Goal: Information Seeking & Learning: Compare options

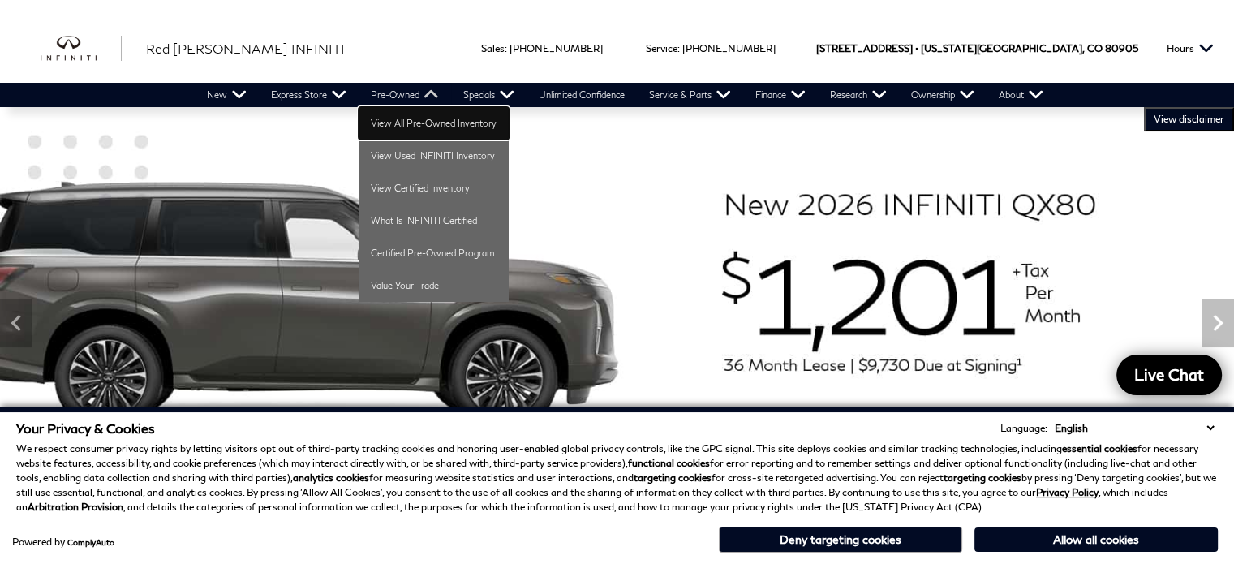
click at [386, 128] on link "View All Pre-Owned Inventory" at bounding box center [434, 123] width 150 height 32
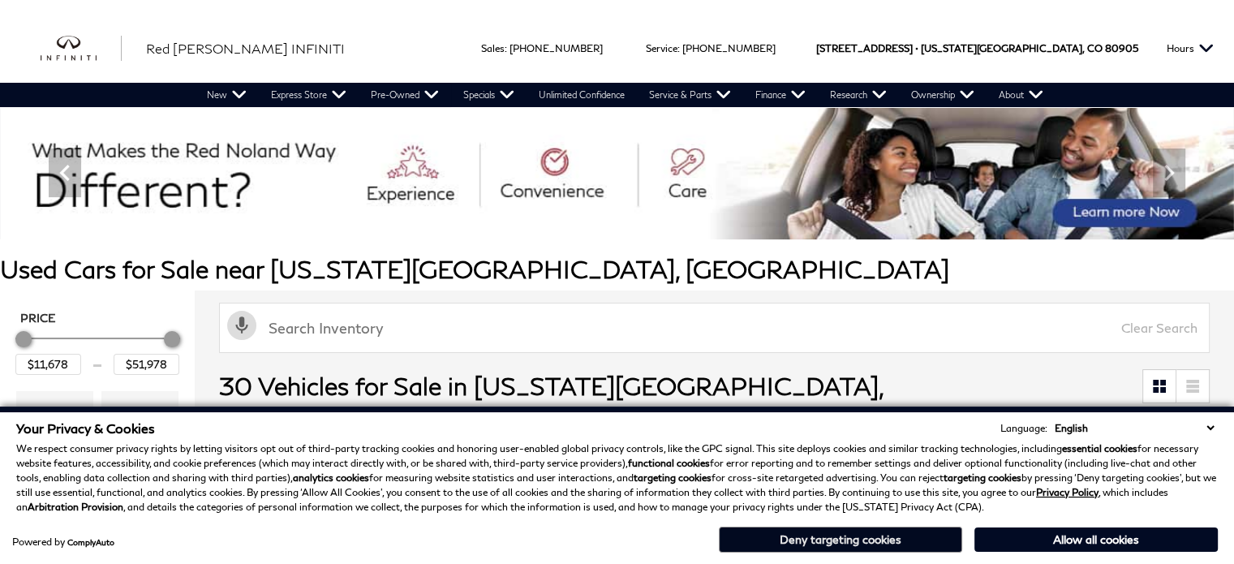
click at [871, 537] on button "Deny targeting cookies" at bounding box center [840, 540] width 243 height 26
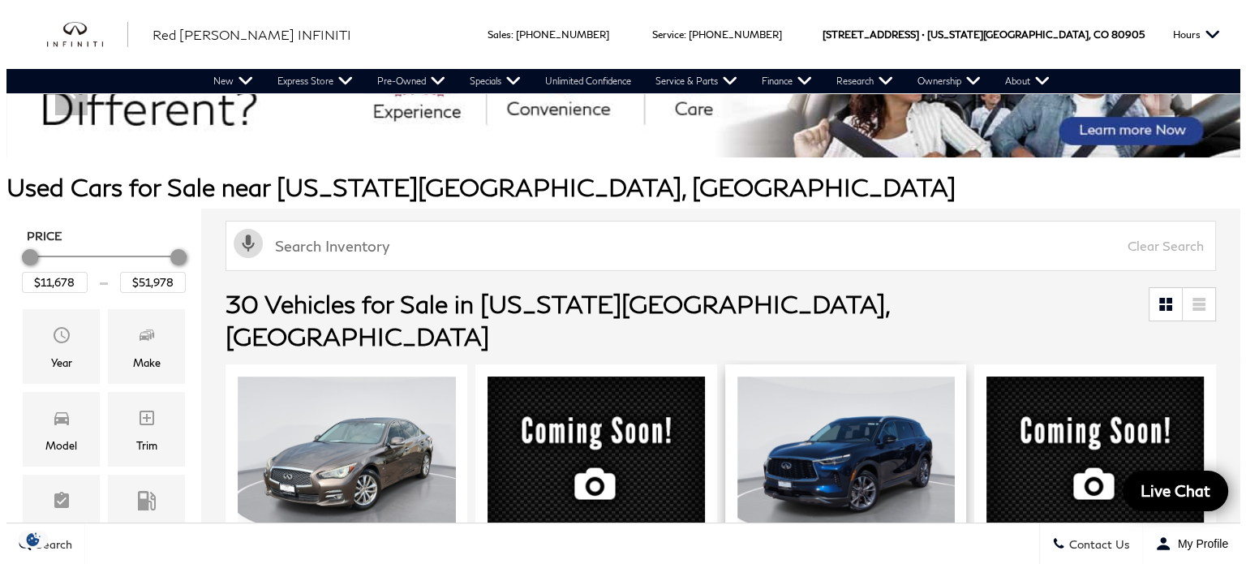
scroll to position [243, 0]
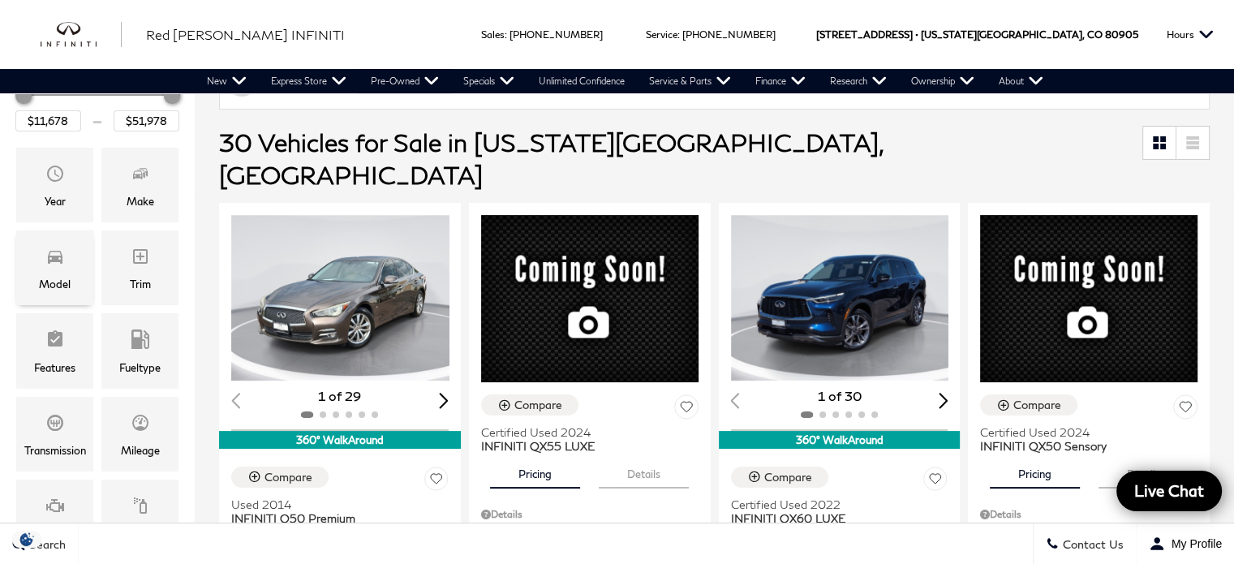
click at [62, 253] on icon "Model" at bounding box center [54, 256] width 19 height 19
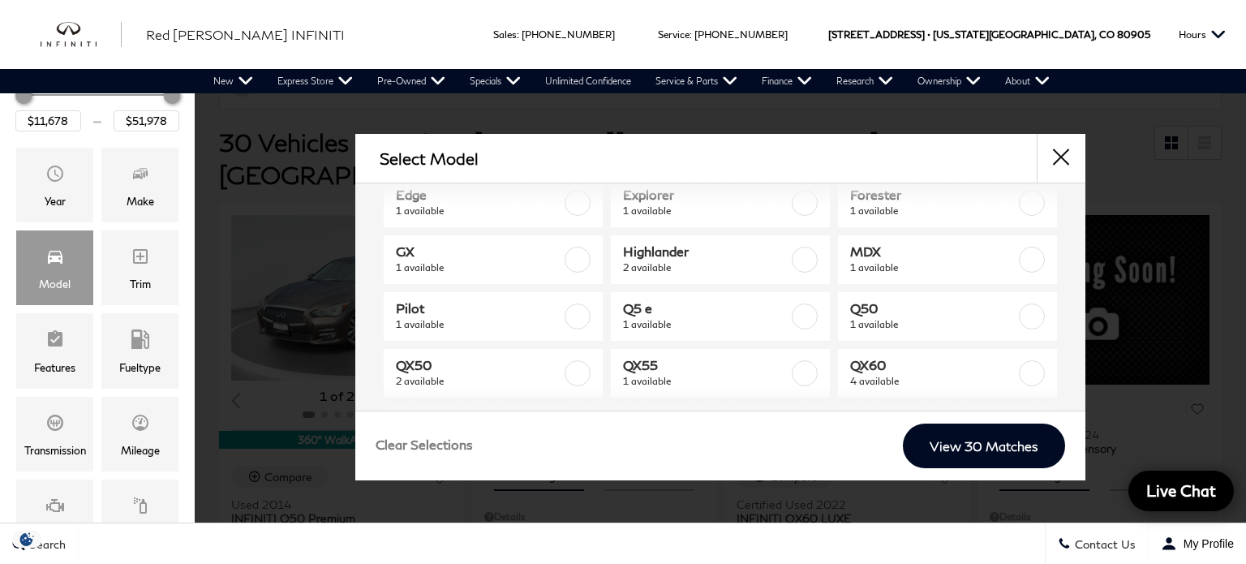
scroll to position [162, 0]
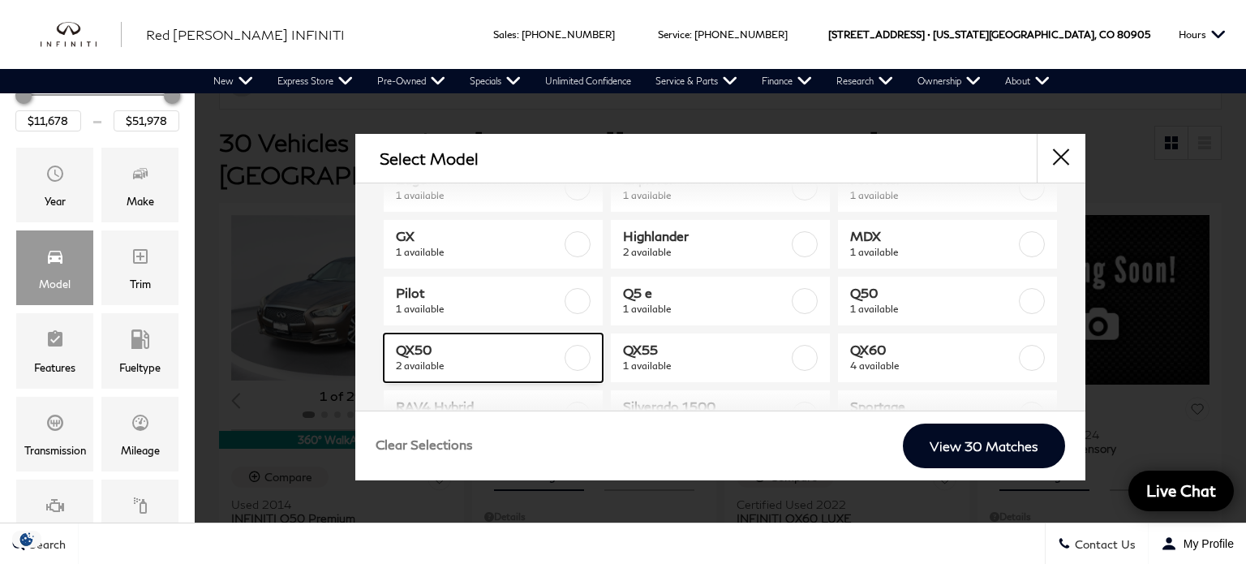
click at [502, 355] on span "QX50" at bounding box center [479, 350] width 166 height 16
type input "$40,378"
type input "$45,578"
checkbox input "true"
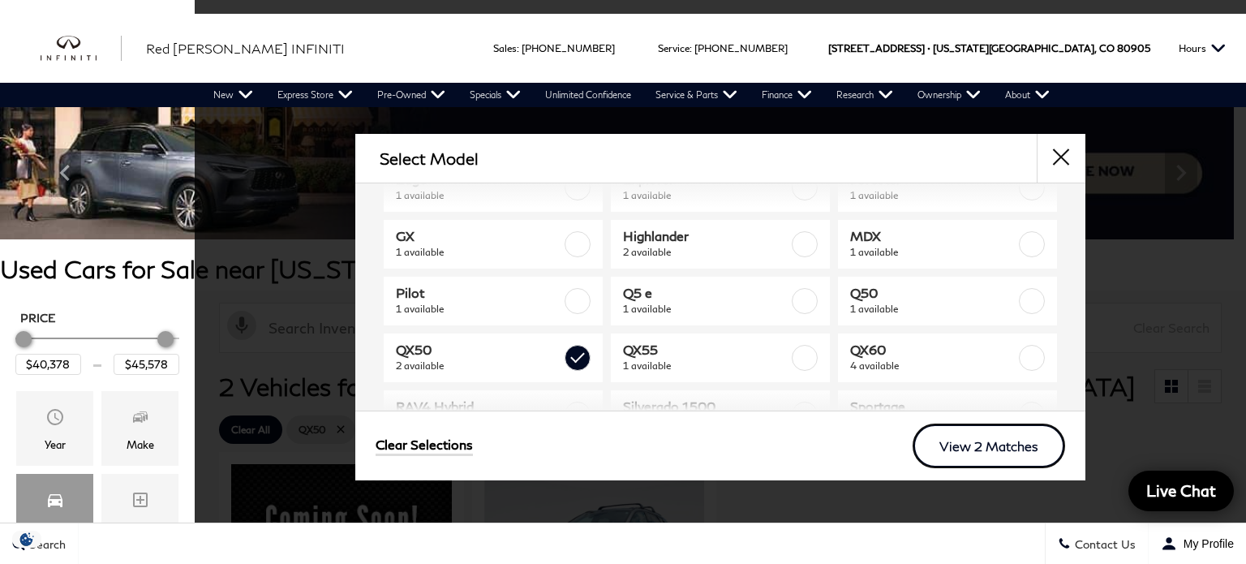
click at [983, 443] on link "View 2 Matches" at bounding box center [989, 446] width 153 height 45
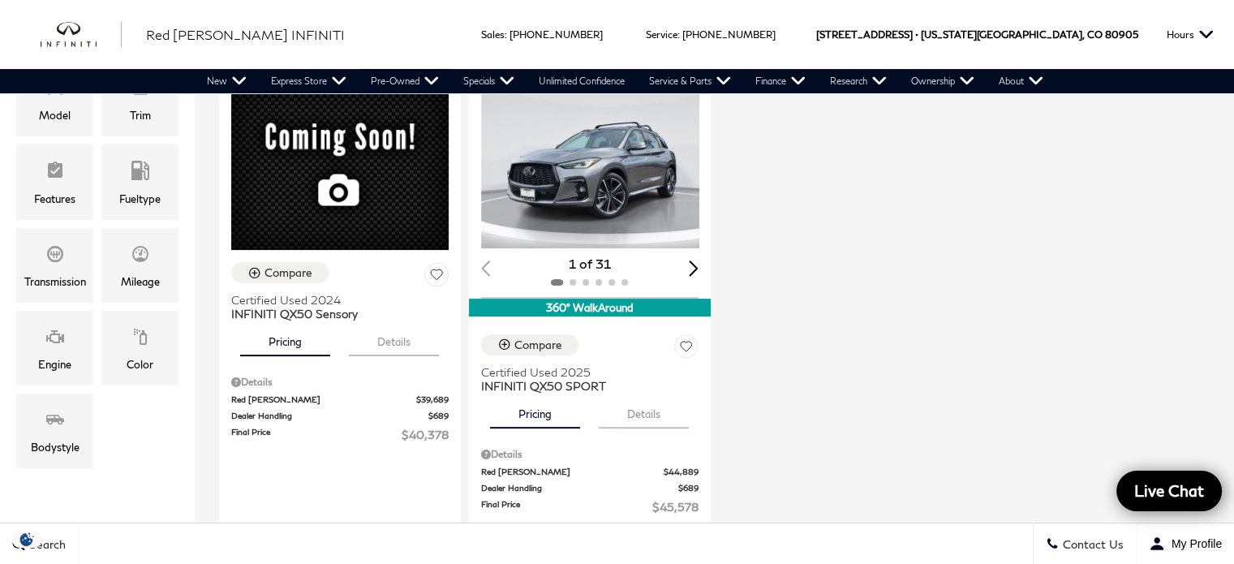
scroll to position [325, 0]
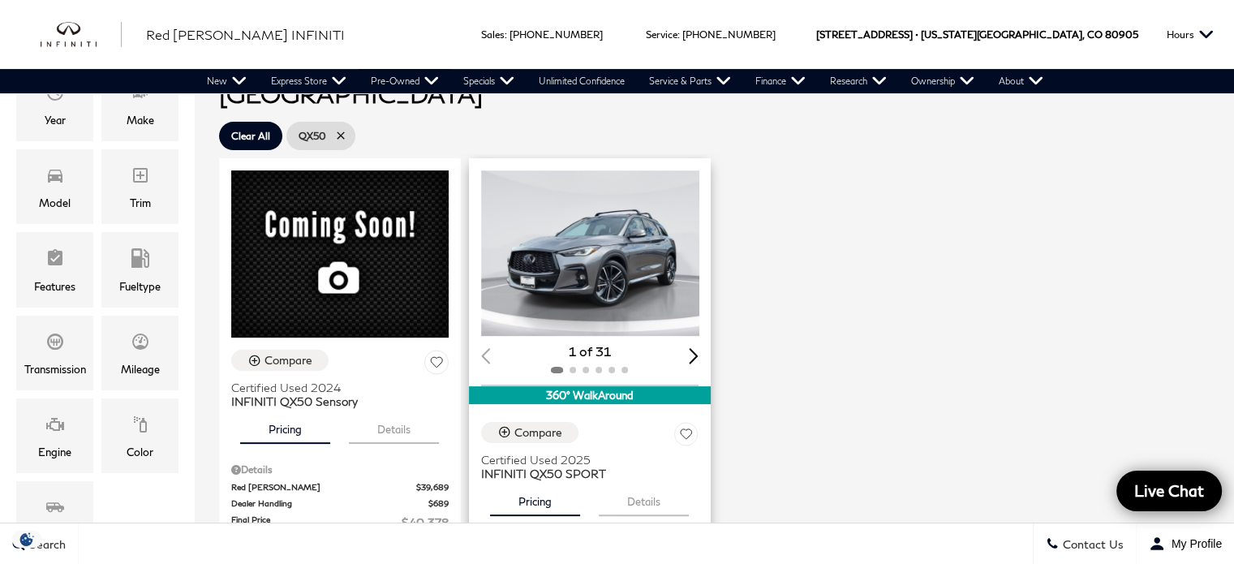
click at [617, 204] on img "1 / 2" at bounding box center [591, 253] width 221 height 166
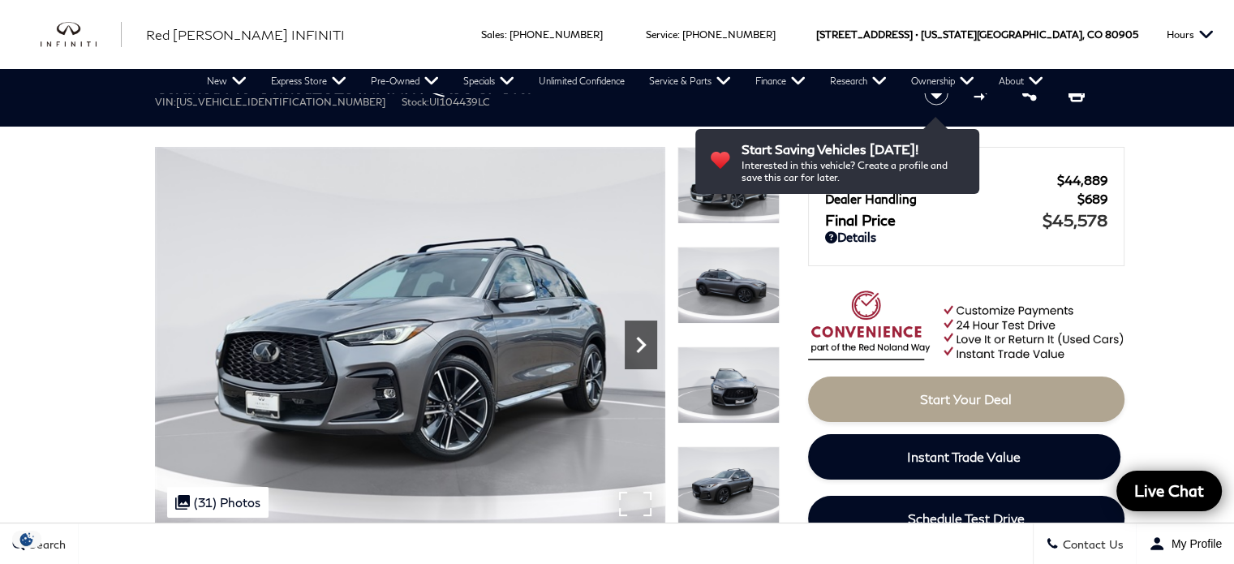
click at [646, 350] on icon "Next" at bounding box center [641, 345] width 32 height 32
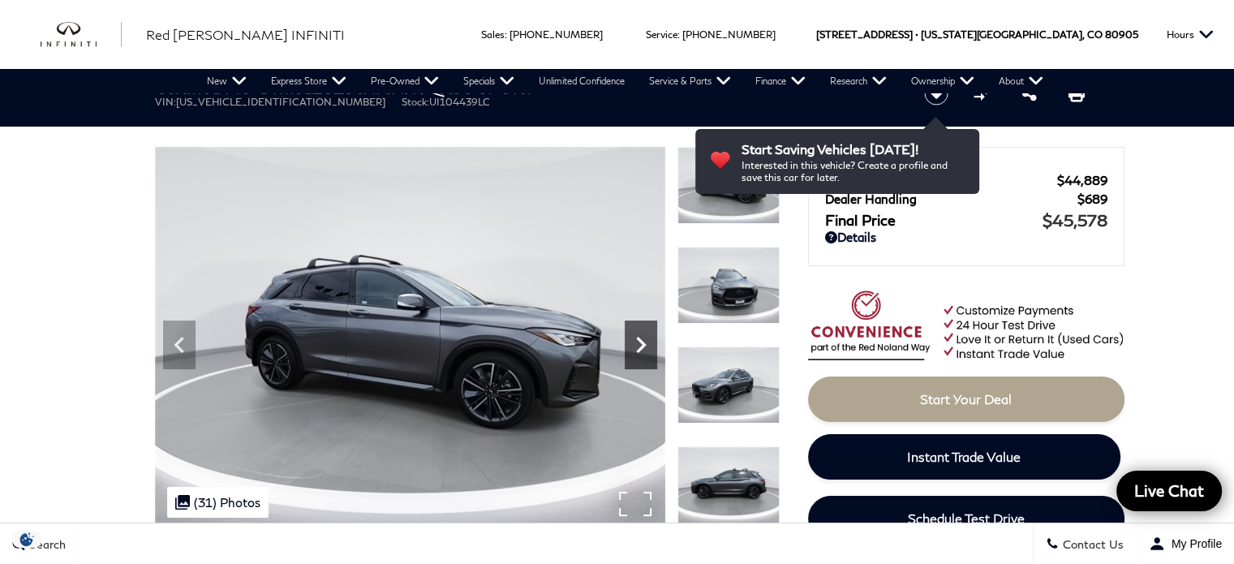
click at [646, 350] on icon "Next" at bounding box center [641, 345] width 32 height 32
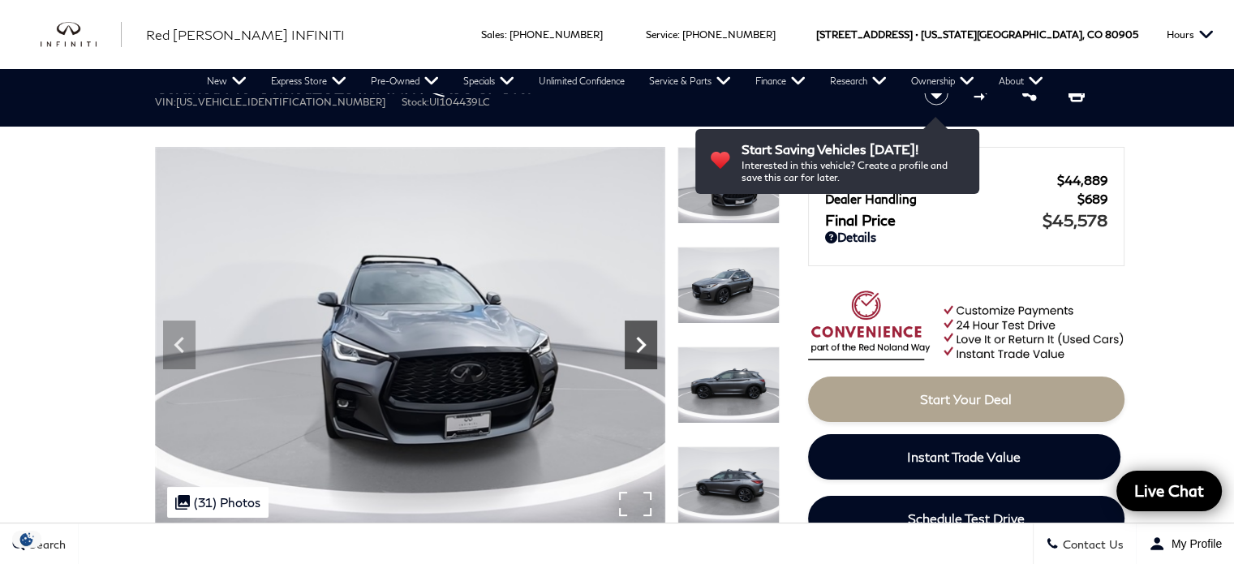
click at [646, 350] on icon "Next" at bounding box center [641, 345] width 32 height 32
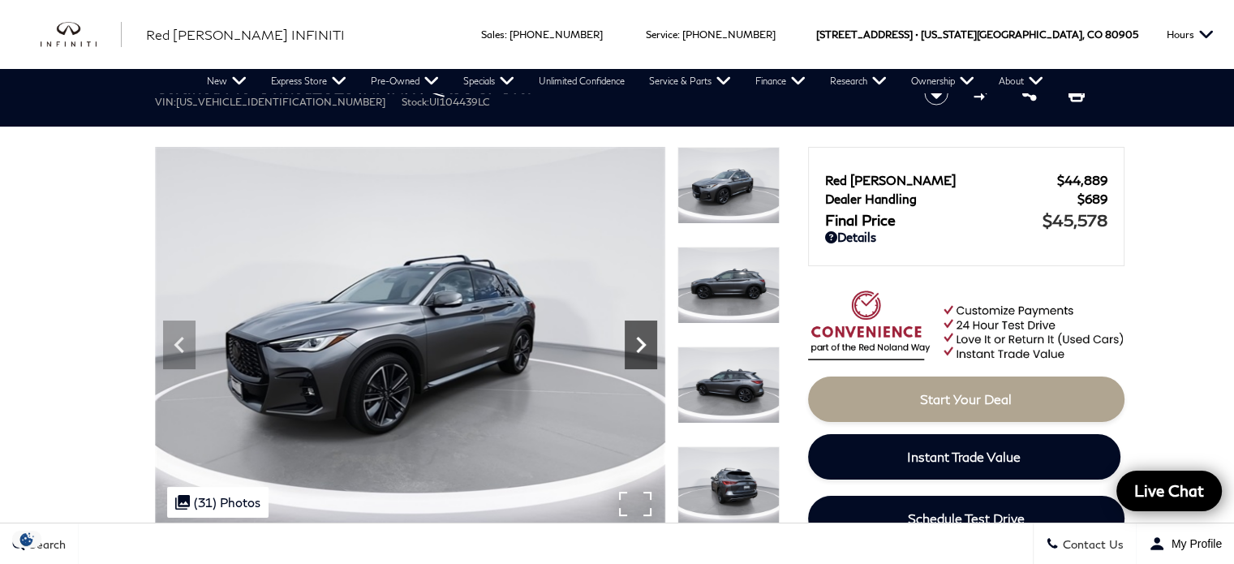
click at [646, 350] on icon "Next" at bounding box center [641, 345] width 32 height 32
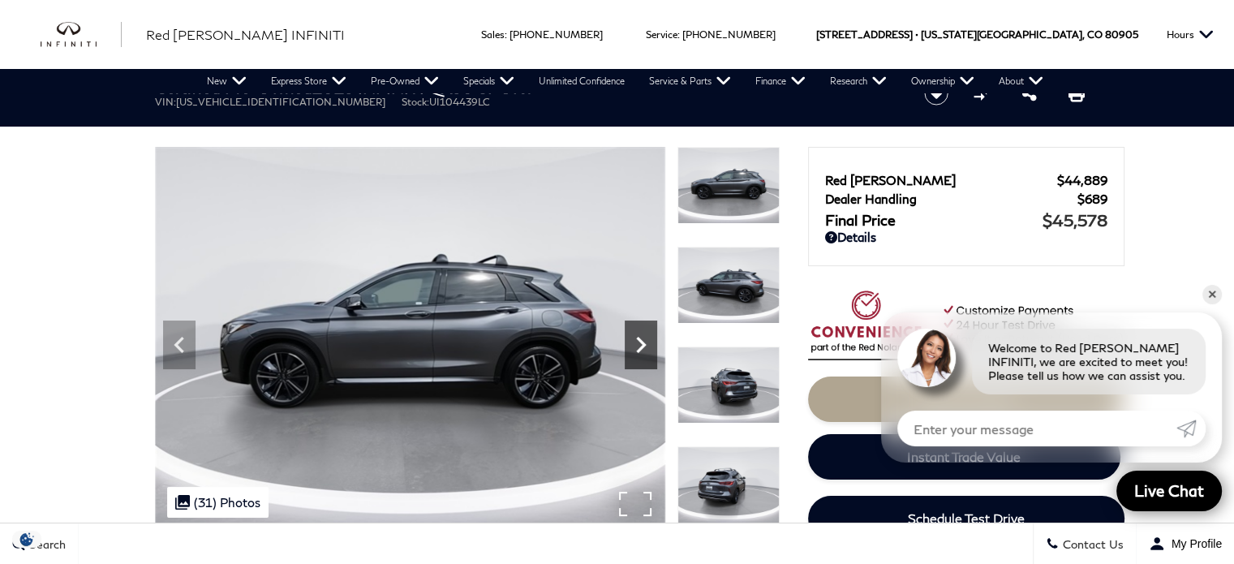
click at [646, 350] on icon "Next" at bounding box center [641, 345] width 32 height 32
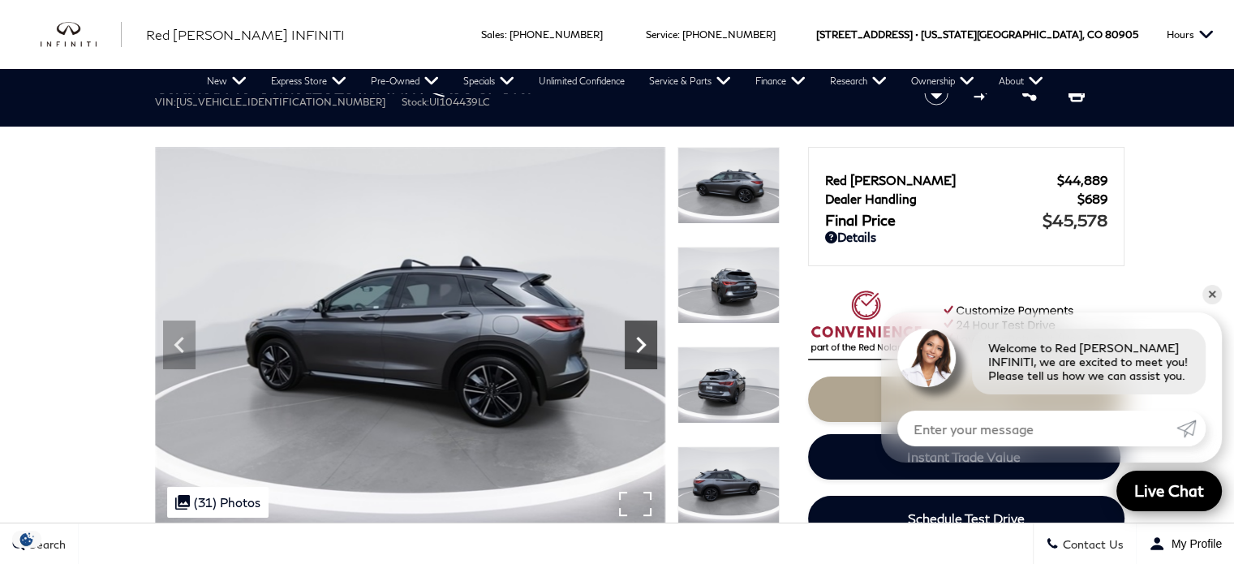
click at [646, 350] on icon "Next" at bounding box center [641, 345] width 32 height 32
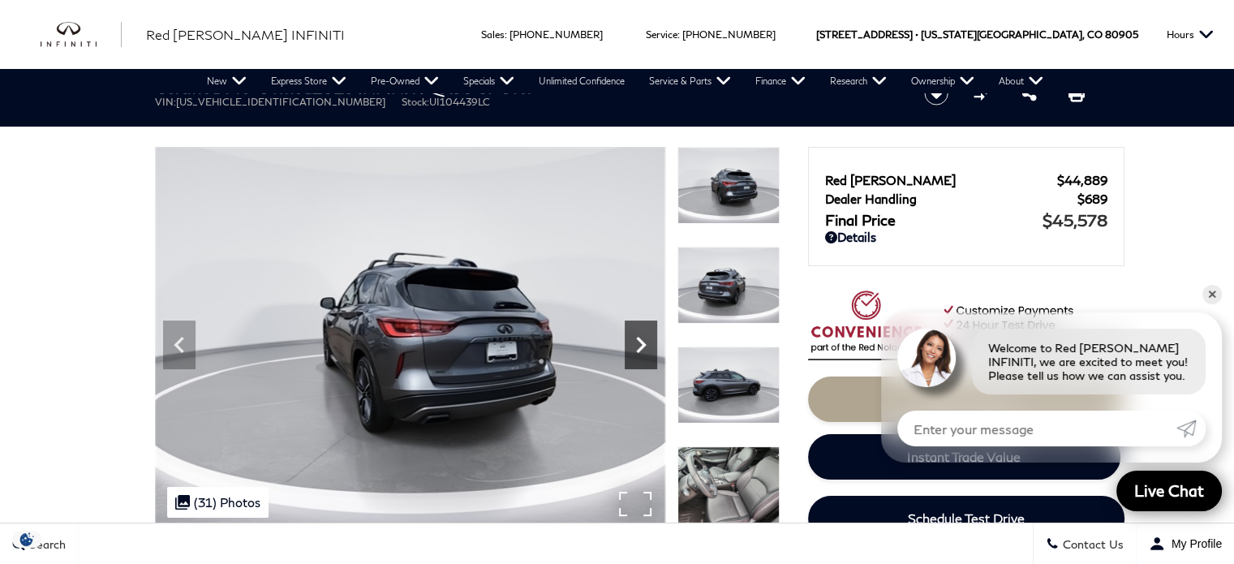
click at [646, 350] on icon "Next" at bounding box center [641, 345] width 32 height 32
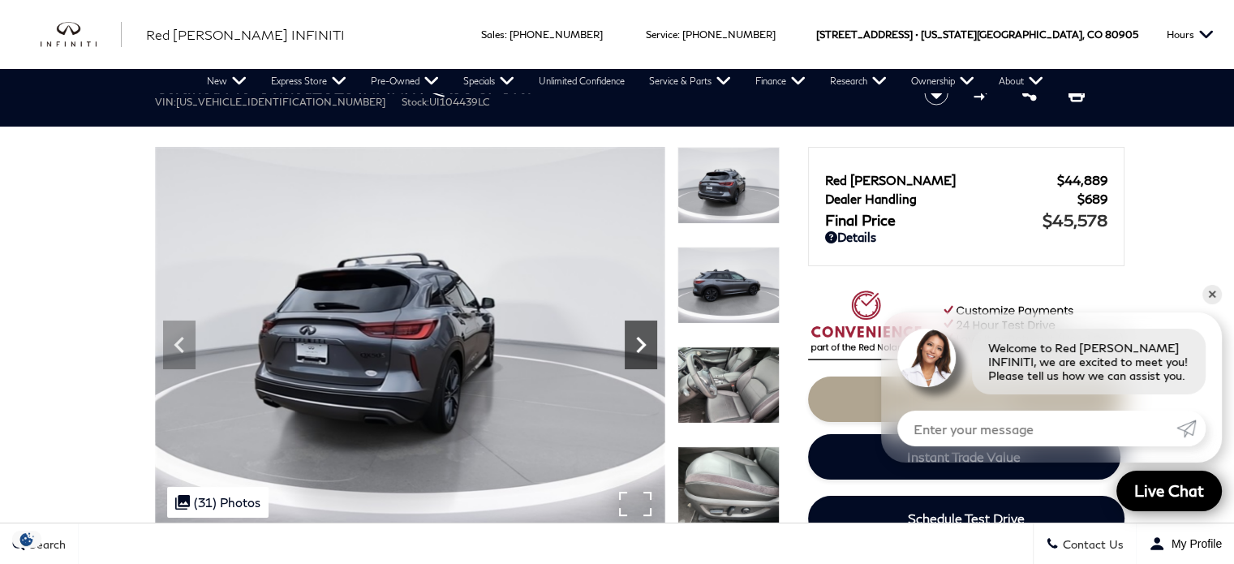
click at [646, 350] on icon "Next" at bounding box center [641, 345] width 32 height 32
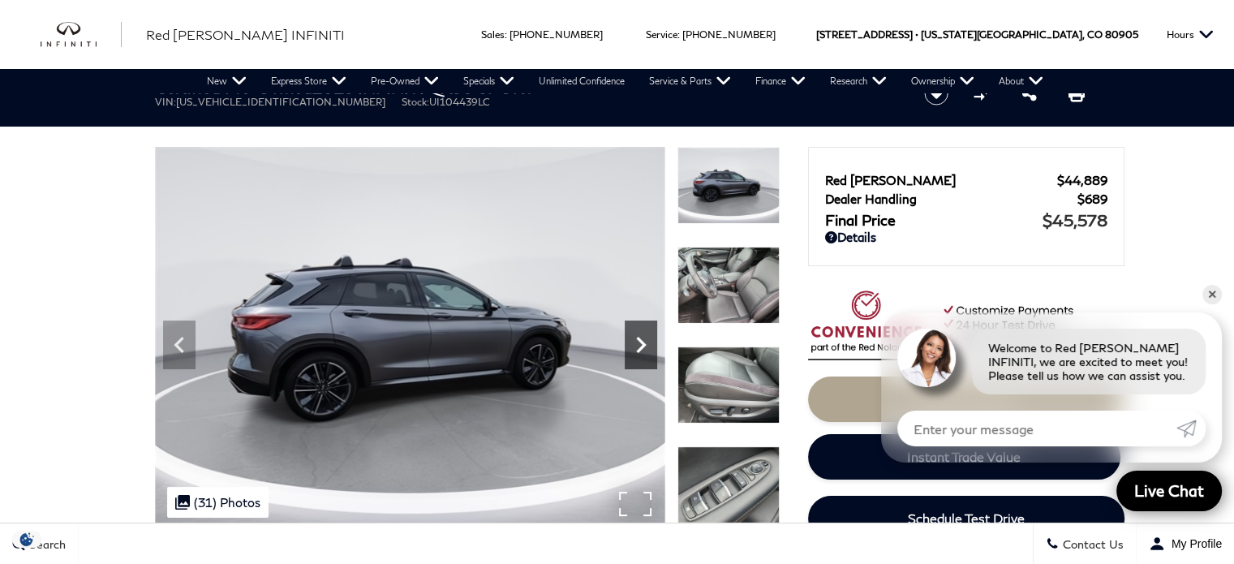
click at [646, 350] on icon "Next" at bounding box center [641, 345] width 32 height 32
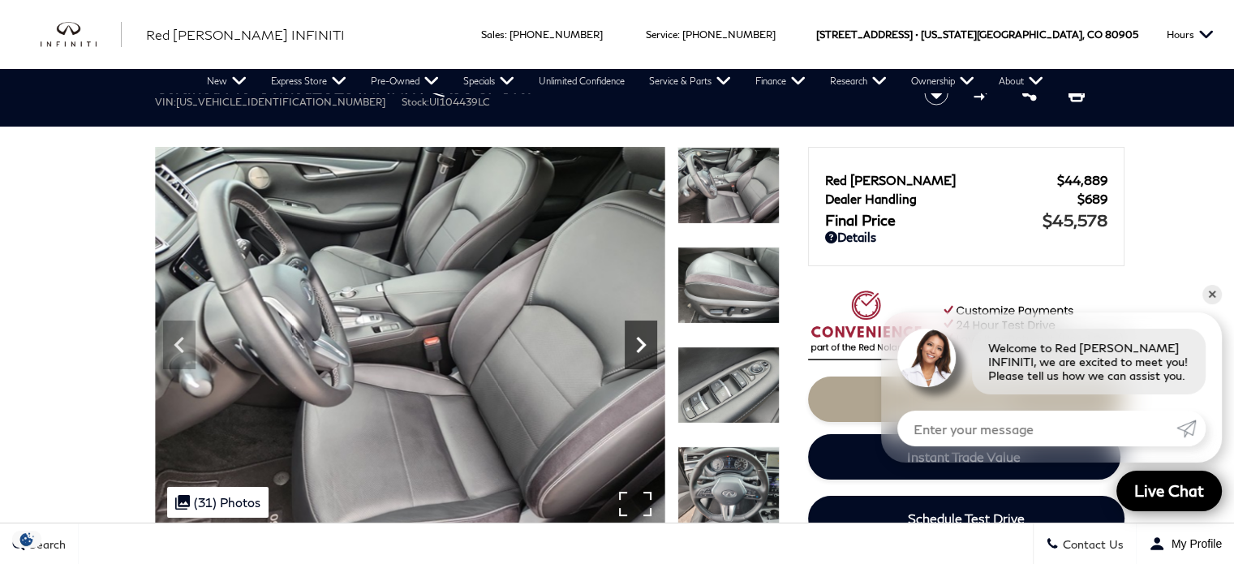
click at [646, 350] on icon "Next" at bounding box center [641, 345] width 32 height 32
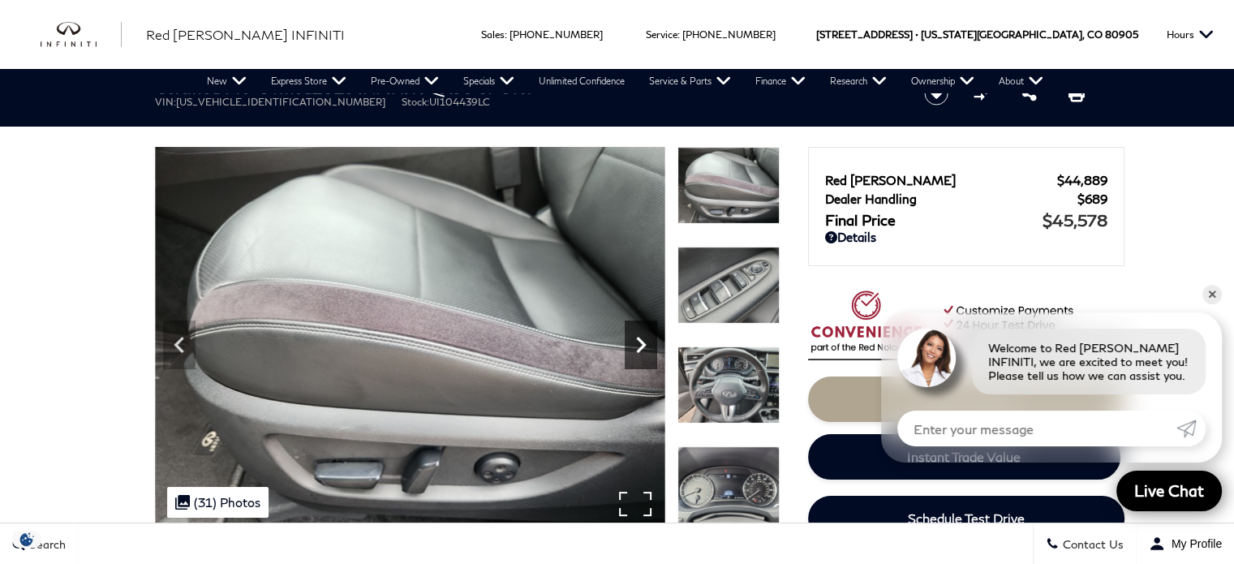
click at [646, 350] on icon "Next" at bounding box center [641, 345] width 32 height 32
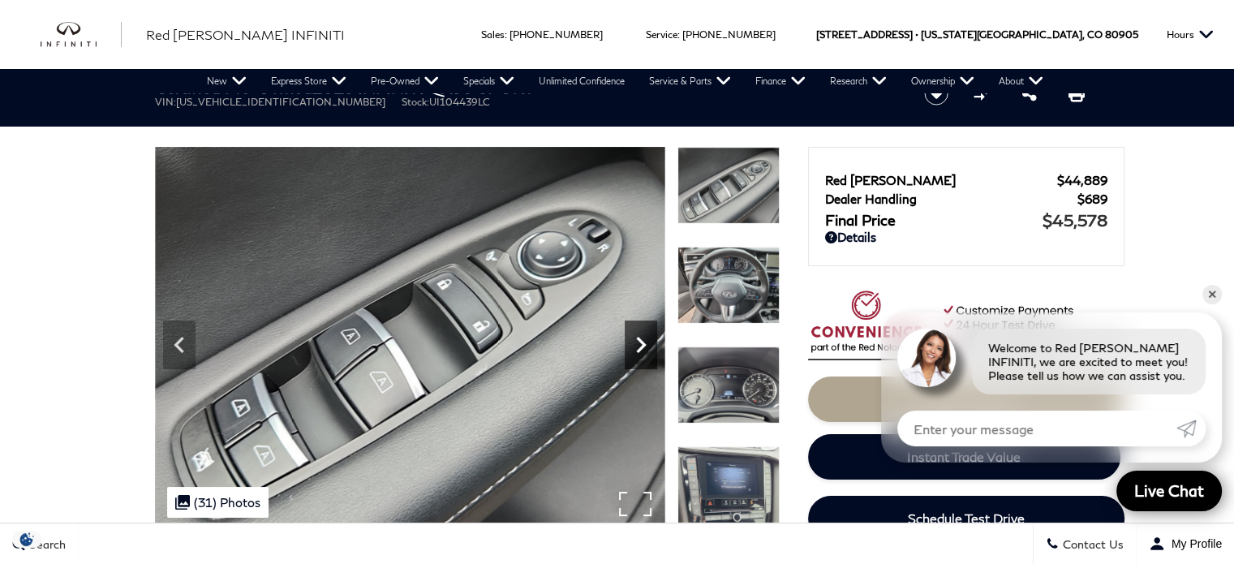
click at [646, 350] on icon "Next" at bounding box center [641, 345] width 32 height 32
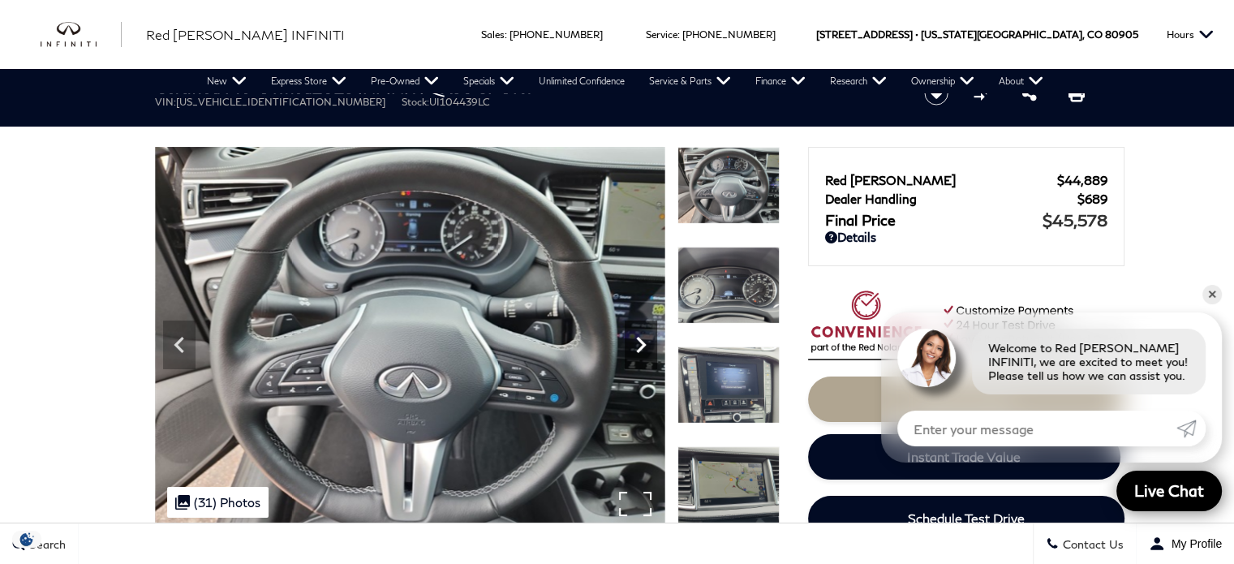
click at [646, 350] on icon "Next" at bounding box center [641, 345] width 32 height 32
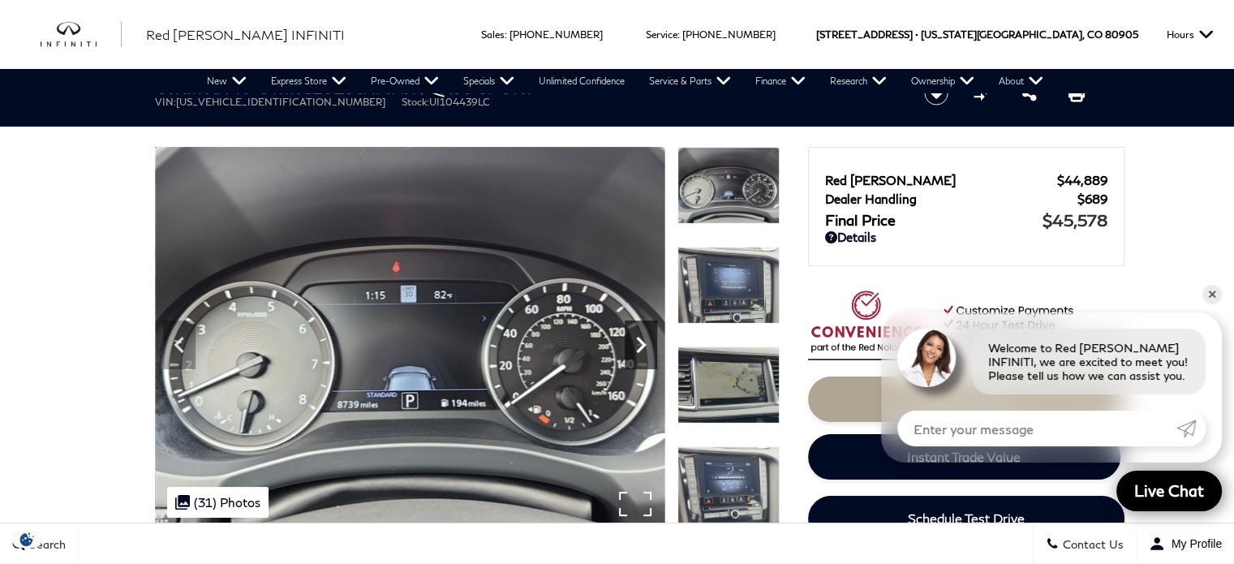
click at [646, 350] on icon "Next" at bounding box center [641, 345] width 32 height 32
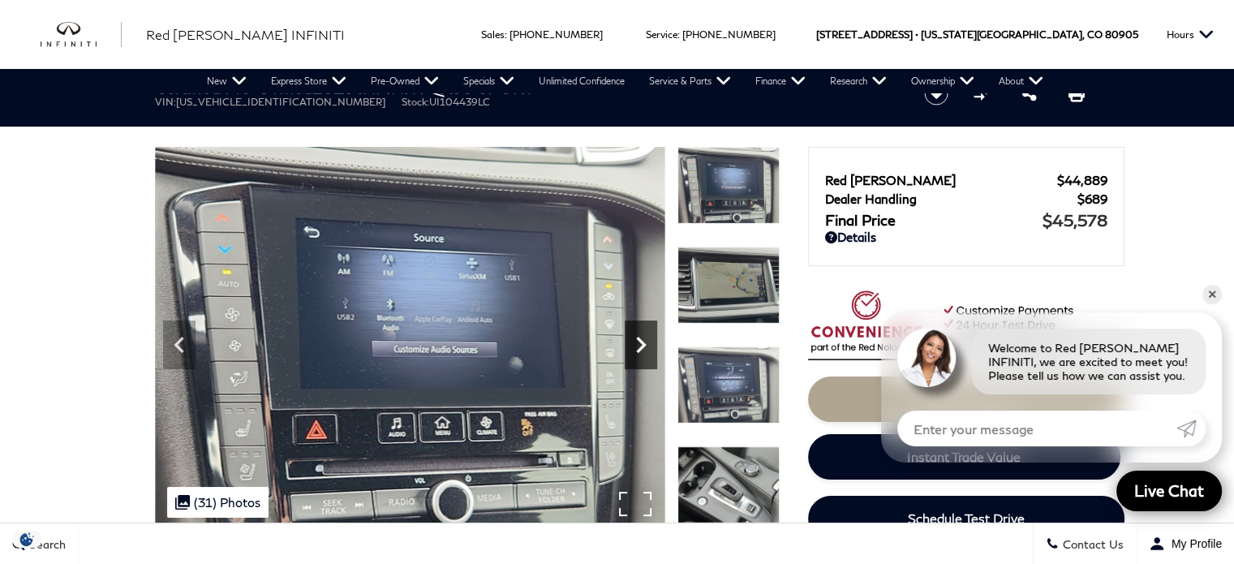
click at [646, 350] on icon "Next" at bounding box center [641, 345] width 32 height 32
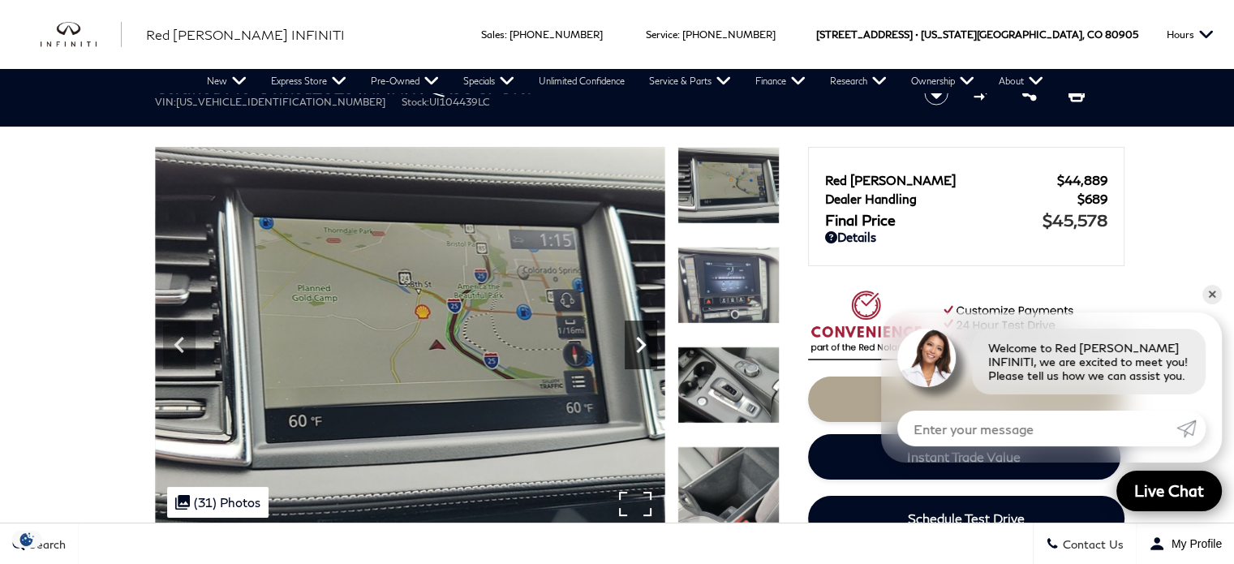
click at [646, 350] on icon "Next" at bounding box center [641, 345] width 32 height 32
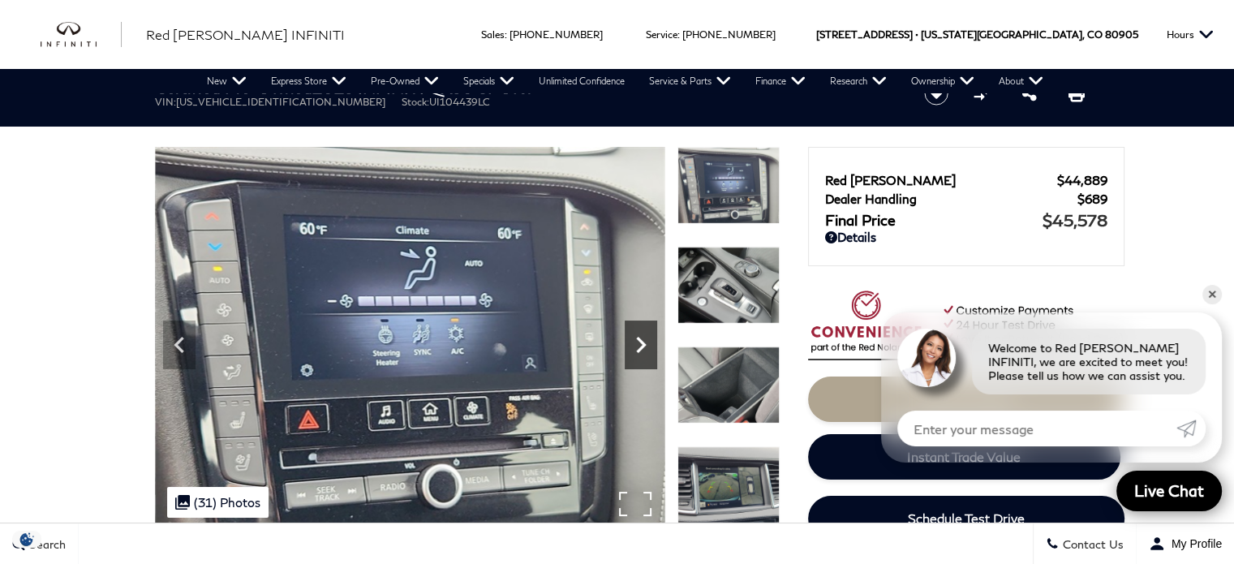
click at [646, 350] on icon "Next" at bounding box center [641, 345] width 32 height 32
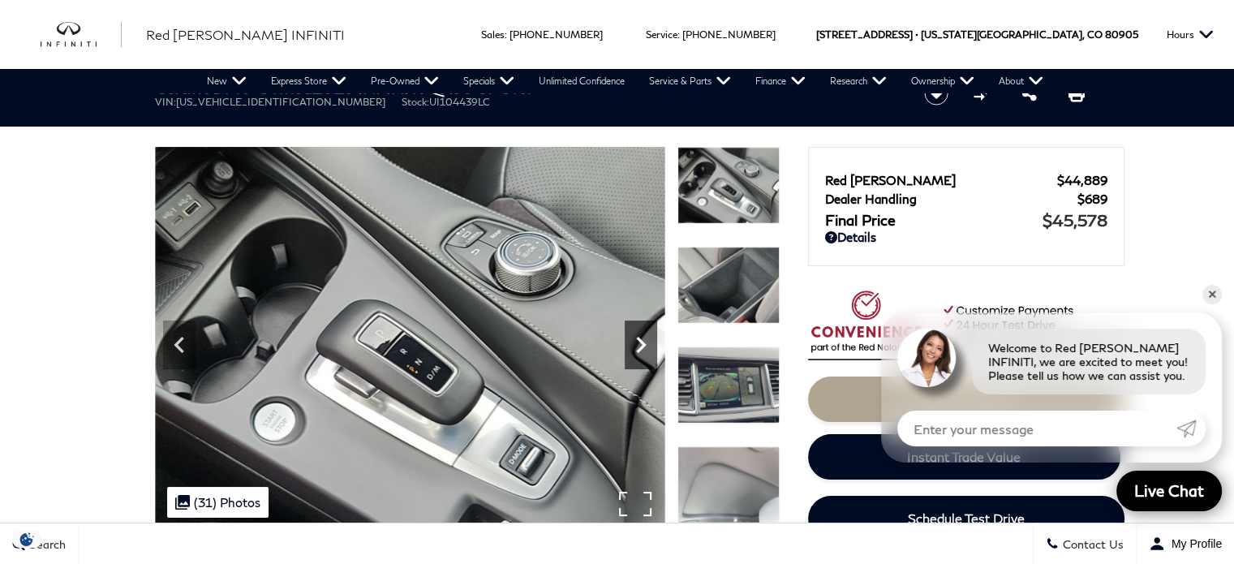
click at [646, 350] on icon "Next" at bounding box center [641, 345] width 32 height 32
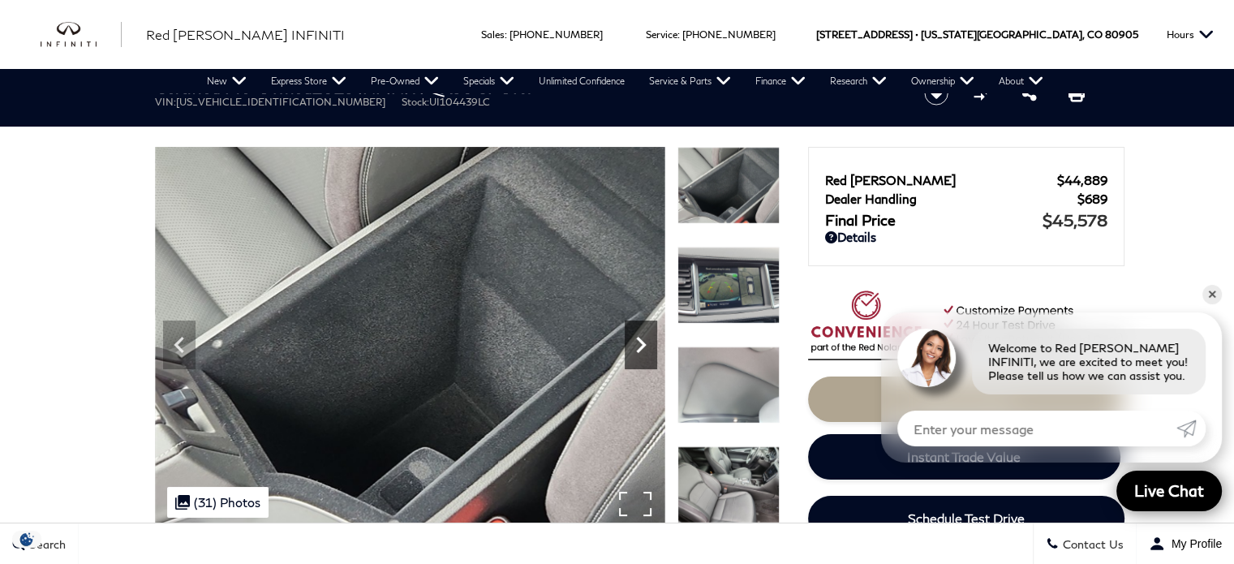
click at [646, 350] on icon "Next" at bounding box center [641, 345] width 32 height 32
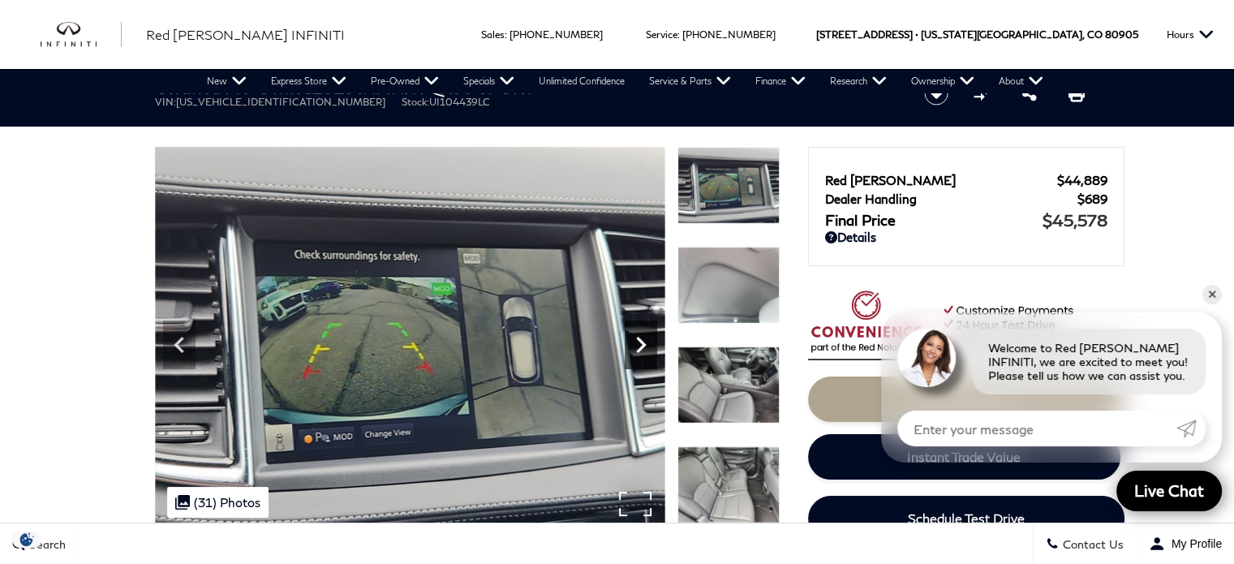
click at [646, 350] on icon "Next" at bounding box center [641, 345] width 32 height 32
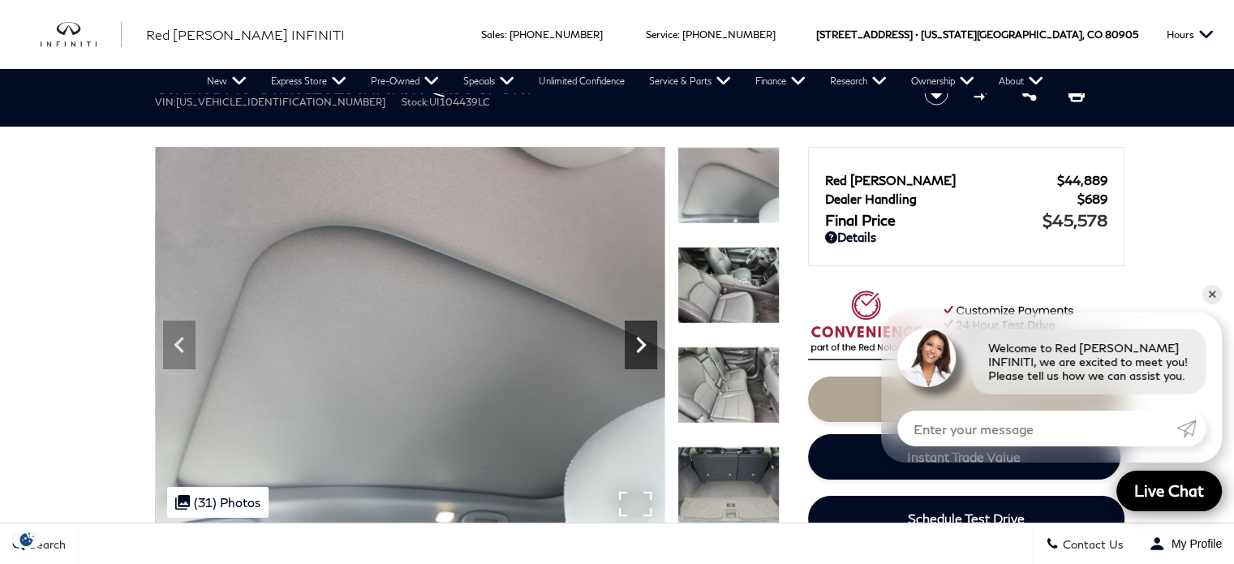
click at [646, 350] on icon "Next" at bounding box center [641, 345] width 32 height 32
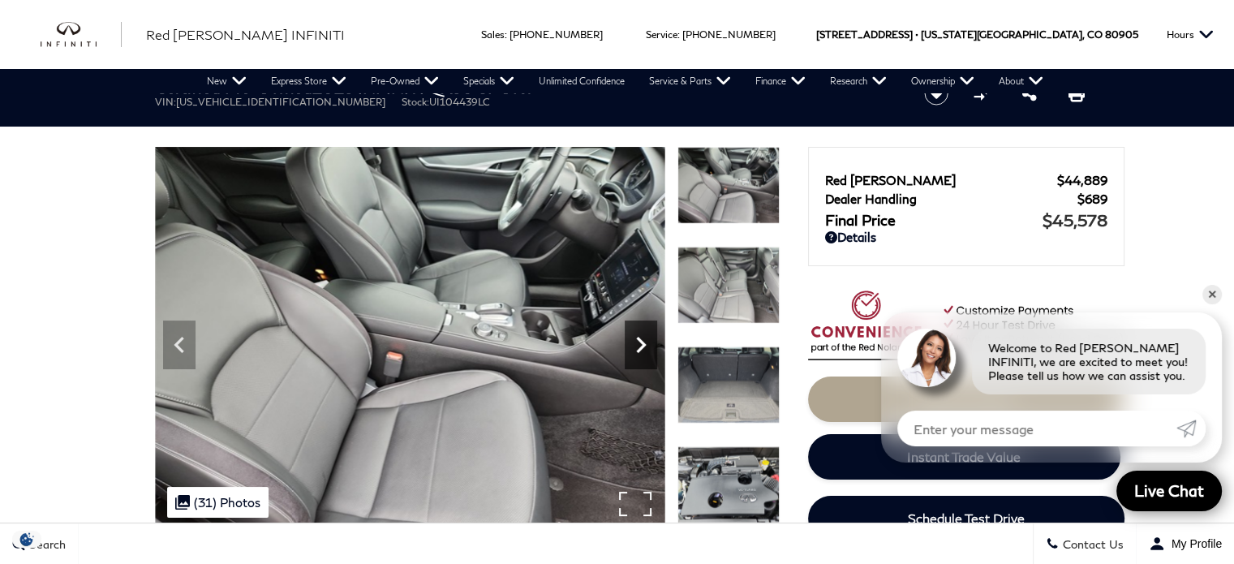
click at [646, 350] on icon "Next" at bounding box center [641, 345] width 32 height 32
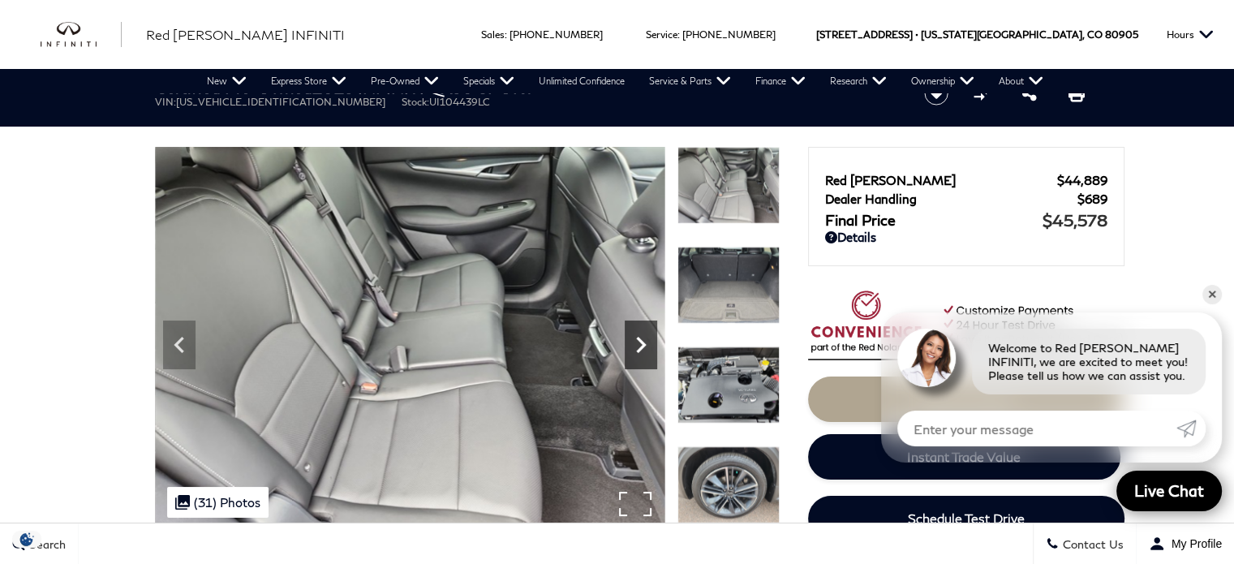
click at [646, 350] on icon "Next" at bounding box center [641, 345] width 32 height 32
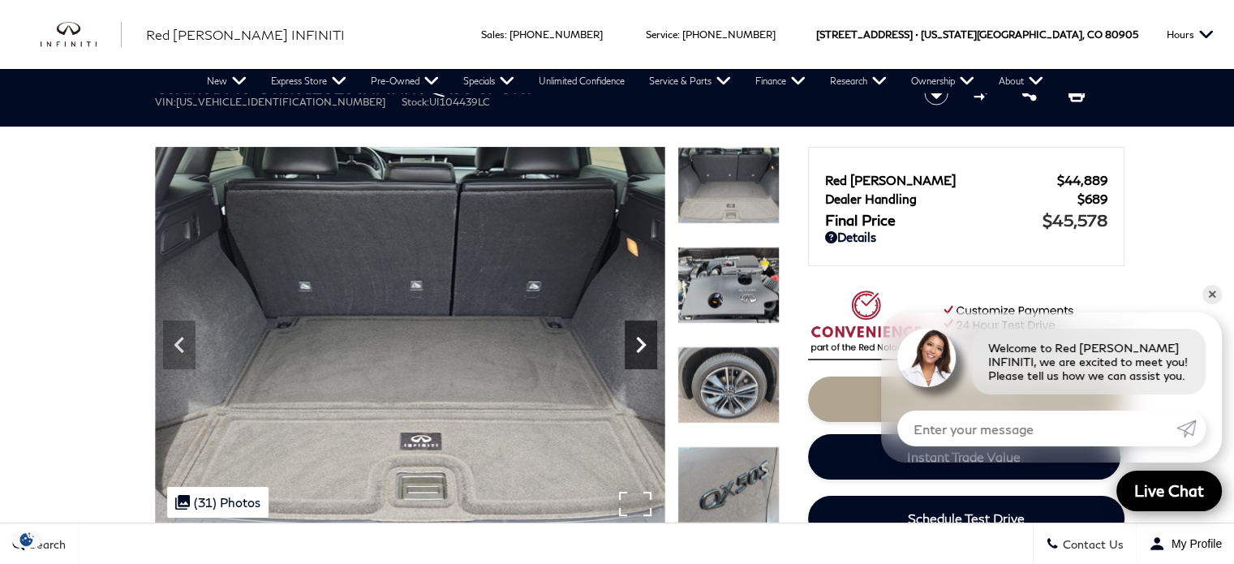
click at [646, 350] on icon "Next" at bounding box center [641, 345] width 32 height 32
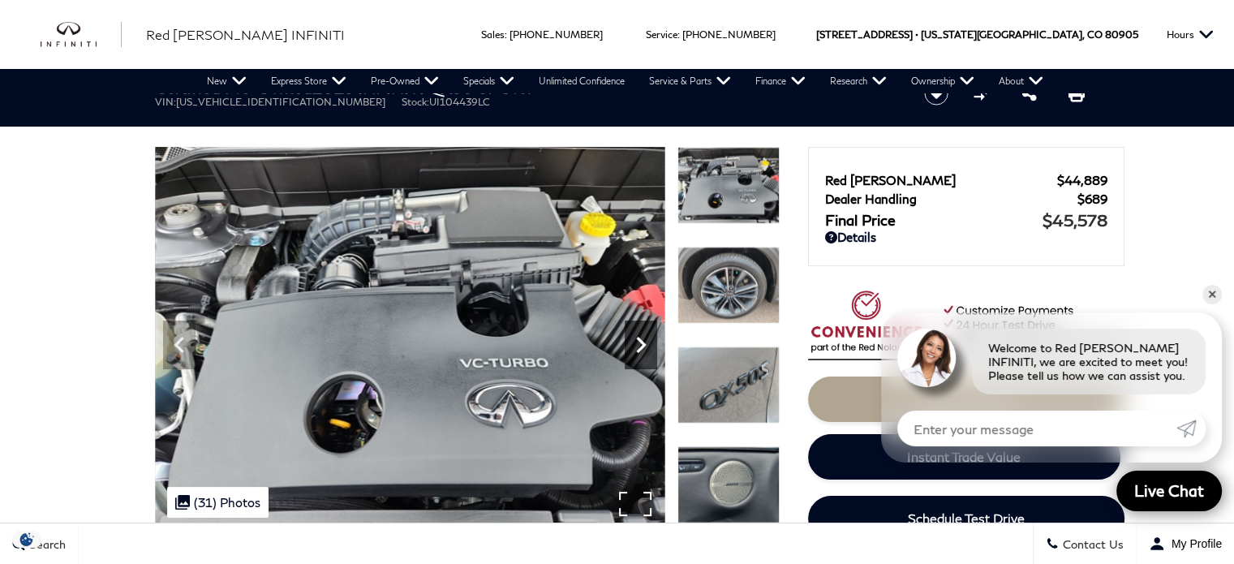
click at [646, 350] on icon "Next" at bounding box center [641, 345] width 32 height 32
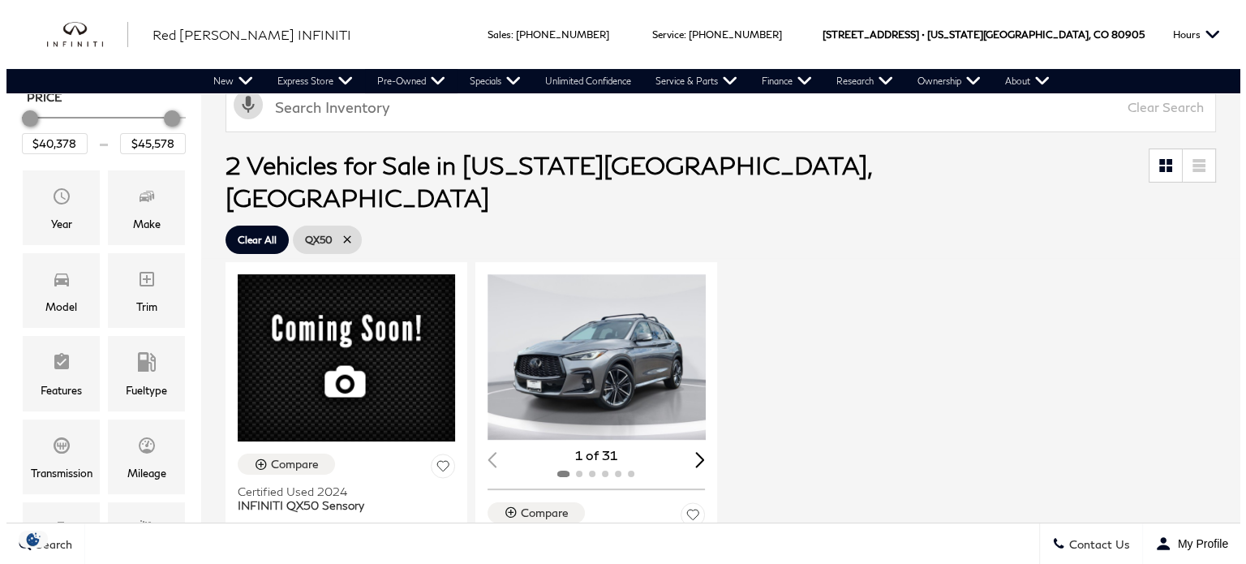
scroll to position [243, 0]
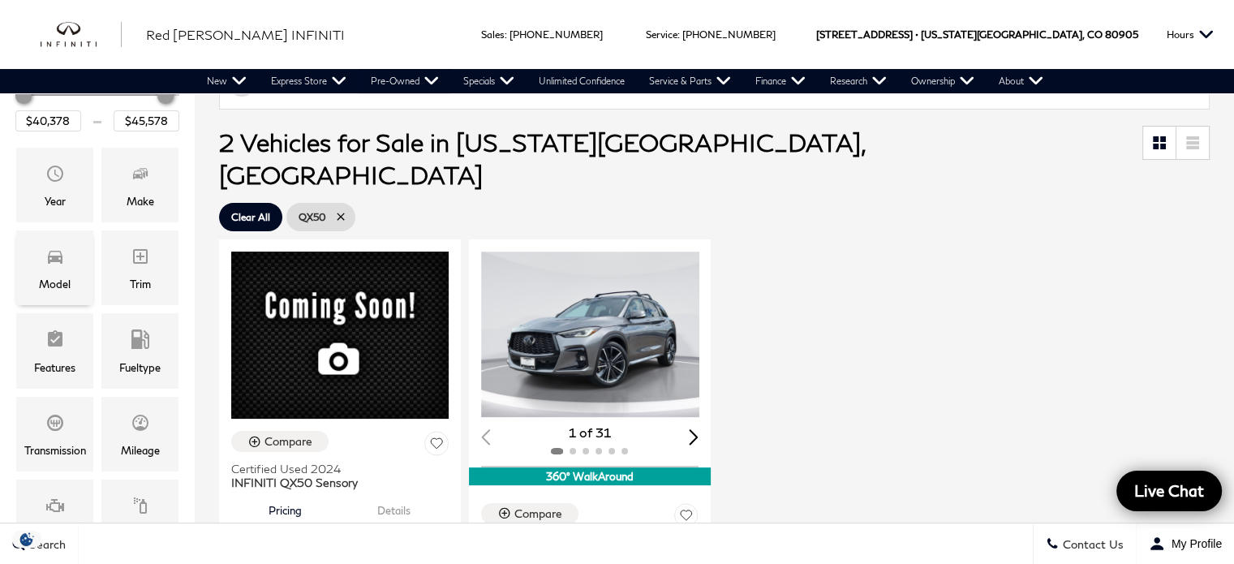
click at [73, 269] on div "Model" at bounding box center [54, 267] width 77 height 75
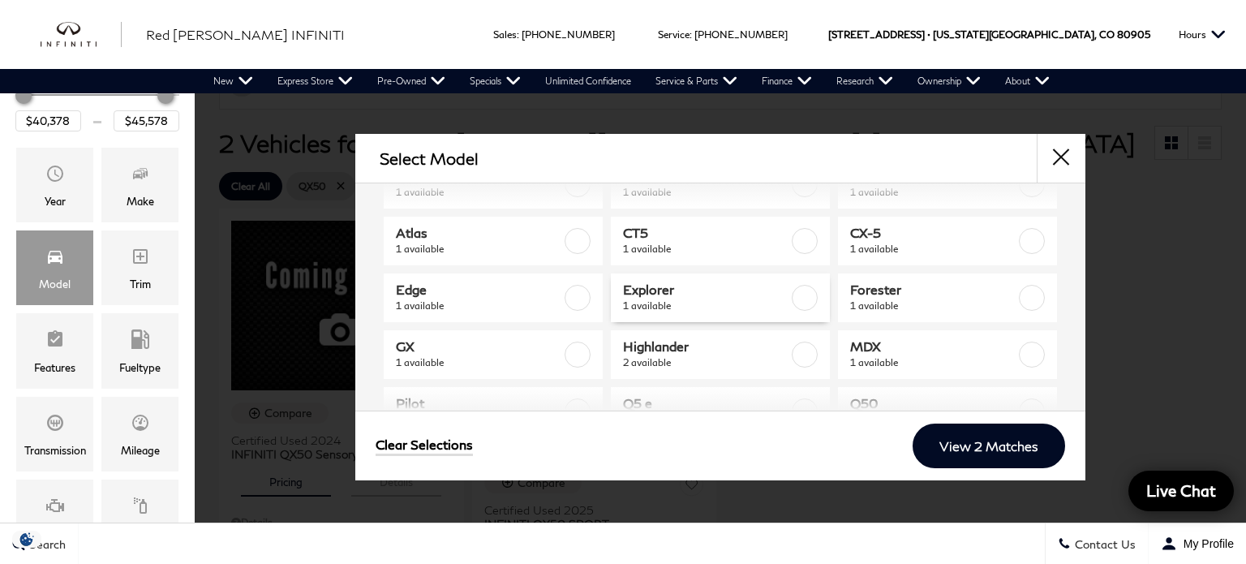
scroll to position [81, 0]
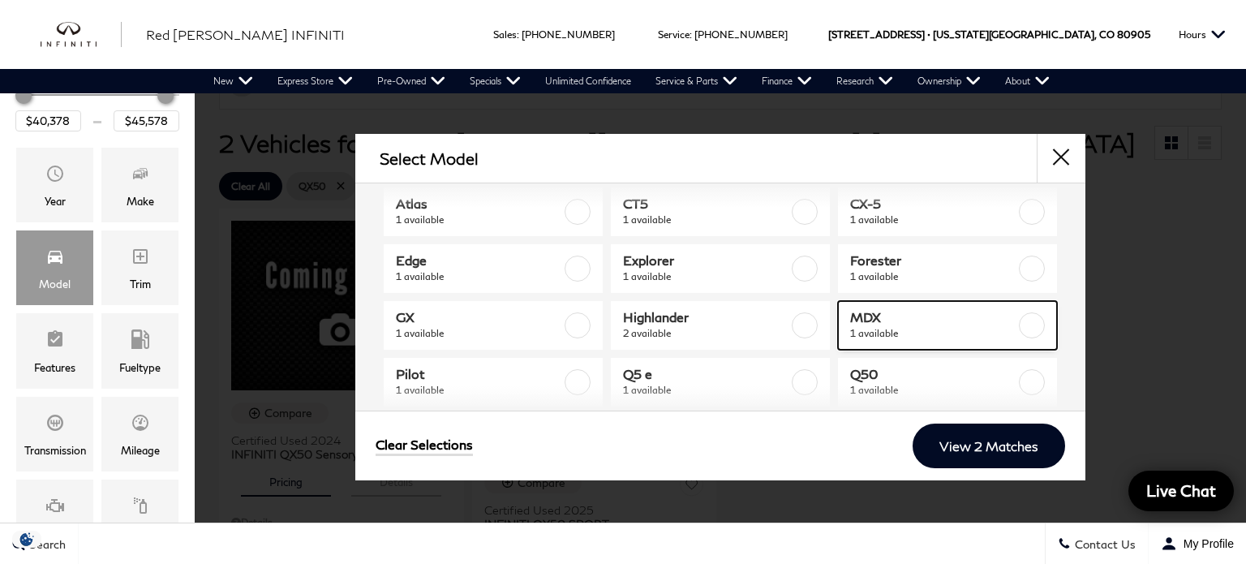
click at [953, 316] on span "MDX" at bounding box center [933, 317] width 166 height 16
type input "$23,878"
checkbox input "true"
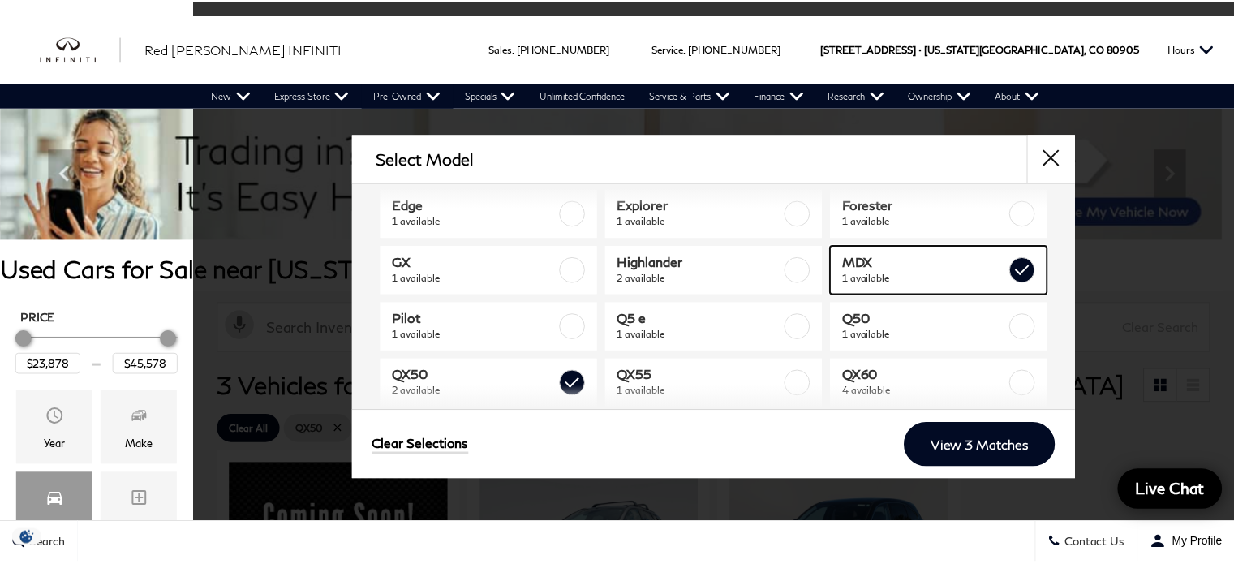
scroll to position [243, 0]
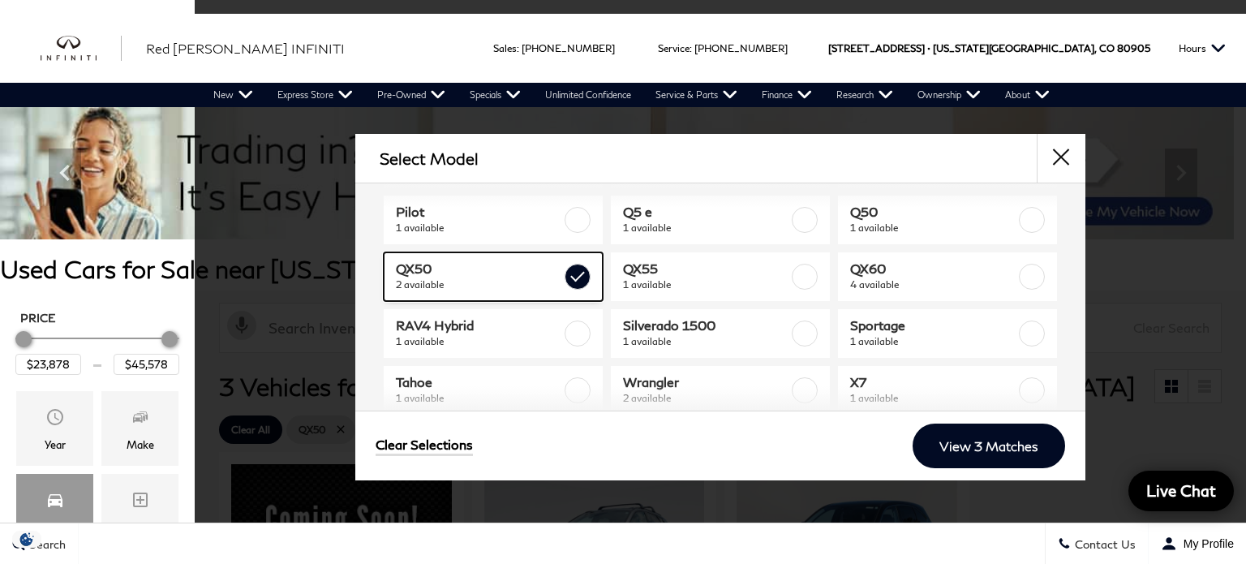
click at [516, 284] on span "2 available" at bounding box center [479, 285] width 166 height 16
type input "$23,878"
checkbox input "false"
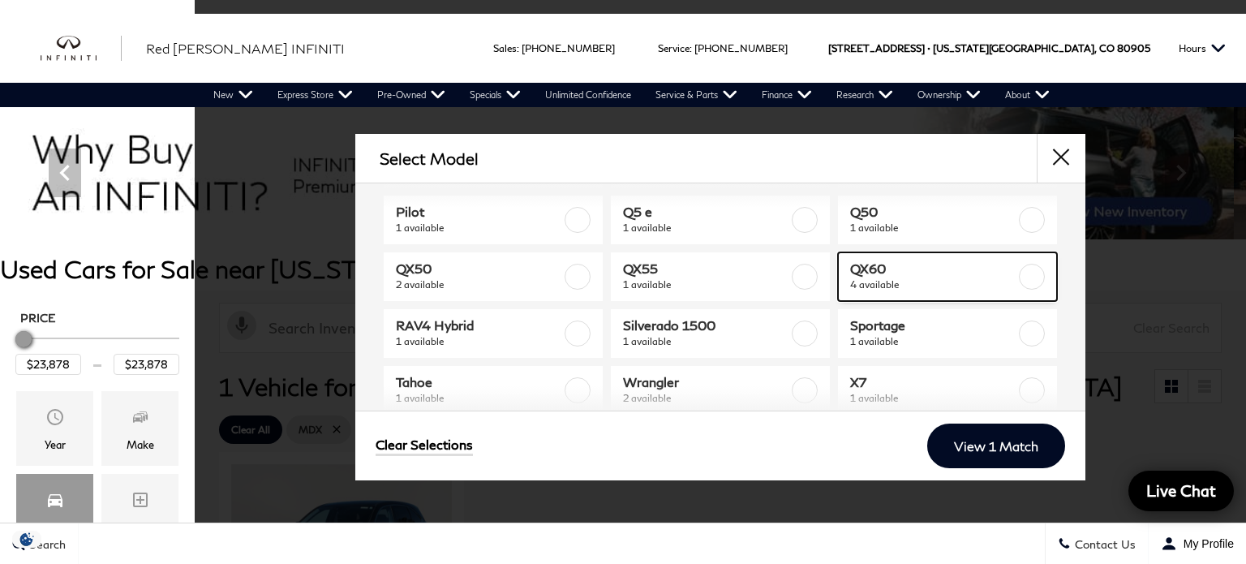
click at [902, 275] on span "QX60" at bounding box center [933, 268] width 166 height 16
type input "$46,378"
checkbox input "true"
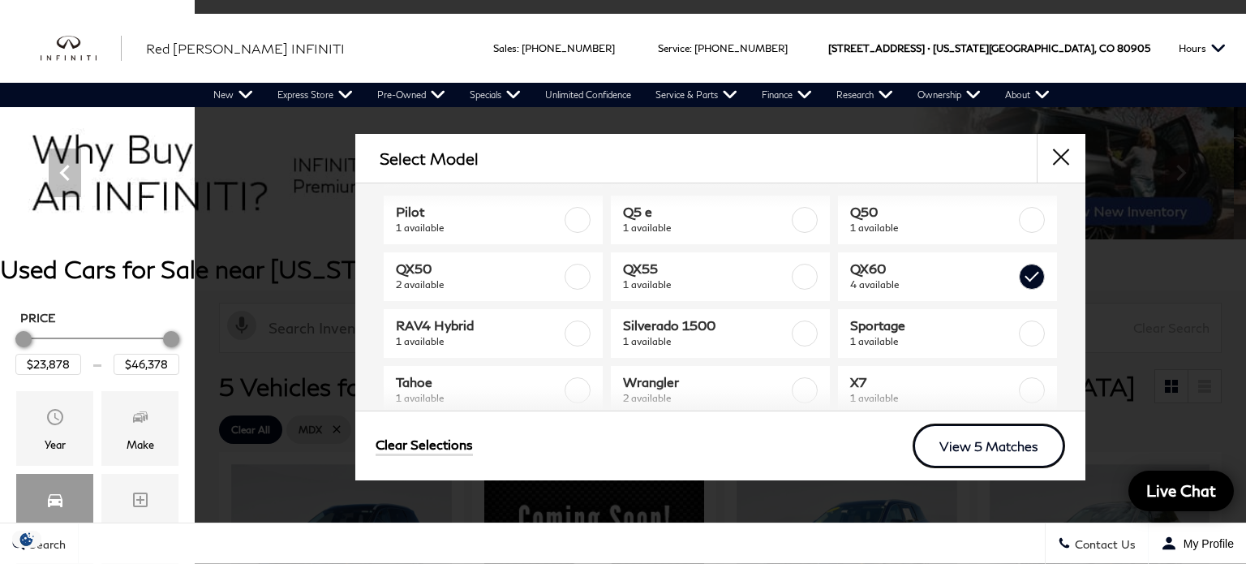
click at [989, 447] on link "View 5 Matches" at bounding box center [989, 446] width 153 height 45
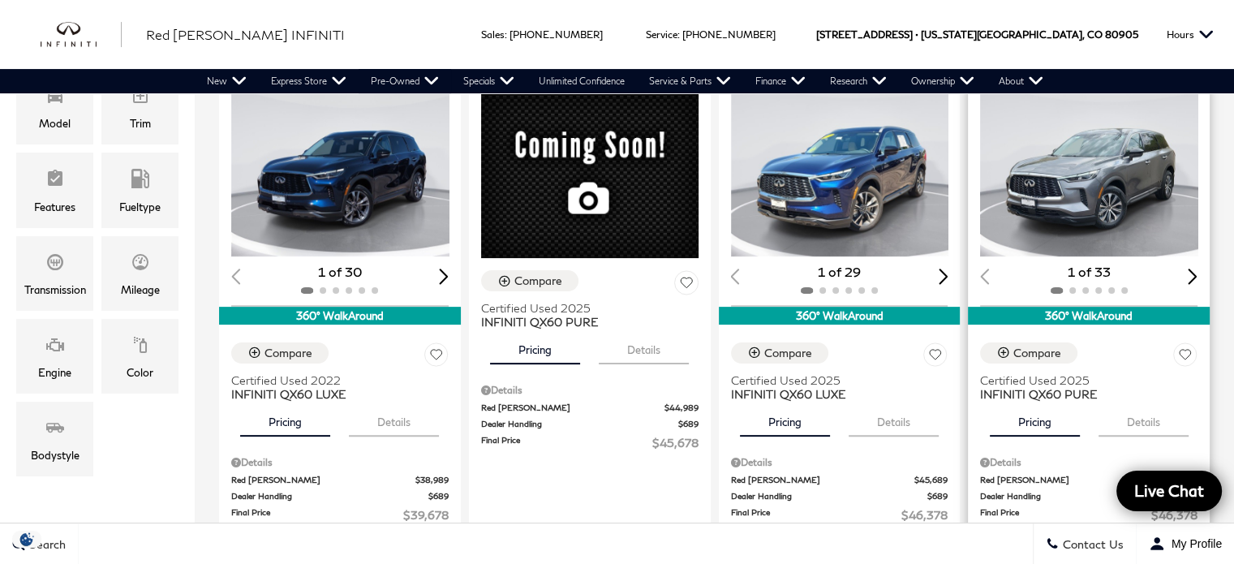
scroll to position [325, 0]
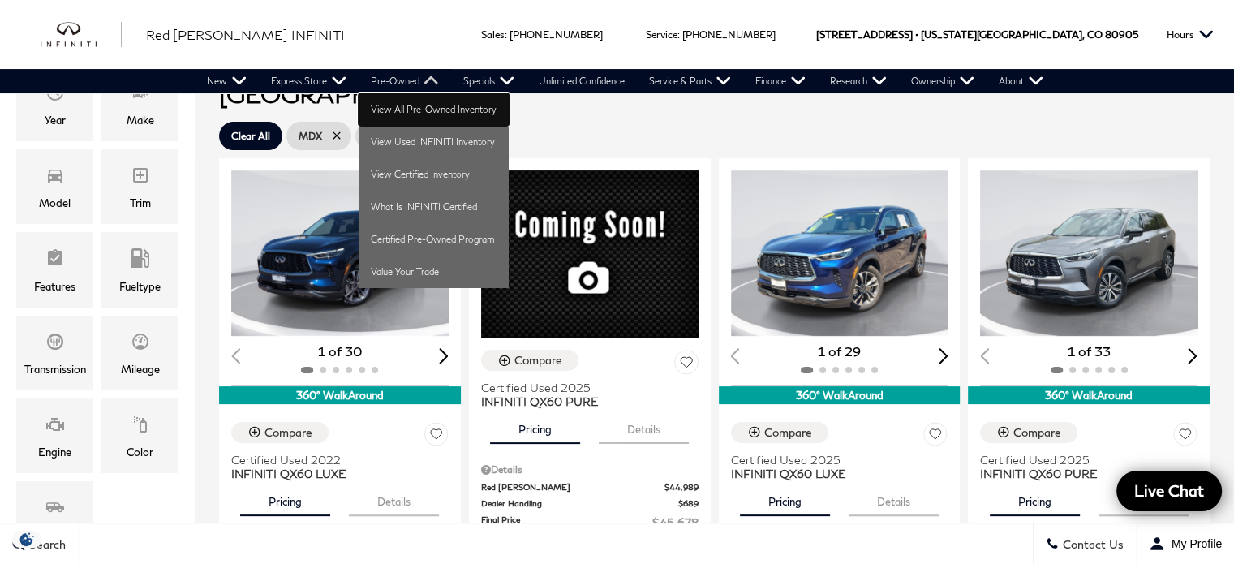
click at [413, 110] on link "View All Pre-Owned Inventory" at bounding box center [434, 109] width 150 height 32
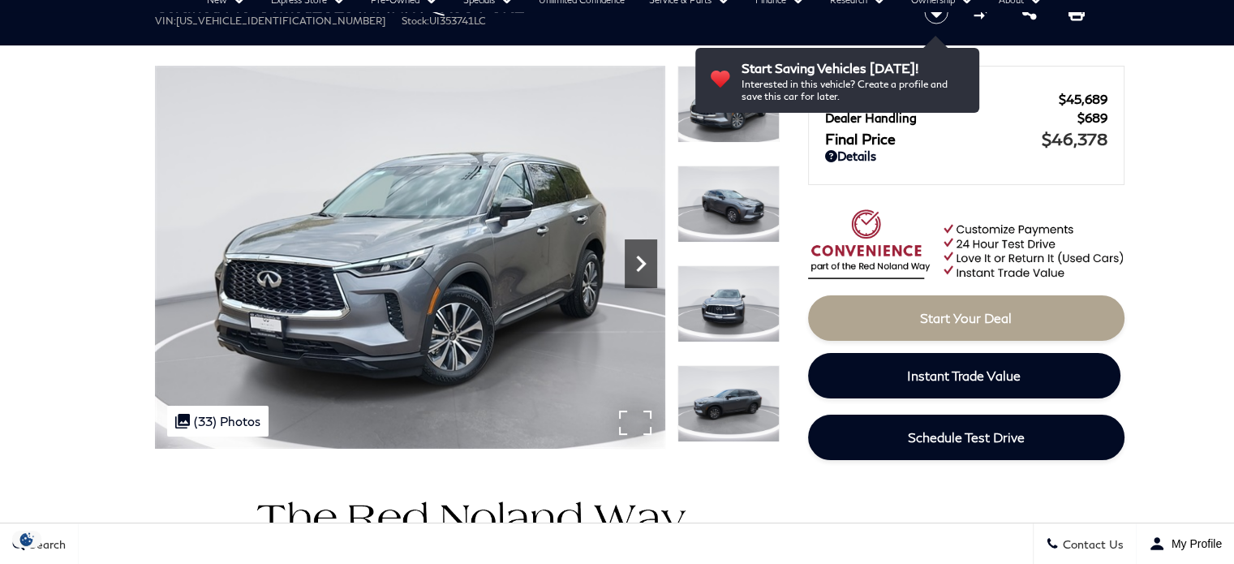
scroll to position [81, 0]
click at [642, 269] on icon "Next" at bounding box center [641, 263] width 32 height 32
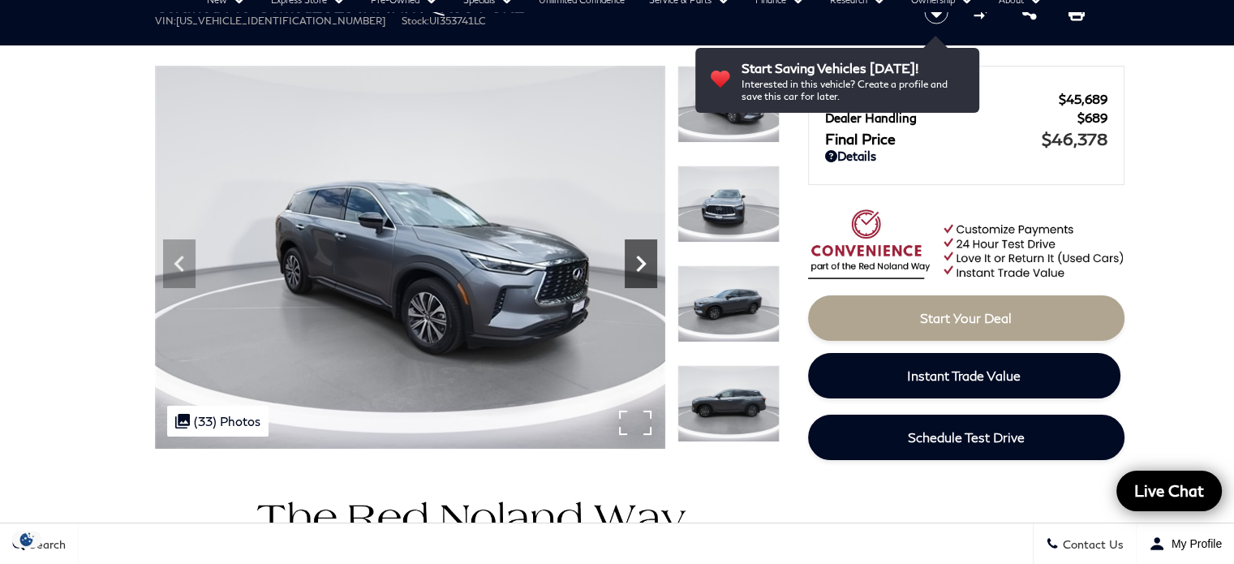
click at [642, 269] on icon "Next" at bounding box center [641, 263] width 32 height 32
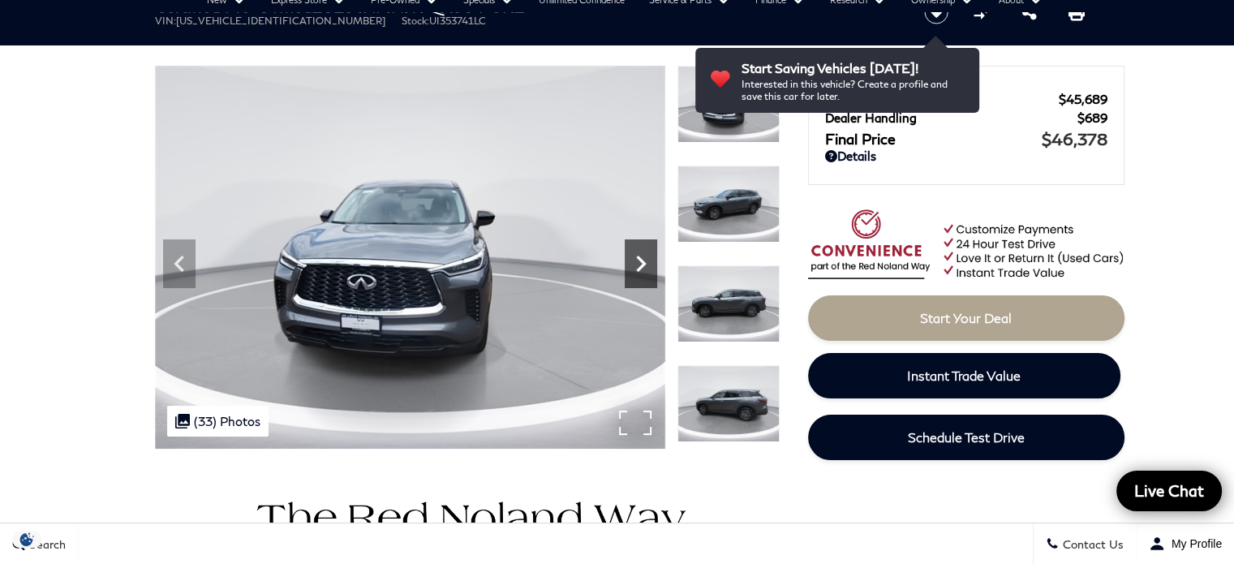
click at [642, 269] on icon "Next" at bounding box center [641, 263] width 32 height 32
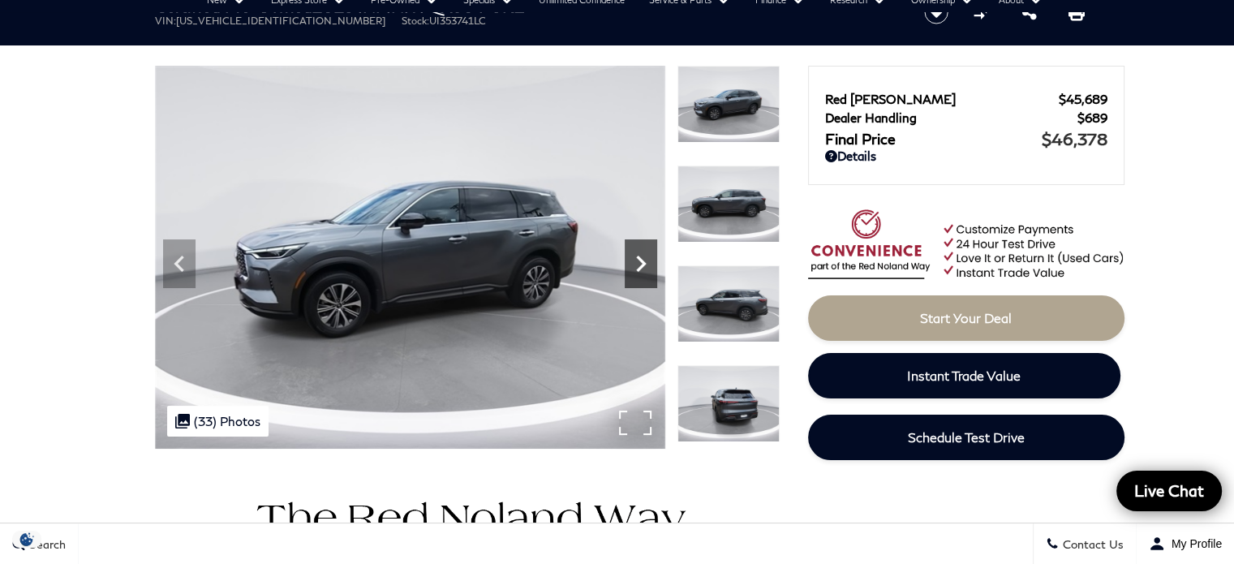
click at [642, 269] on icon "Next" at bounding box center [641, 263] width 32 height 32
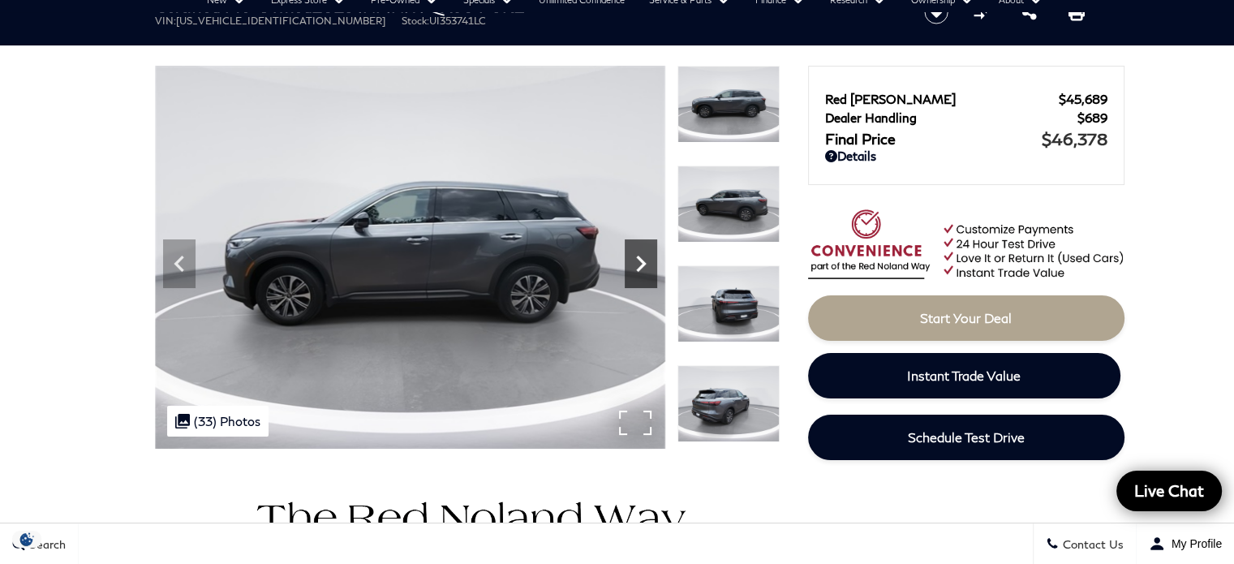
click at [642, 269] on icon "Next" at bounding box center [641, 263] width 32 height 32
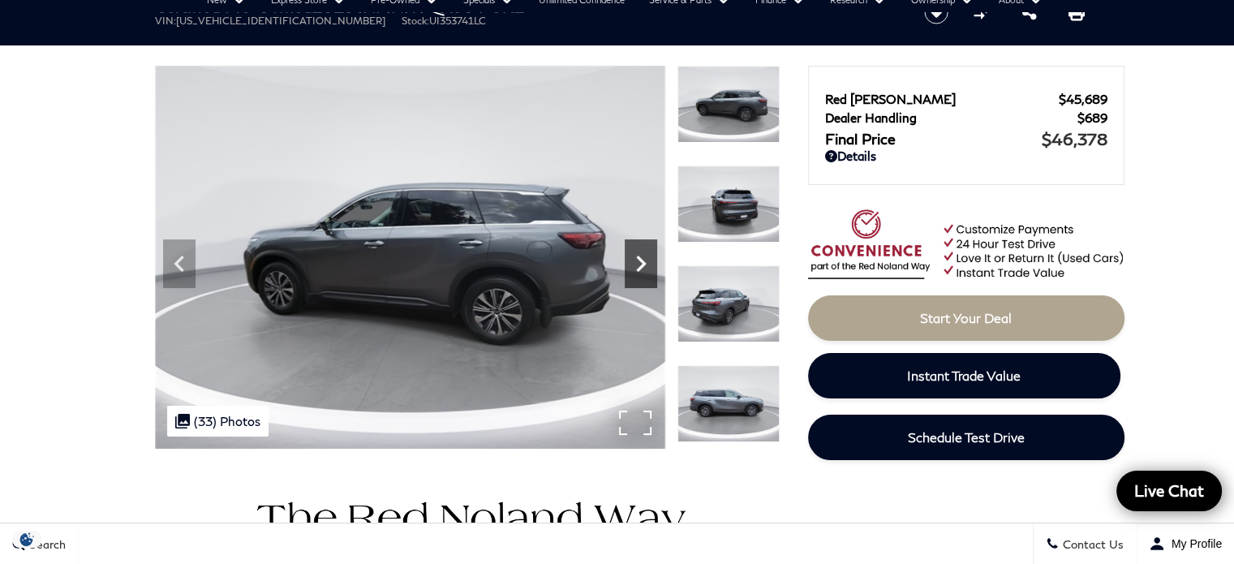
click at [642, 269] on icon "Next" at bounding box center [641, 263] width 32 height 32
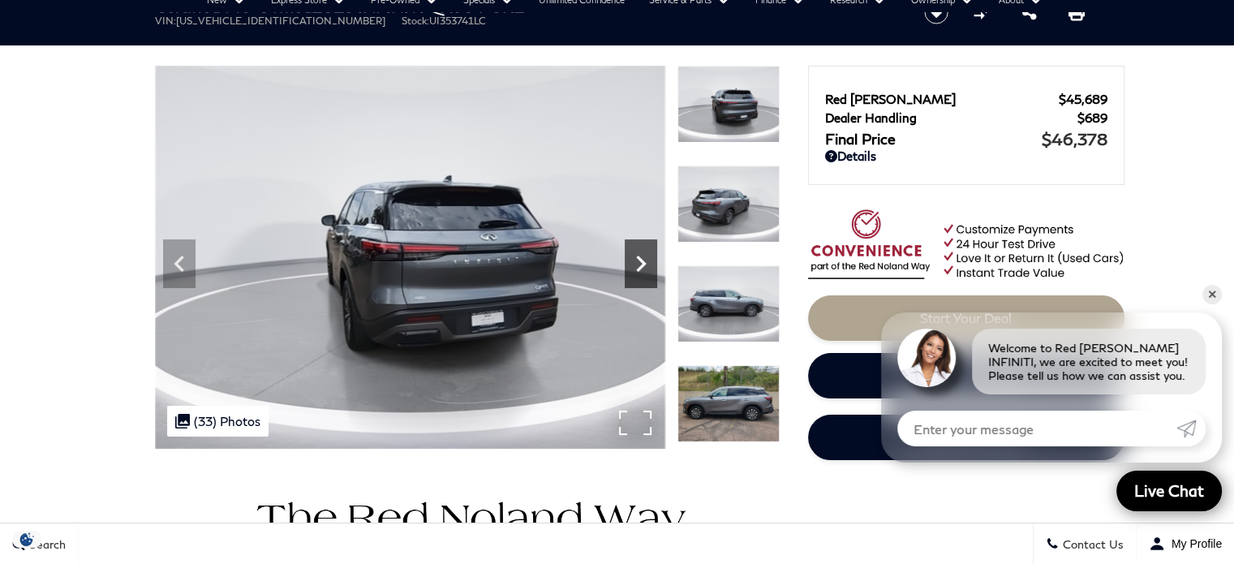
click at [642, 269] on icon "Next" at bounding box center [641, 263] width 32 height 32
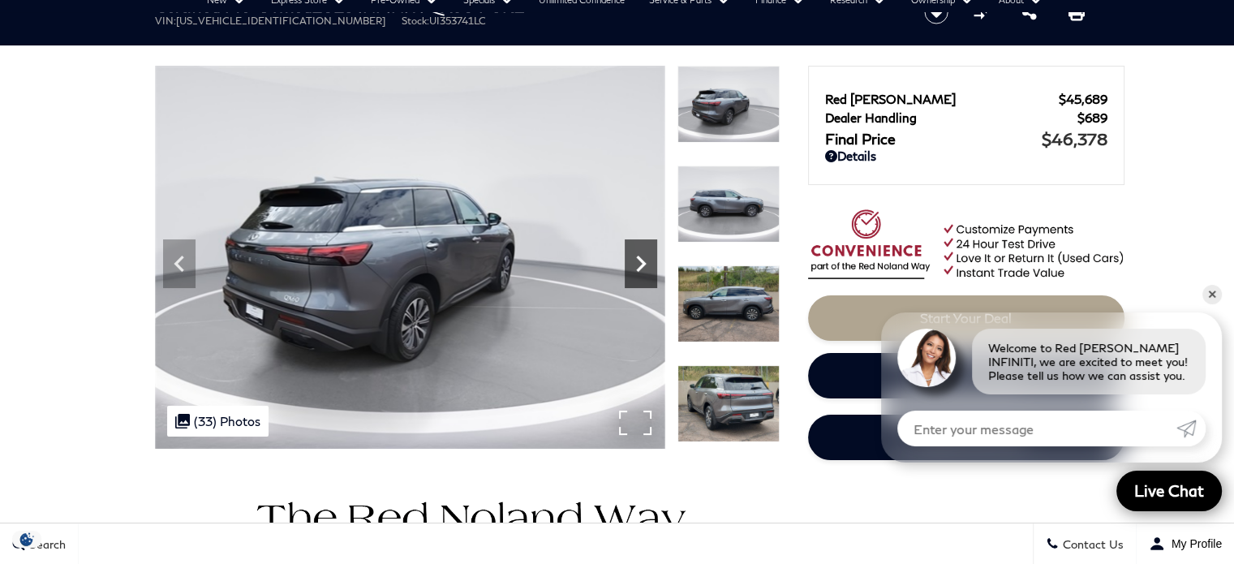
click at [642, 269] on icon "Next" at bounding box center [641, 263] width 32 height 32
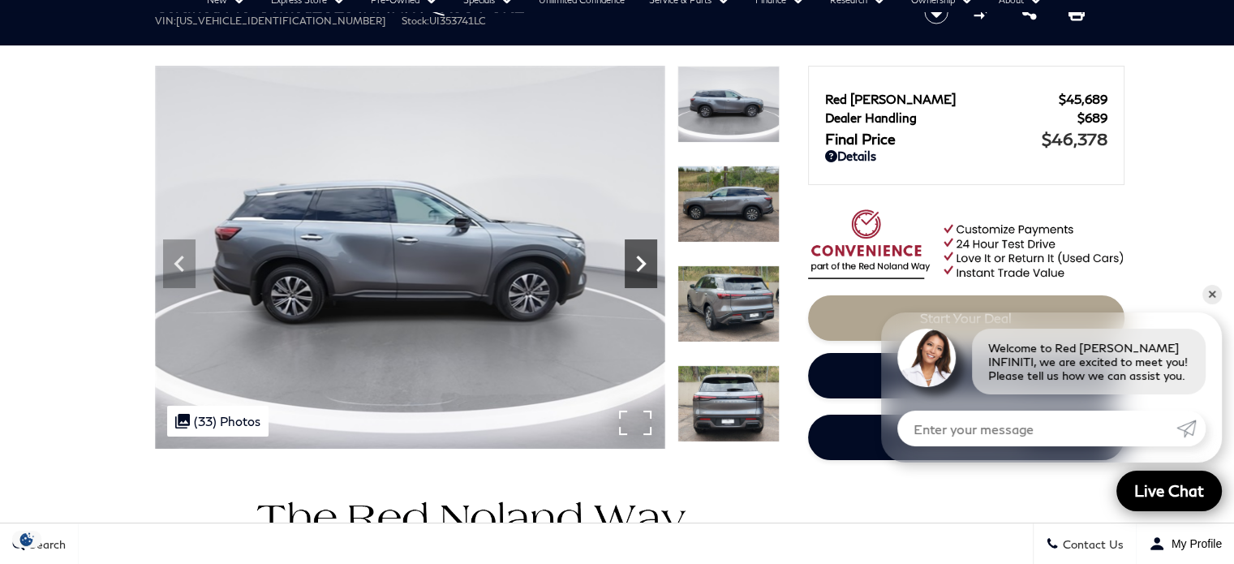
click at [642, 269] on icon "Next" at bounding box center [641, 263] width 32 height 32
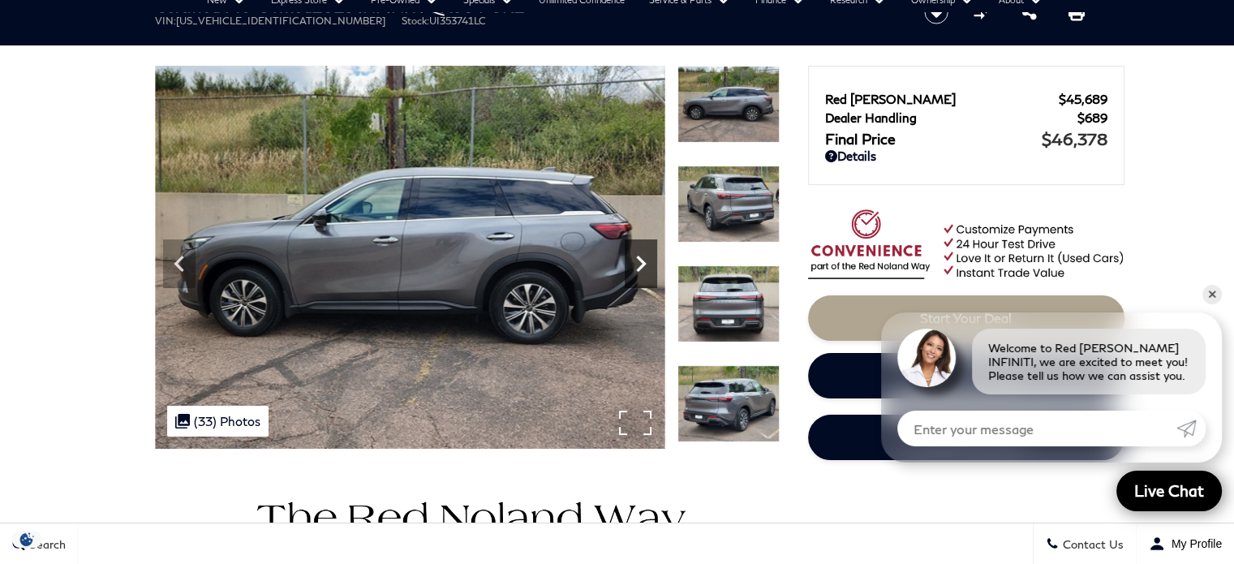
click at [642, 269] on icon "Next" at bounding box center [641, 263] width 32 height 32
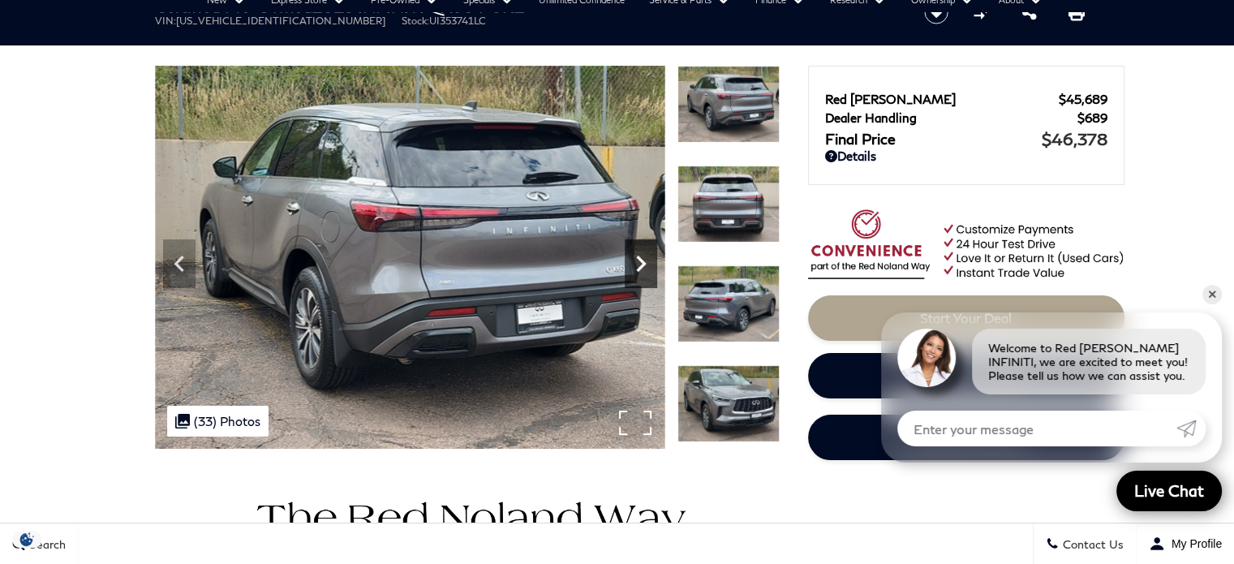
click at [642, 269] on icon "Next" at bounding box center [641, 263] width 32 height 32
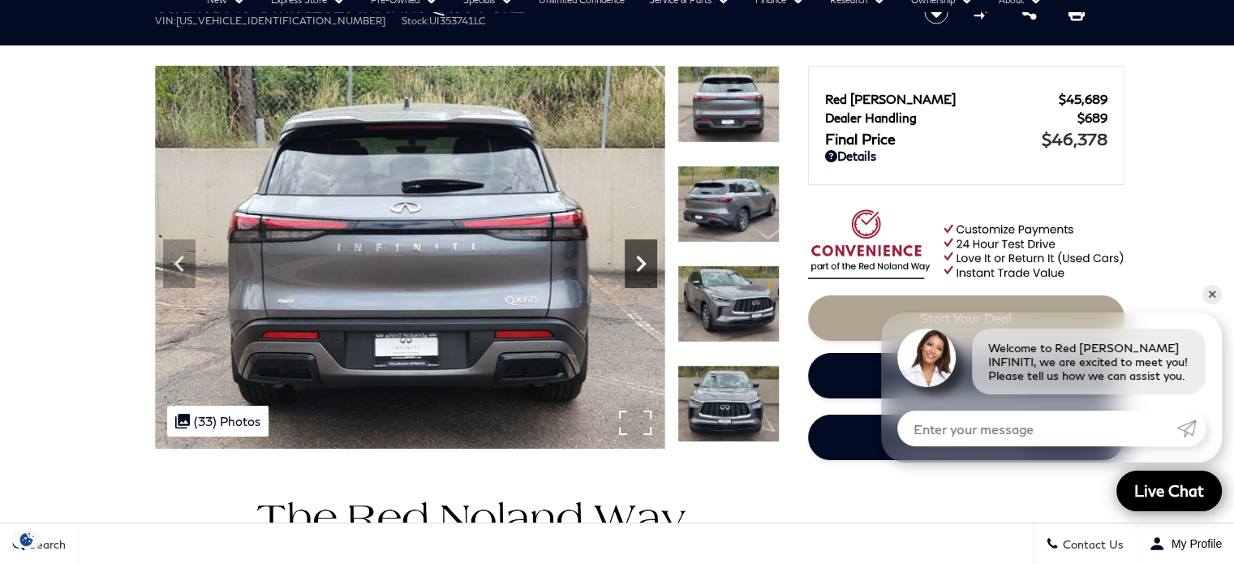
click at [642, 269] on icon "Next" at bounding box center [641, 263] width 32 height 32
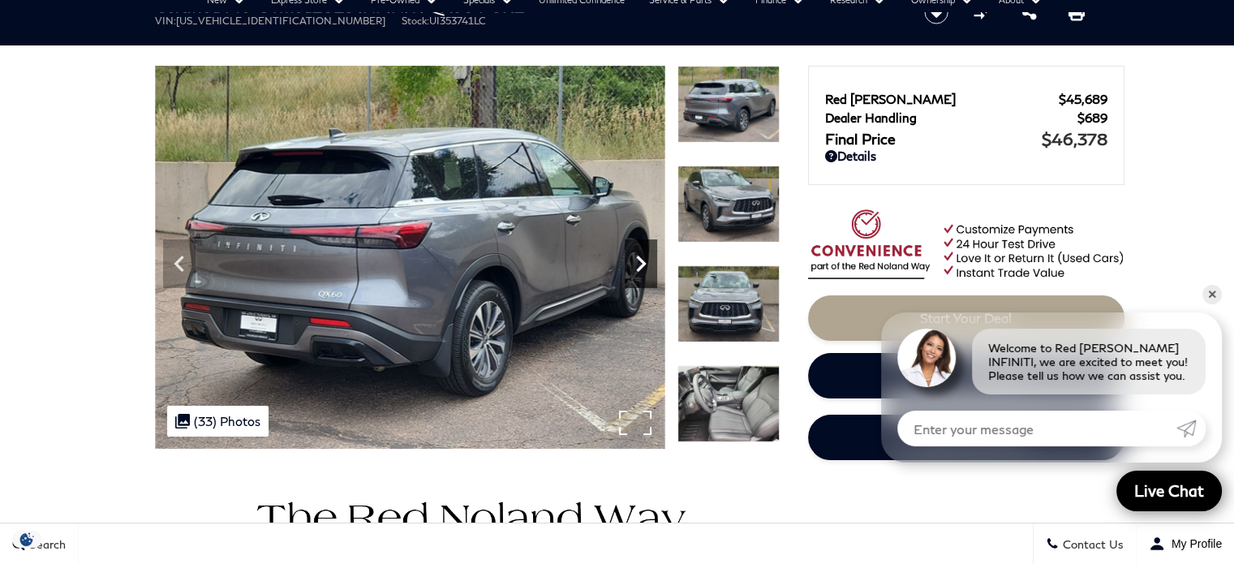
click at [642, 269] on icon "Next" at bounding box center [641, 263] width 32 height 32
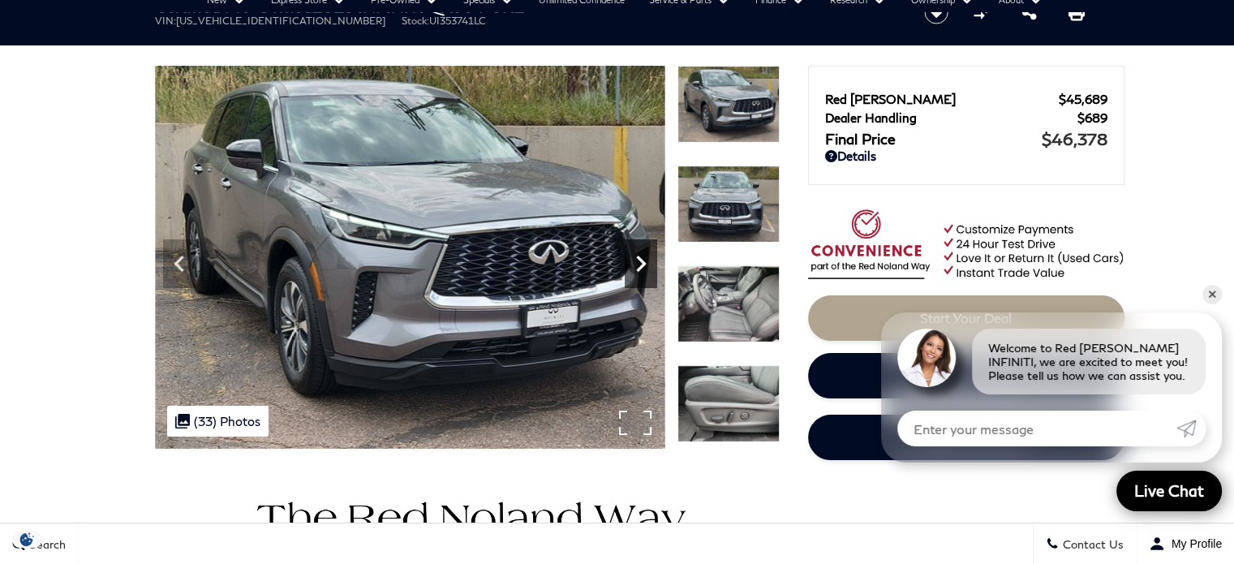
click at [642, 269] on icon "Next" at bounding box center [641, 263] width 32 height 32
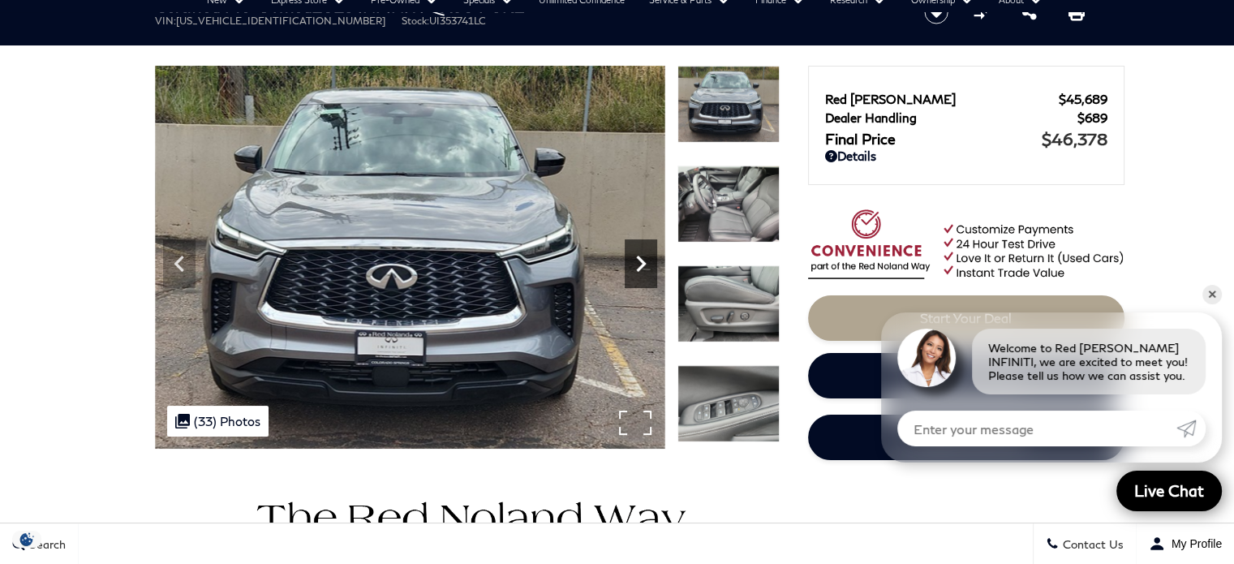
click at [642, 269] on icon "Next" at bounding box center [641, 263] width 32 height 32
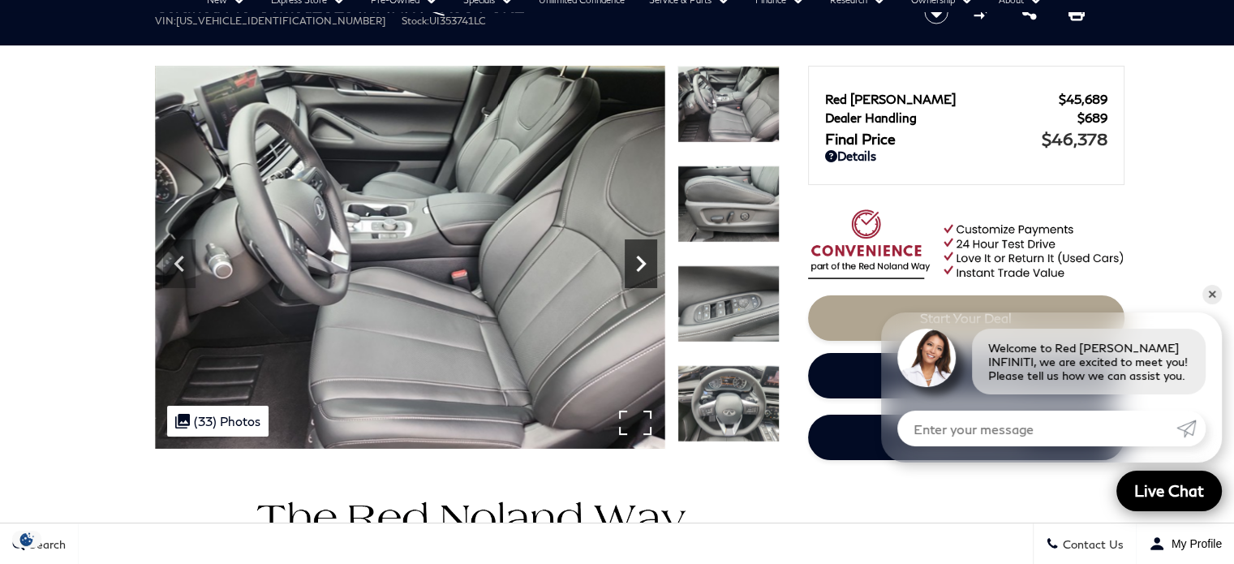
click at [642, 269] on icon "Next" at bounding box center [641, 263] width 32 height 32
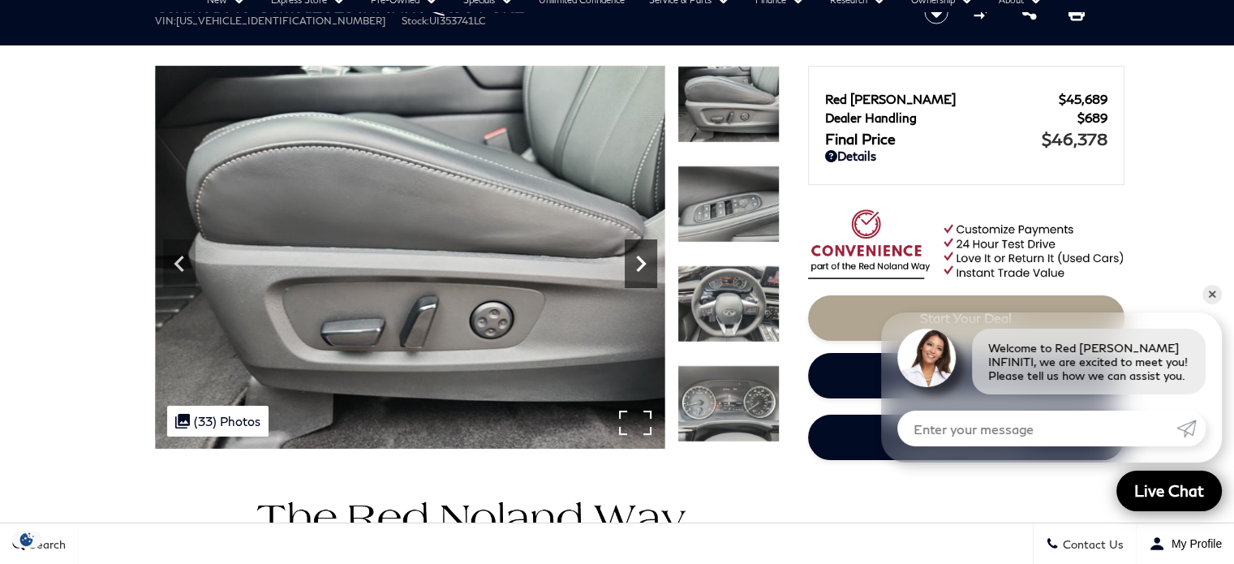
click at [642, 269] on icon "Next" at bounding box center [641, 263] width 32 height 32
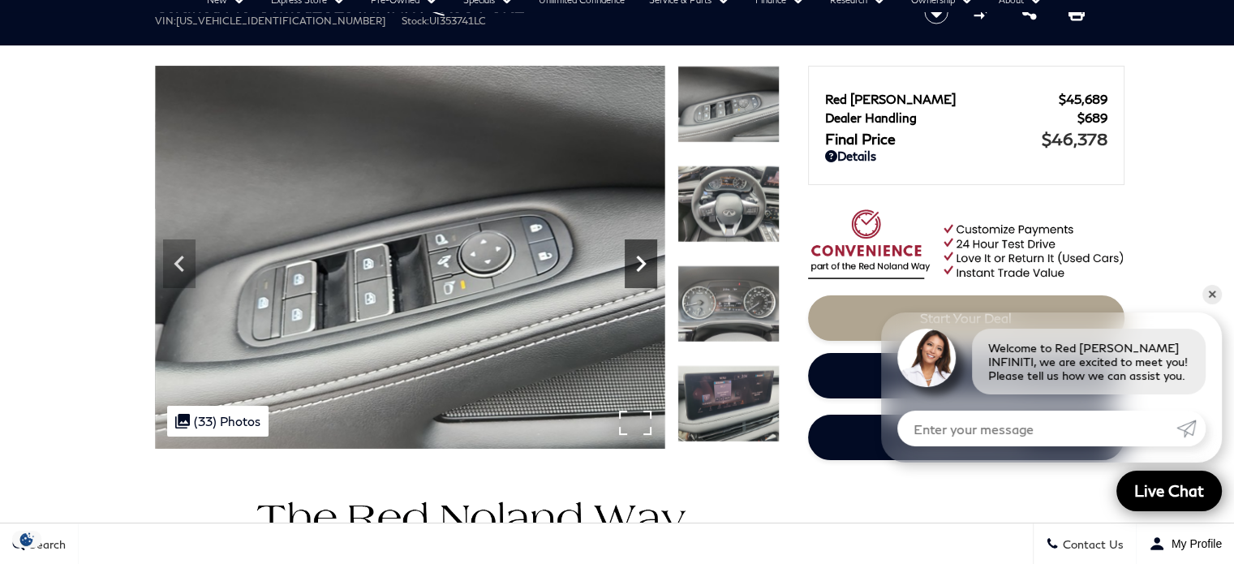
click at [642, 269] on icon "Next" at bounding box center [641, 263] width 32 height 32
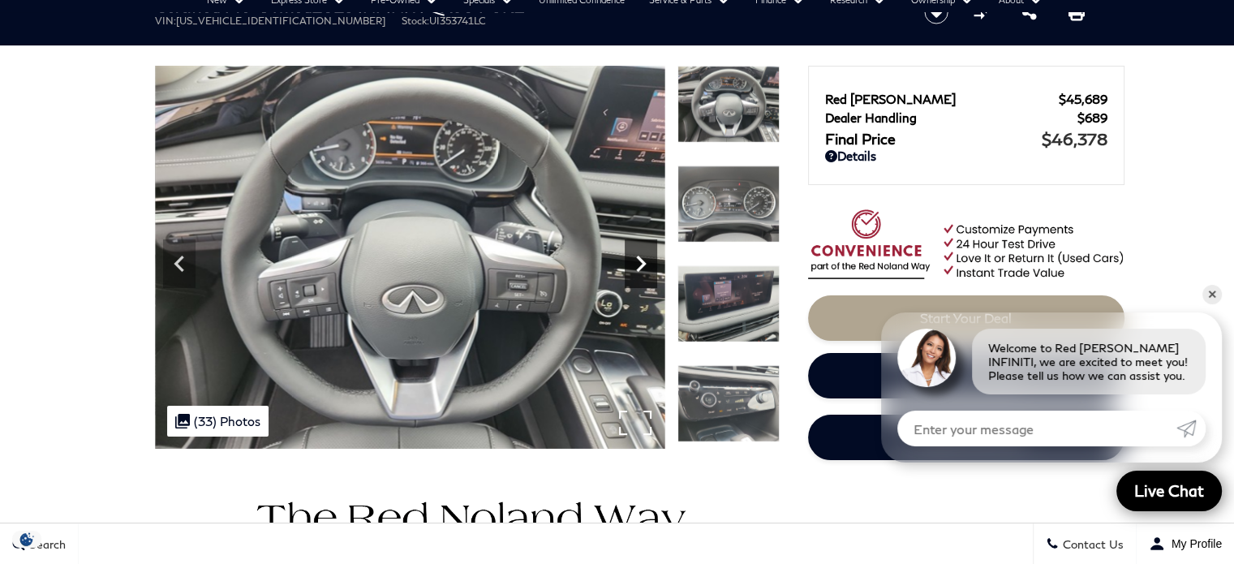
click at [642, 269] on icon "Next" at bounding box center [641, 263] width 32 height 32
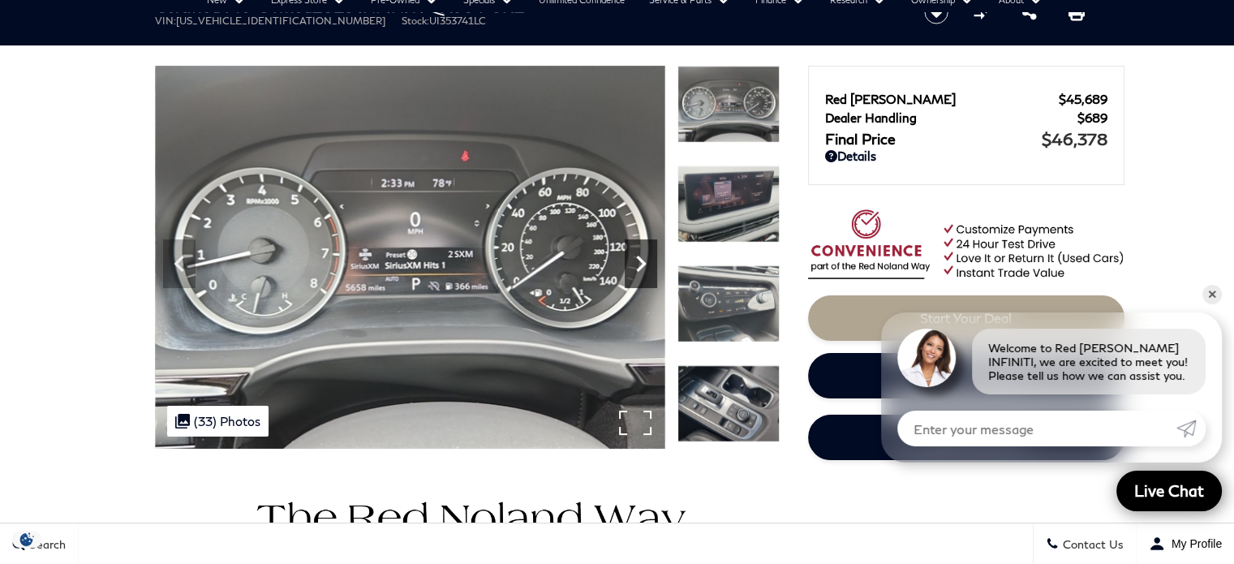
click at [642, 269] on icon "Next" at bounding box center [641, 263] width 32 height 32
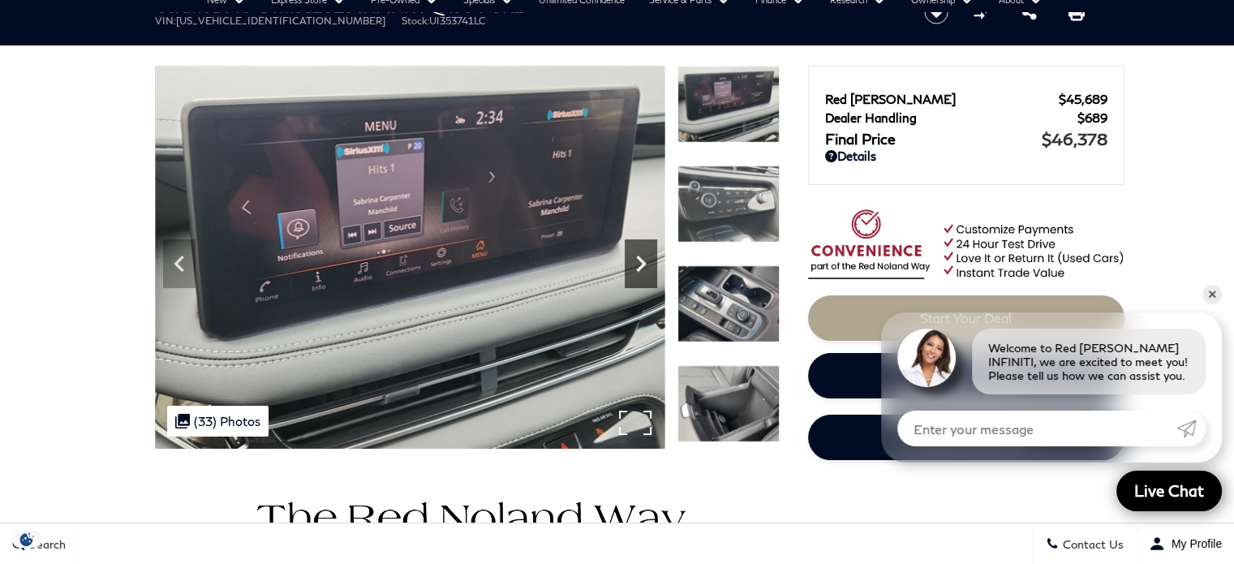
click at [643, 256] on icon "Next" at bounding box center [641, 263] width 32 height 32
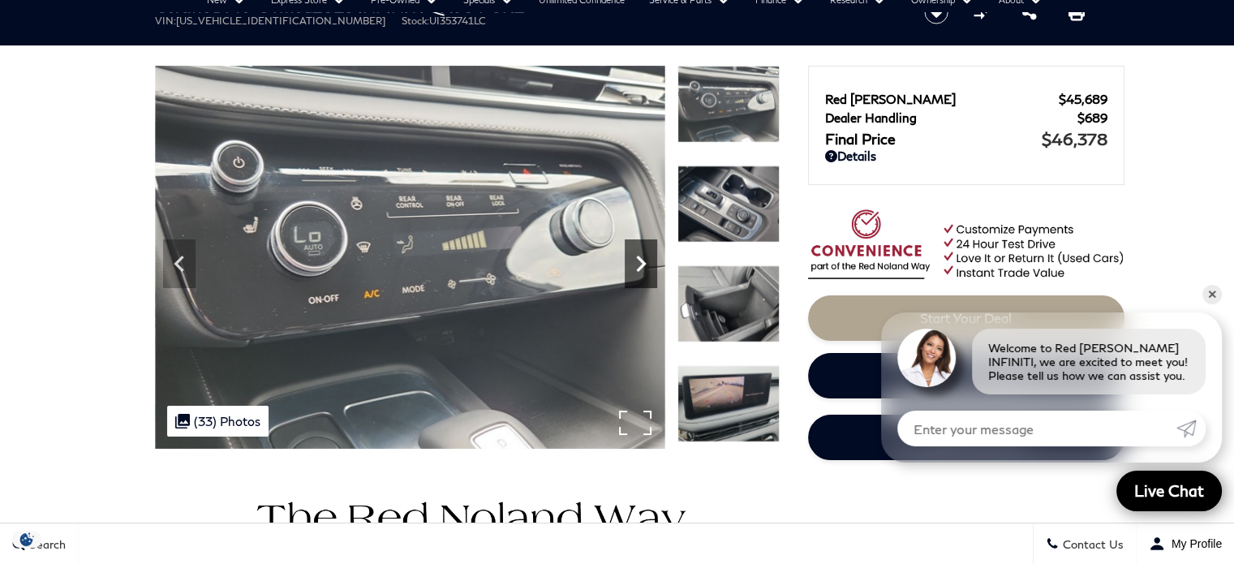
click at [643, 256] on icon "Next" at bounding box center [641, 263] width 32 height 32
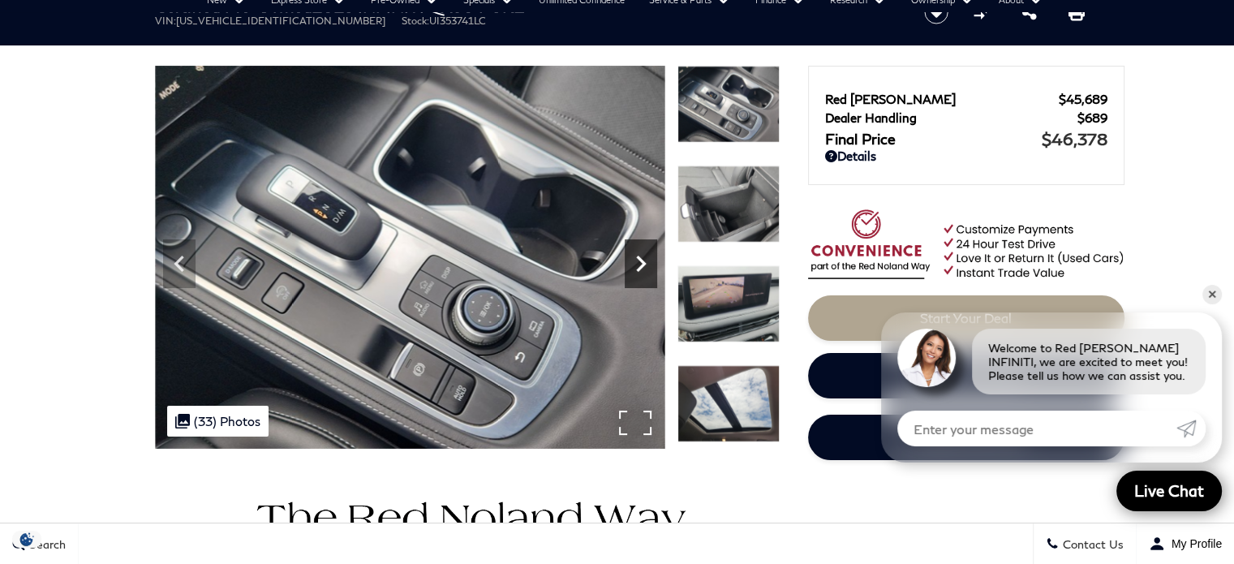
click at [643, 256] on icon "Next" at bounding box center [641, 263] width 32 height 32
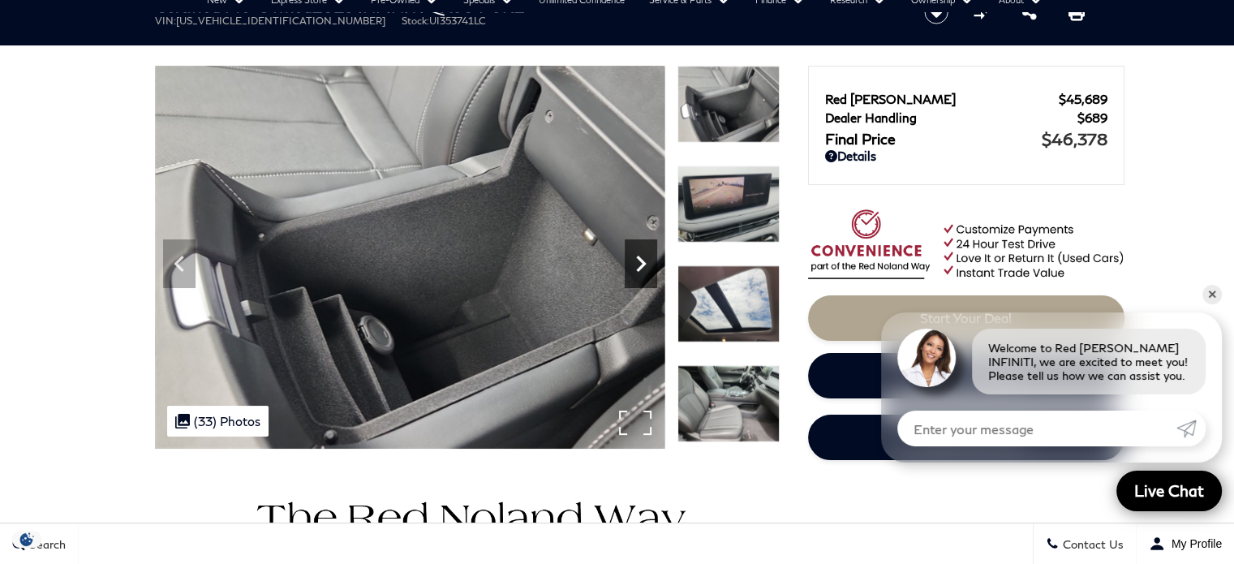
click at [643, 256] on icon "Next" at bounding box center [641, 263] width 32 height 32
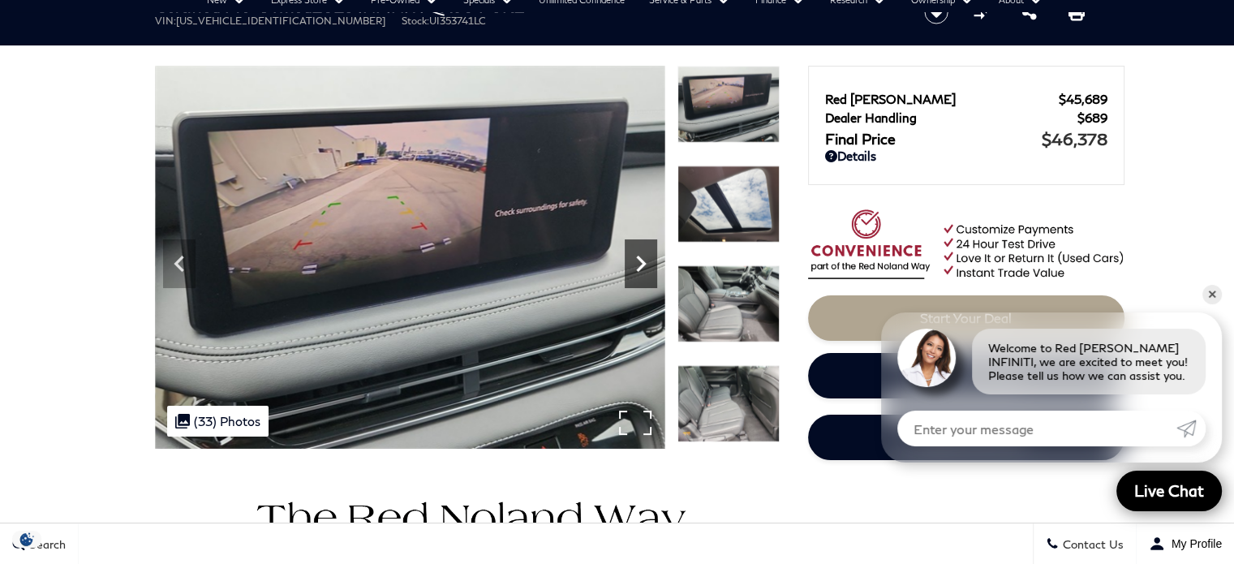
click at [643, 256] on icon "Next" at bounding box center [641, 263] width 32 height 32
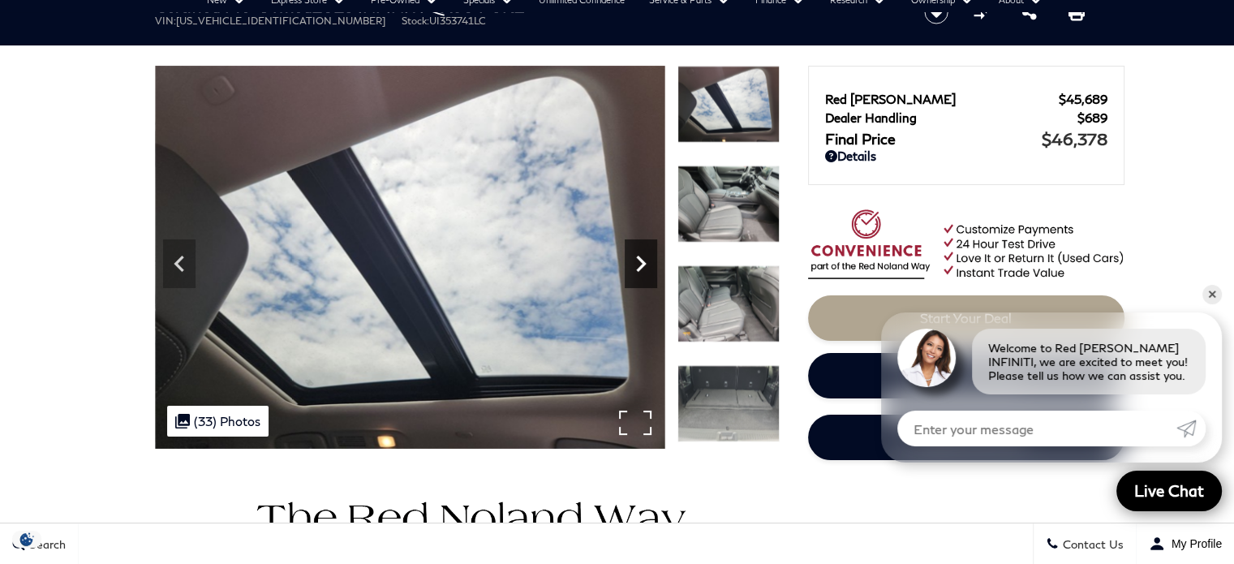
click at [643, 256] on icon "Next" at bounding box center [641, 263] width 32 height 32
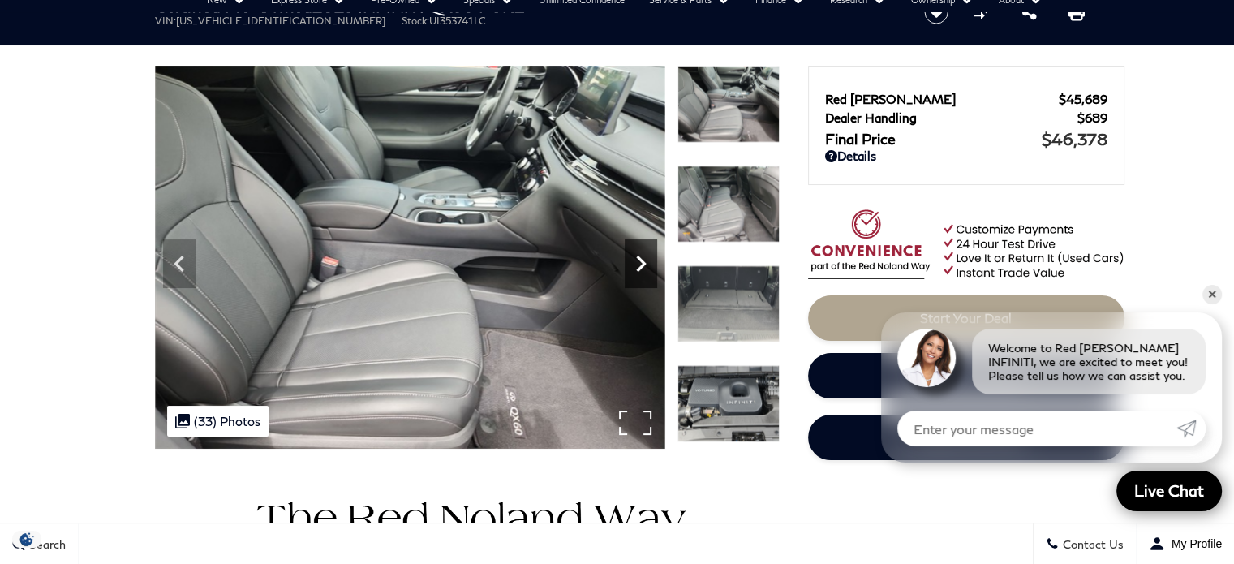
click at [646, 256] on icon "Next" at bounding box center [641, 263] width 32 height 32
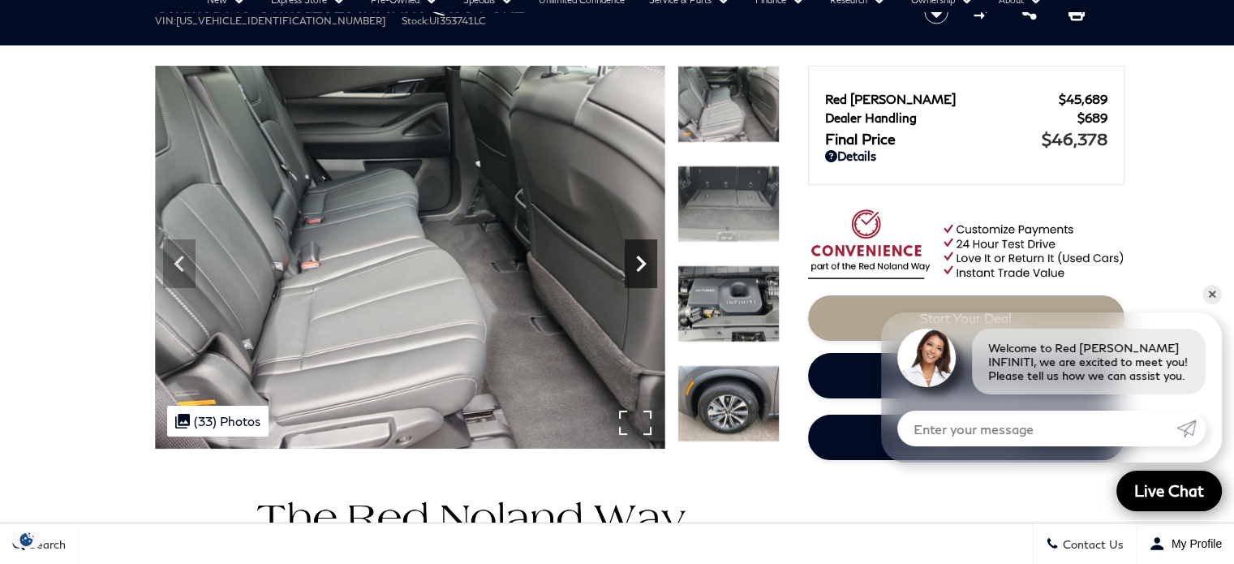
click at [646, 256] on icon "Next" at bounding box center [641, 263] width 32 height 32
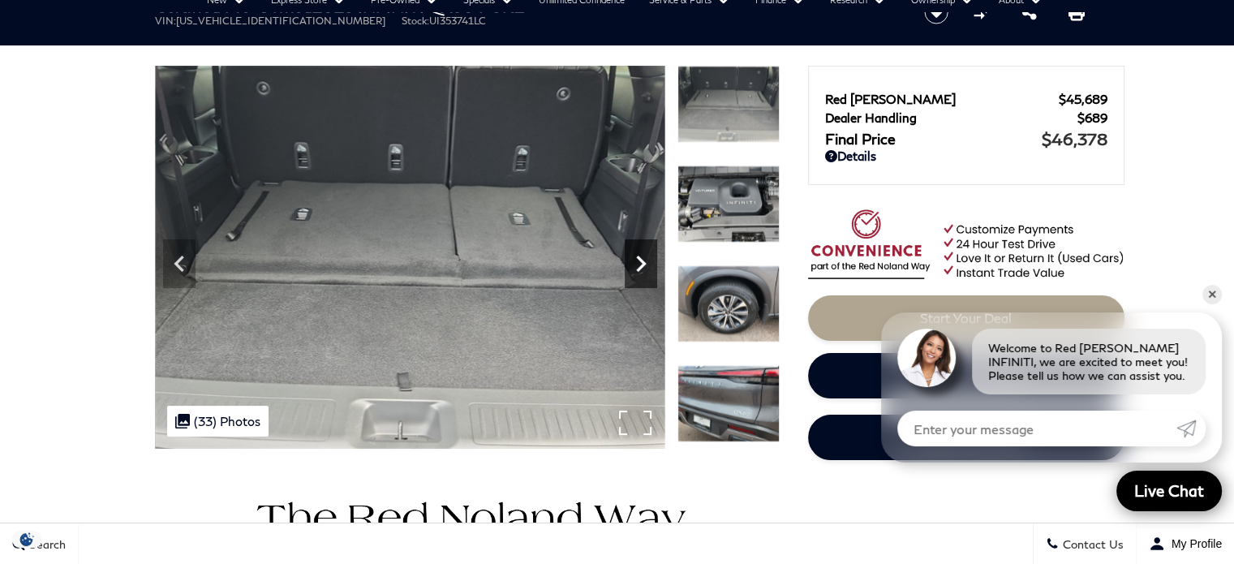
click at [646, 256] on icon "Next" at bounding box center [641, 263] width 32 height 32
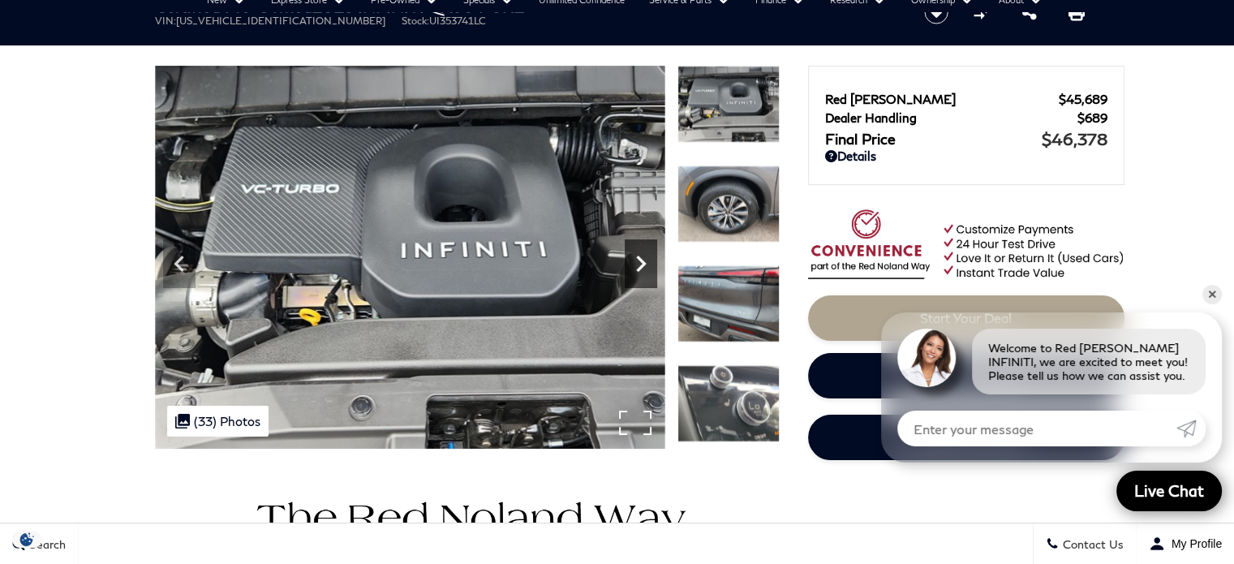
click at [646, 256] on icon "Next" at bounding box center [641, 263] width 32 height 32
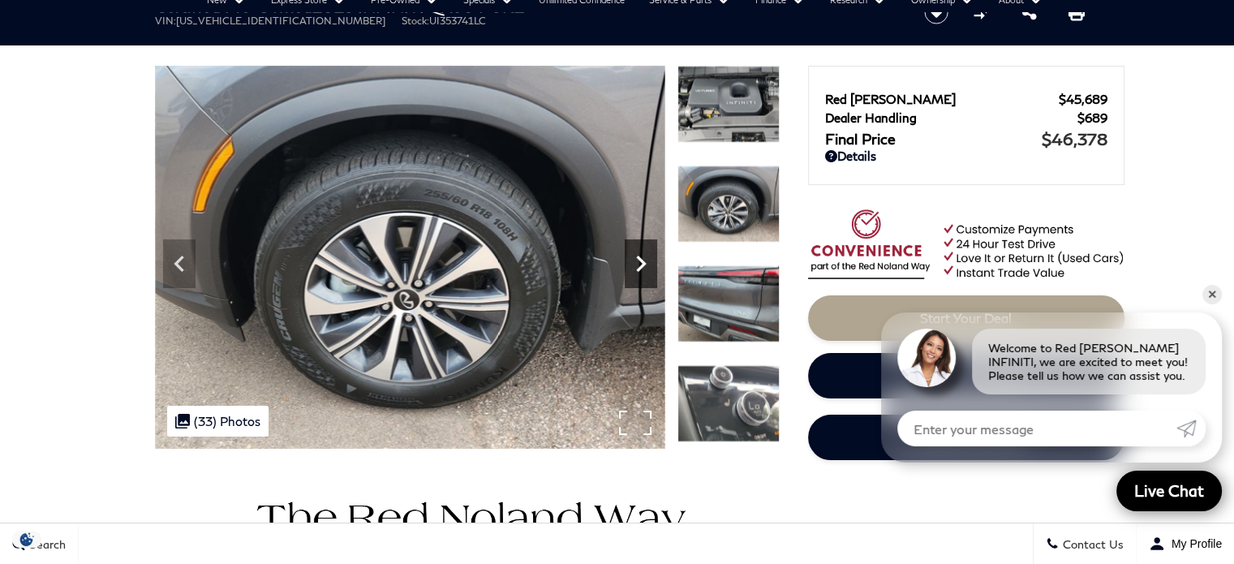
click at [646, 256] on icon "Next" at bounding box center [641, 263] width 32 height 32
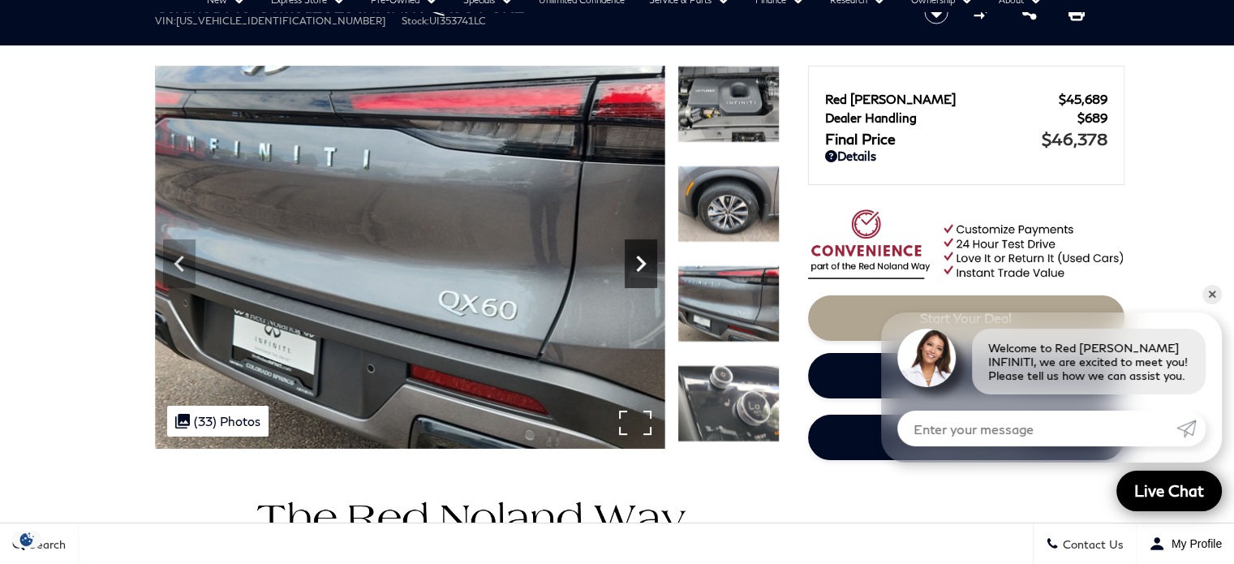
click at [646, 256] on icon "Next" at bounding box center [641, 263] width 32 height 32
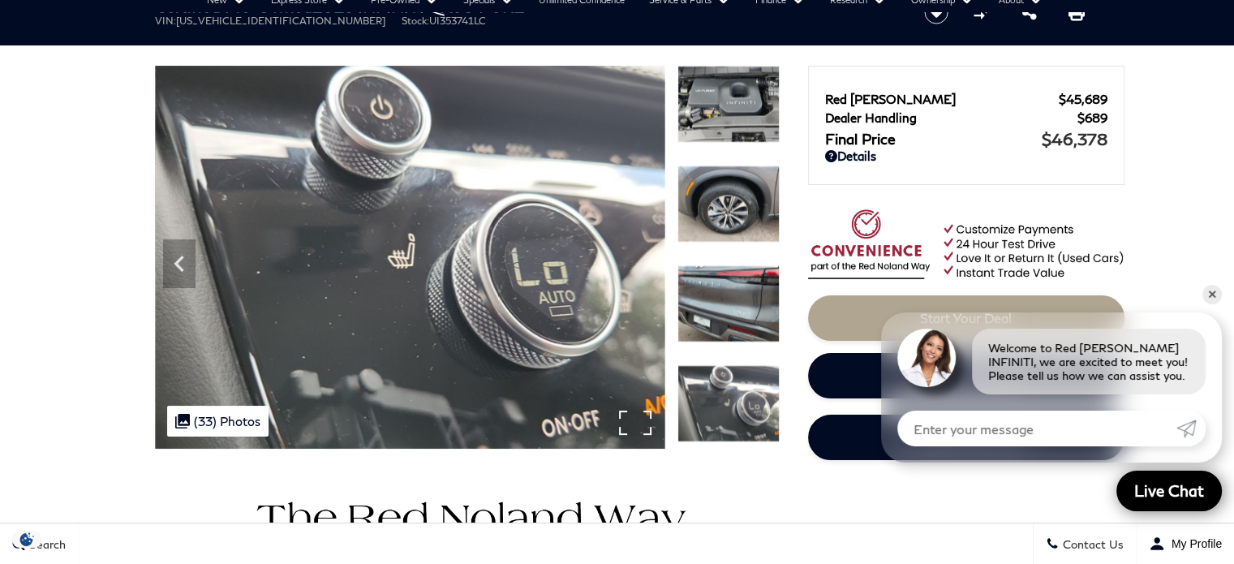
click at [646, 256] on img at bounding box center [410, 257] width 510 height 383
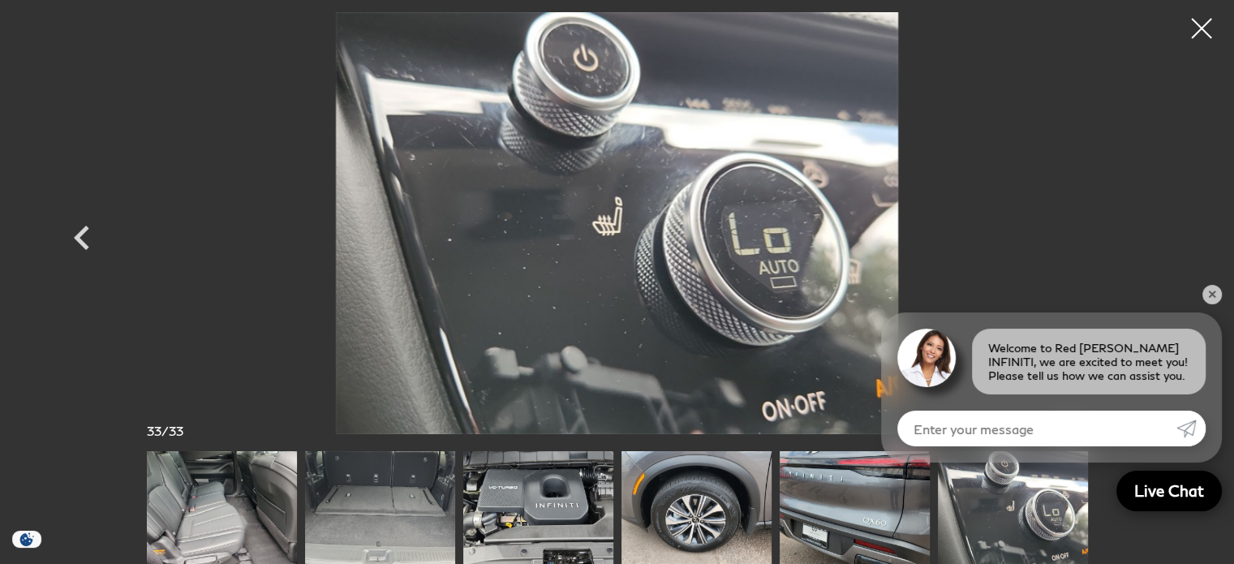
click at [1192, 19] on div at bounding box center [1201, 28] width 41 height 41
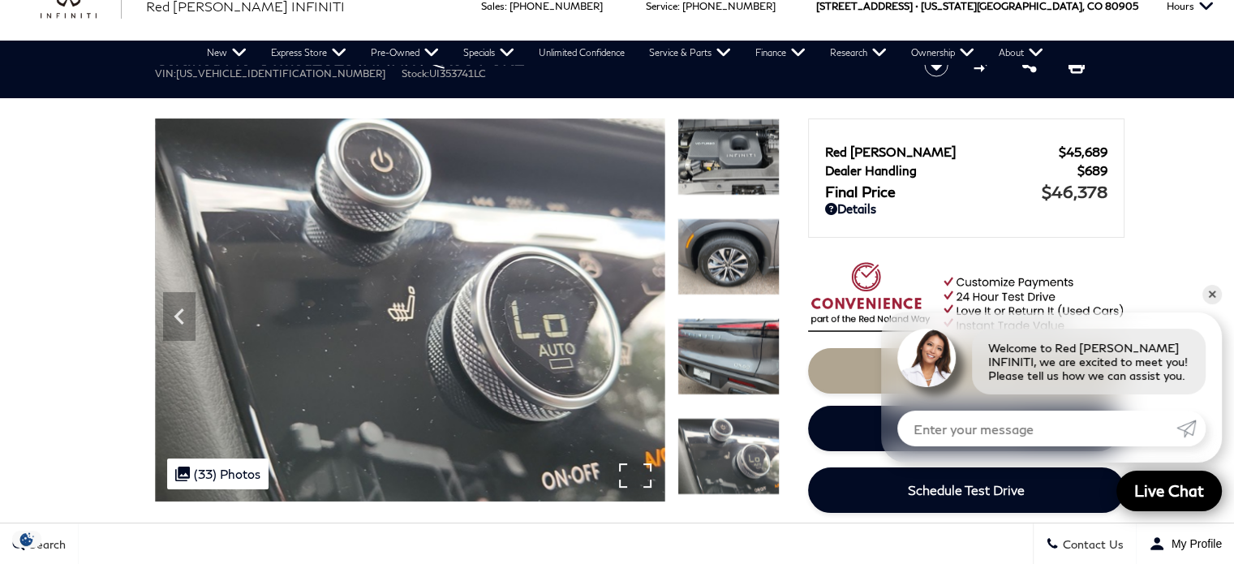
scroll to position [0, 0]
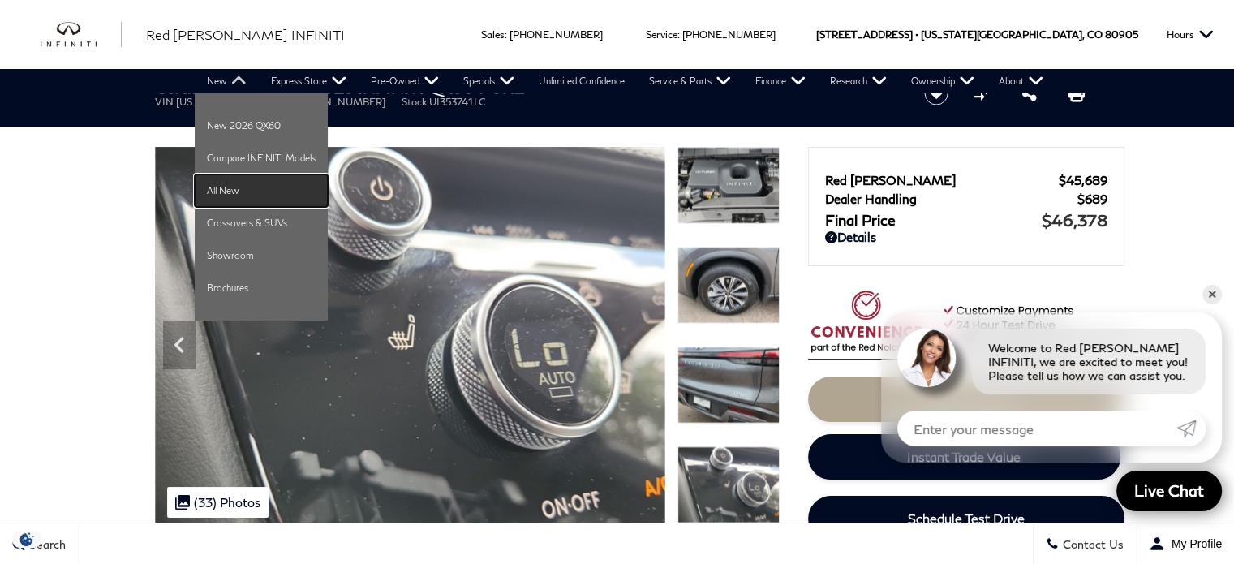
click at [222, 185] on link "All New" at bounding box center [261, 190] width 133 height 32
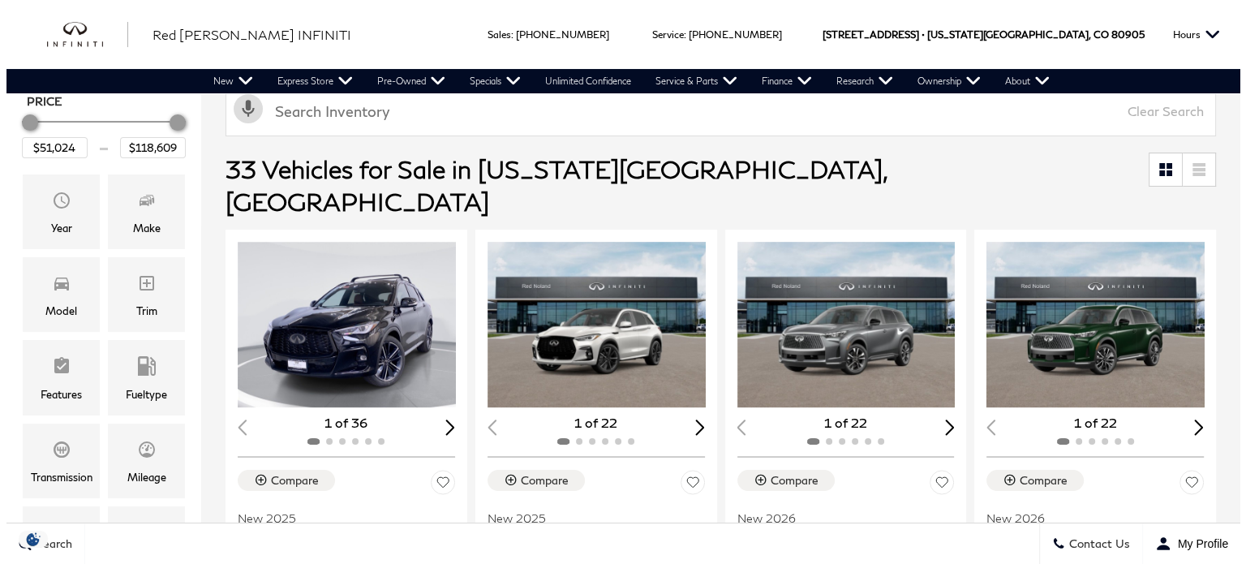
scroll to position [243, 0]
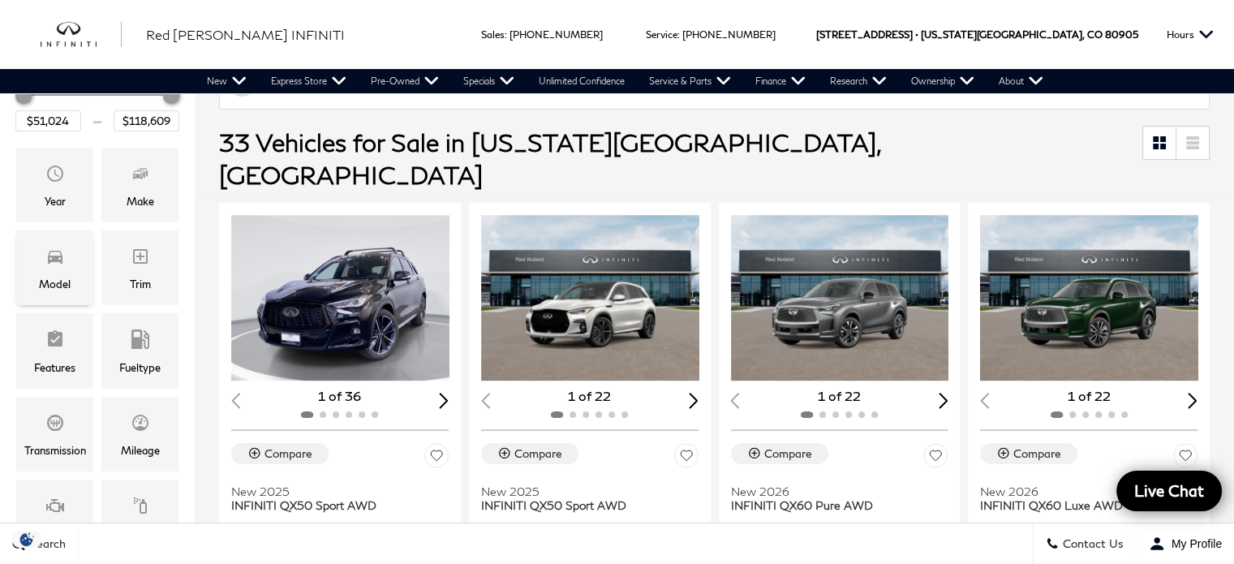
click at [44, 270] on div "Model" at bounding box center [54, 267] width 77 height 75
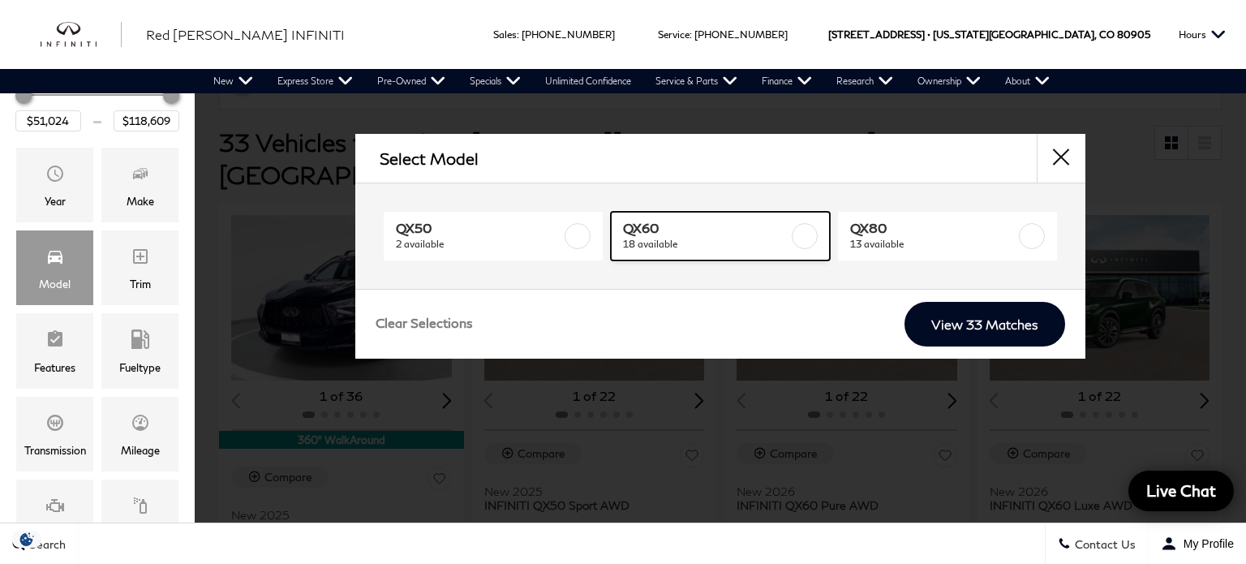
click at [707, 239] on span "18 available" at bounding box center [706, 244] width 166 height 16
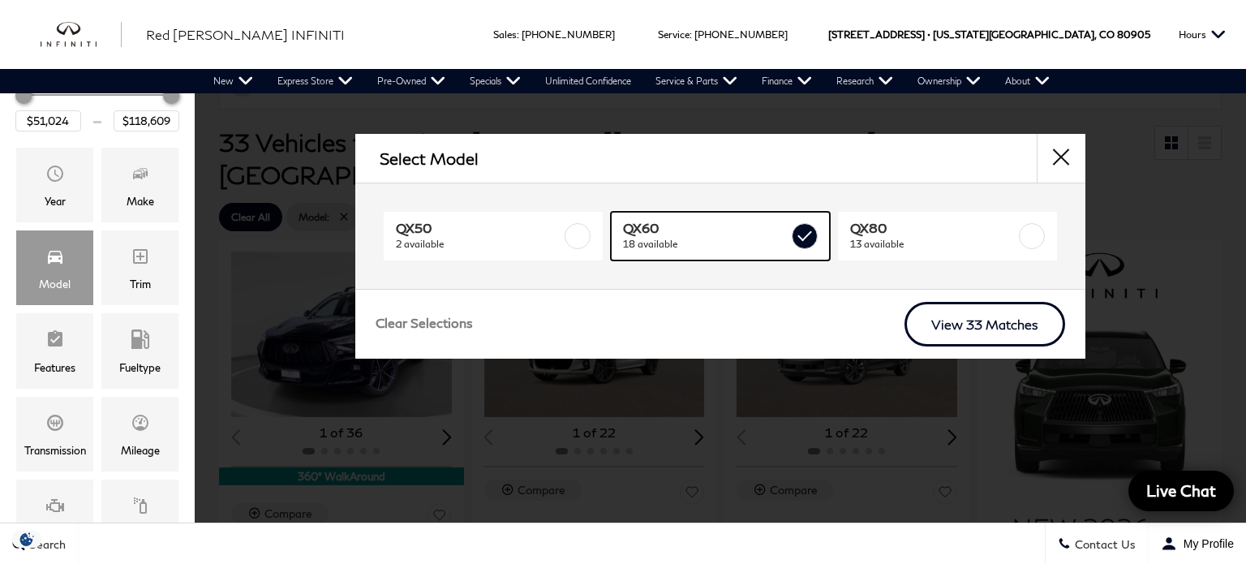
type input "$56,084"
type input "$71,679"
checkbox input "true"
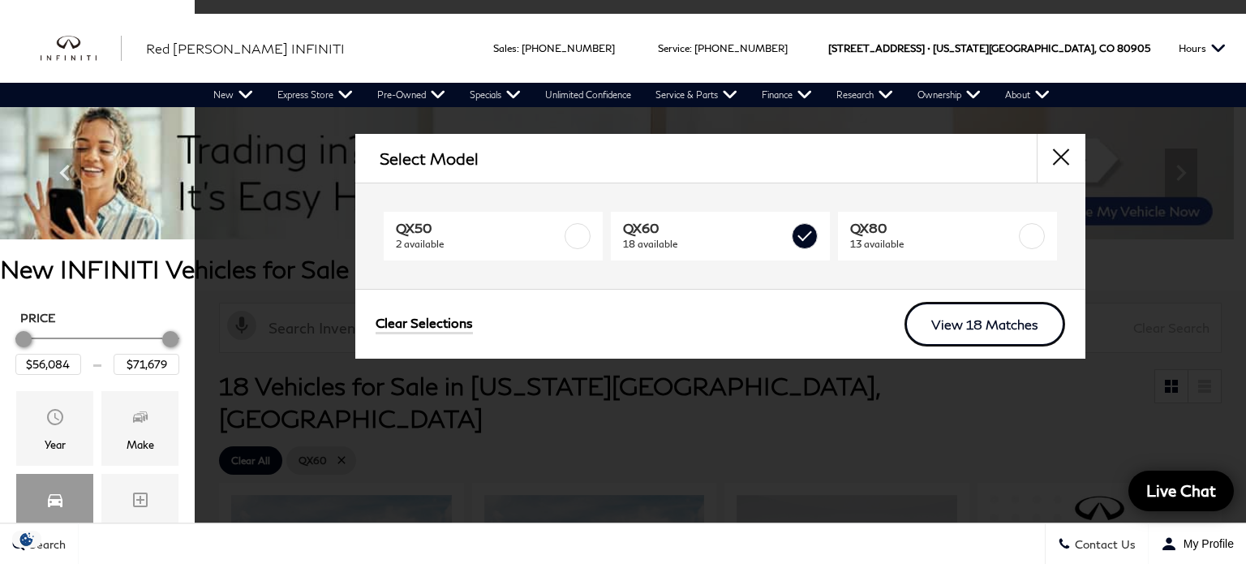
click at [991, 325] on link "View 18 Matches" at bounding box center [985, 324] width 161 height 45
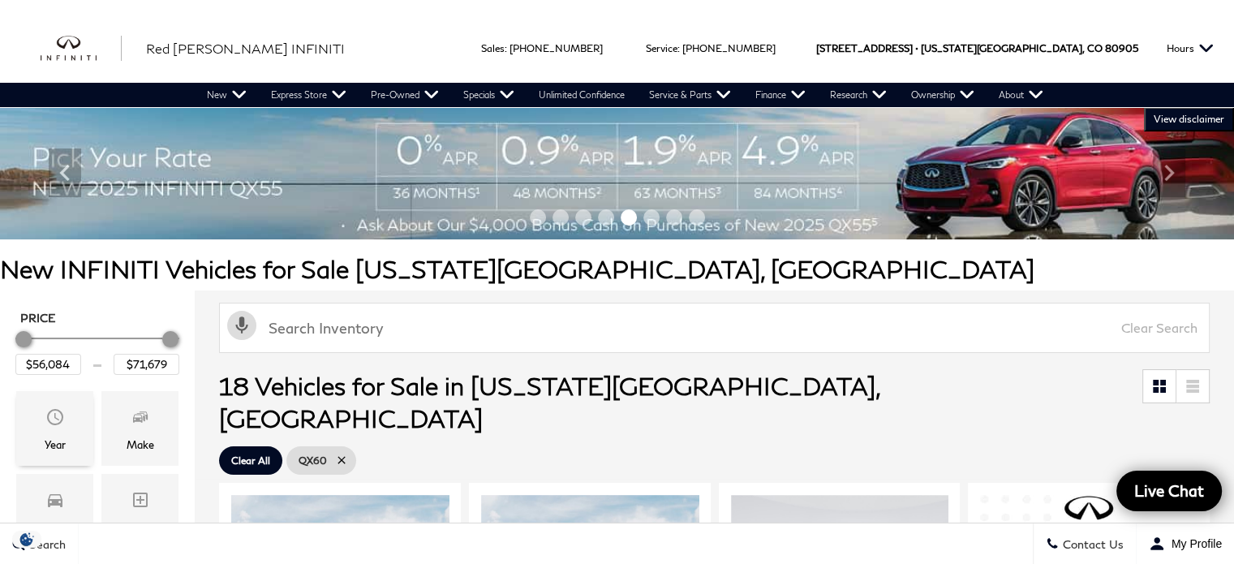
click at [58, 425] on icon "Year" at bounding box center [54, 416] width 19 height 19
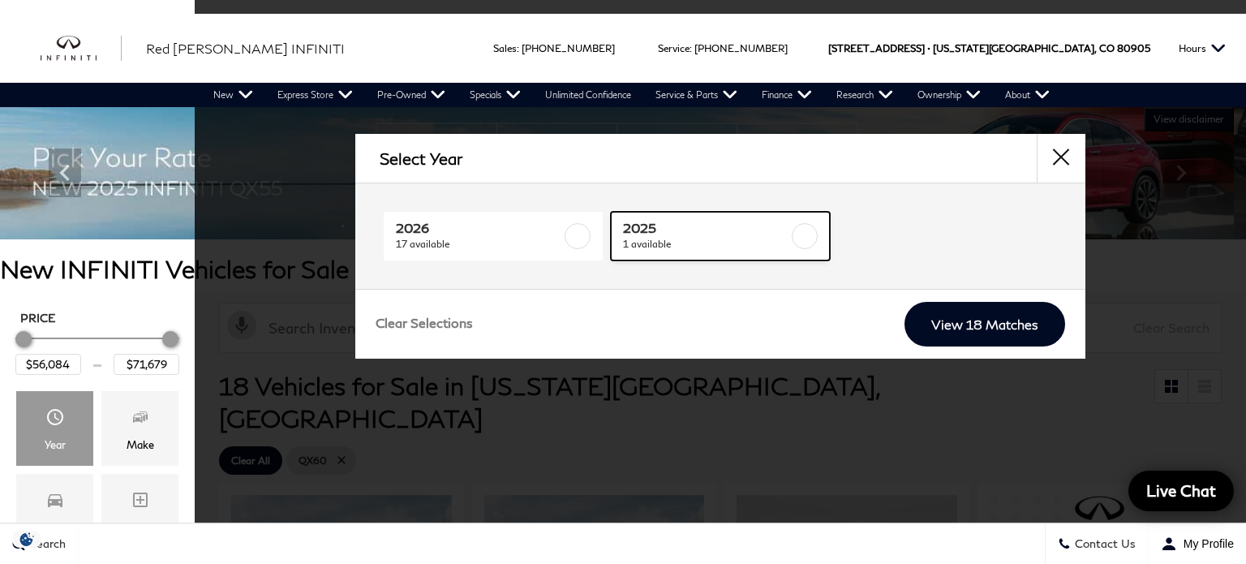
drag, startPoint x: 704, startPoint y: 241, endPoint x: 750, endPoint y: 252, distance: 46.8
click at [705, 241] on span "1 available" at bounding box center [706, 244] width 166 height 16
type input "$62,239"
checkbox input "true"
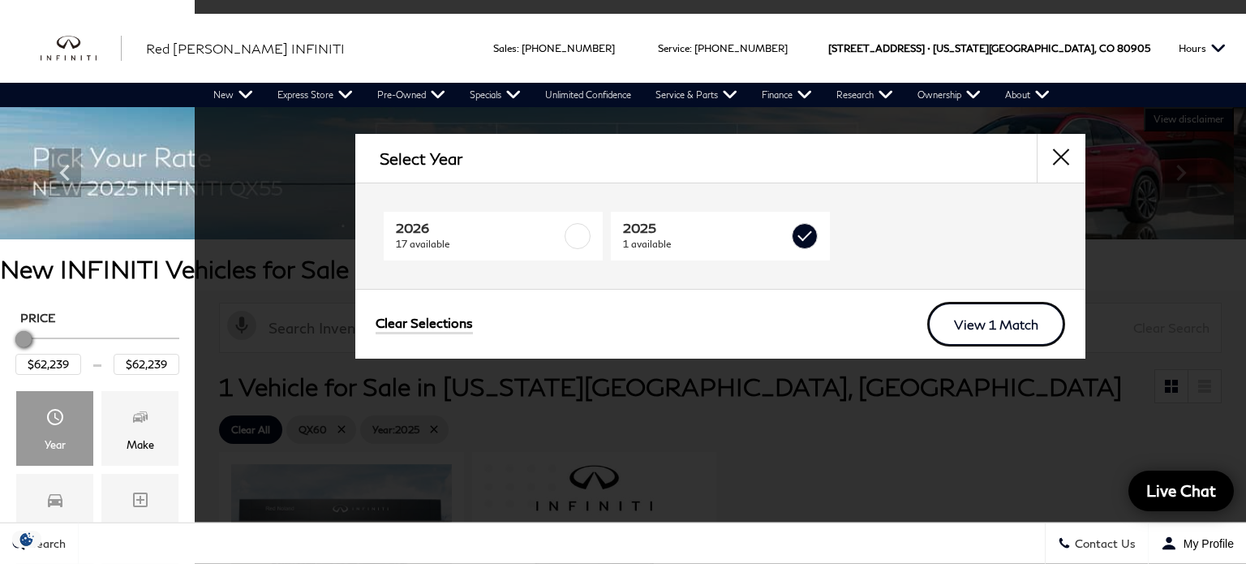
click at [983, 316] on link "View 1 Match" at bounding box center [996, 324] width 138 height 45
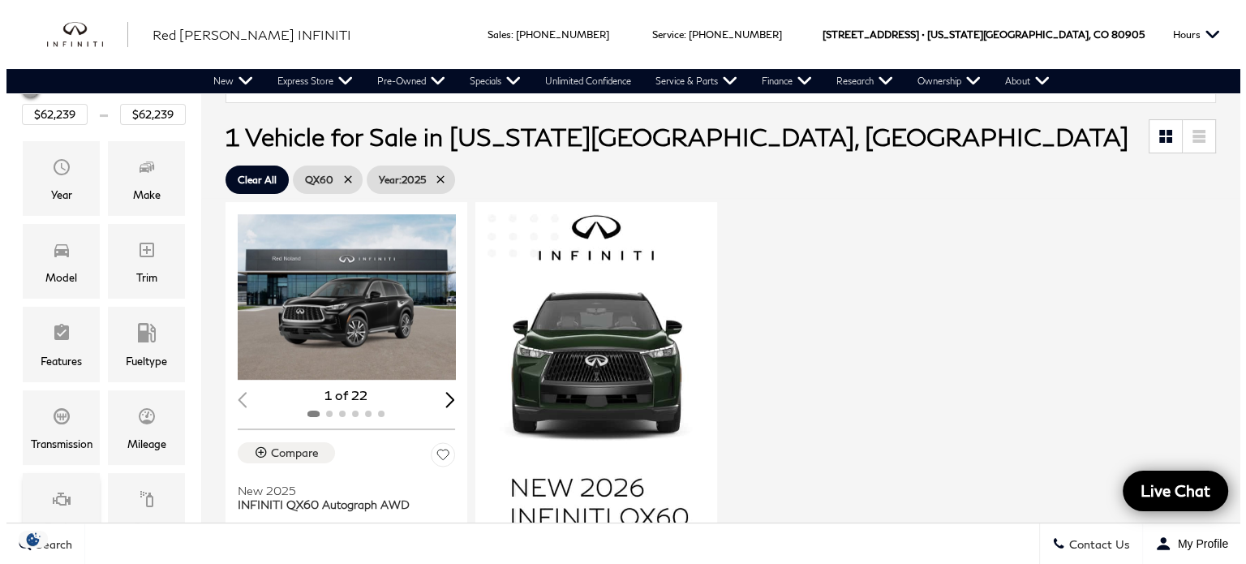
scroll to position [243, 0]
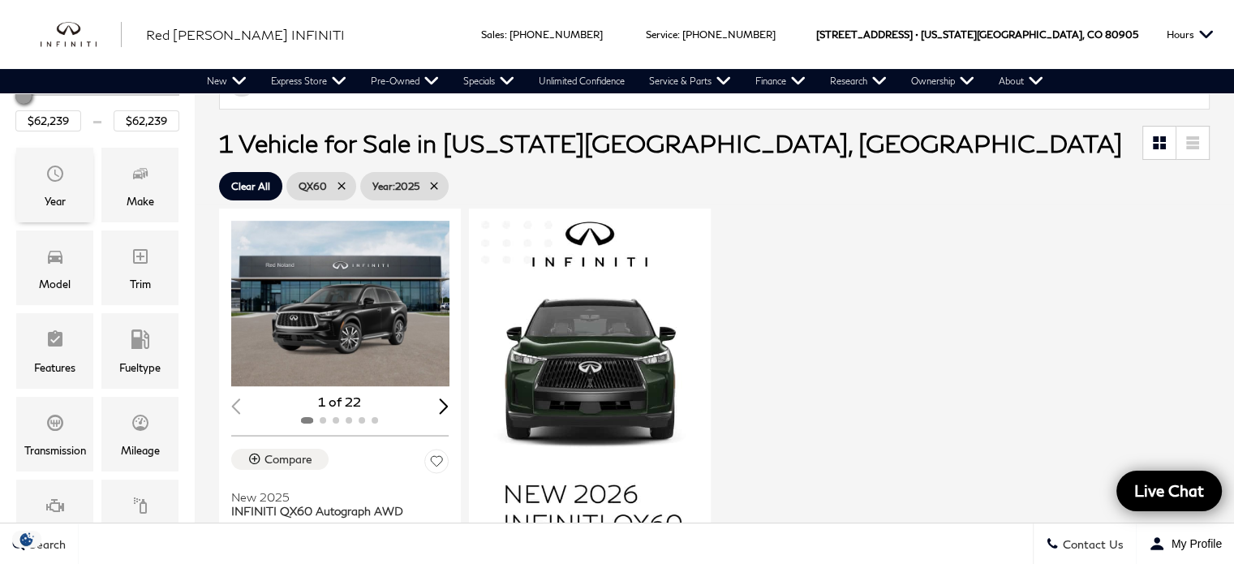
click at [49, 192] on div "Year" at bounding box center [55, 201] width 21 height 18
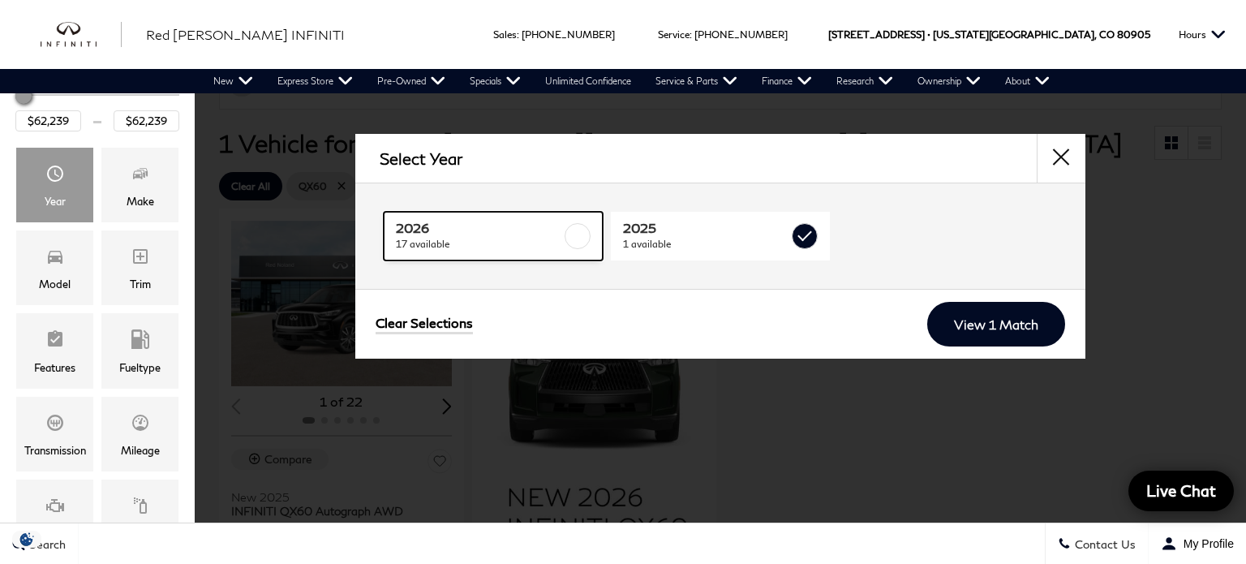
click at [486, 233] on span "2026" at bounding box center [479, 228] width 166 height 16
type input "$56,084"
type input "$71,679"
checkbox input "true"
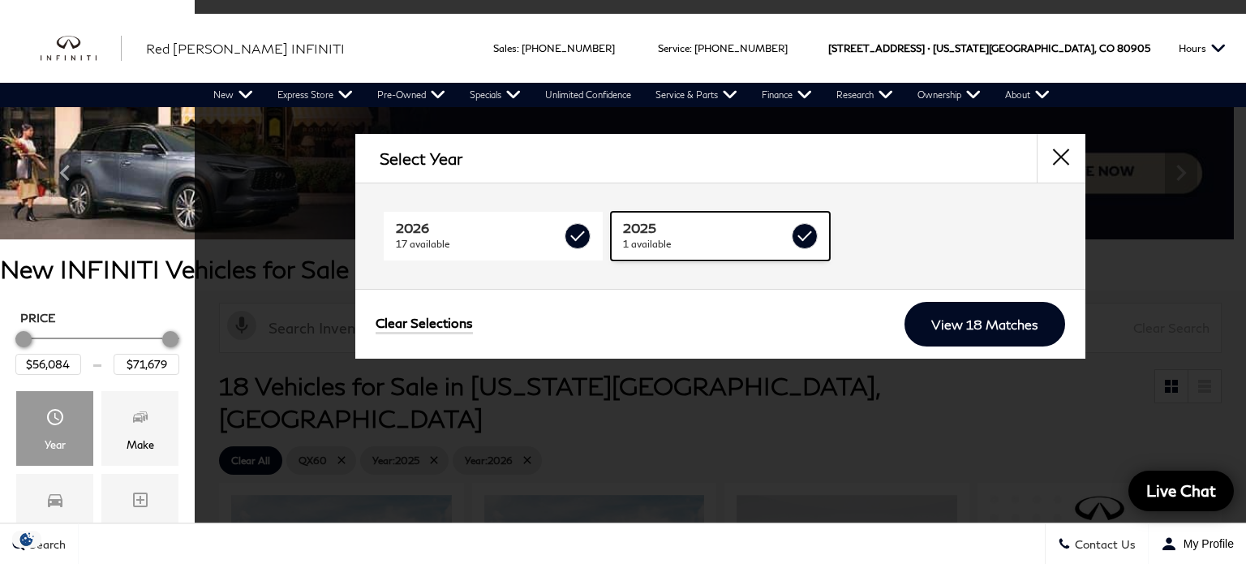
click at [798, 242] on label at bounding box center [805, 236] width 26 height 26
checkbox input "false"
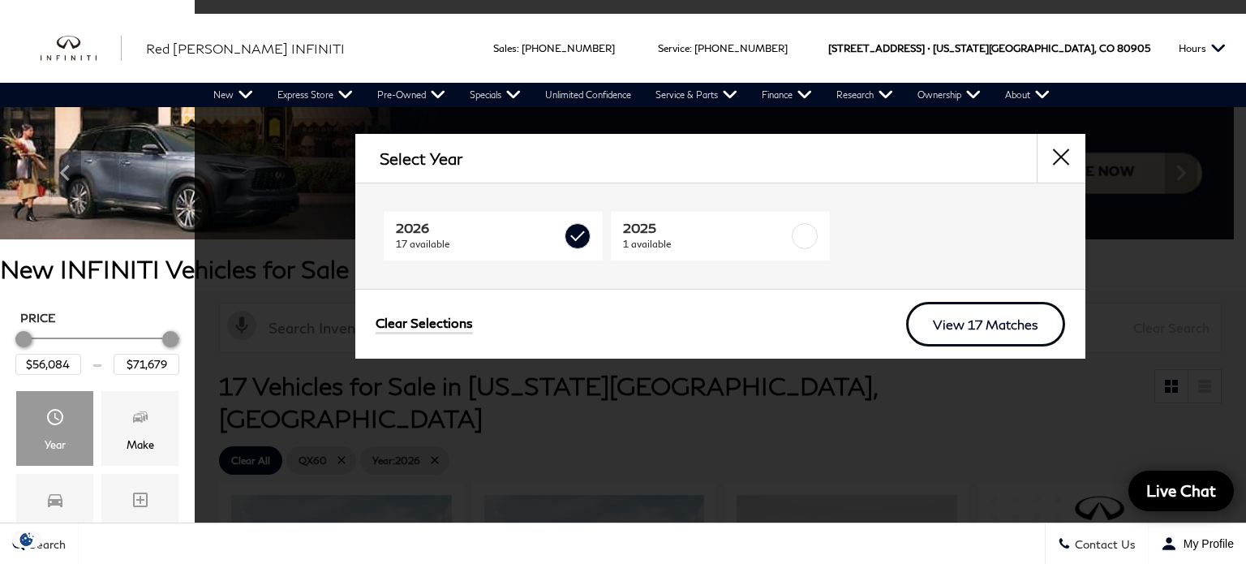
click at [961, 310] on link "View 17 Matches" at bounding box center [985, 324] width 159 height 45
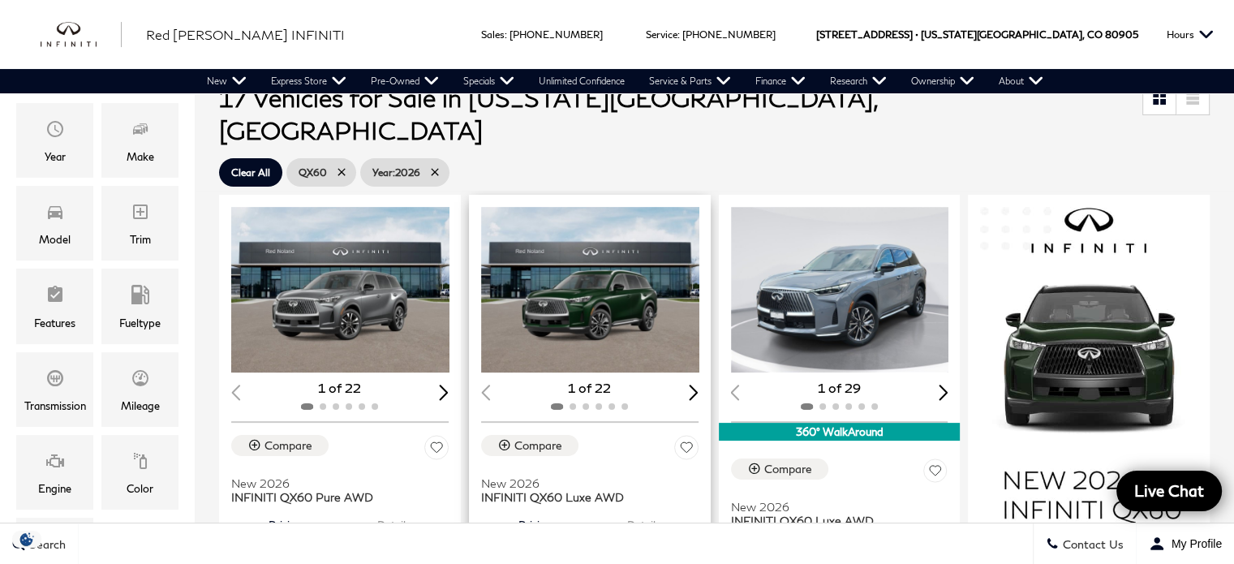
scroll to position [162, 0]
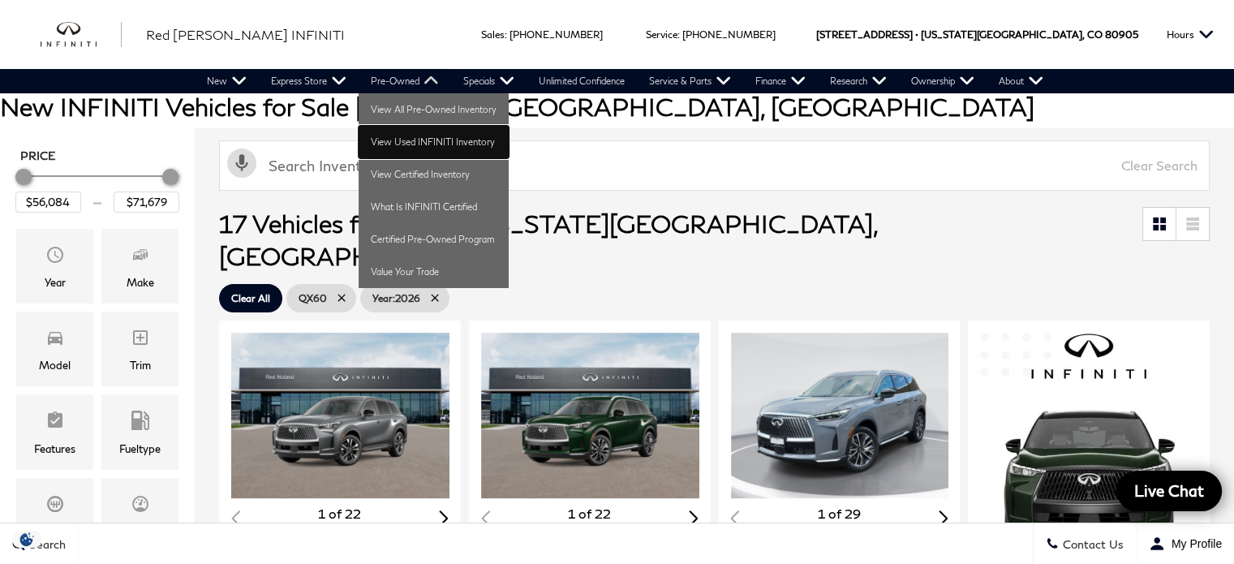
click at [415, 145] on link "View Used INFINITI Inventory" at bounding box center [434, 142] width 150 height 32
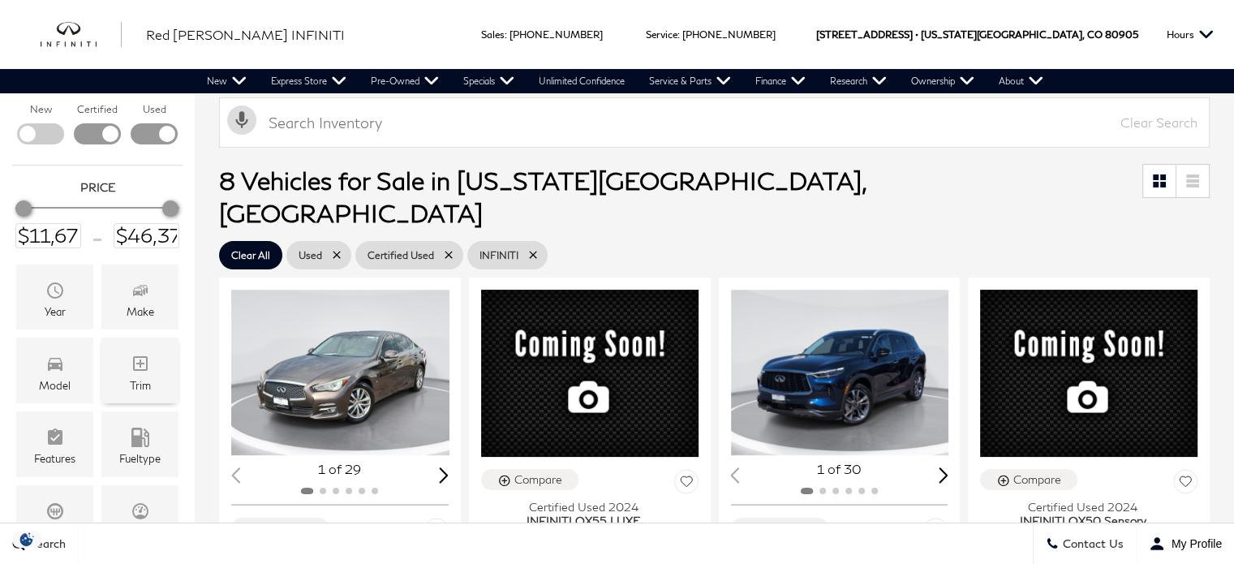
scroll to position [243, 0]
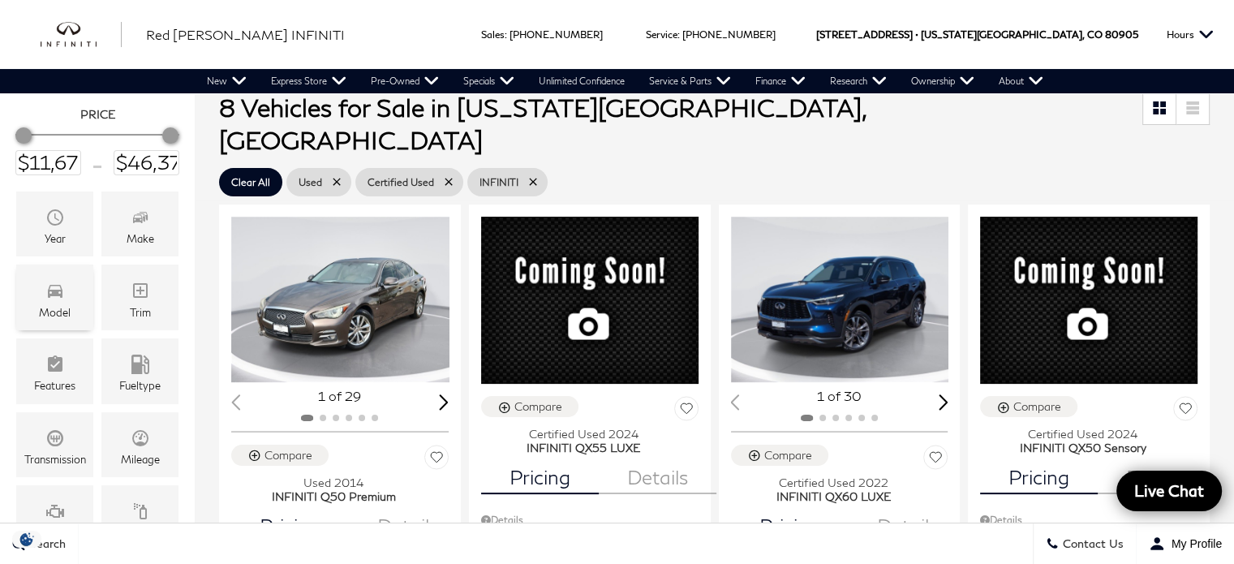
click at [71, 303] on div "Model" at bounding box center [54, 298] width 77 height 66
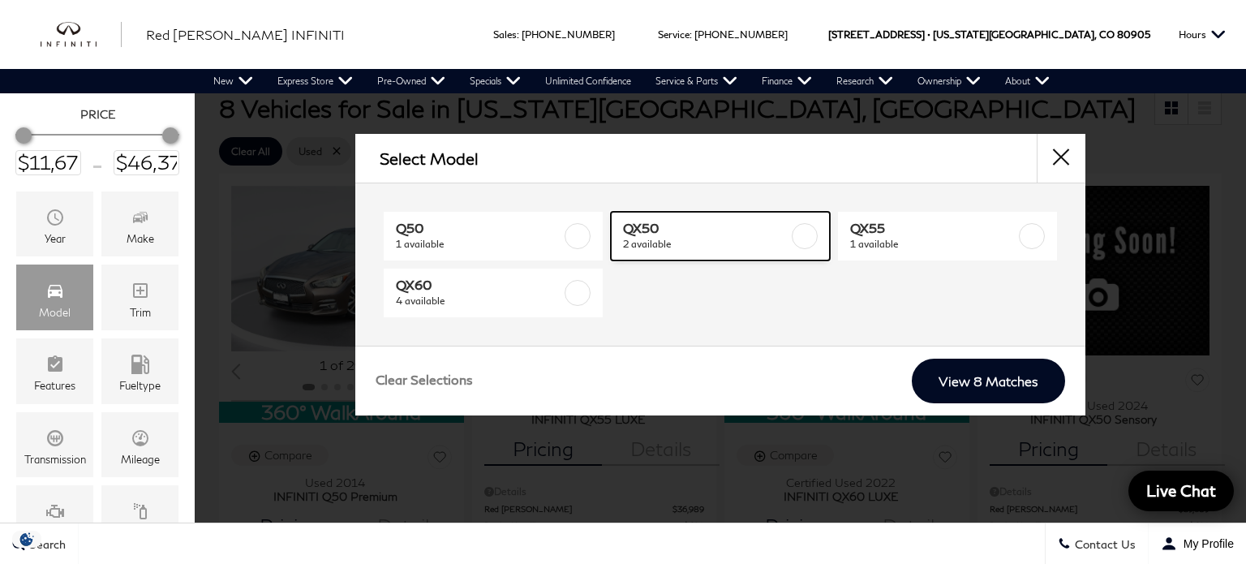
click at [748, 238] on span "2 available" at bounding box center [706, 244] width 166 height 16
type input "$40,378"
type input "$45,578"
checkbox input "true"
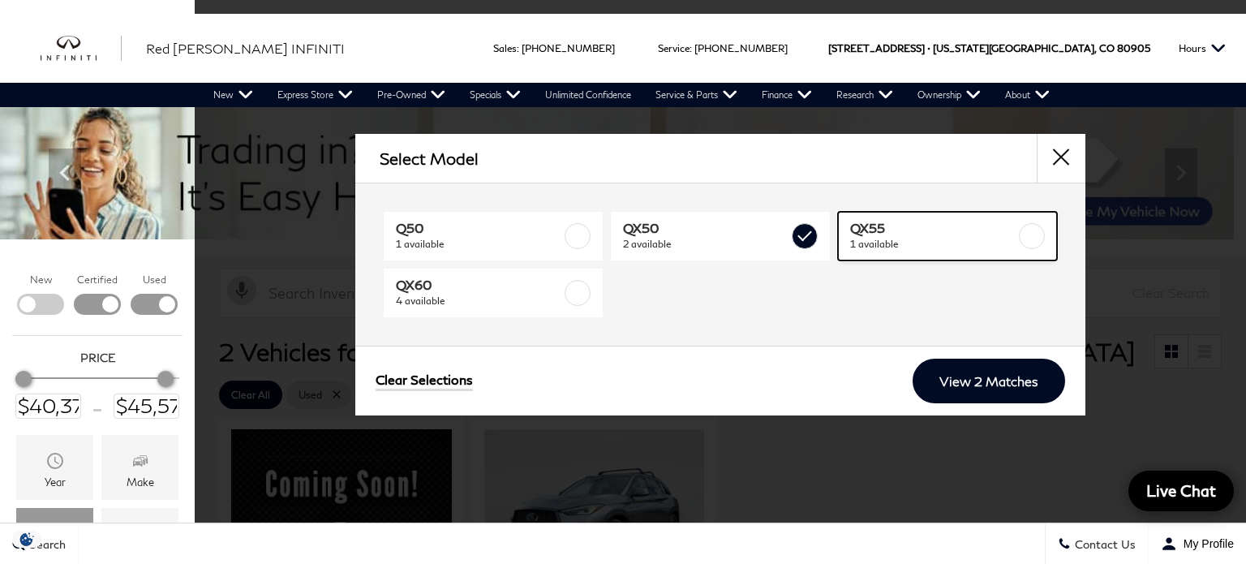
click at [922, 240] on span "1 available" at bounding box center [933, 244] width 166 height 16
type input "$37,678"
checkbox input "true"
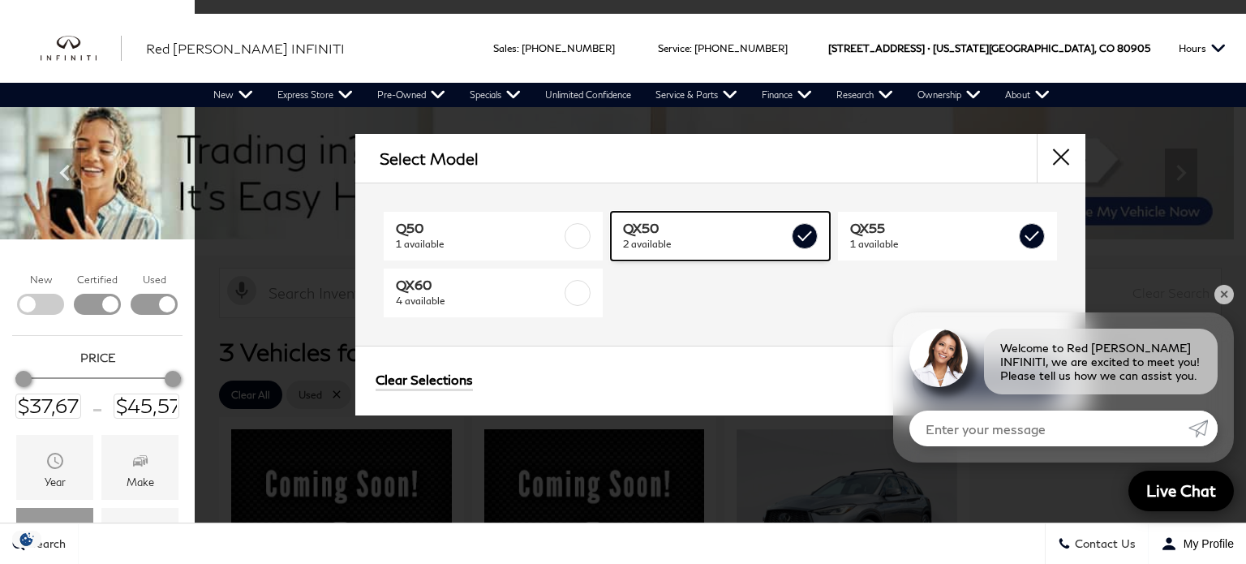
click at [756, 235] on span "QX50" at bounding box center [706, 228] width 166 height 16
type input "$37,678"
checkbox input "false"
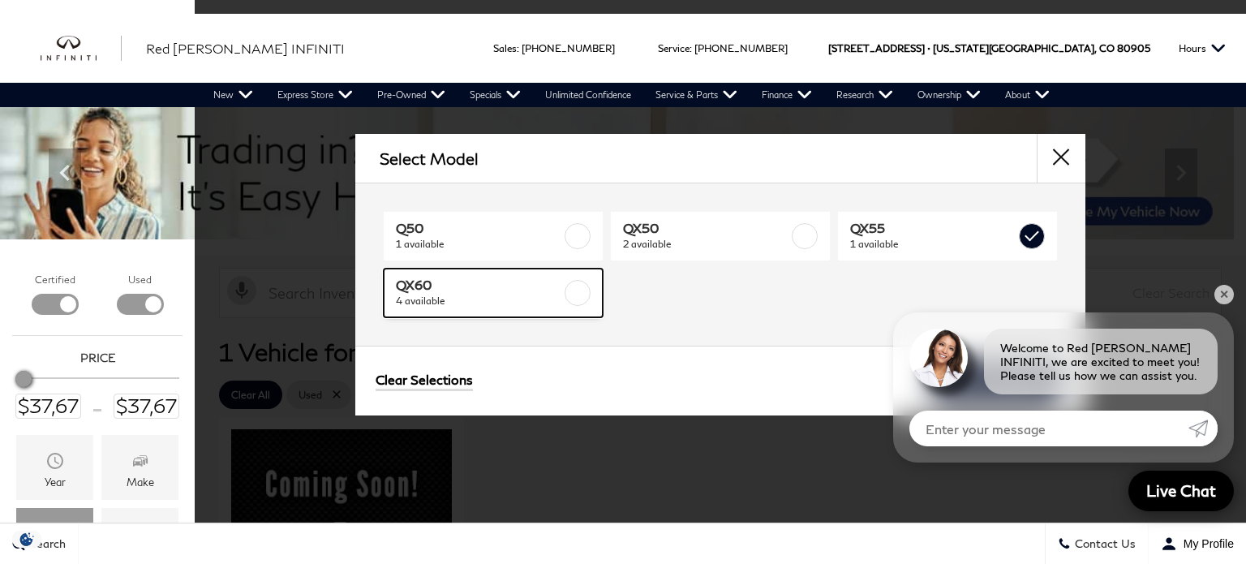
click at [560, 291] on span "QX60" at bounding box center [479, 285] width 166 height 16
type input "$46,378"
checkbox input "true"
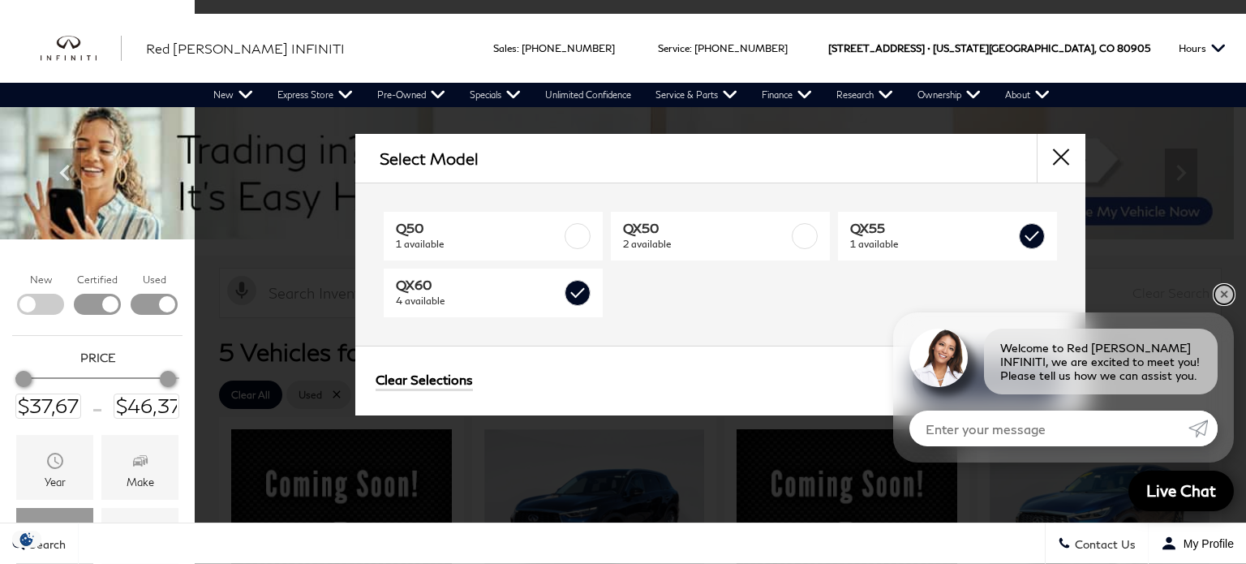
click at [1224, 297] on link "✕" at bounding box center [1224, 294] width 19 height 19
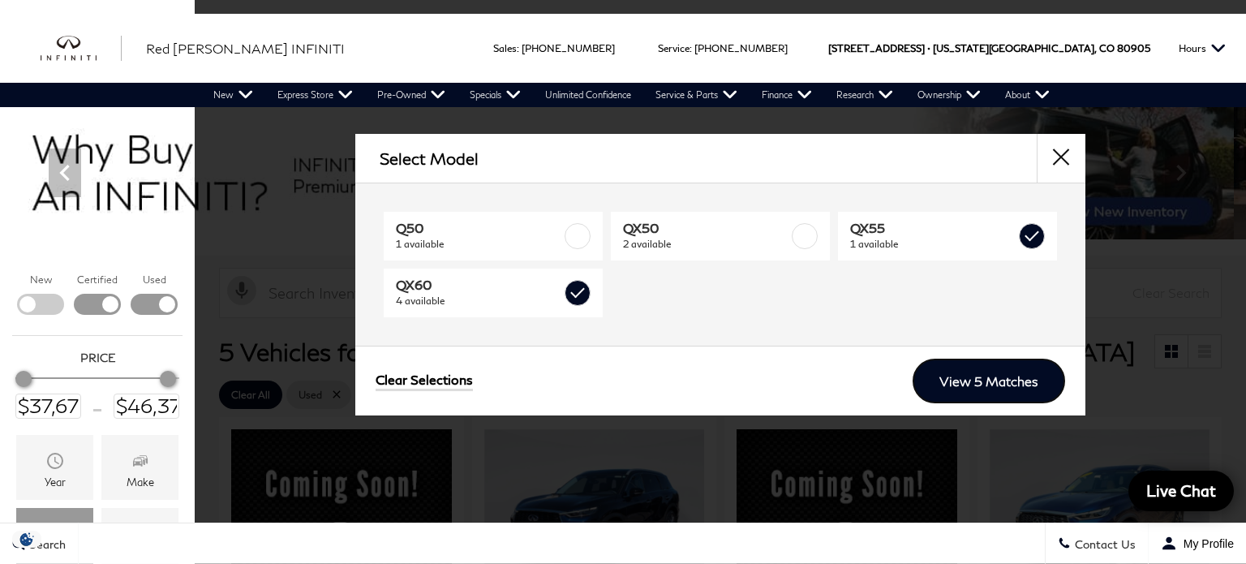
click at [1016, 376] on link "View 5 Matches" at bounding box center [989, 381] width 153 height 45
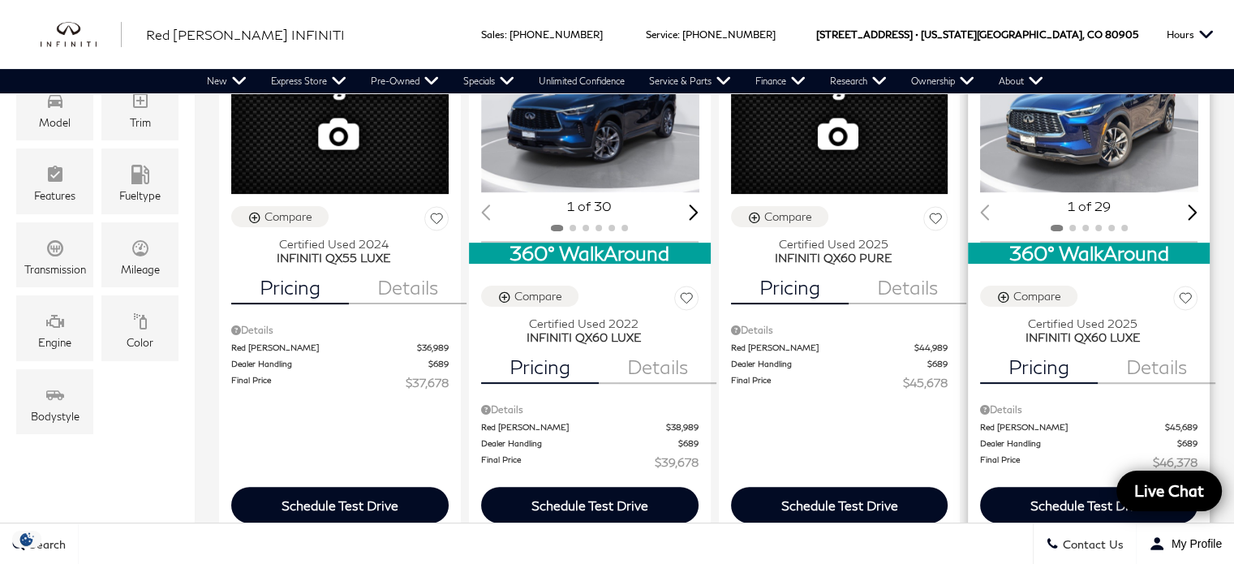
scroll to position [406, 0]
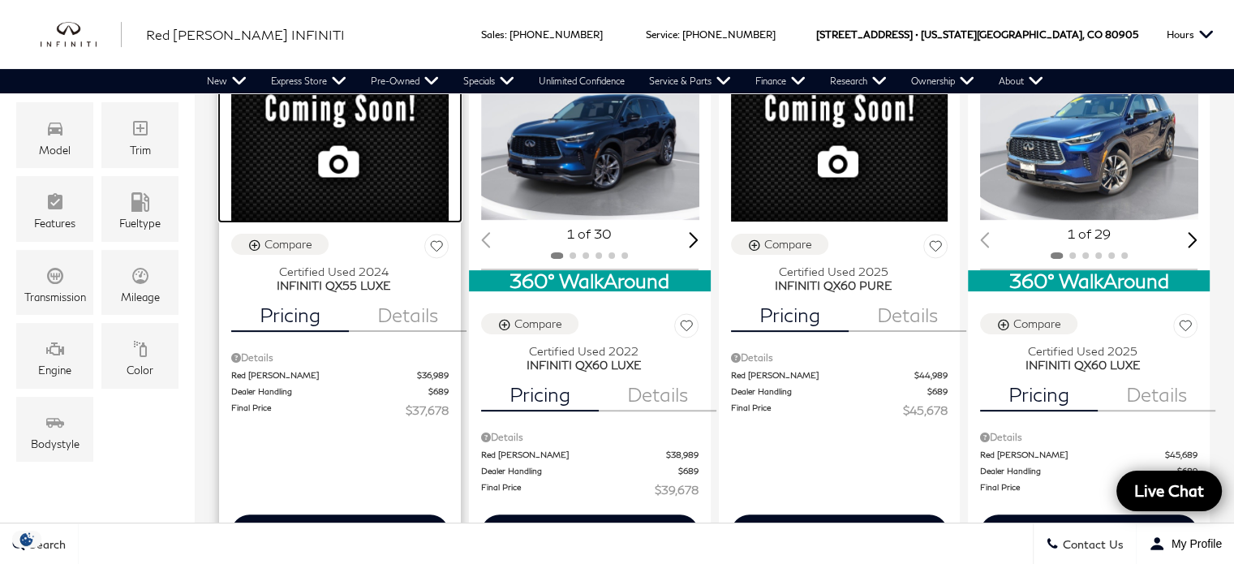
click at [397, 129] on div at bounding box center [340, 131] width 242 height 179
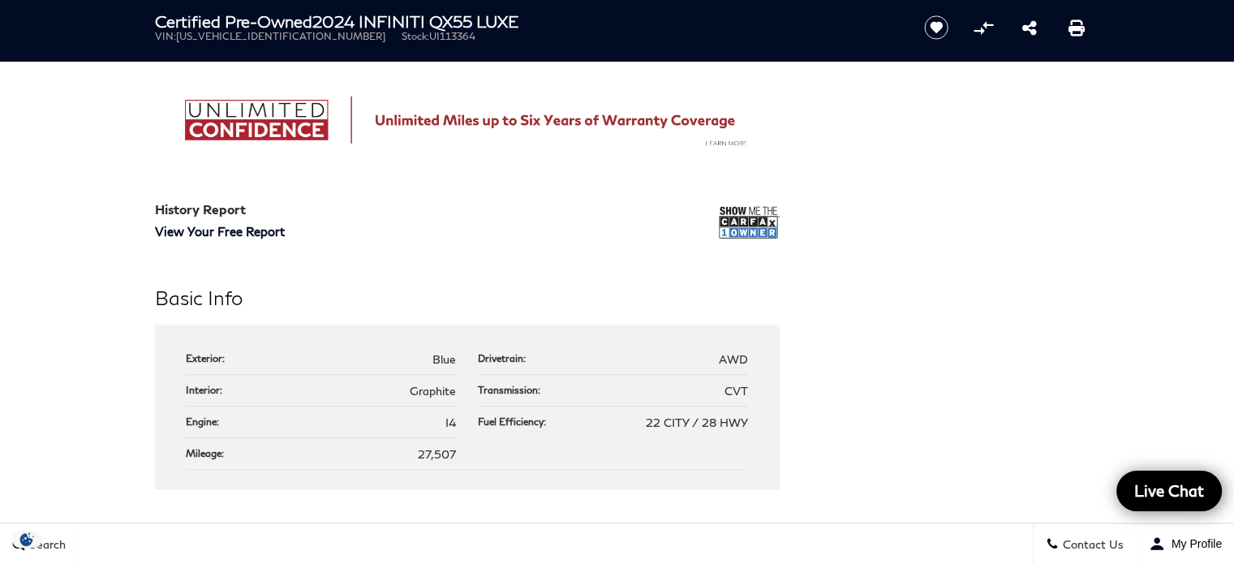
scroll to position [1298, 0]
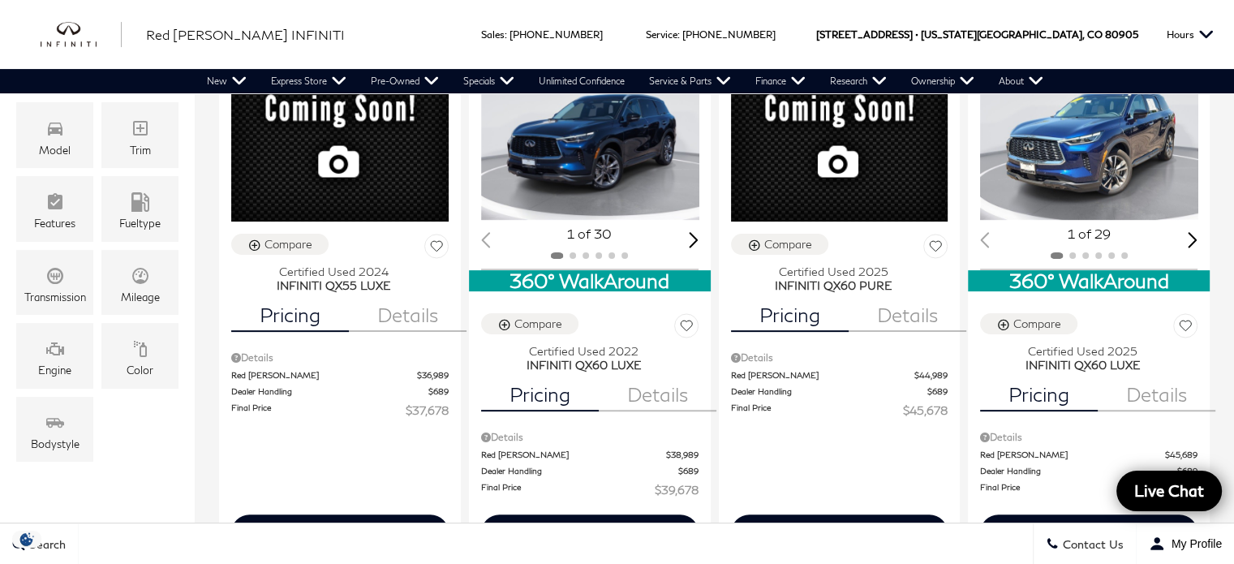
scroll to position [325, 0]
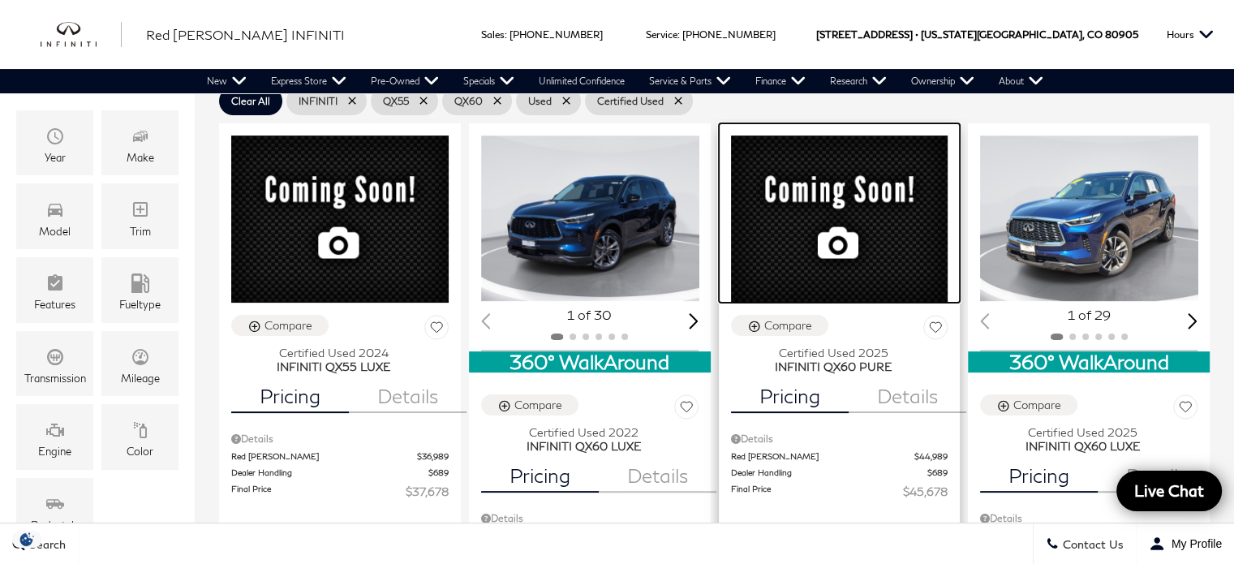
click at [824, 197] on div at bounding box center [840, 212] width 242 height 179
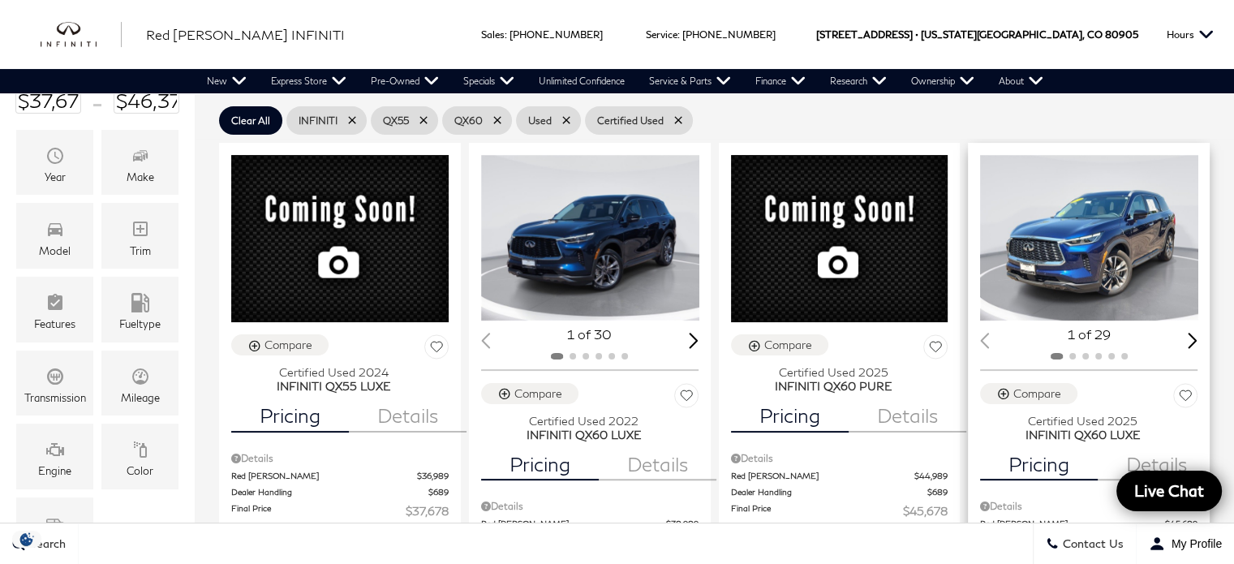
scroll to position [406, 0]
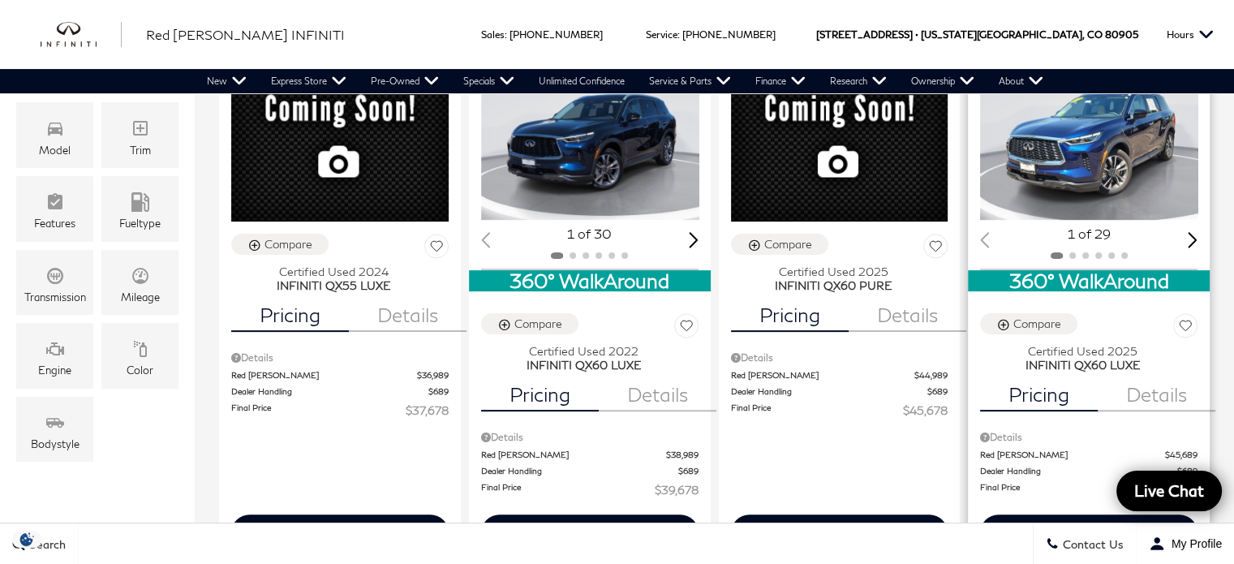
click at [1090, 144] on img "1 / 2" at bounding box center [1090, 137] width 221 height 166
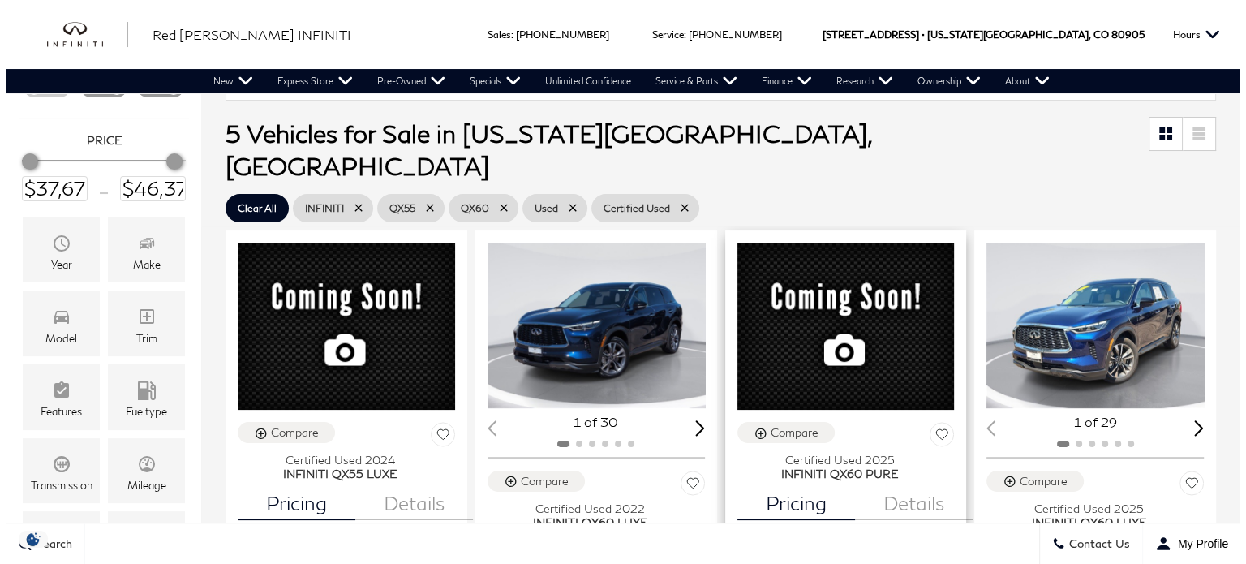
scroll to position [243, 0]
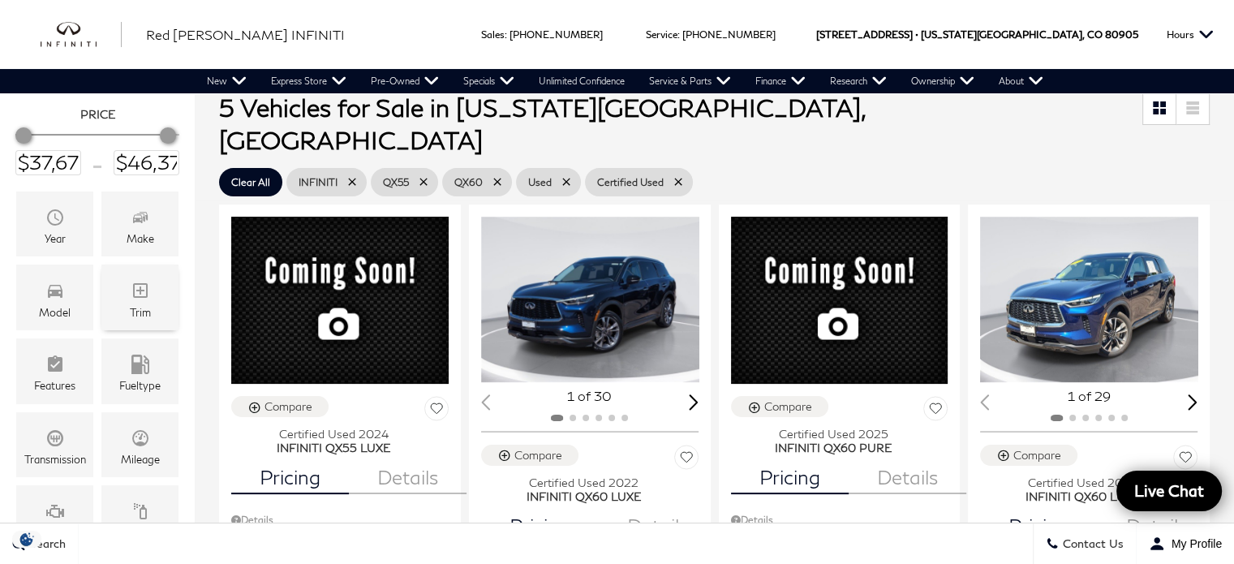
click at [143, 295] on icon "Trim" at bounding box center [140, 290] width 19 height 19
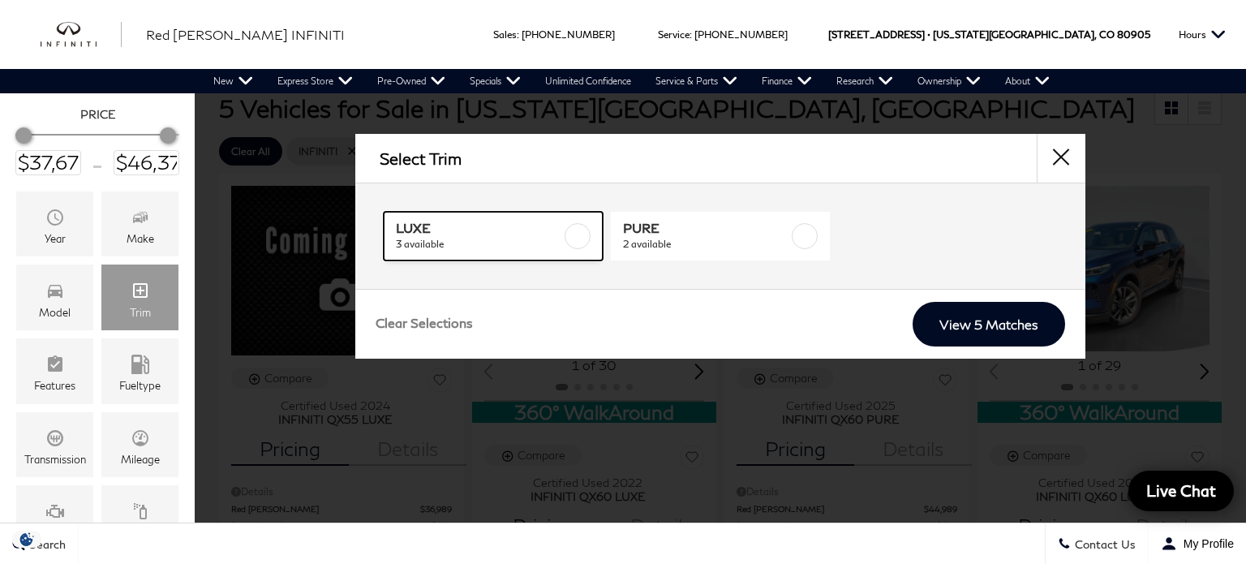
click at [529, 237] on span "3 available" at bounding box center [479, 244] width 166 height 16
checkbox input "true"
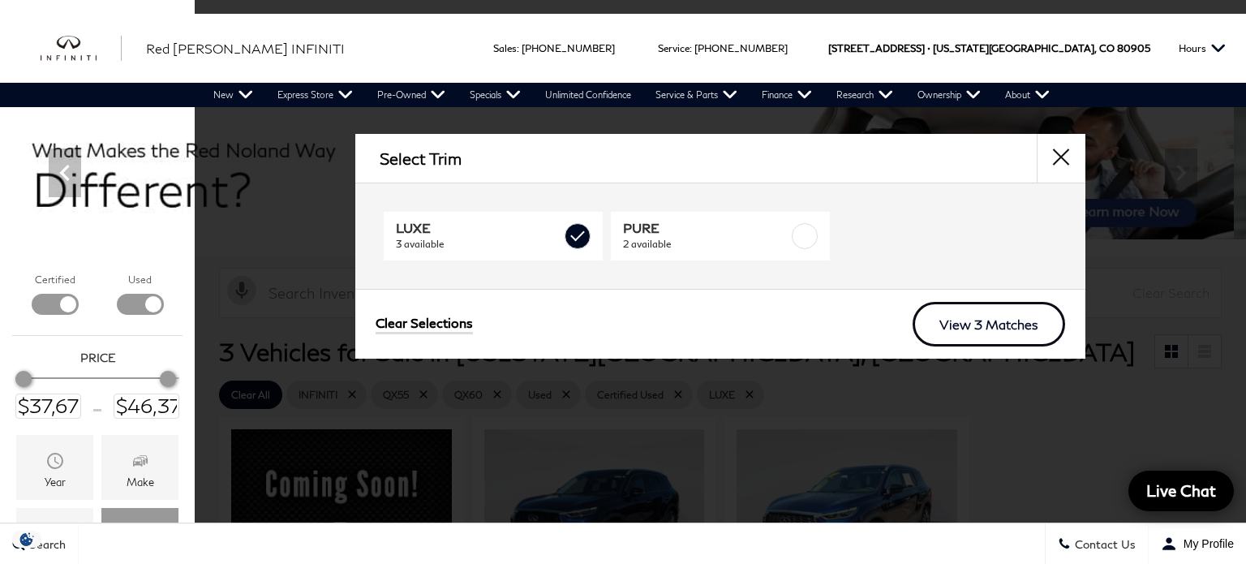
click at [1022, 323] on link "View 3 Matches" at bounding box center [989, 324] width 153 height 45
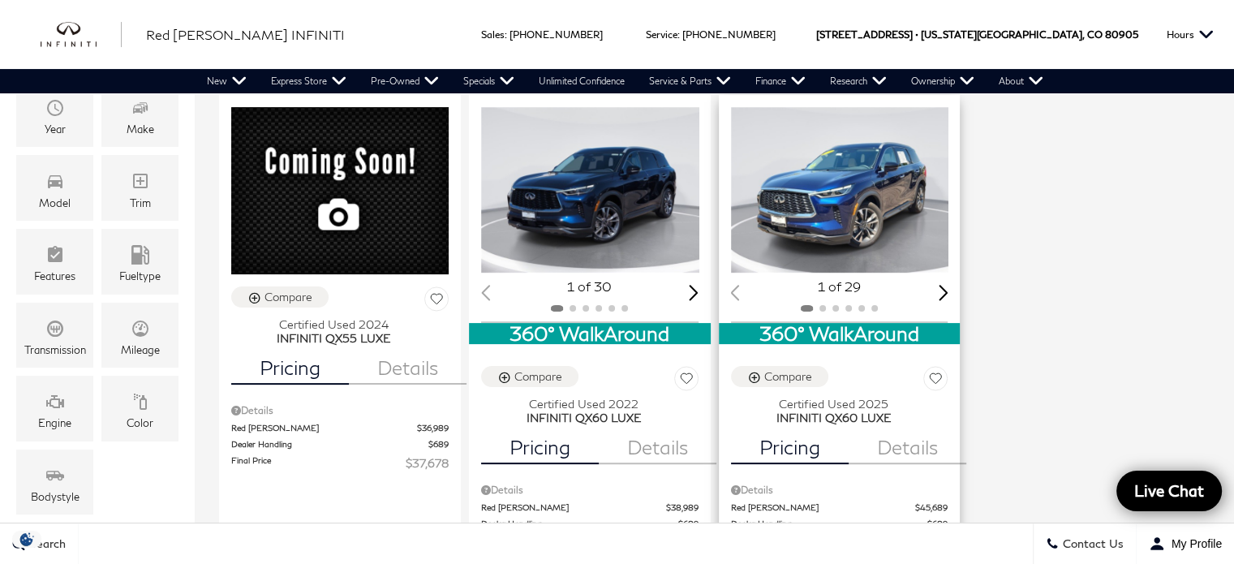
scroll to position [243, 0]
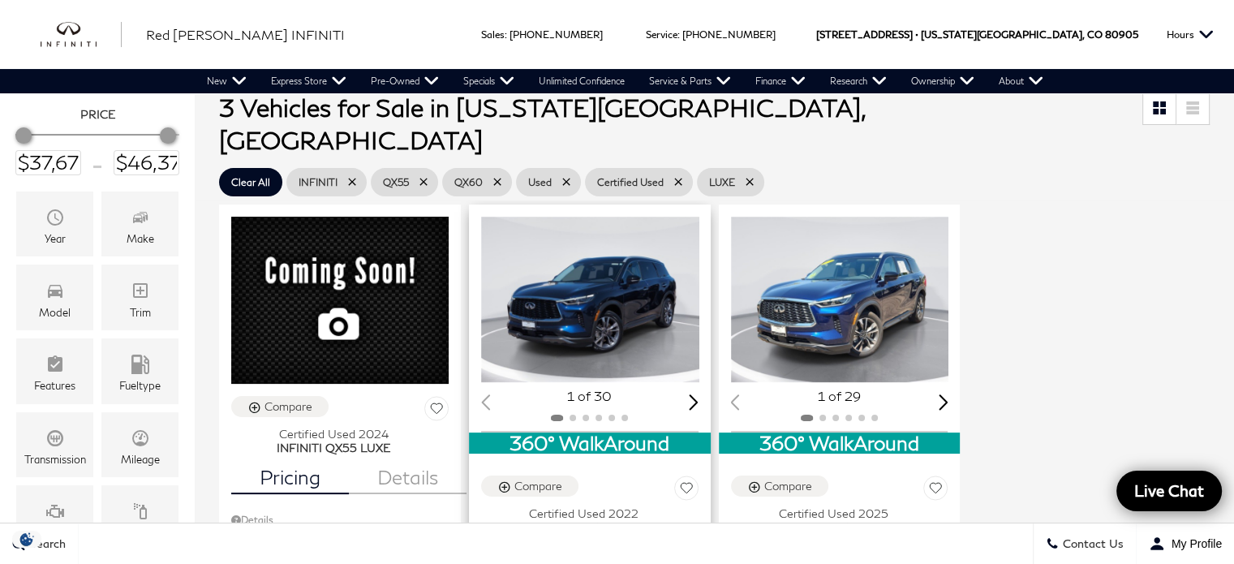
click at [585, 265] on img "1 / 2" at bounding box center [591, 300] width 221 height 166
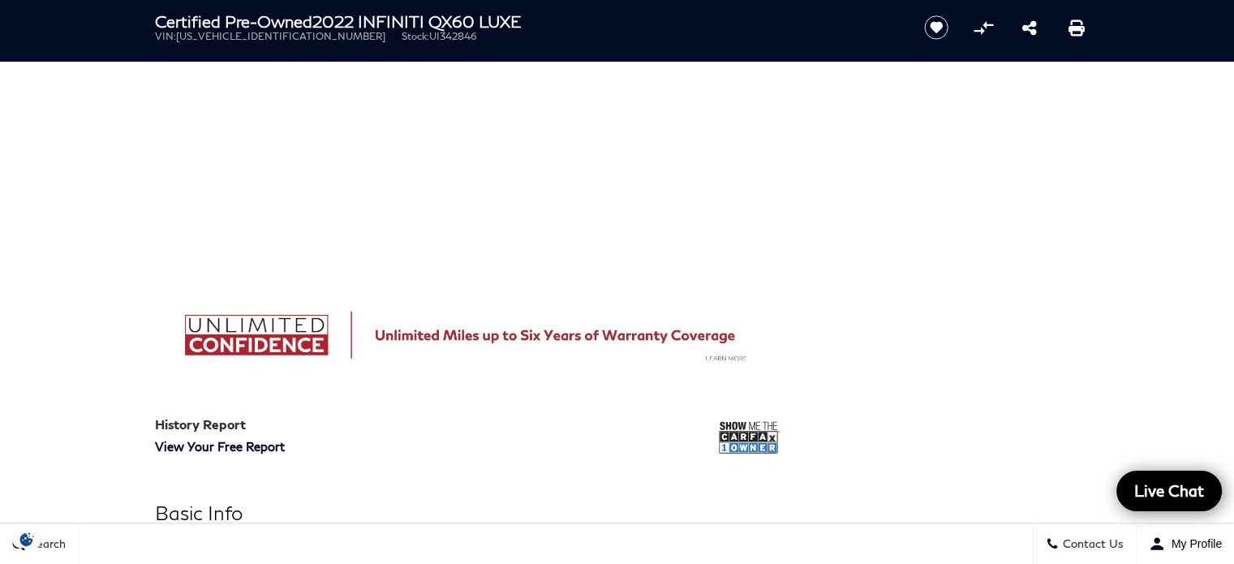
scroll to position [1379, 0]
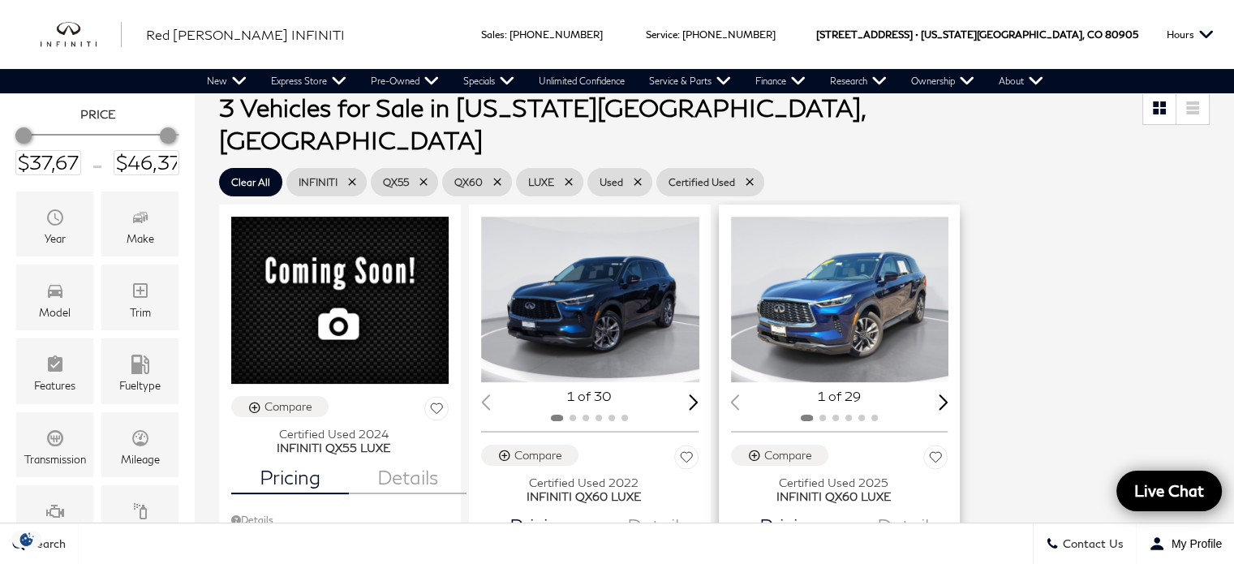
click at [848, 289] on img "1 / 2" at bounding box center [841, 300] width 221 height 166
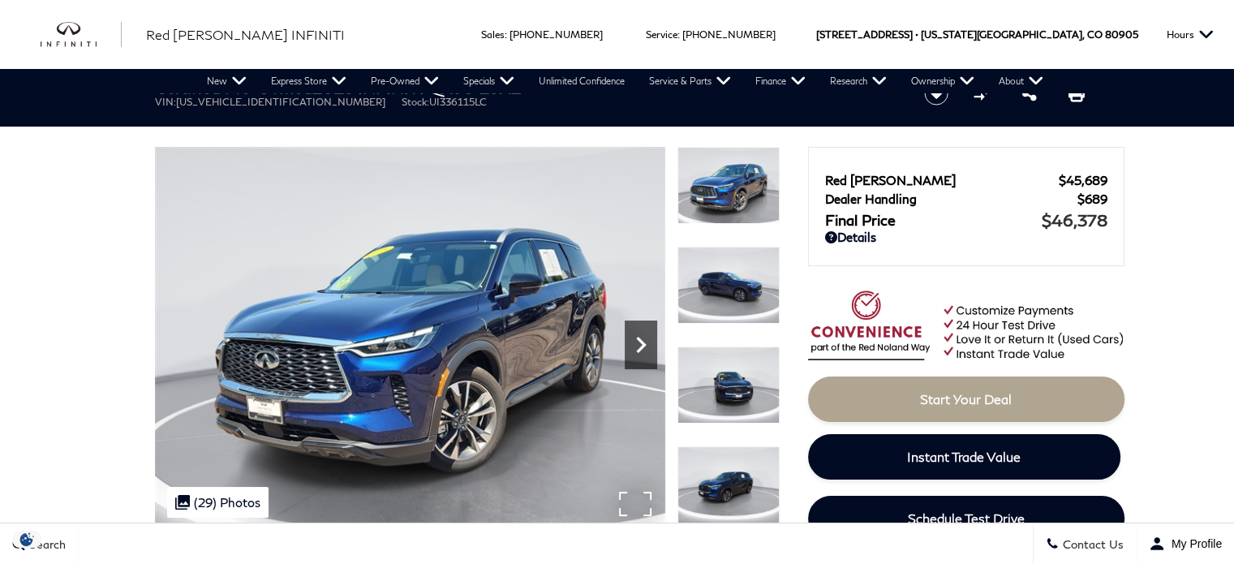
click at [643, 346] on icon "Next" at bounding box center [641, 345] width 10 height 16
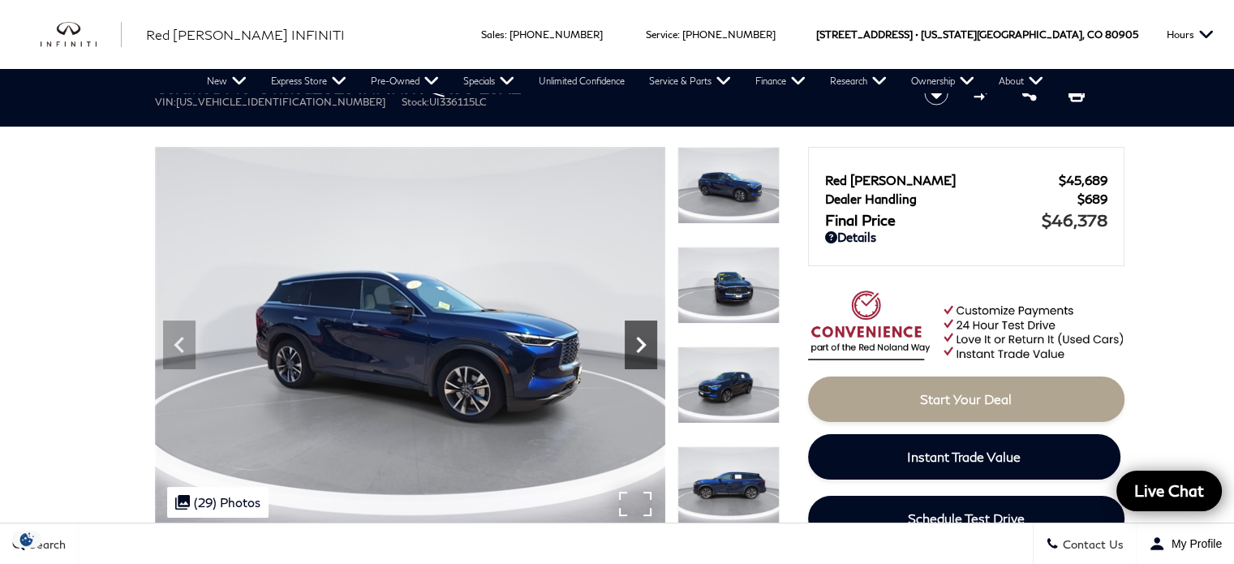
click at [643, 346] on icon "Next" at bounding box center [641, 345] width 10 height 16
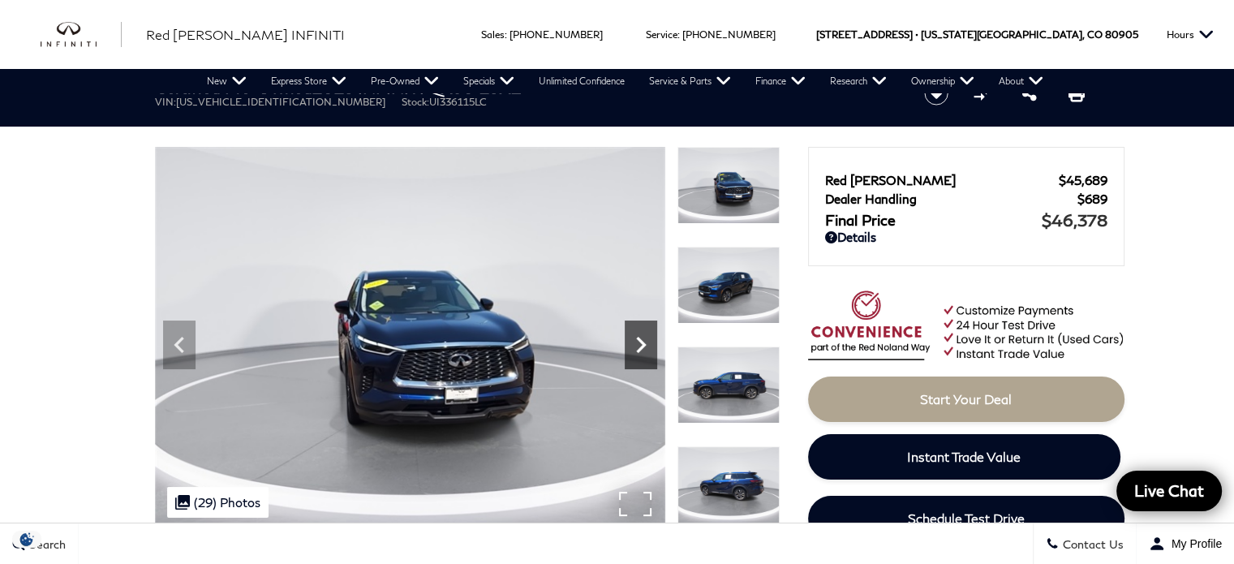
click at [643, 346] on icon "Next" at bounding box center [641, 345] width 10 height 16
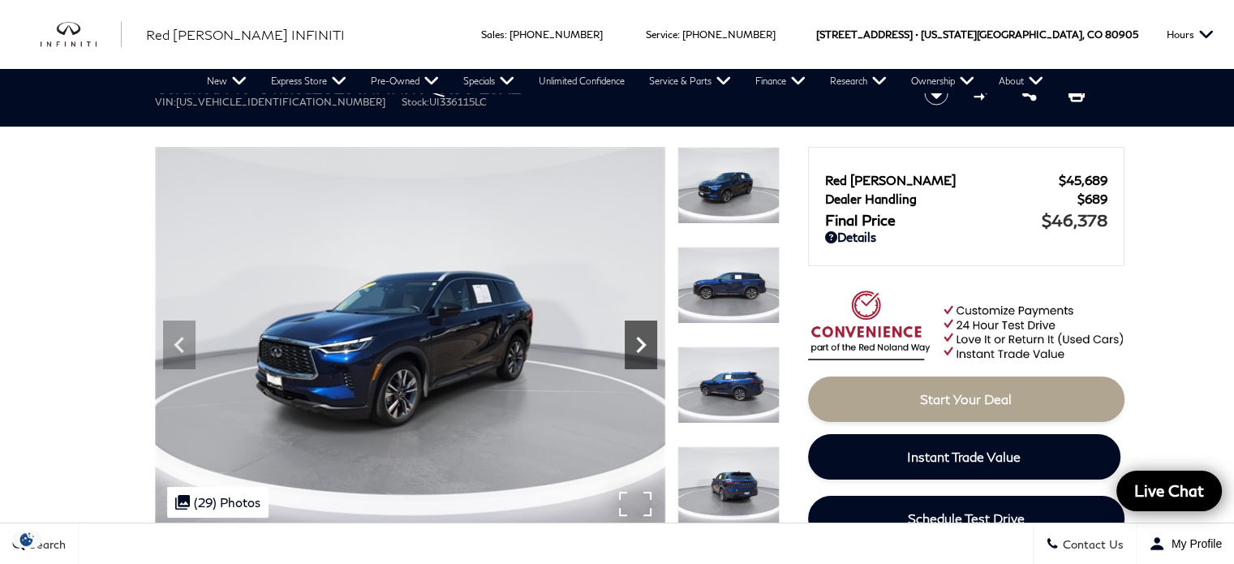
click at [643, 346] on icon "Next" at bounding box center [641, 345] width 10 height 16
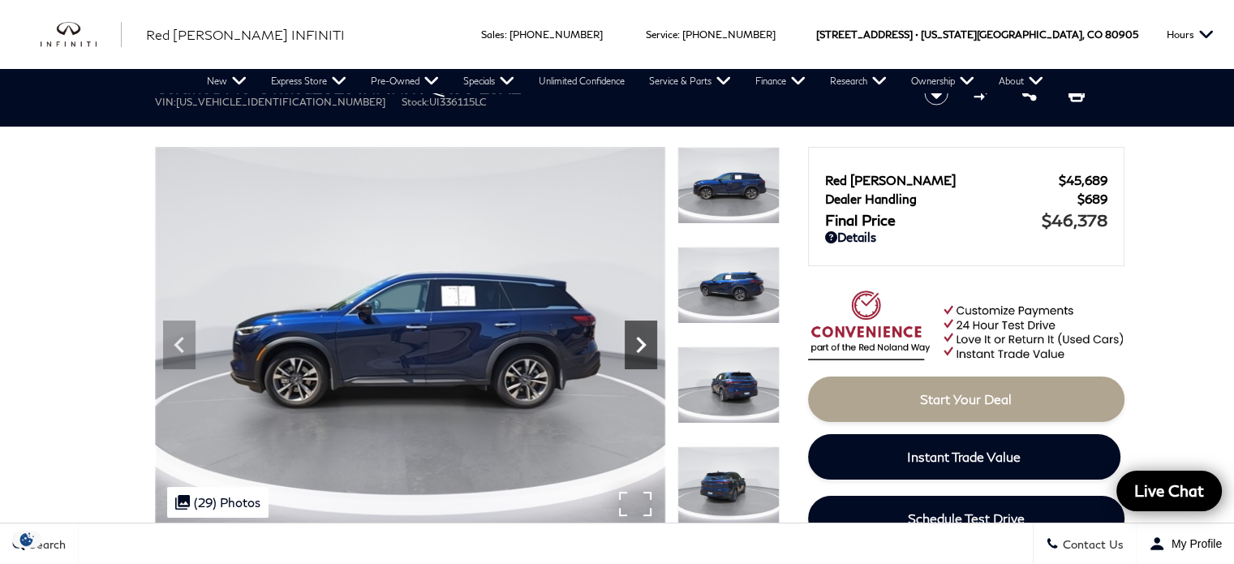
click at [643, 346] on icon "Next" at bounding box center [641, 345] width 10 height 16
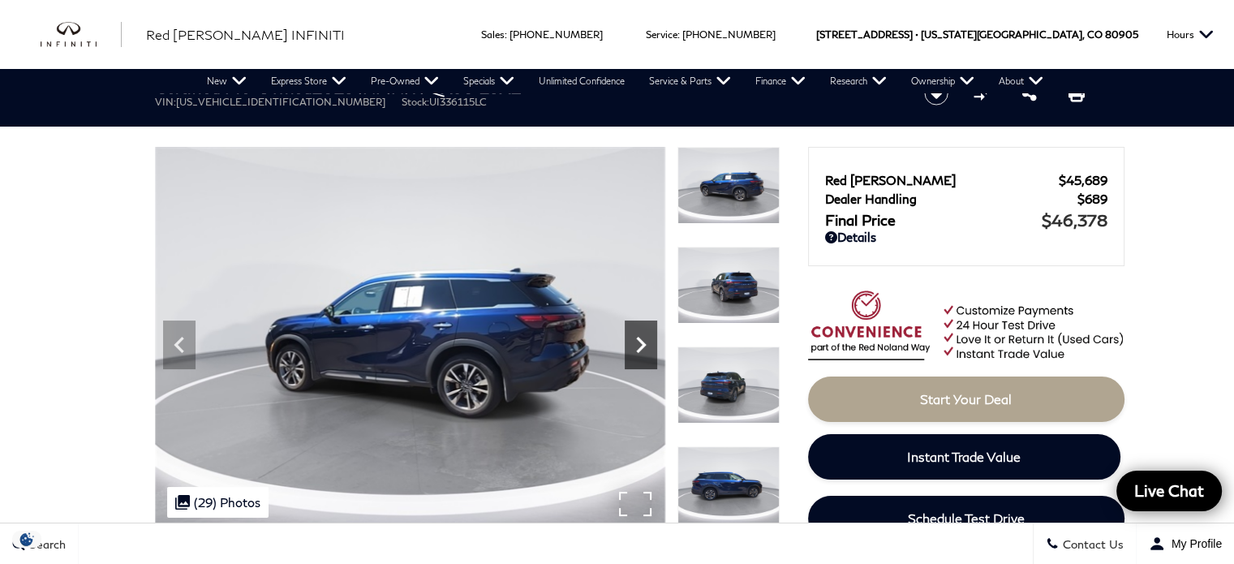
click at [643, 346] on icon "Next" at bounding box center [641, 345] width 10 height 16
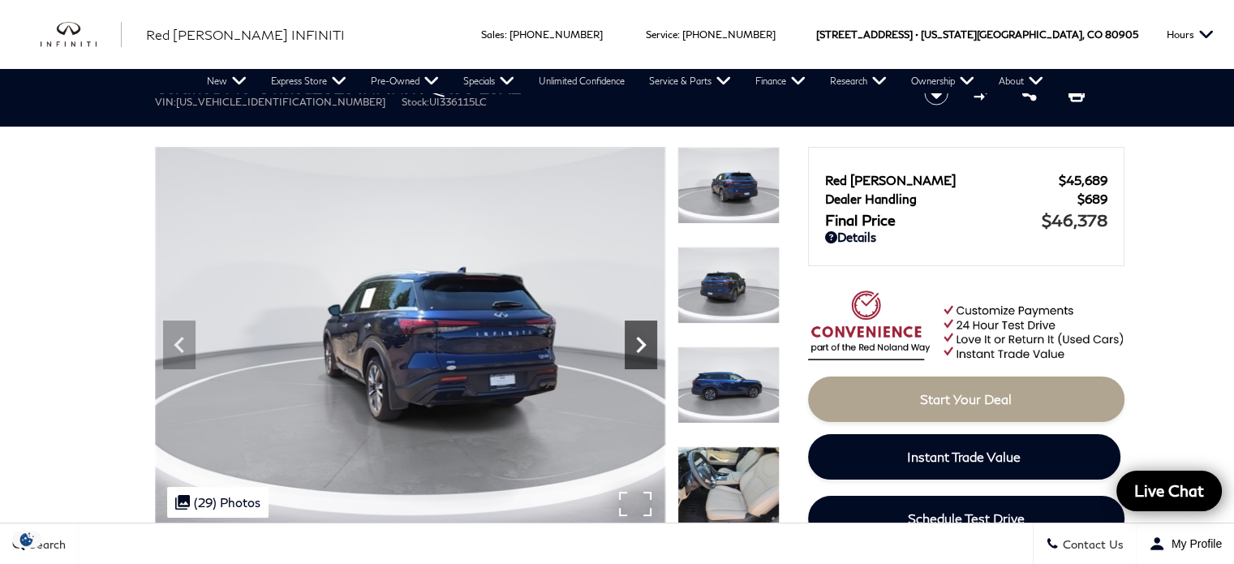
click at [643, 346] on icon "Next" at bounding box center [641, 345] width 10 height 16
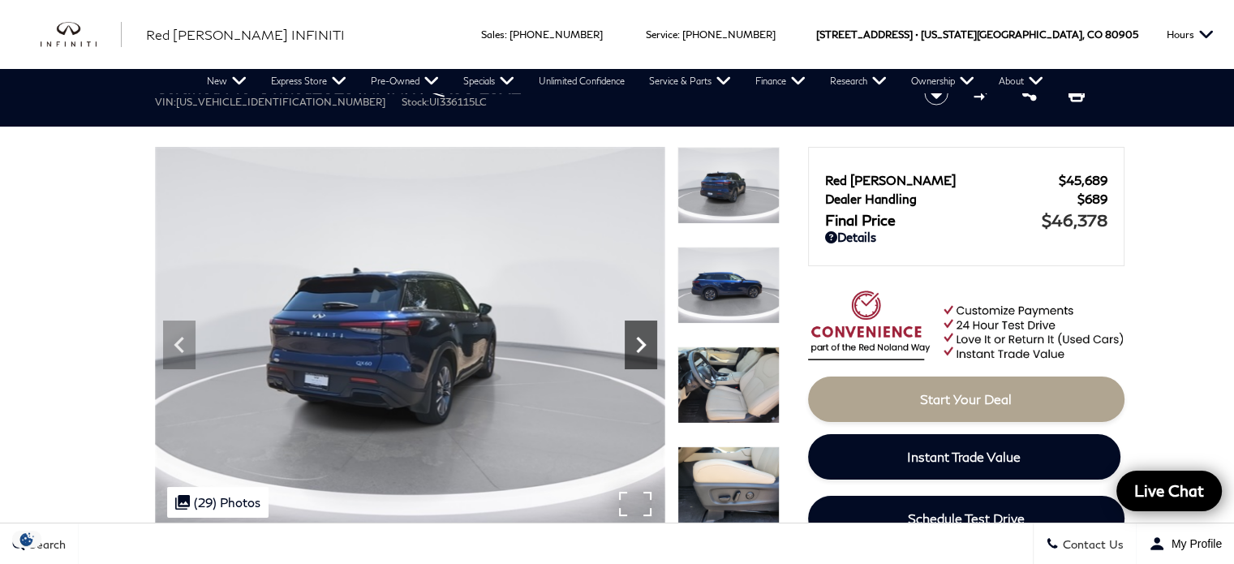
click at [643, 346] on icon "Next" at bounding box center [641, 345] width 10 height 16
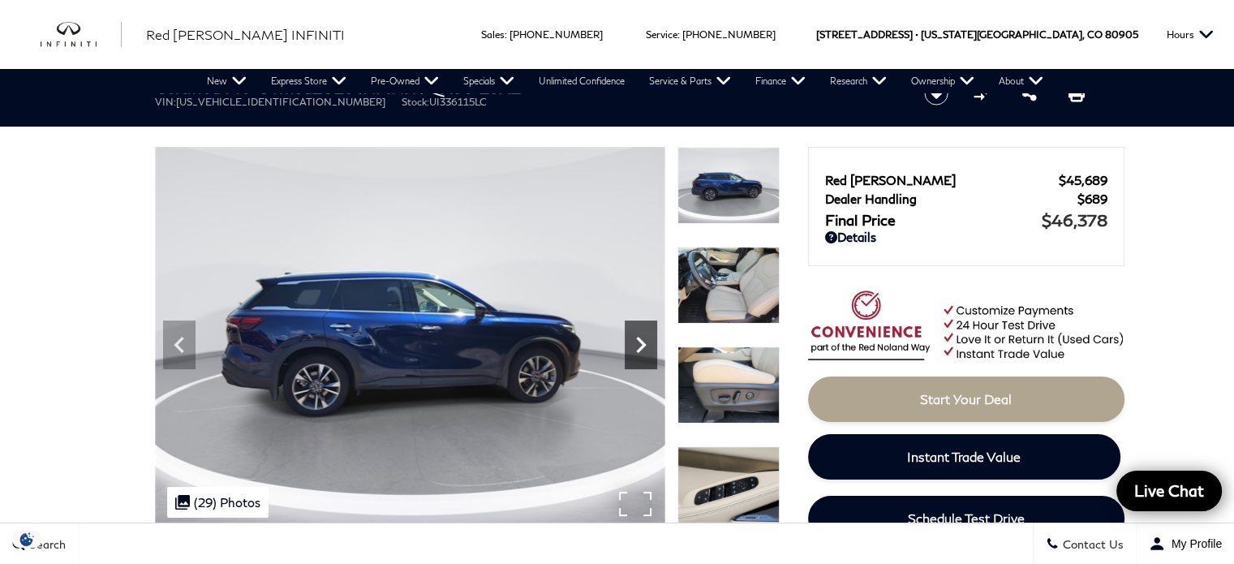
click at [643, 346] on icon "Next" at bounding box center [641, 345] width 10 height 16
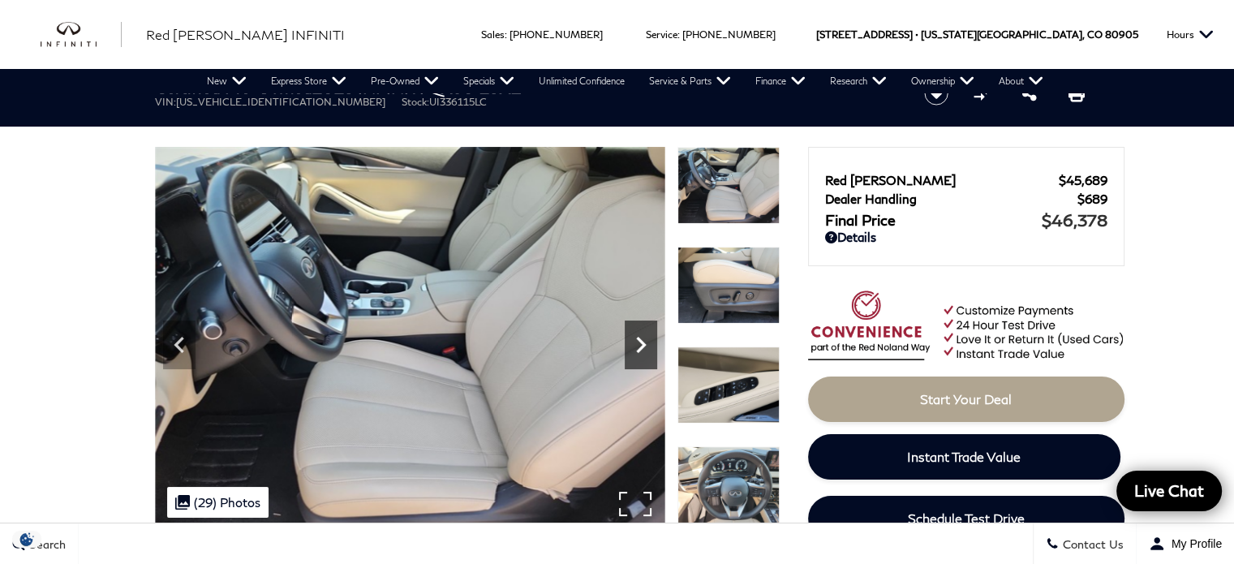
click at [643, 346] on icon "Next" at bounding box center [641, 345] width 10 height 16
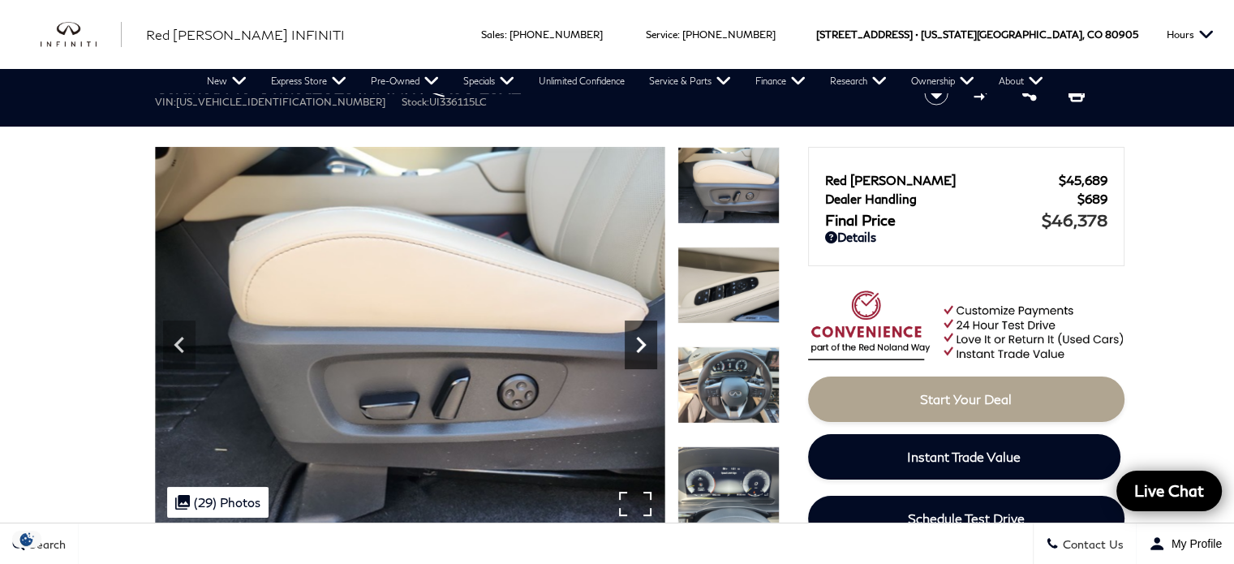
click at [643, 346] on icon "Next" at bounding box center [641, 345] width 10 height 16
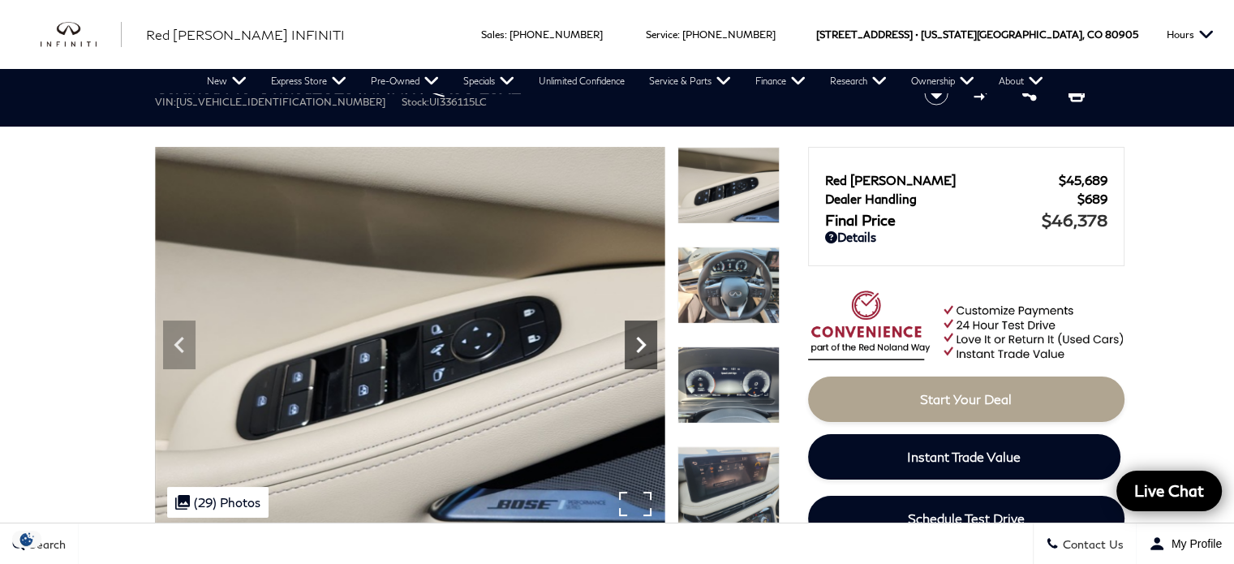
click at [643, 346] on icon "Next" at bounding box center [641, 345] width 10 height 16
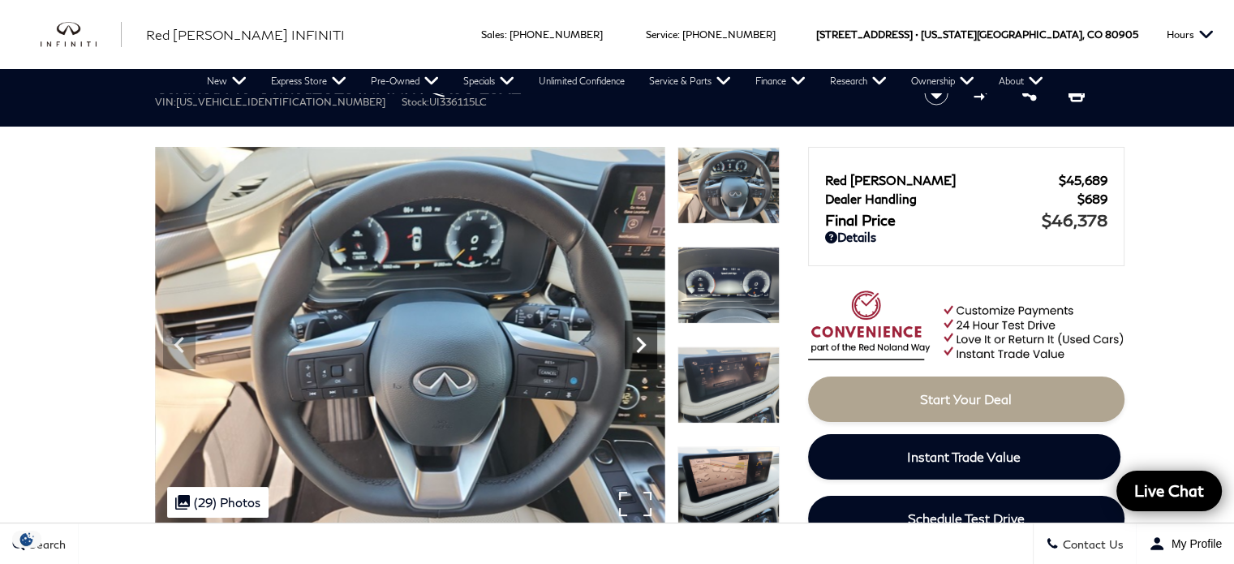
click at [643, 346] on icon "Next" at bounding box center [641, 345] width 10 height 16
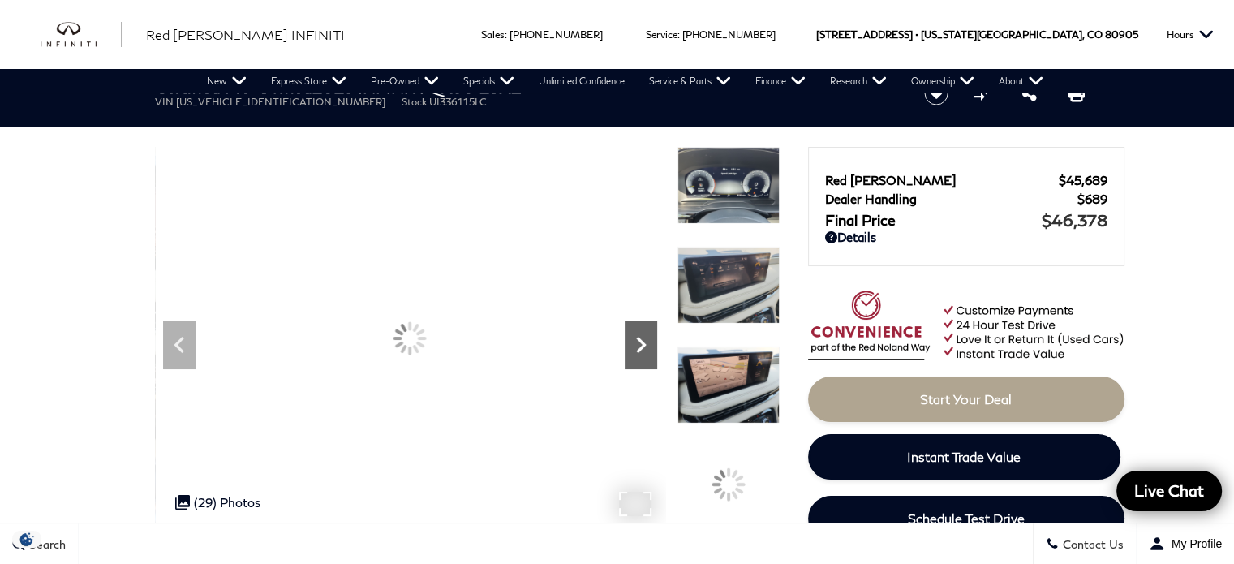
click at [643, 346] on icon "Next" at bounding box center [641, 345] width 10 height 16
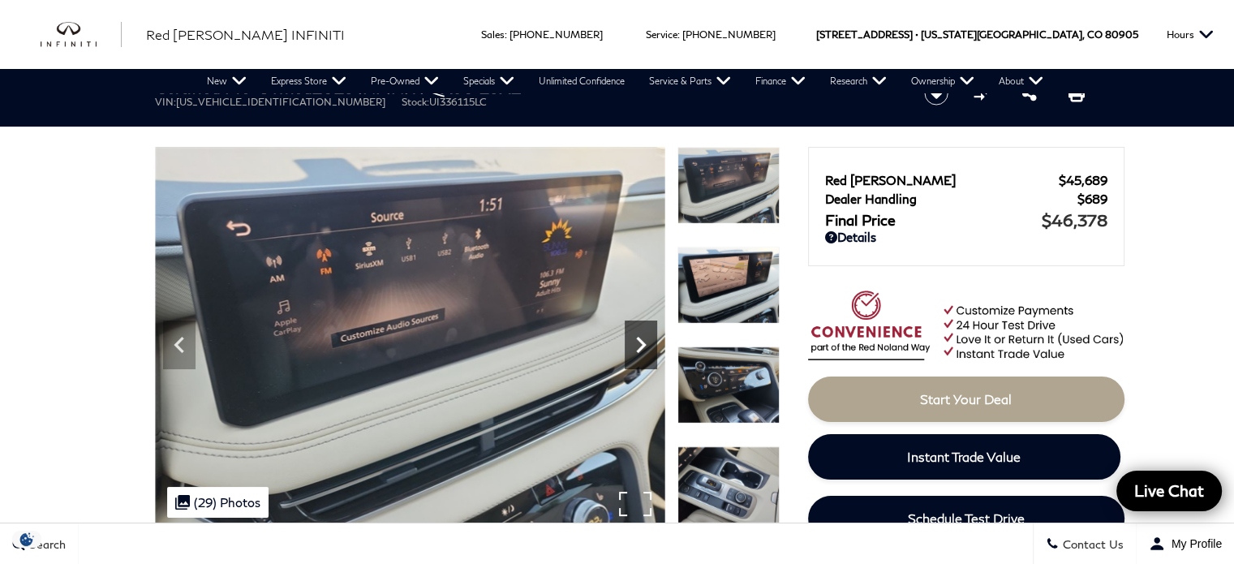
click at [643, 346] on icon "Next" at bounding box center [641, 345] width 10 height 16
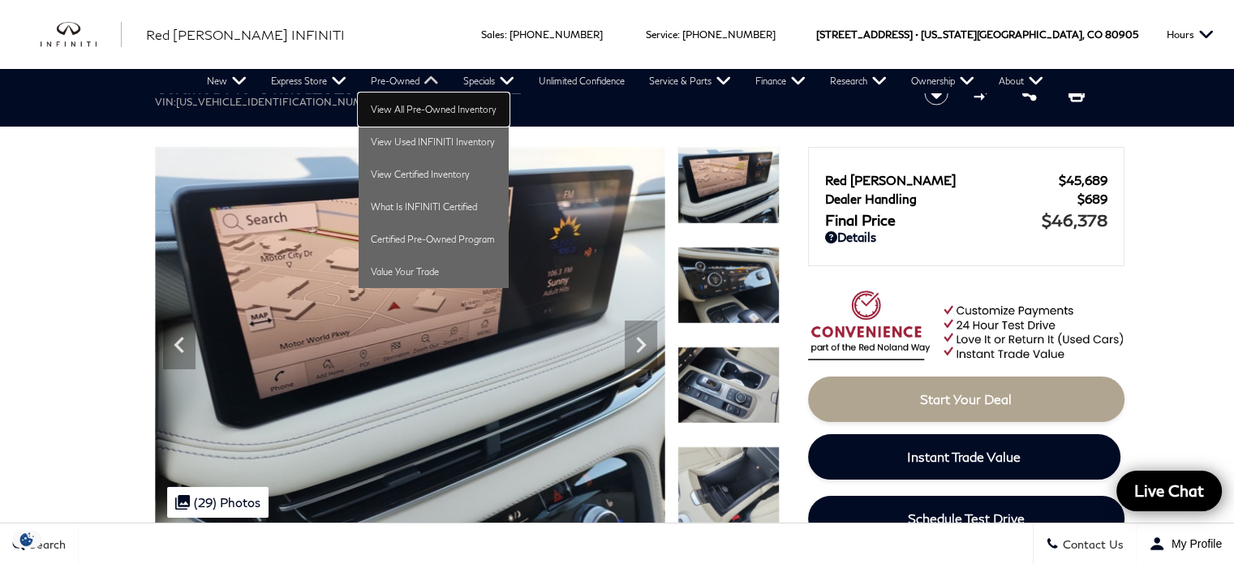
click at [419, 106] on link "View All Pre-Owned Inventory" at bounding box center [434, 109] width 150 height 32
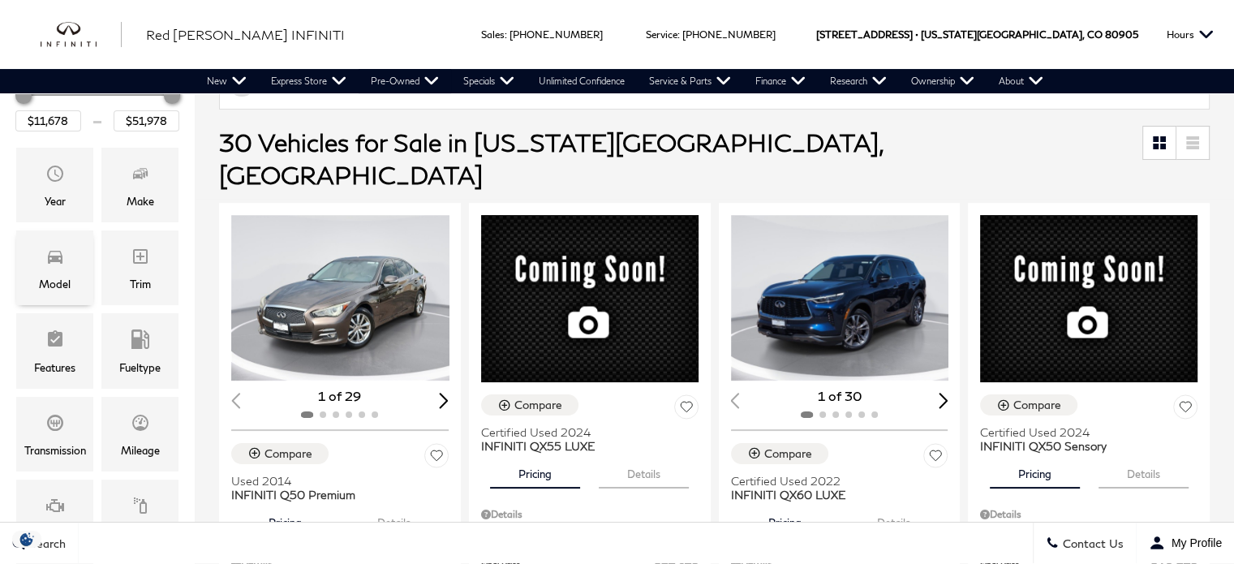
click at [58, 278] on div "Model" at bounding box center [55, 284] width 32 height 18
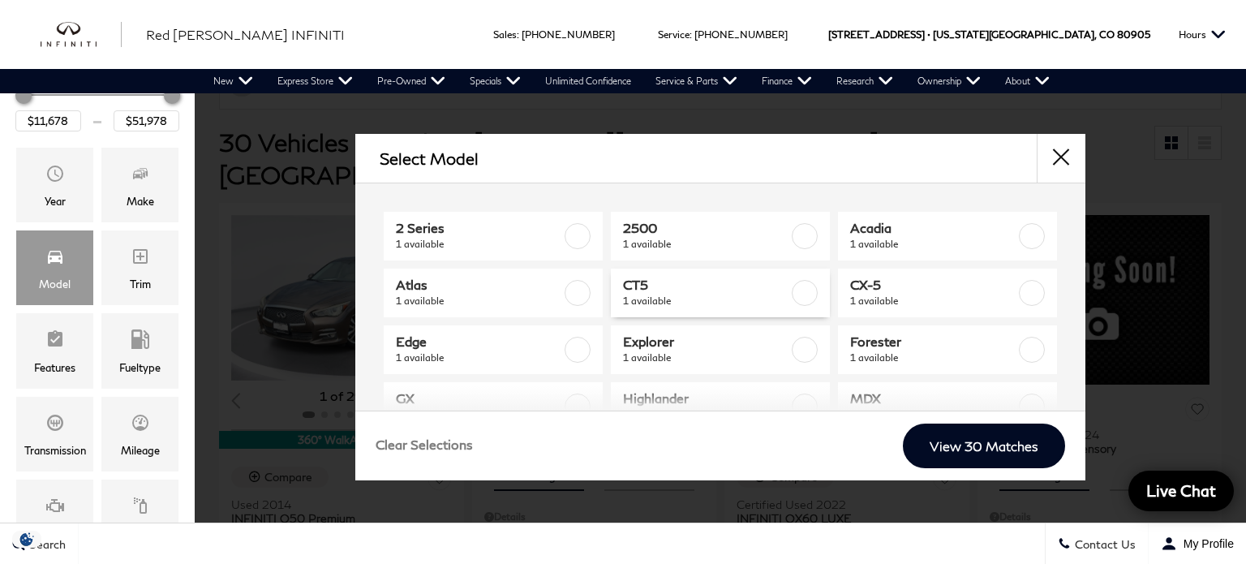
scroll to position [81, 0]
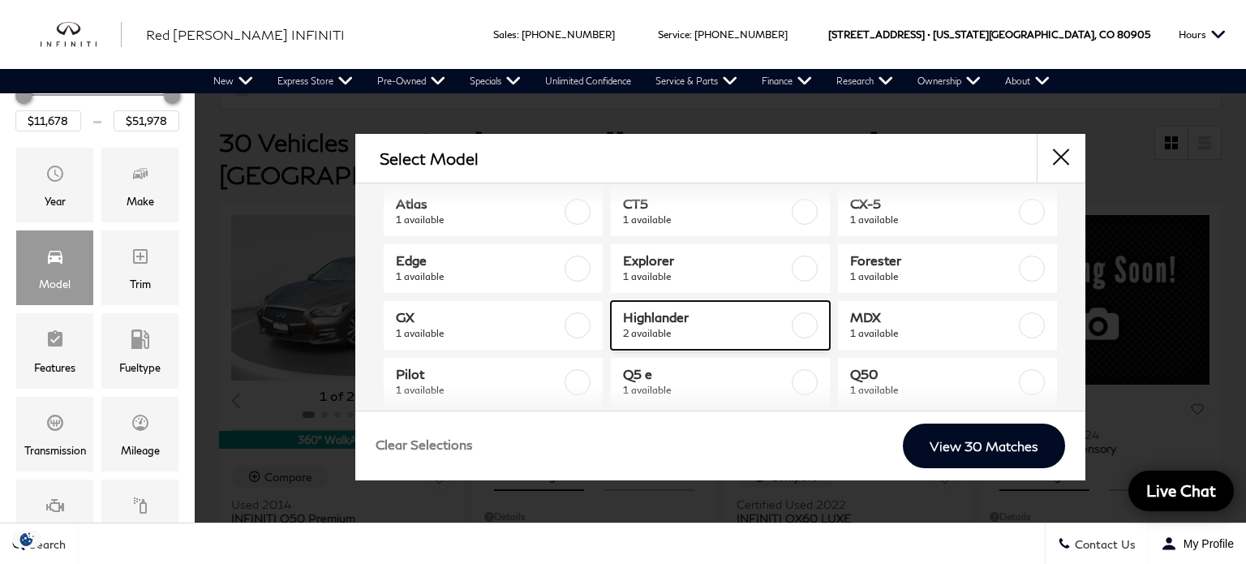
click at [772, 320] on span "Highlander" at bounding box center [706, 317] width 166 height 16
type input "$32,057"
type input "$42,713"
checkbox input "true"
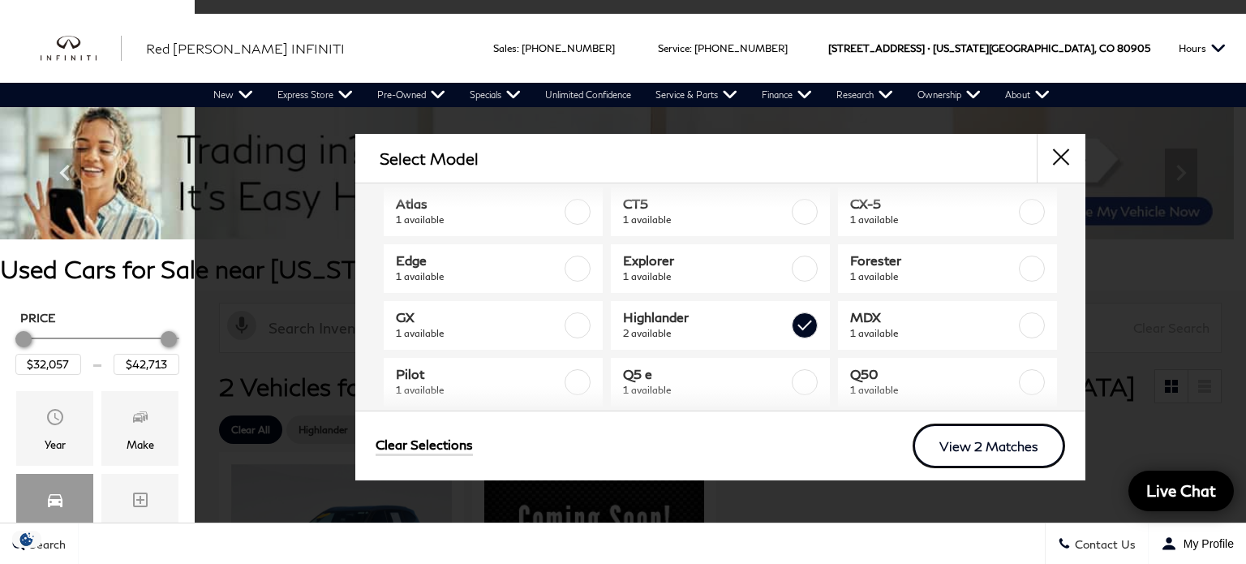
click at [983, 445] on link "View 2 Matches" at bounding box center [989, 446] width 153 height 45
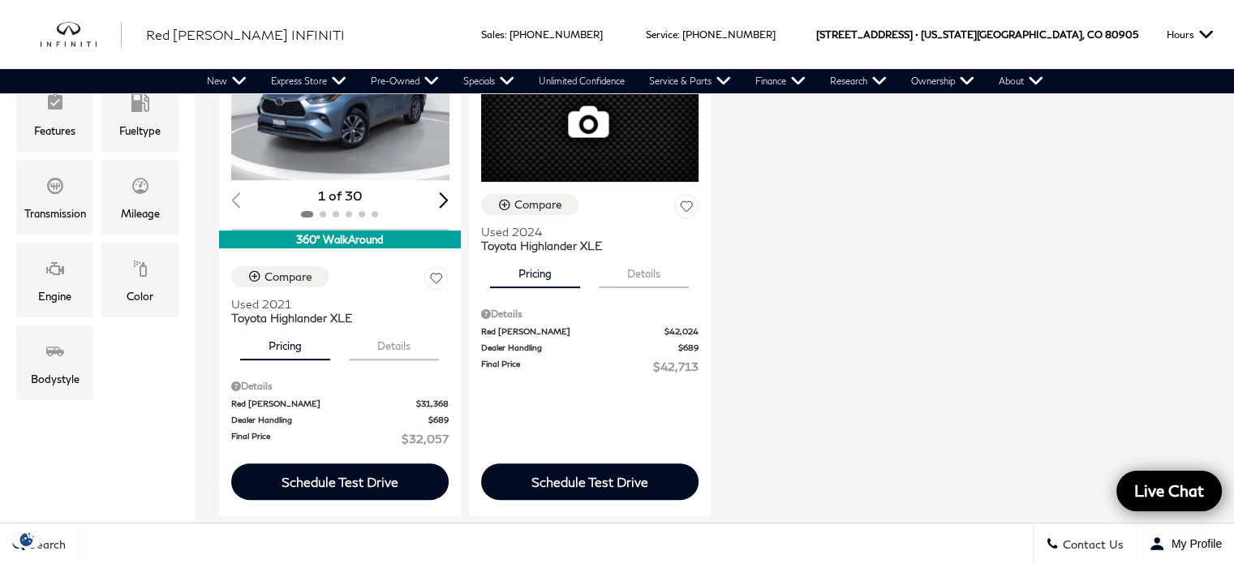
scroll to position [325, 0]
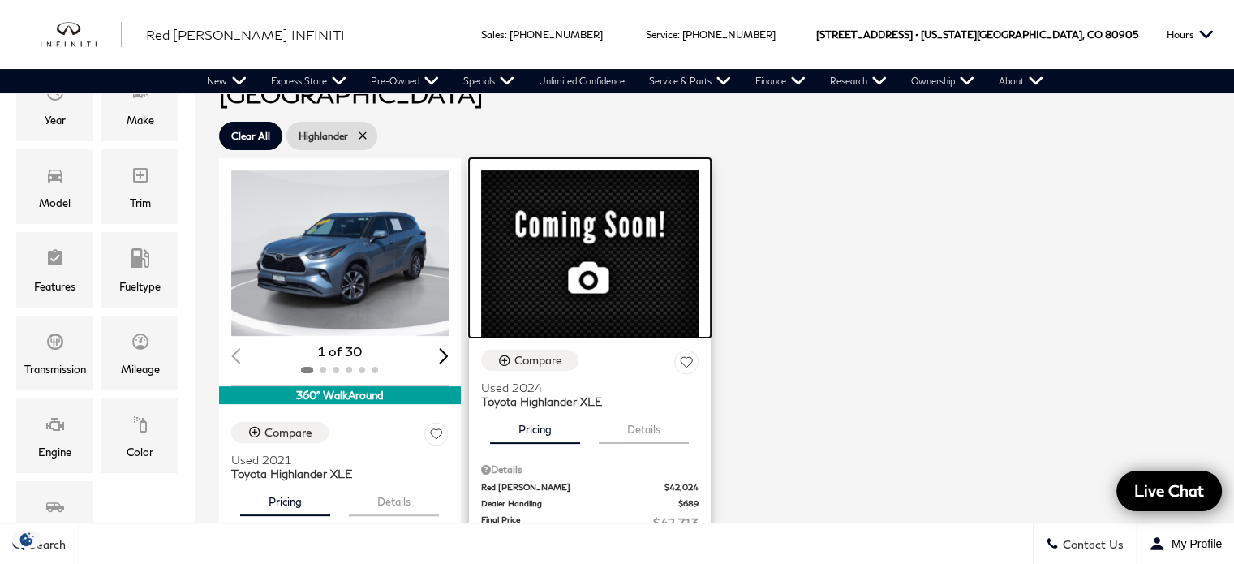
click at [553, 247] on div at bounding box center [590, 247] width 242 height 179
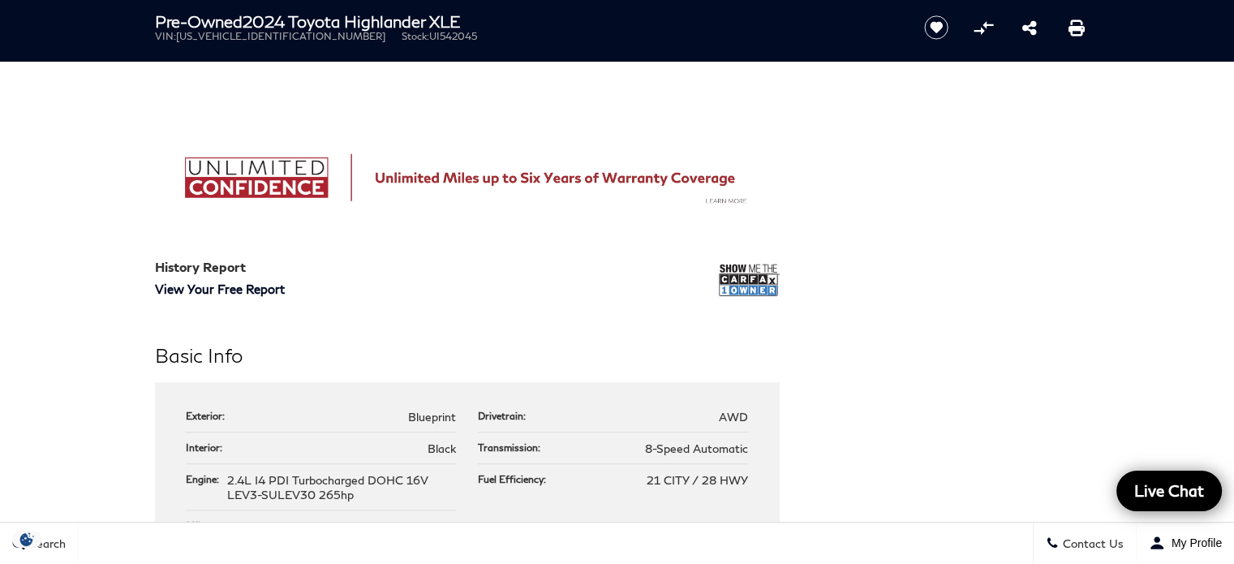
scroll to position [1217, 0]
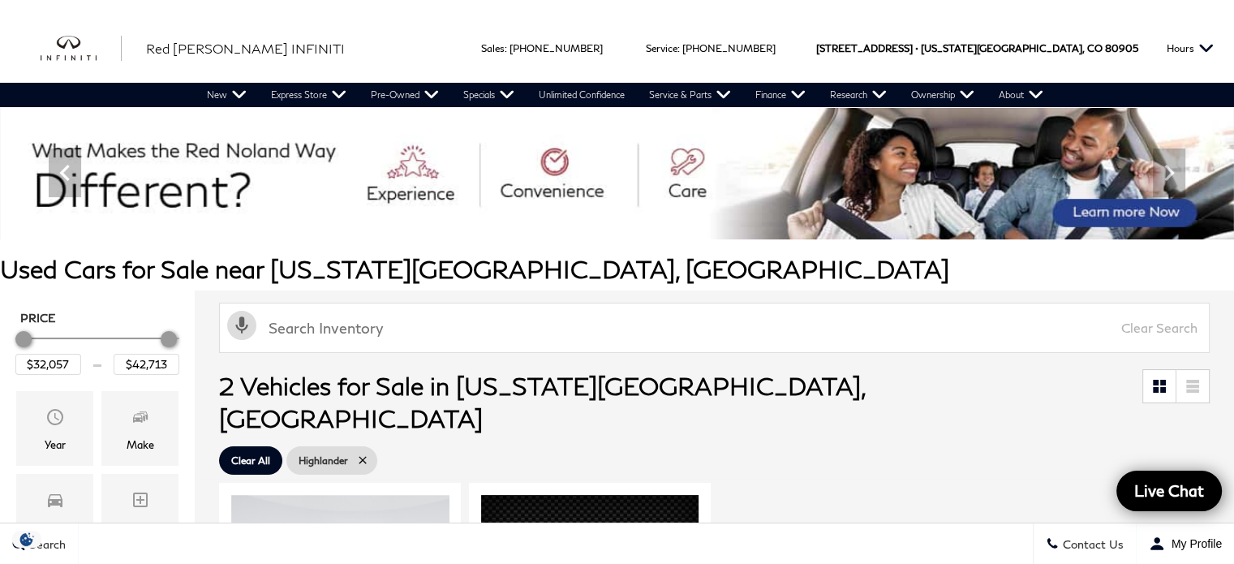
scroll to position [325, 0]
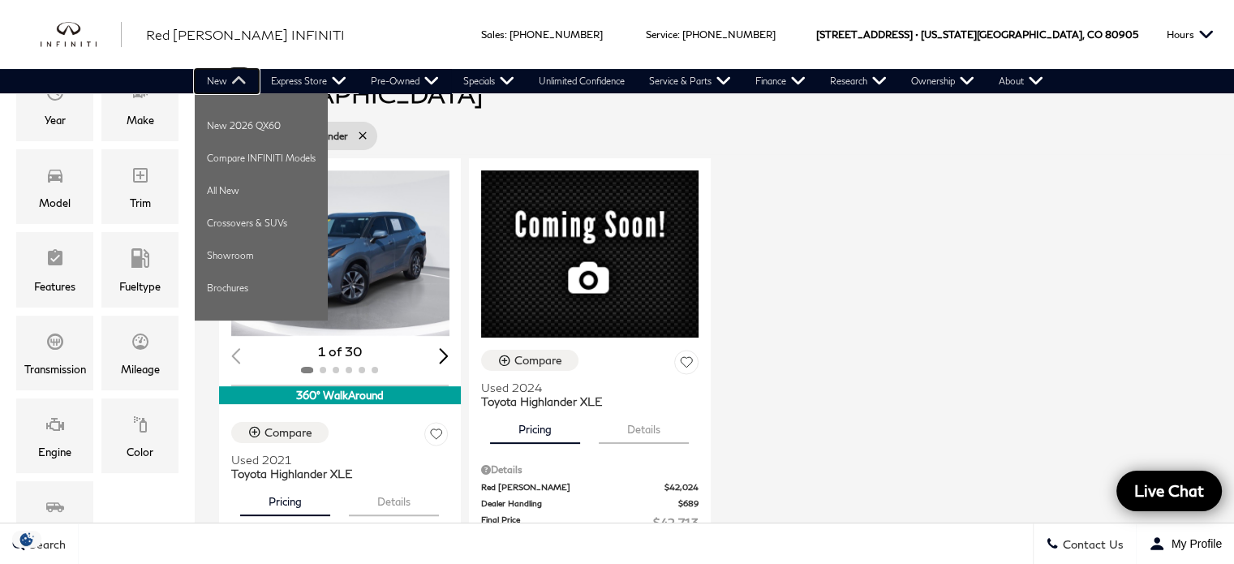
click at [213, 84] on link "New" at bounding box center [227, 81] width 64 height 24
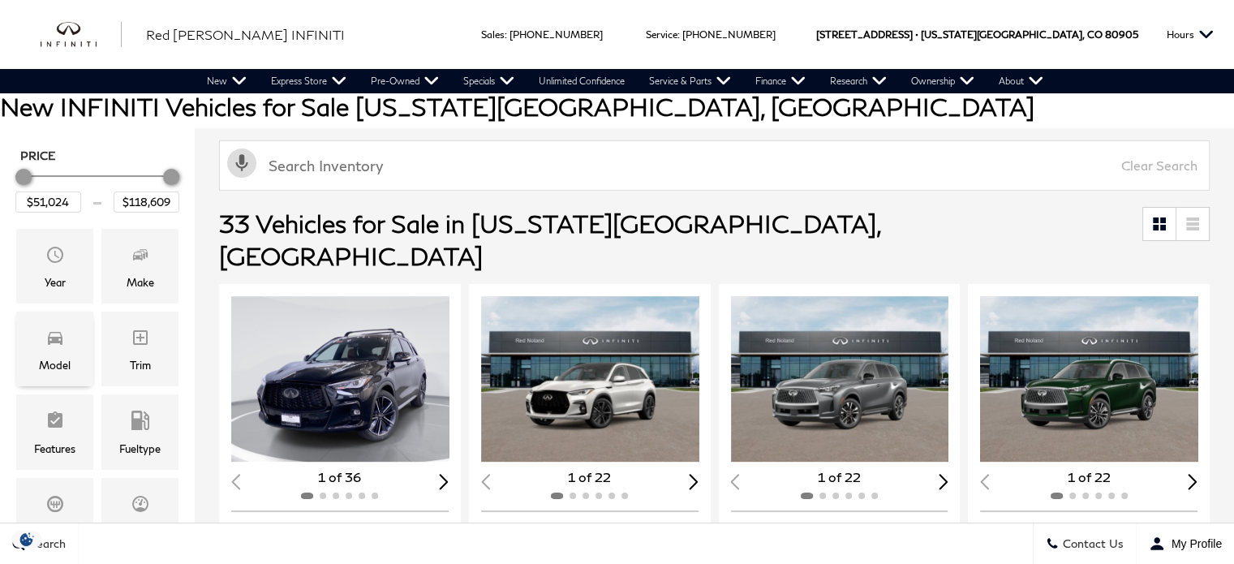
click at [51, 351] on span "Model" at bounding box center [54, 340] width 19 height 32
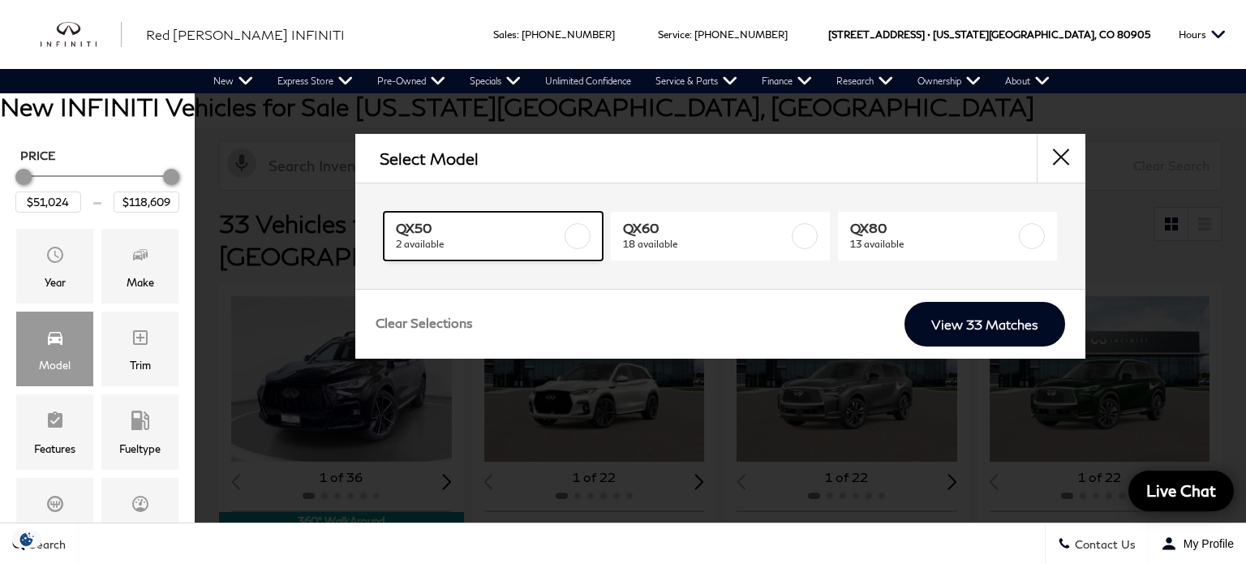
click at [522, 236] on span "2 available" at bounding box center [479, 244] width 166 height 16
type input "$55,524"
checkbox input "true"
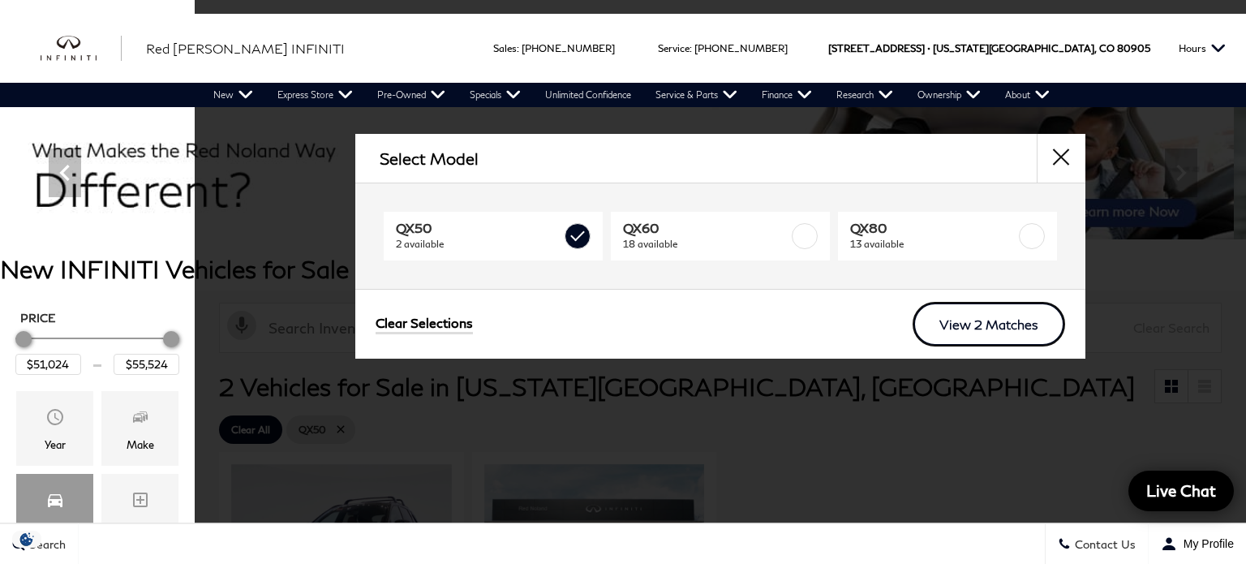
click at [966, 332] on link "View 2 Matches" at bounding box center [989, 324] width 153 height 45
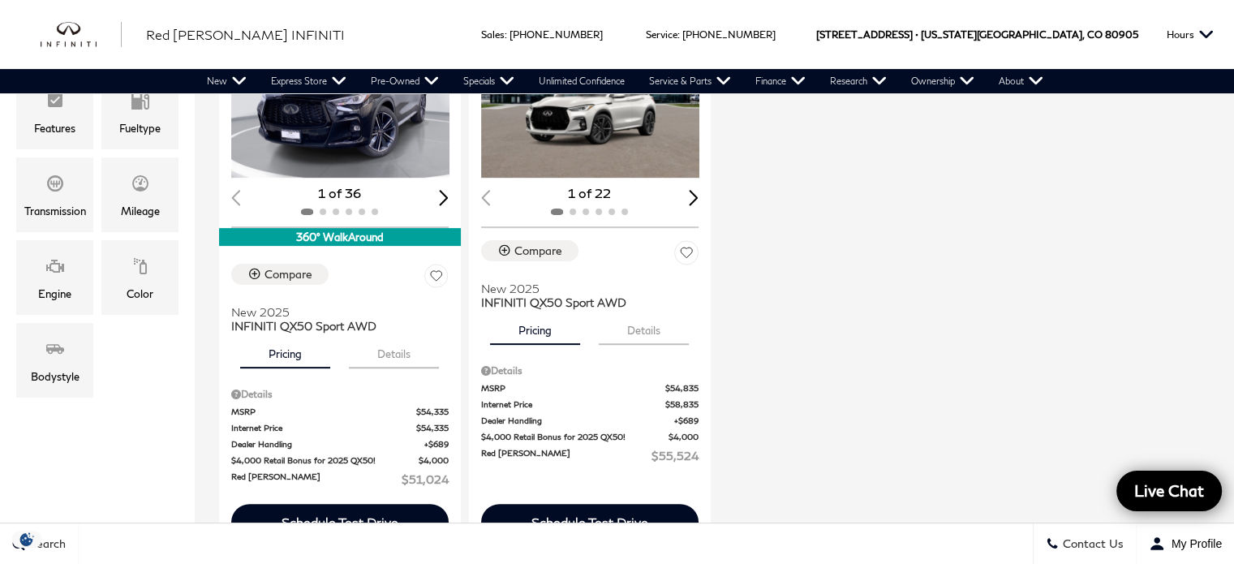
scroll to position [487, 0]
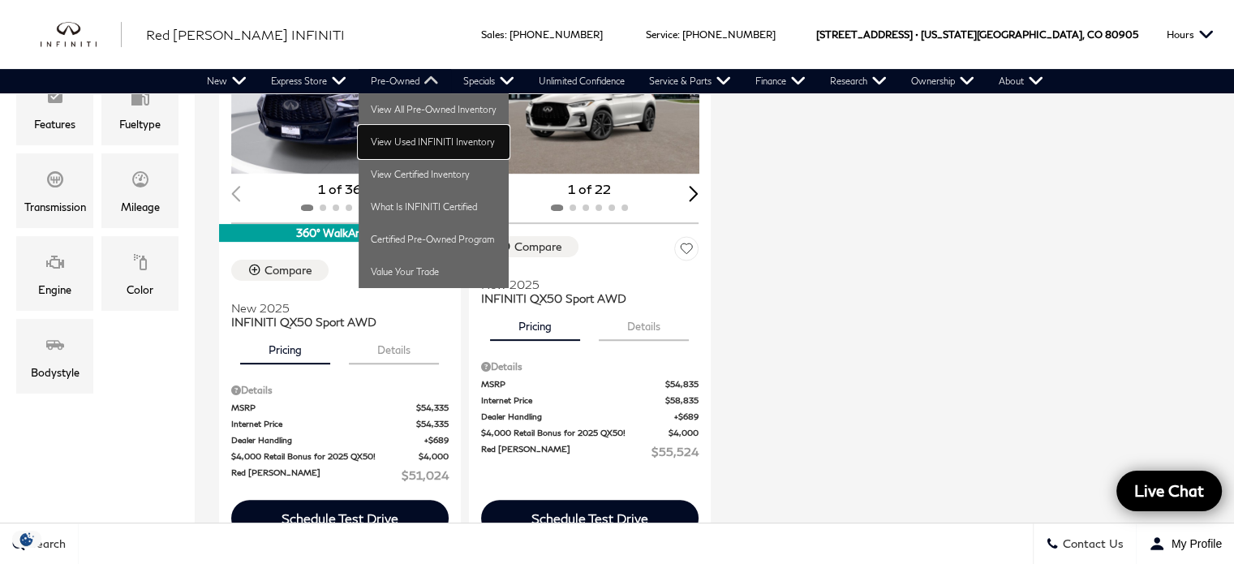
click at [427, 140] on link "View Used INFINITI Inventory" at bounding box center [434, 142] width 150 height 32
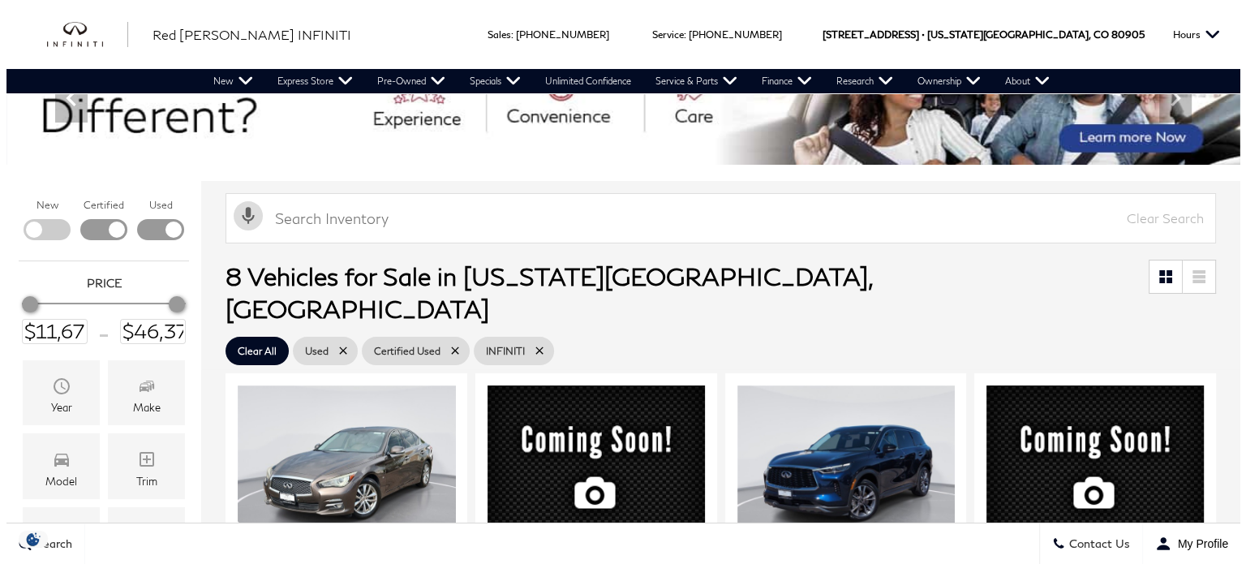
scroll to position [162, 0]
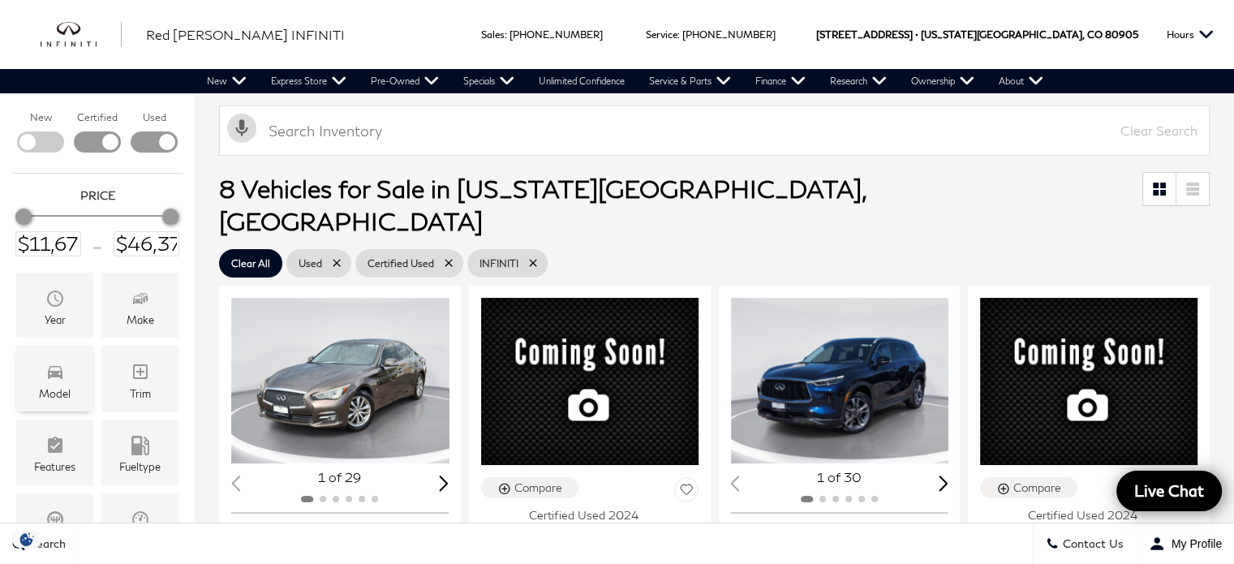
click at [78, 383] on div "Model" at bounding box center [54, 379] width 77 height 66
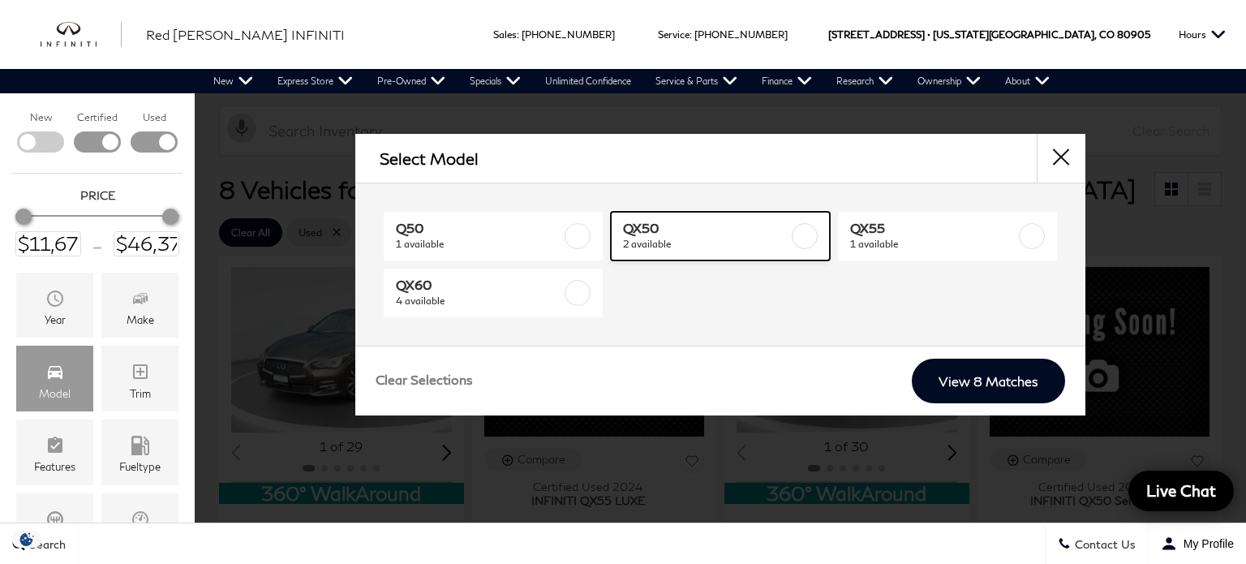
click at [672, 237] on span "2 available" at bounding box center [706, 244] width 166 height 16
type input "$40,378"
type input "$45,578"
checkbox input "true"
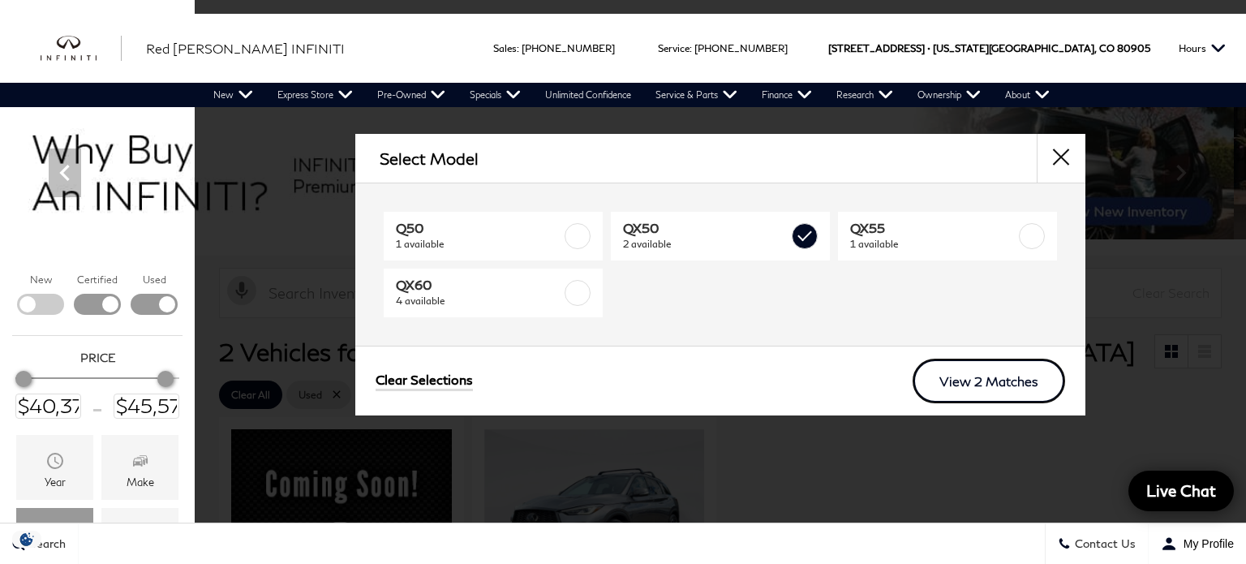
click at [968, 373] on link "View 2 Matches" at bounding box center [989, 381] width 153 height 45
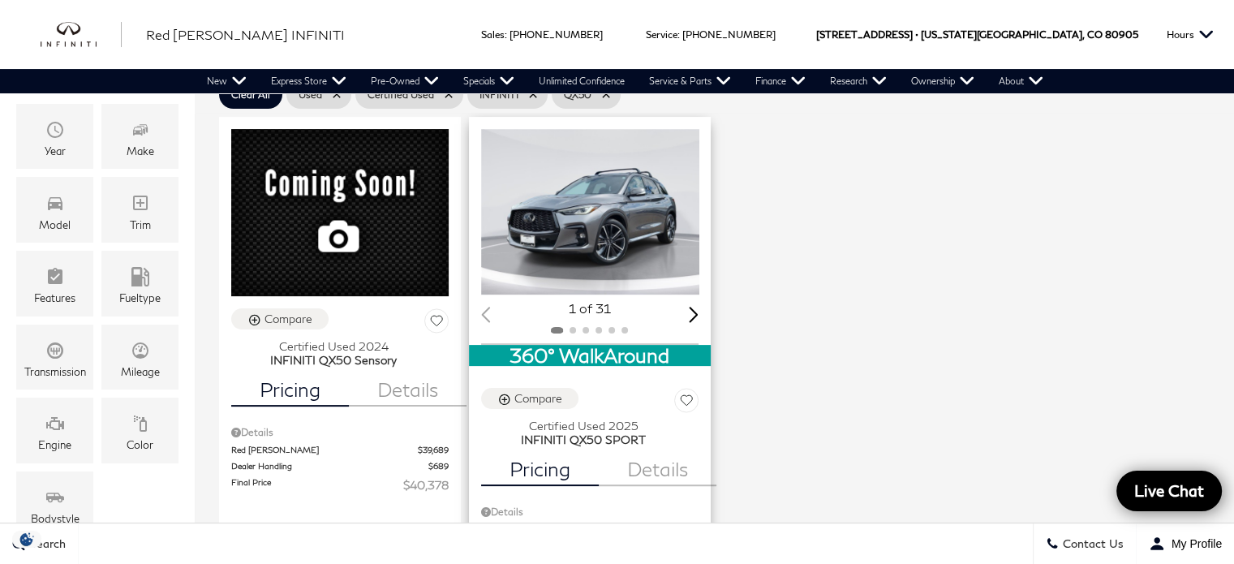
scroll to position [325, 0]
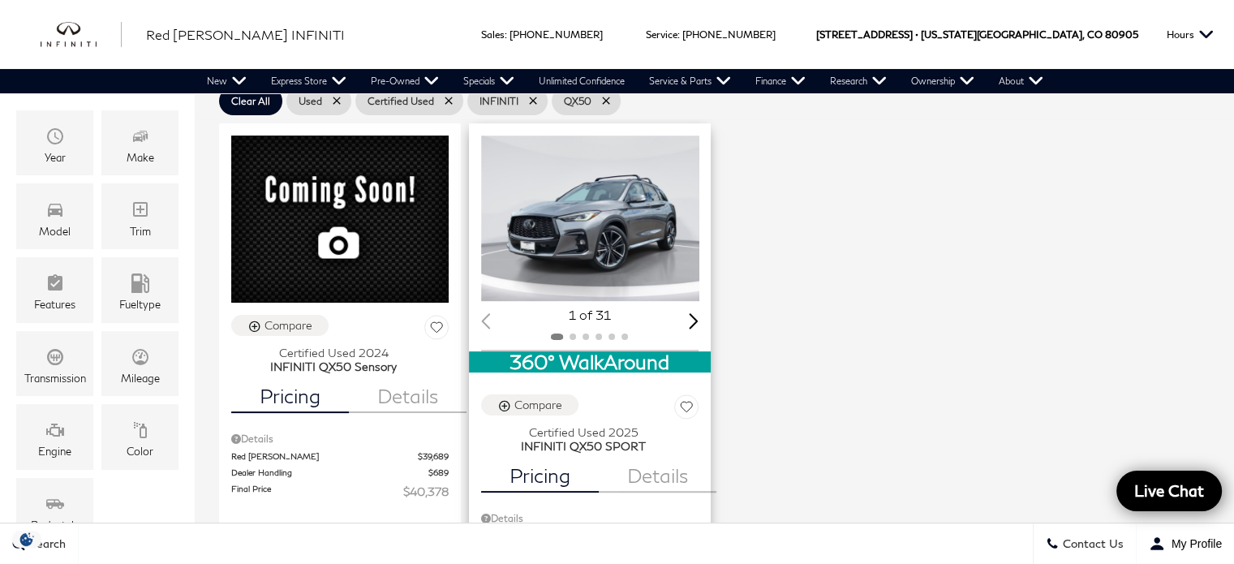
click at [647, 204] on img "1 / 2" at bounding box center [591, 218] width 221 height 166
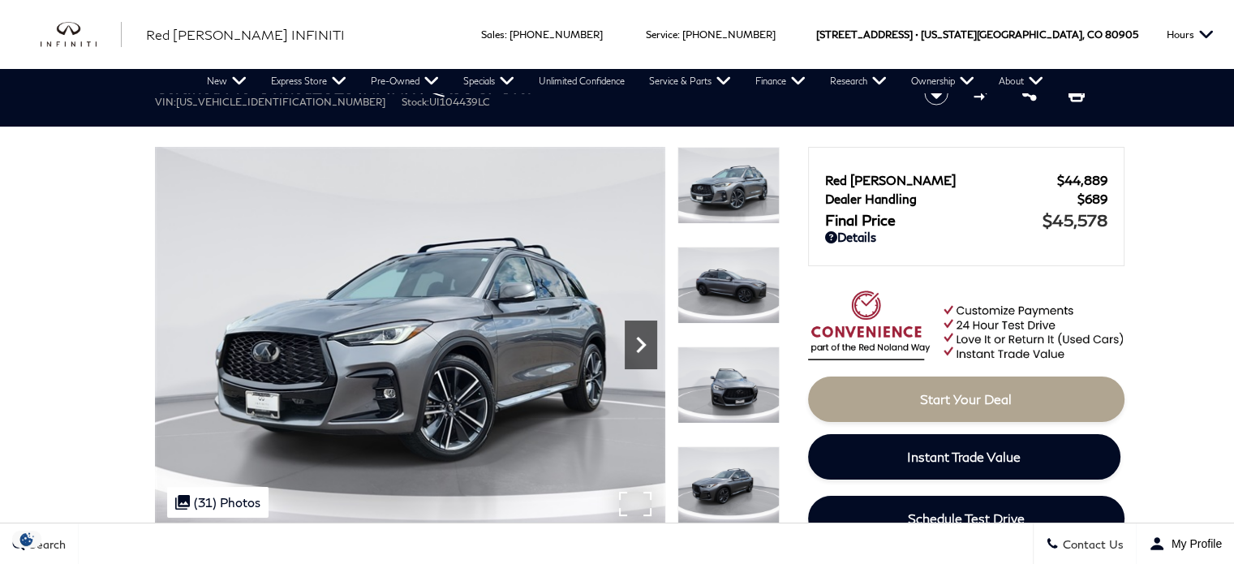
click at [639, 348] on icon "Next" at bounding box center [641, 345] width 10 height 16
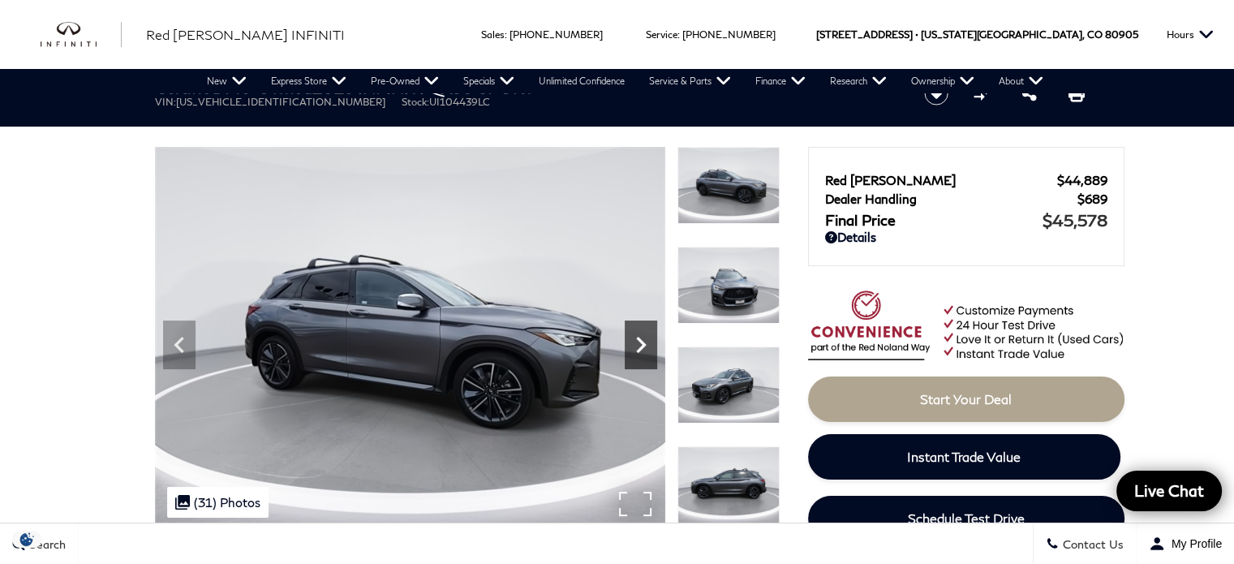
click at [639, 348] on icon "Next" at bounding box center [641, 345] width 10 height 16
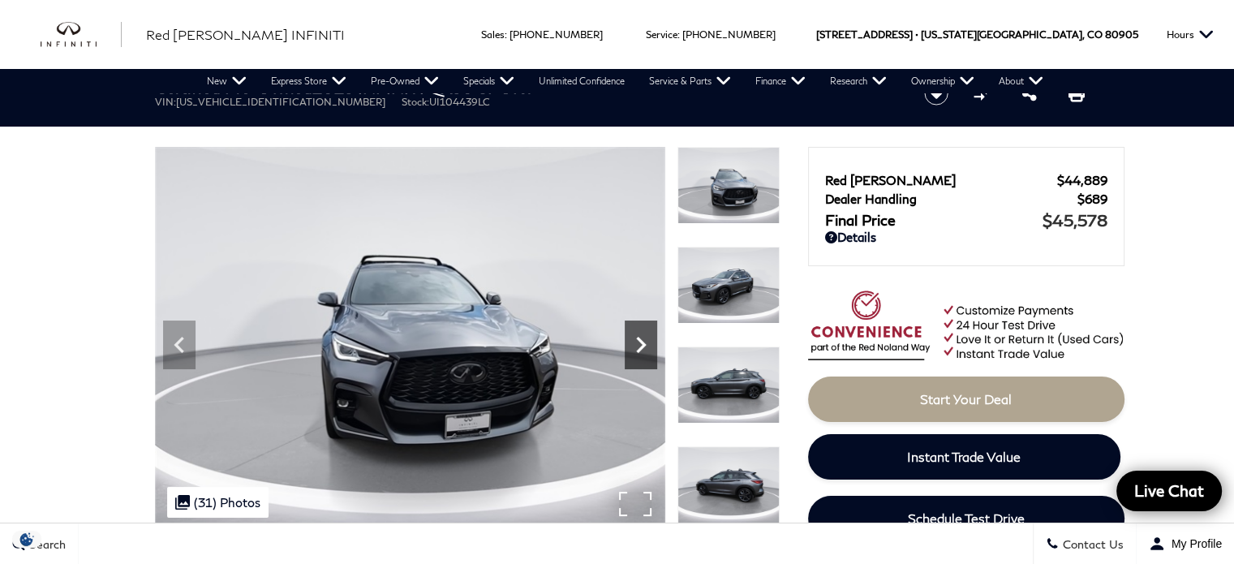
click at [639, 348] on icon "Next" at bounding box center [641, 345] width 10 height 16
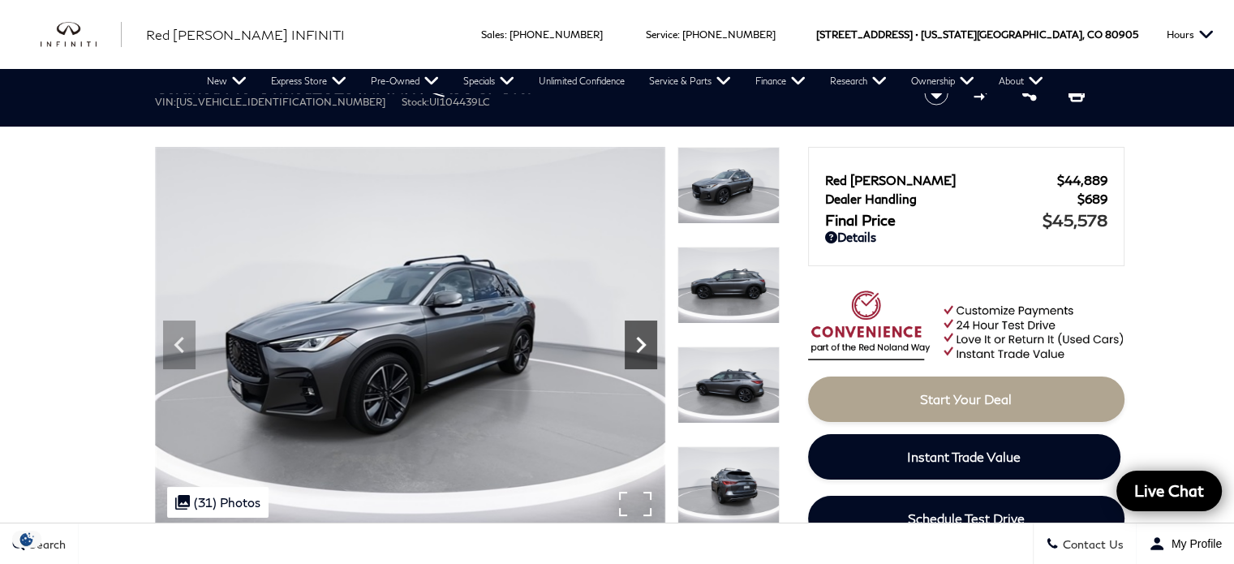
click at [639, 348] on icon "Next" at bounding box center [641, 345] width 10 height 16
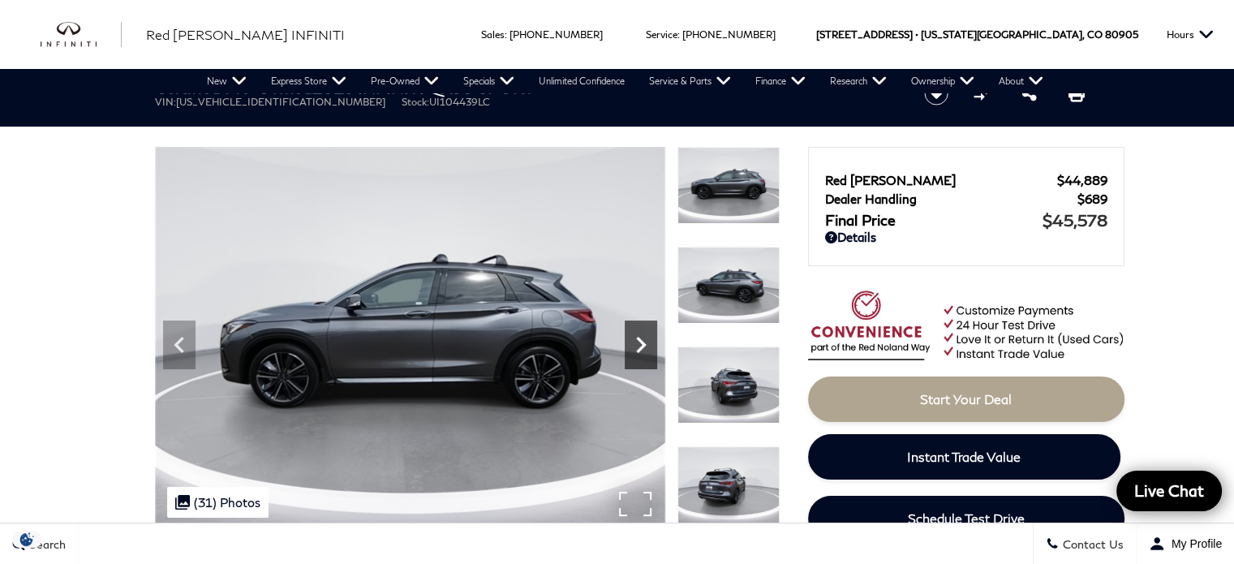
click at [639, 348] on icon "Next" at bounding box center [641, 345] width 10 height 16
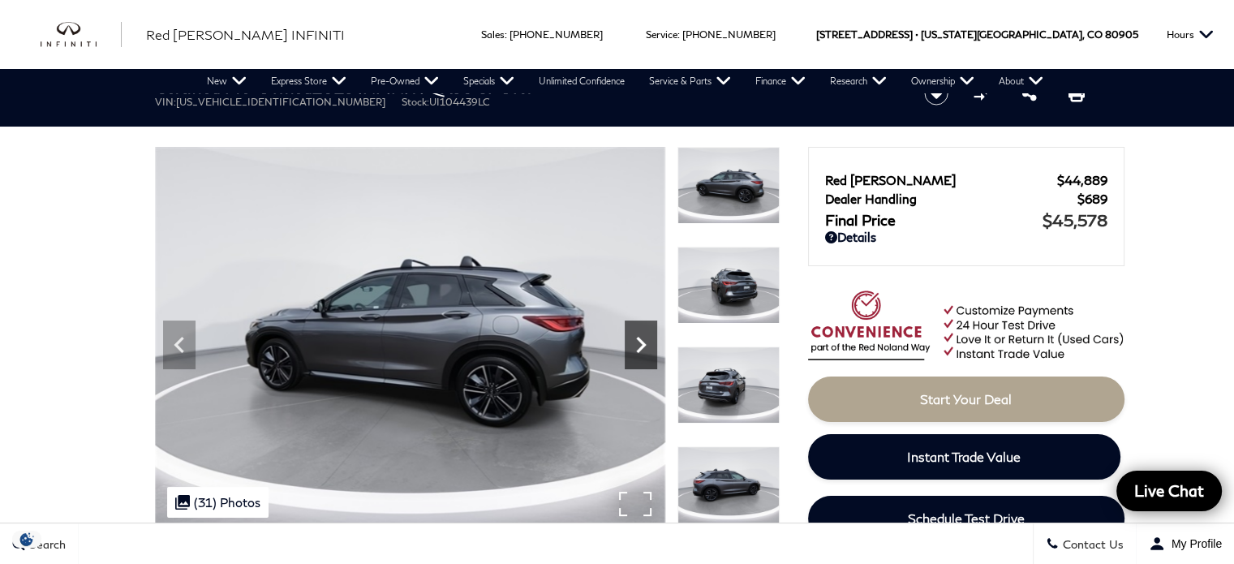
click at [639, 348] on icon "Next" at bounding box center [641, 345] width 10 height 16
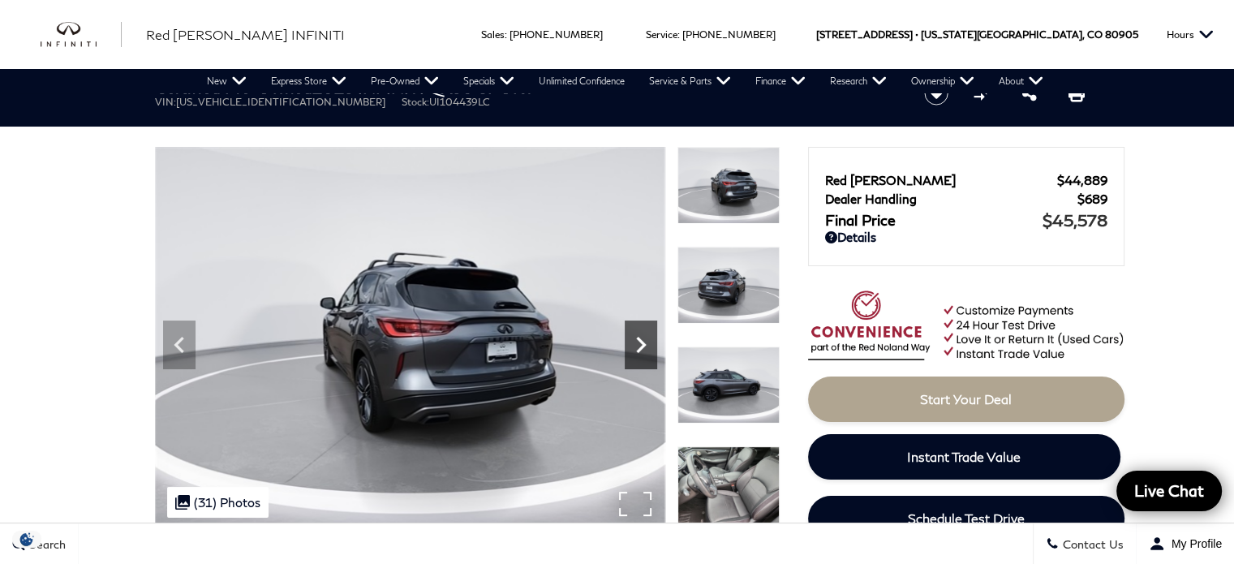
click at [639, 348] on icon "Next" at bounding box center [641, 345] width 10 height 16
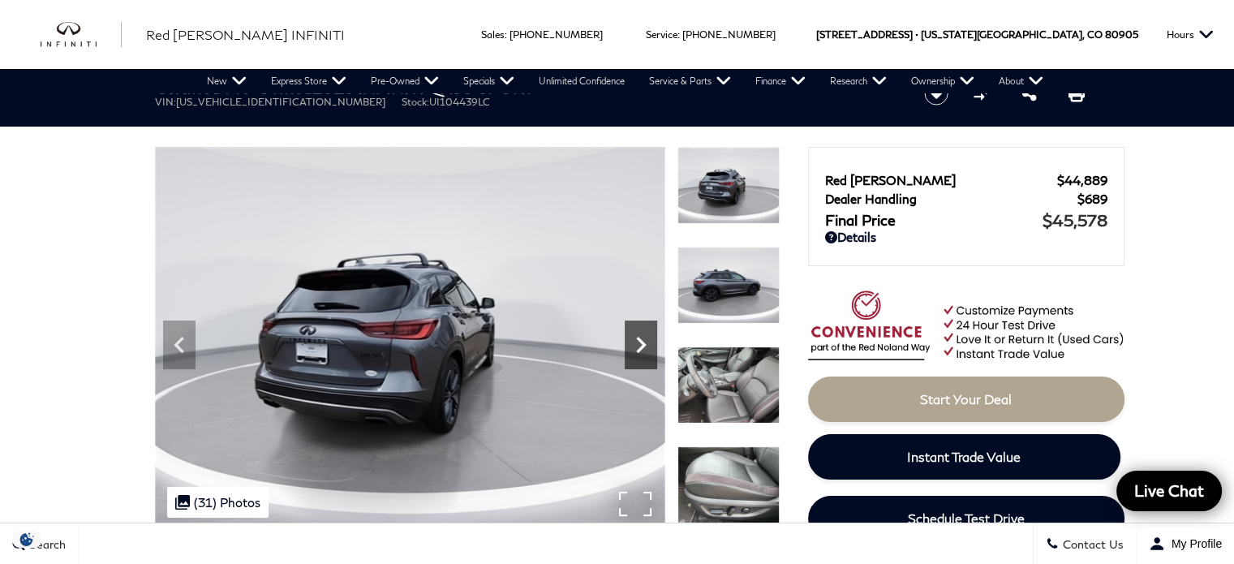
click at [639, 348] on icon "Next" at bounding box center [641, 345] width 10 height 16
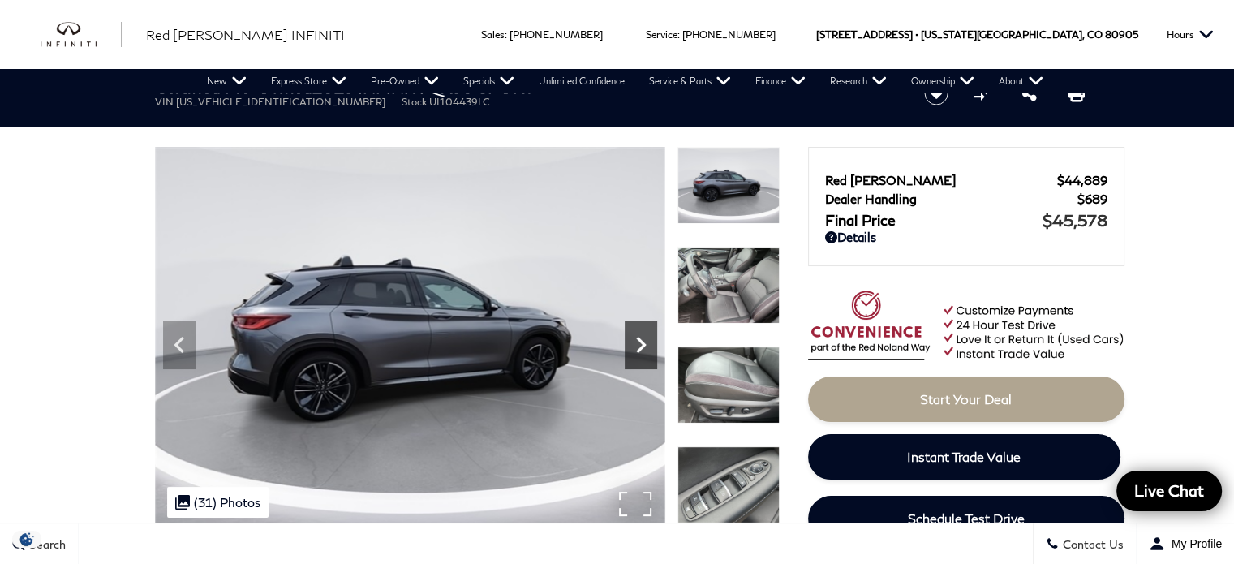
click at [639, 348] on icon "Next" at bounding box center [641, 345] width 10 height 16
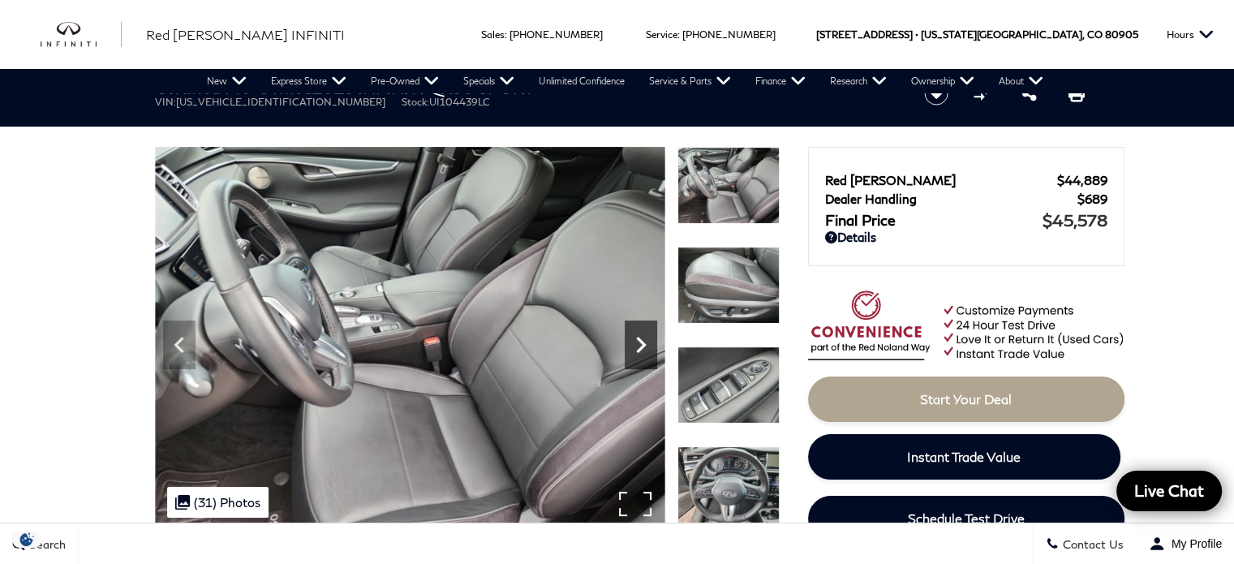
click at [639, 348] on icon "Next" at bounding box center [641, 345] width 10 height 16
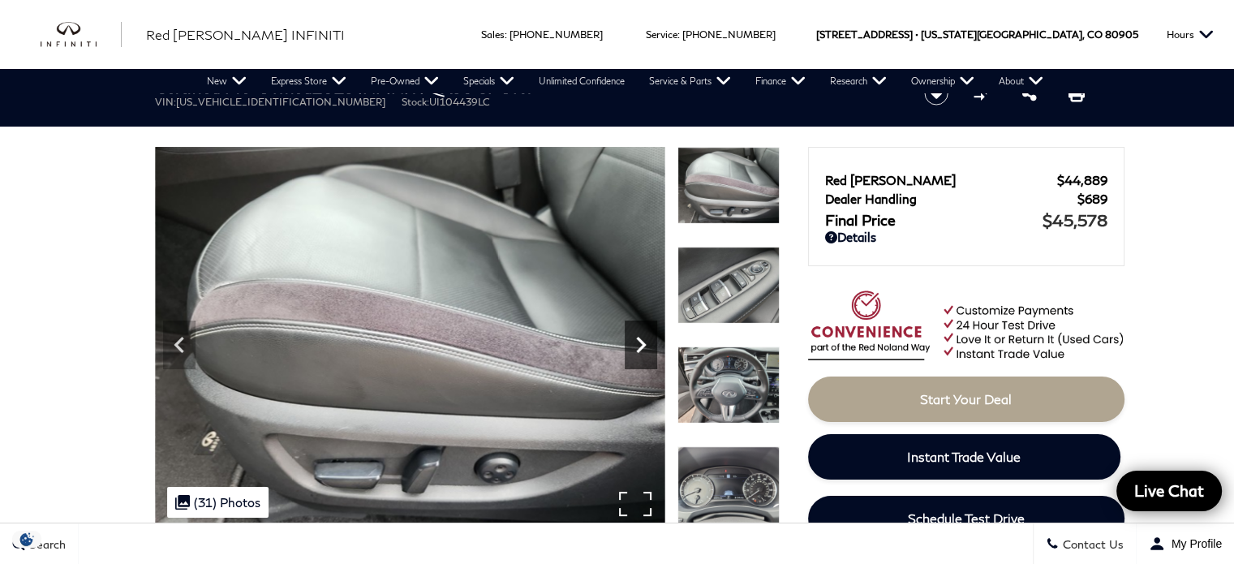
click at [639, 348] on icon "Next" at bounding box center [641, 345] width 10 height 16
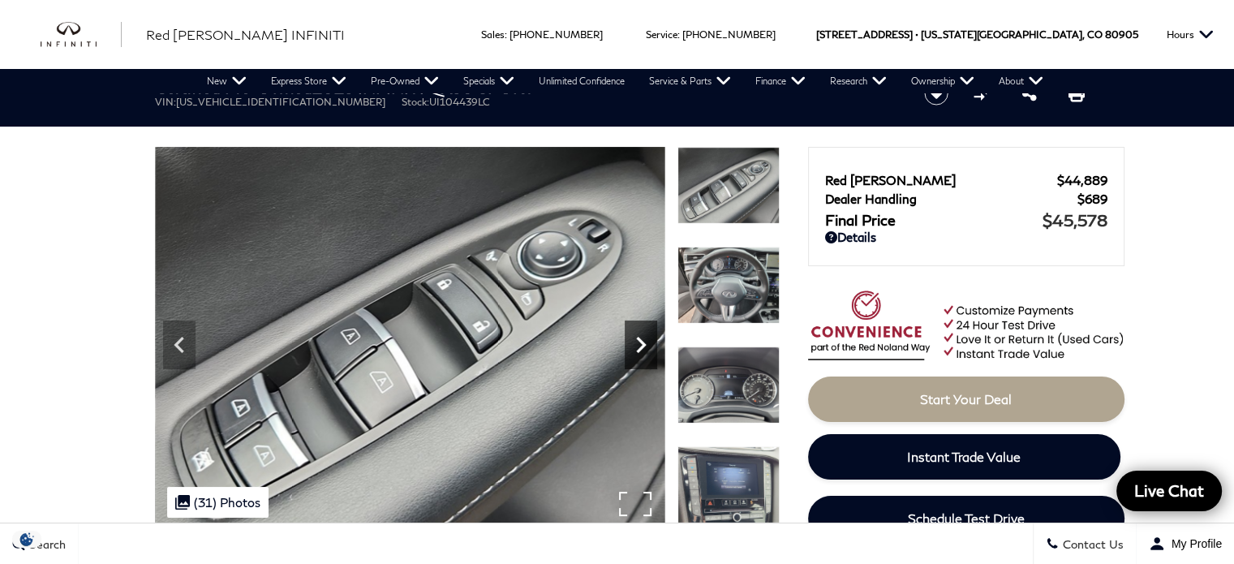
click at [639, 348] on icon "Next" at bounding box center [641, 345] width 10 height 16
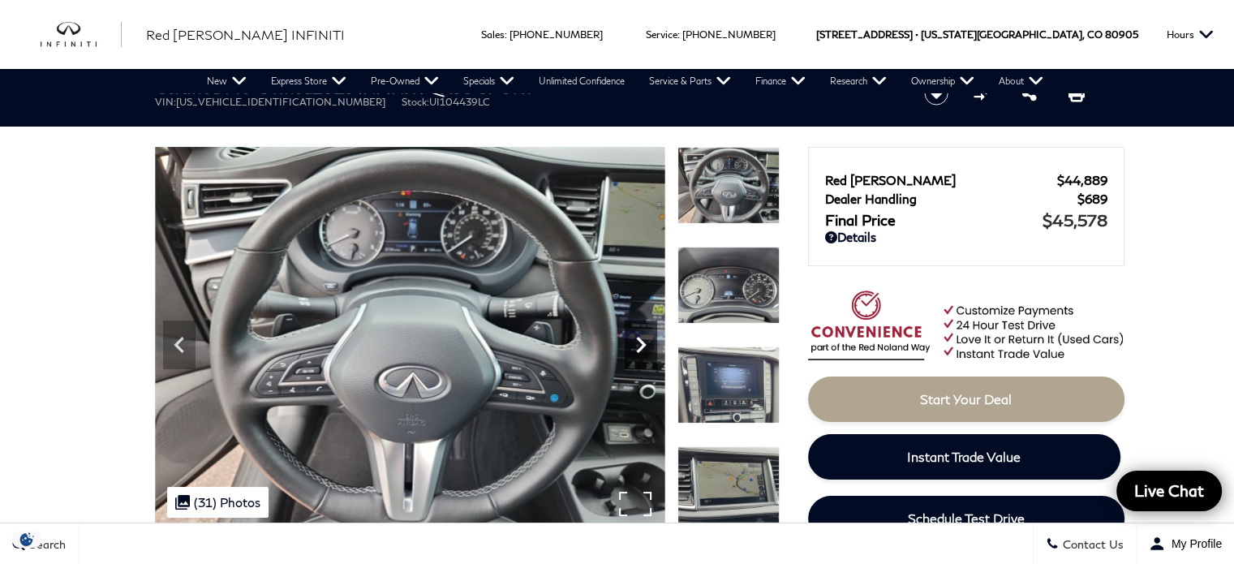
click at [639, 348] on icon "Next" at bounding box center [641, 345] width 10 height 16
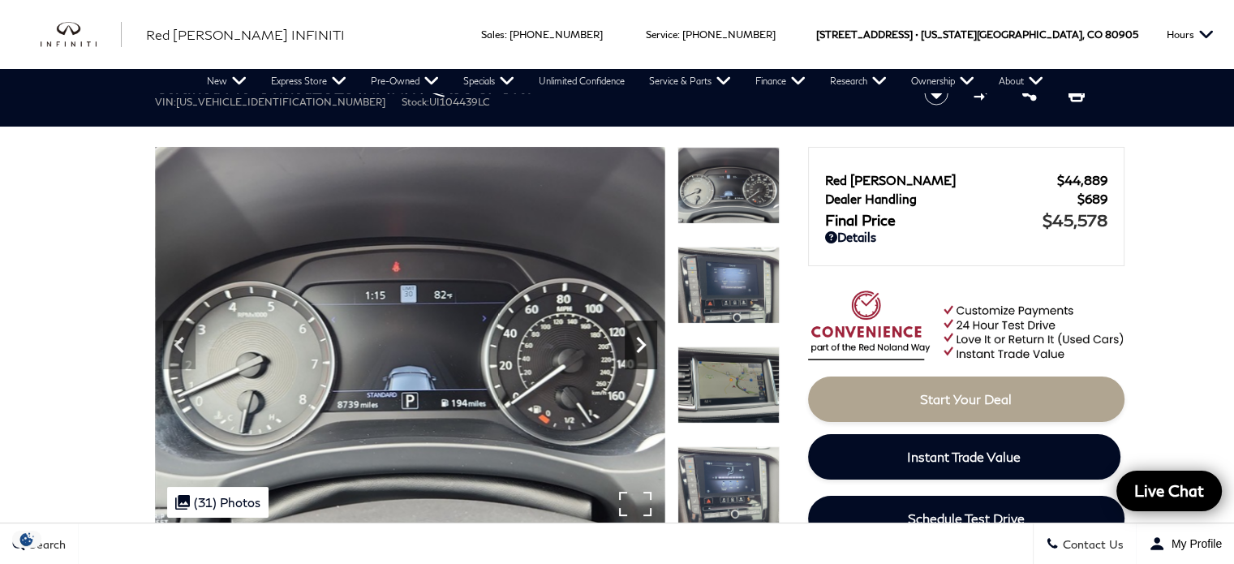
click at [639, 348] on icon "Next" at bounding box center [641, 345] width 10 height 16
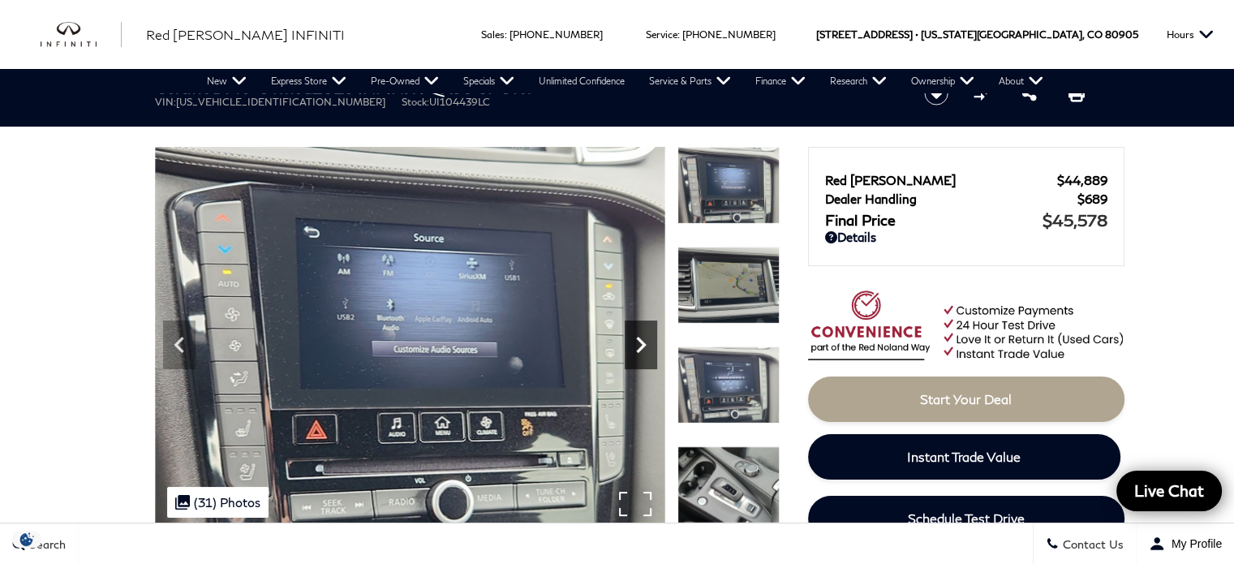
click at [639, 348] on icon "Next" at bounding box center [641, 345] width 10 height 16
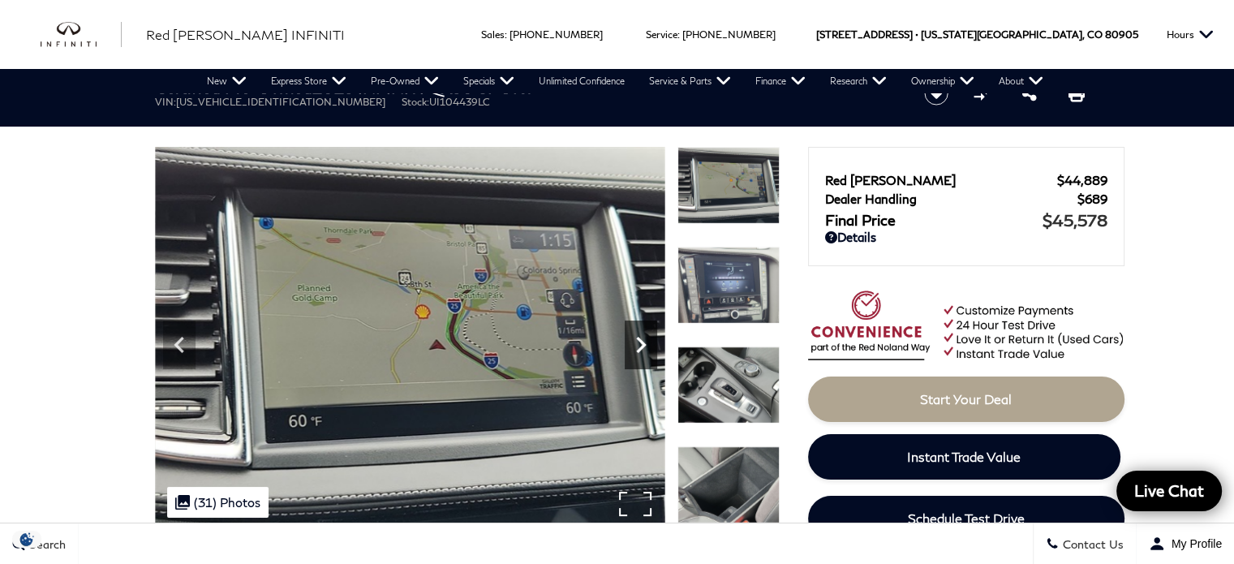
click at [646, 342] on icon "Next" at bounding box center [641, 345] width 32 height 32
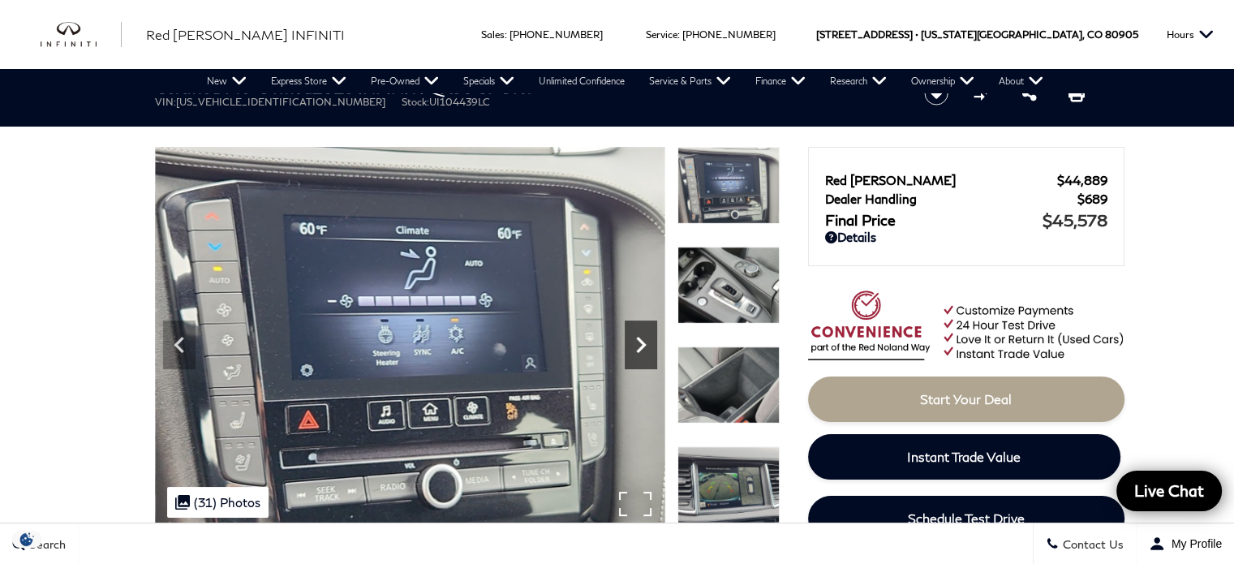
click at [646, 342] on icon "Next" at bounding box center [641, 345] width 32 height 32
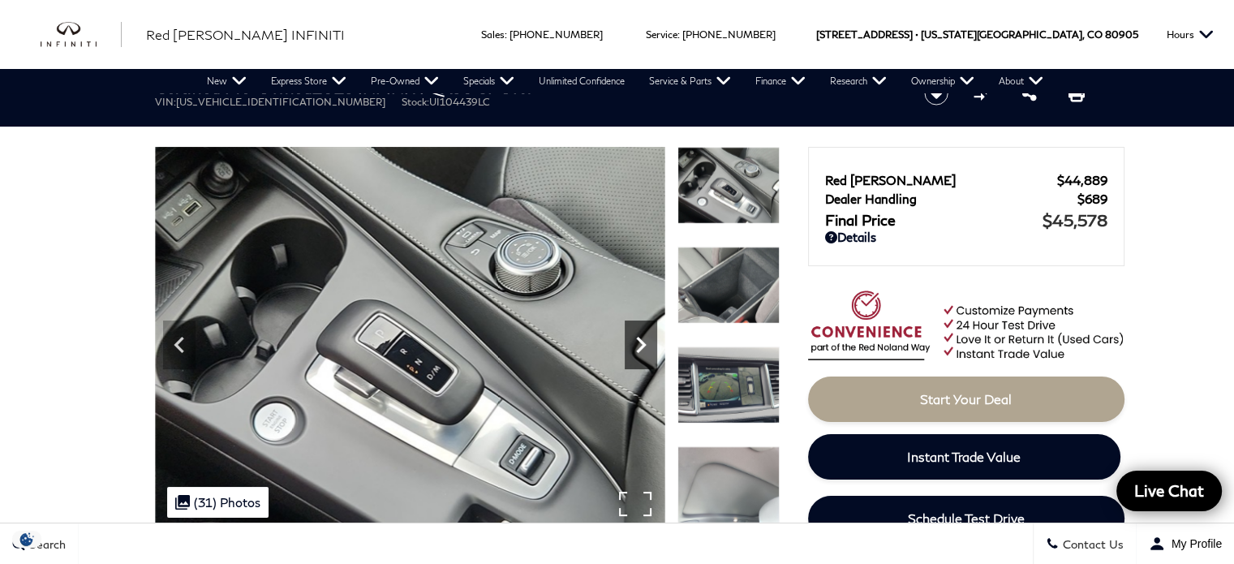
click at [646, 342] on icon "Next" at bounding box center [641, 345] width 32 height 32
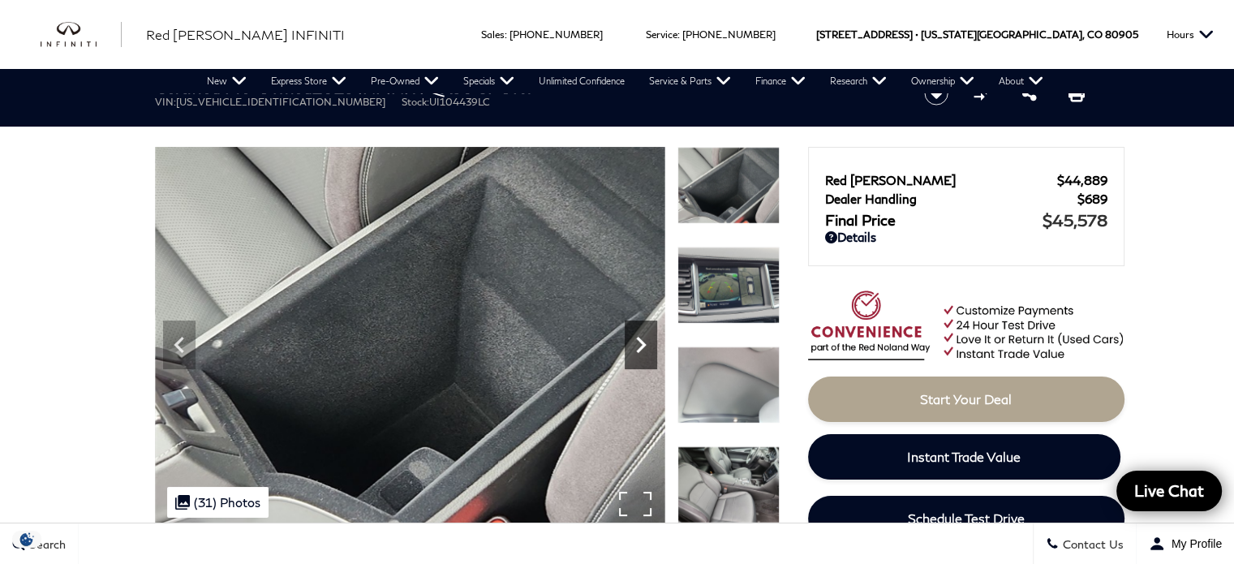
click at [646, 342] on icon "Next" at bounding box center [641, 345] width 32 height 32
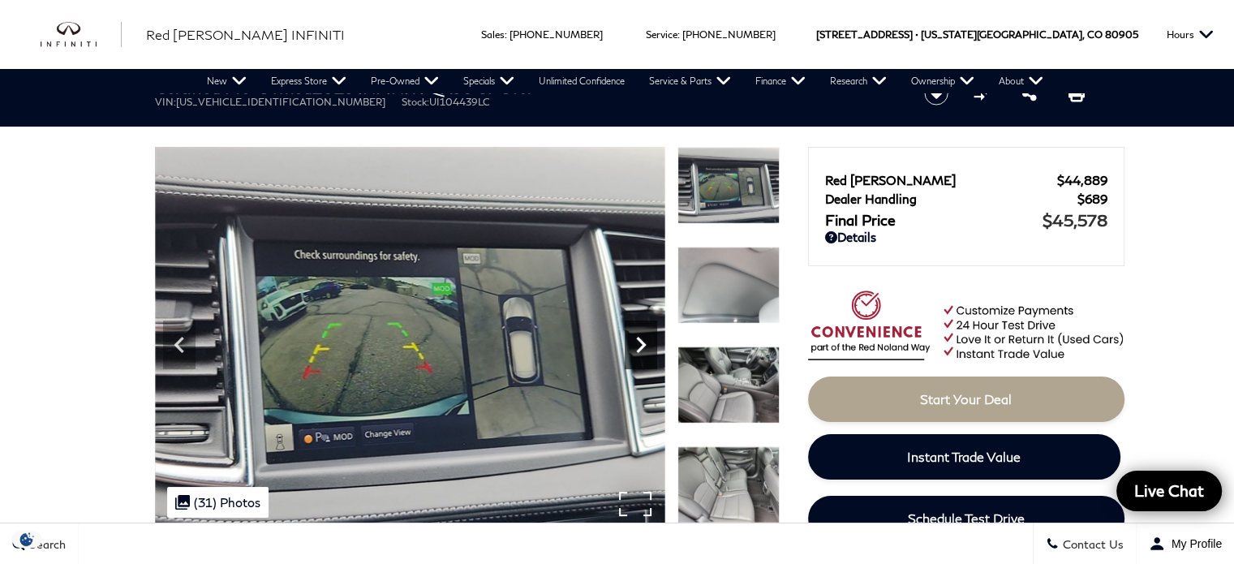
click at [646, 342] on icon "Next" at bounding box center [641, 345] width 32 height 32
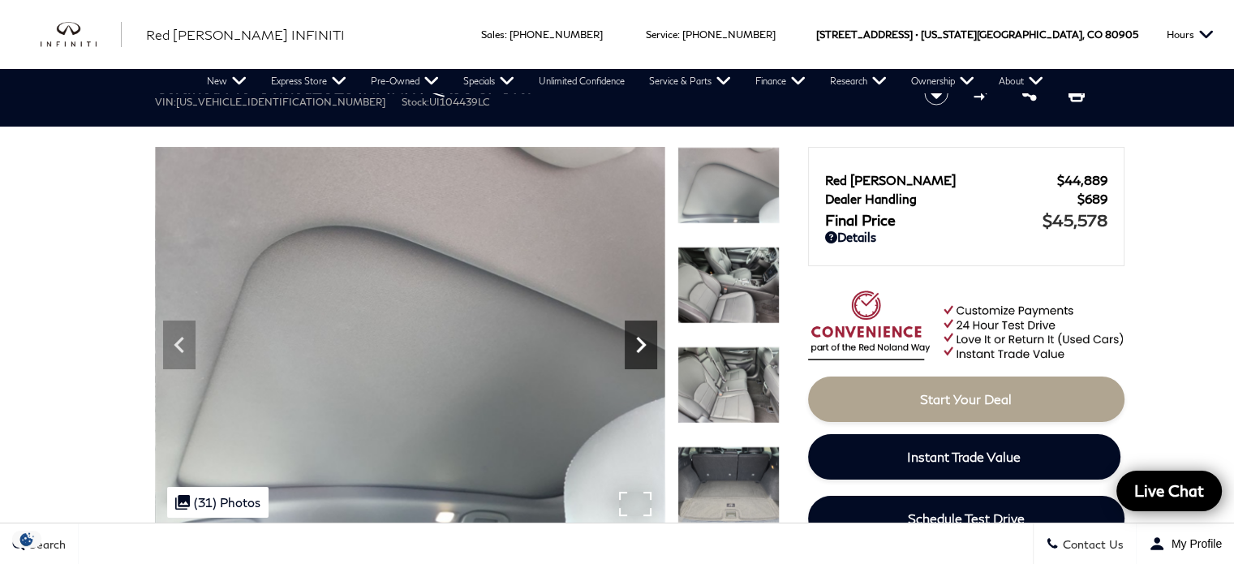
click at [646, 342] on icon "Next" at bounding box center [641, 345] width 32 height 32
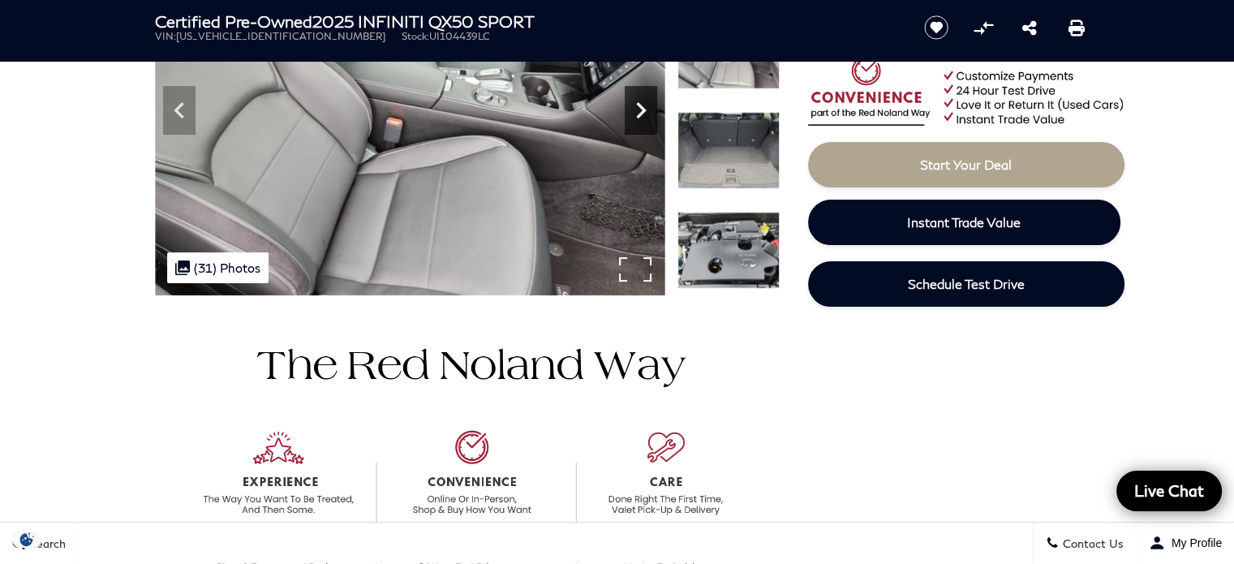
scroll to position [81, 0]
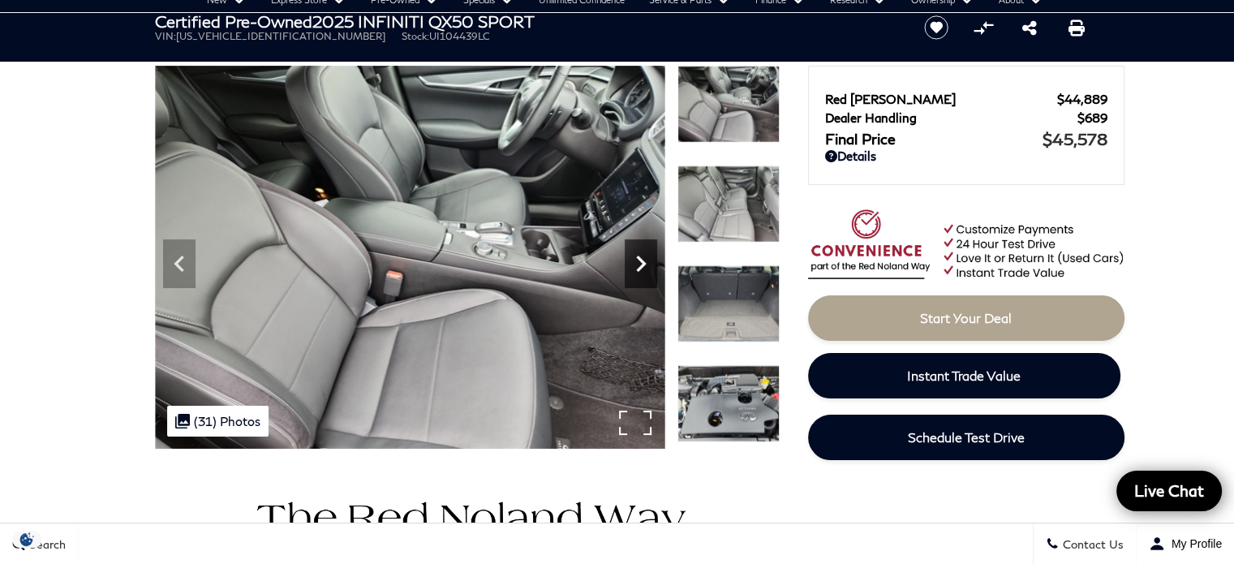
click at [643, 275] on icon "Next" at bounding box center [641, 263] width 32 height 32
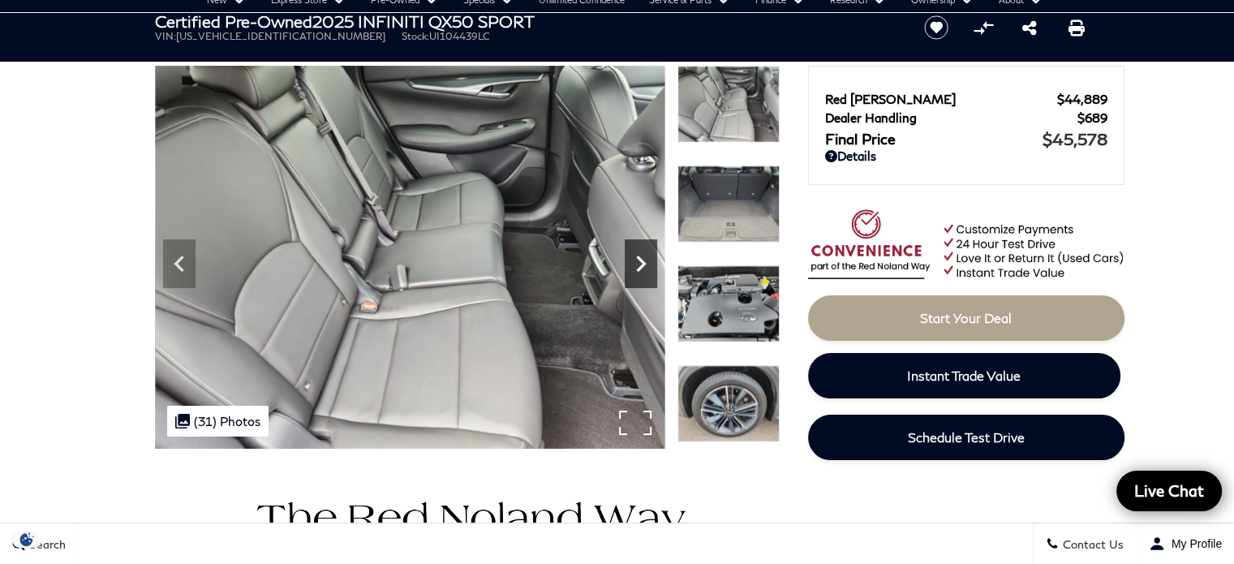
click at [643, 275] on icon "Next" at bounding box center [641, 263] width 32 height 32
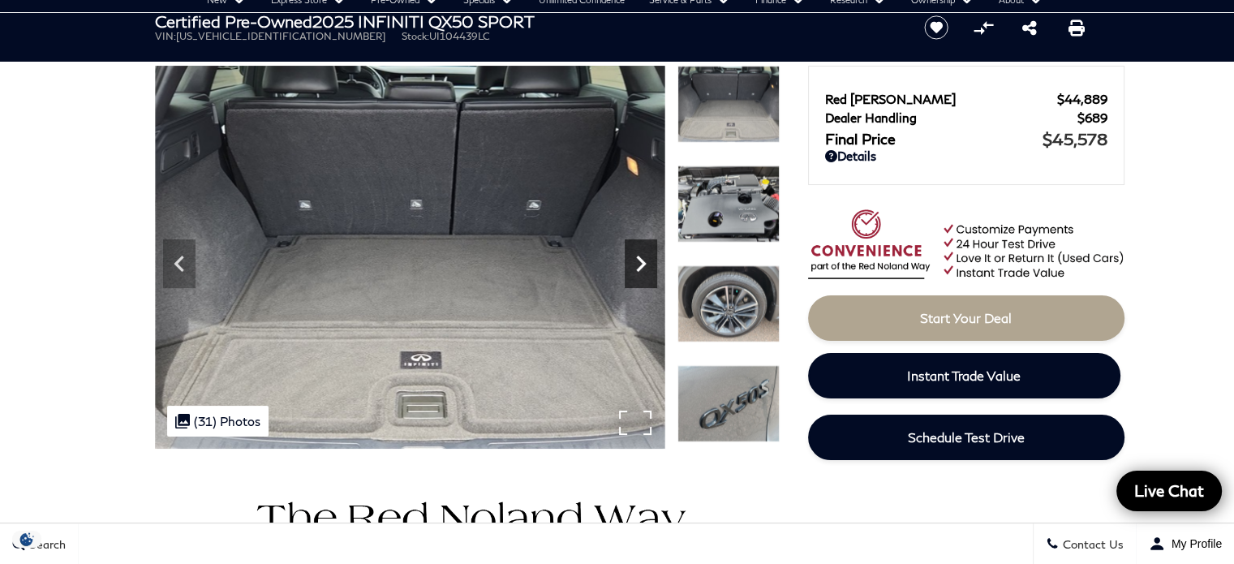
click at [643, 275] on icon "Next" at bounding box center [641, 263] width 32 height 32
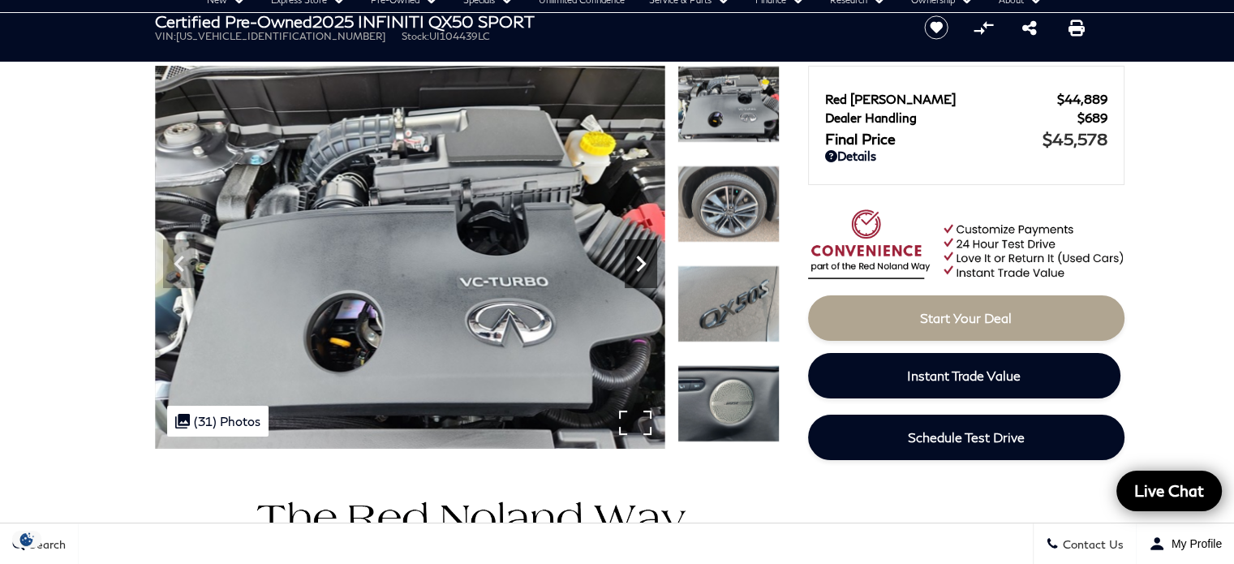
click at [643, 275] on icon "Next" at bounding box center [641, 263] width 32 height 32
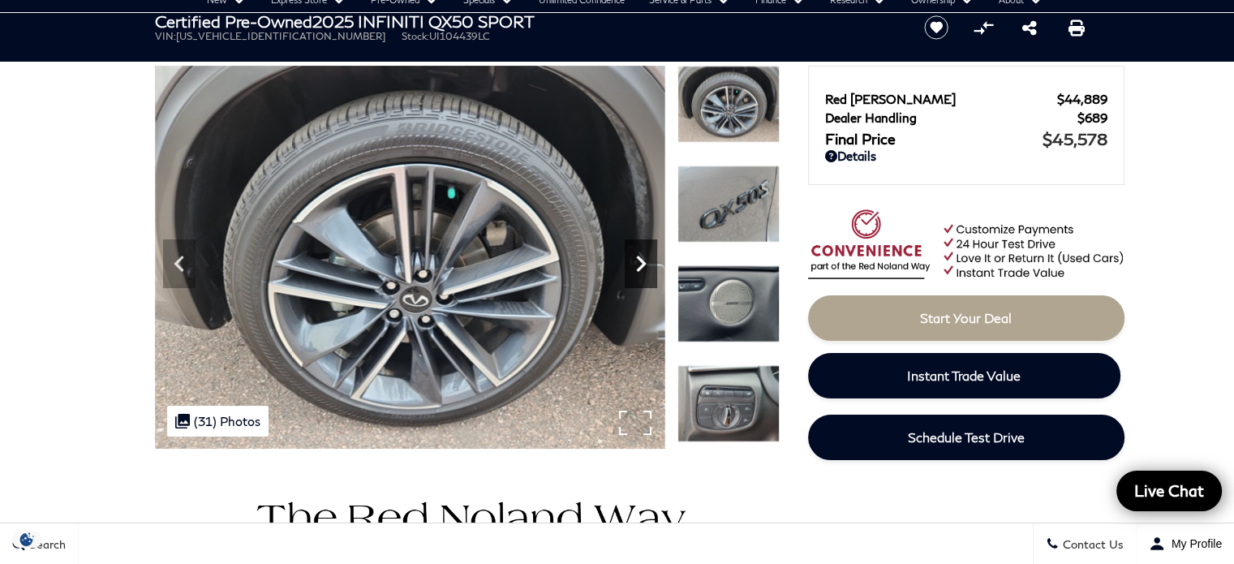
click at [643, 275] on icon "Next" at bounding box center [641, 263] width 32 height 32
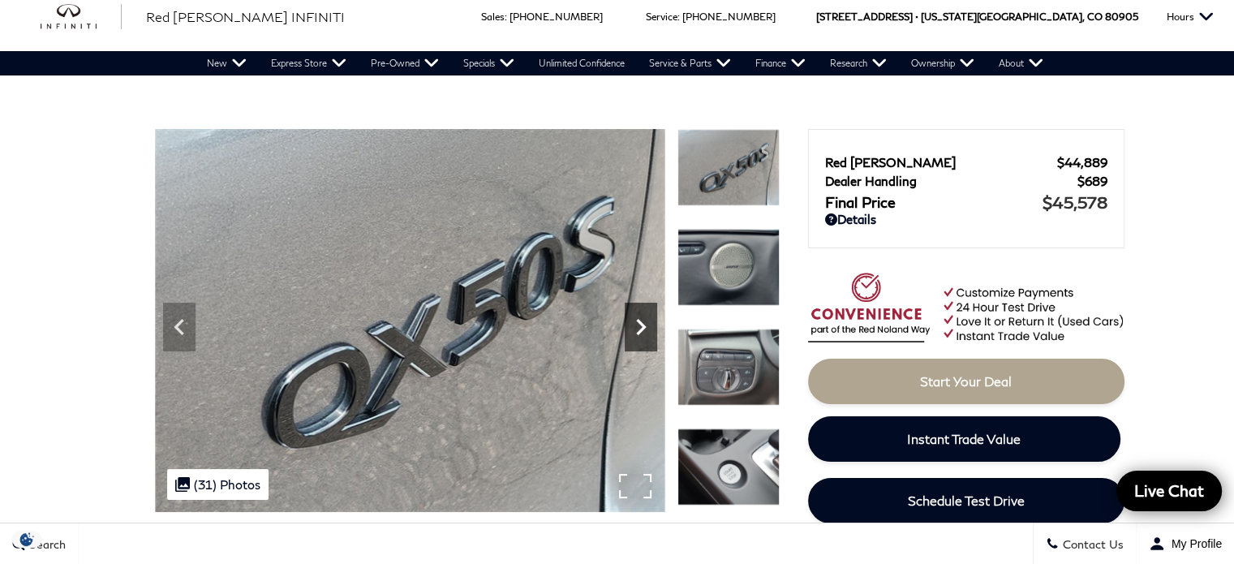
scroll to position [0, 0]
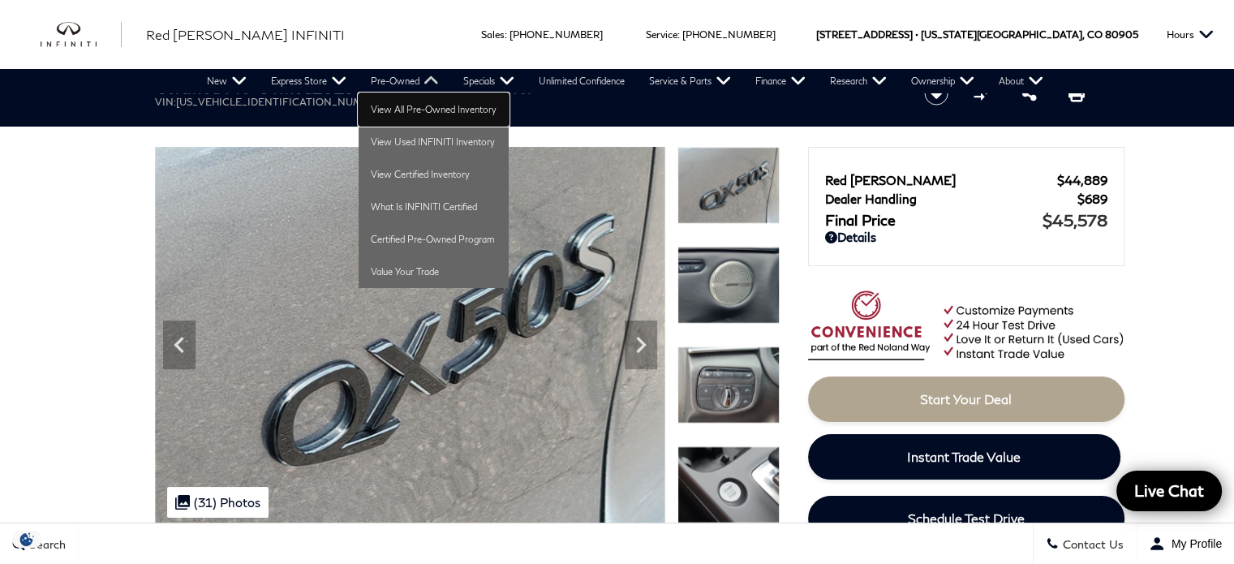
click at [391, 106] on link "View All Pre-Owned Inventory" at bounding box center [434, 109] width 150 height 32
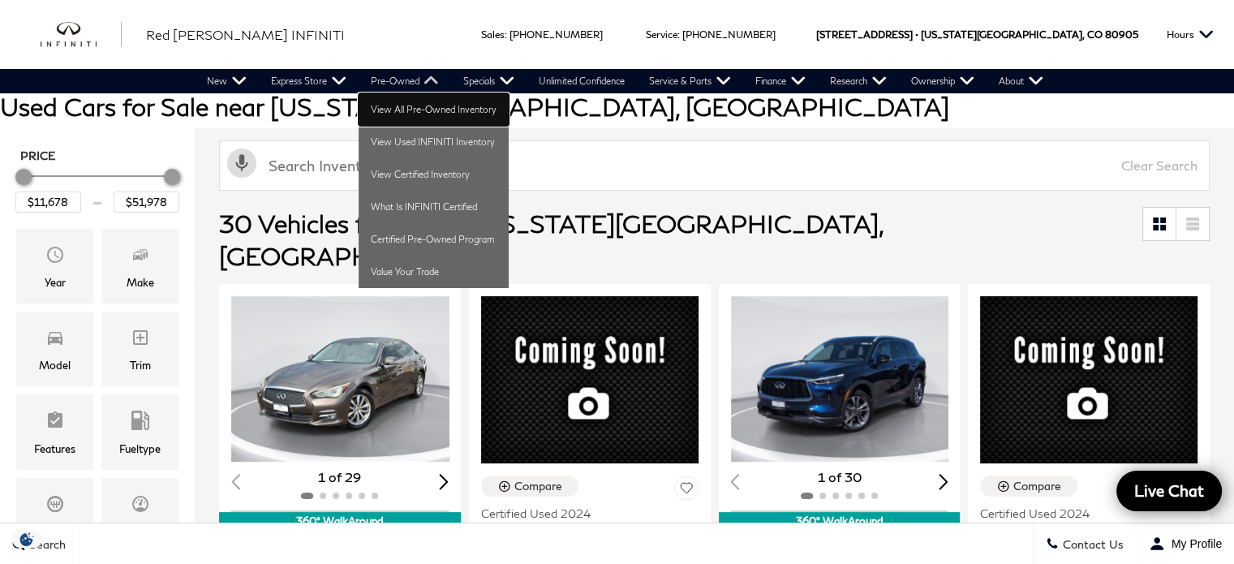
click at [406, 112] on link "View All Pre-Owned Inventory" at bounding box center [434, 109] width 150 height 32
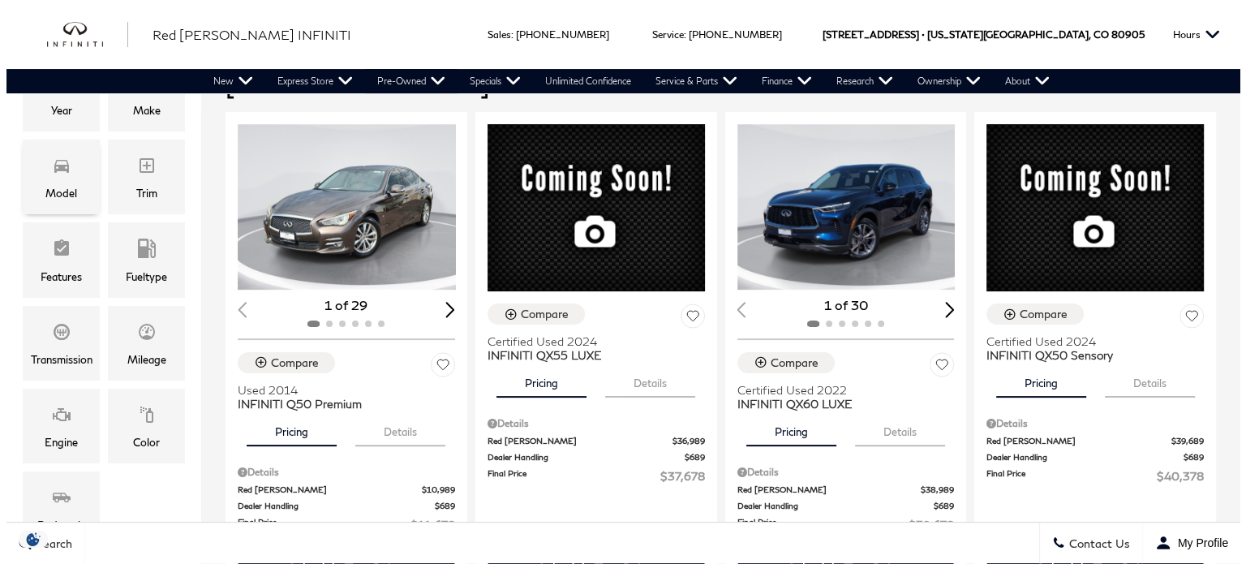
scroll to position [325, 0]
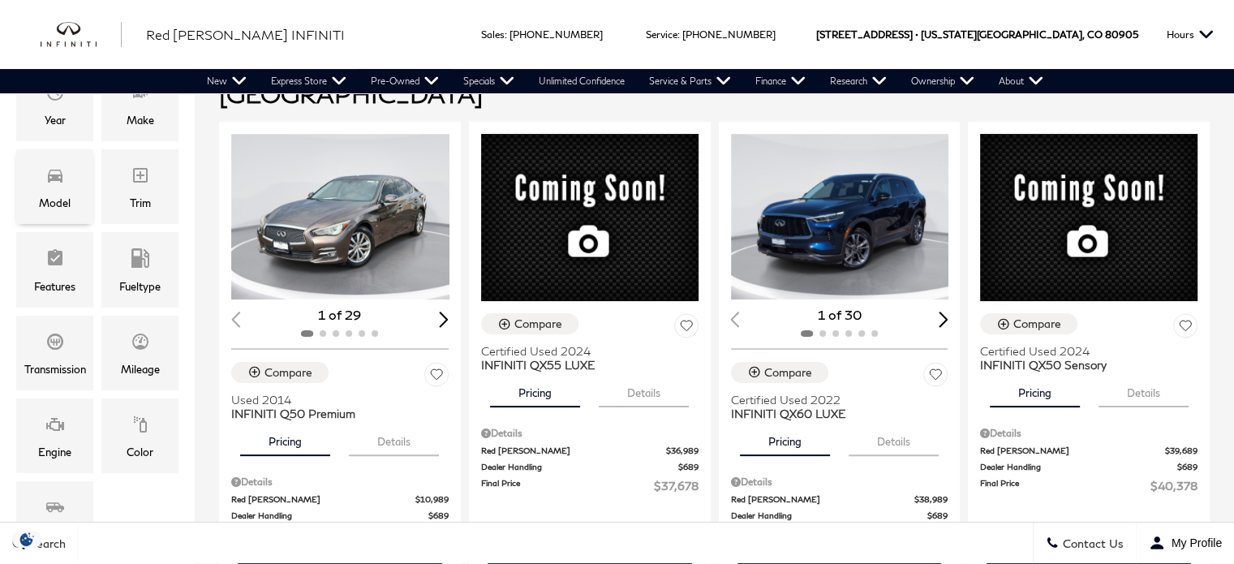
click at [53, 184] on span "Model" at bounding box center [54, 177] width 19 height 32
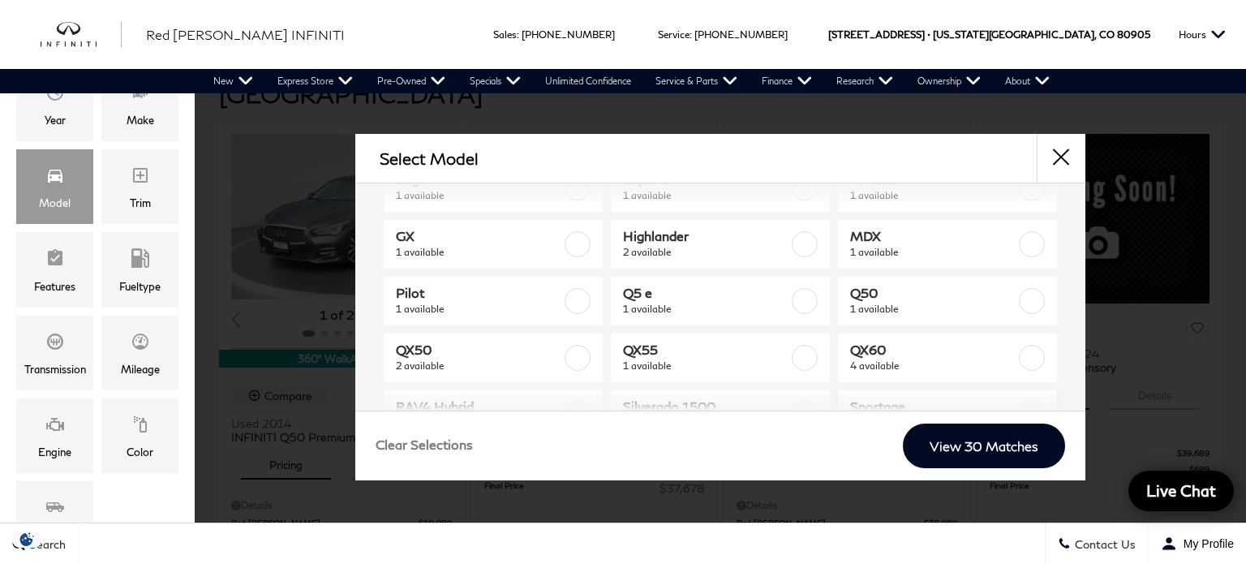
scroll to position [243, 0]
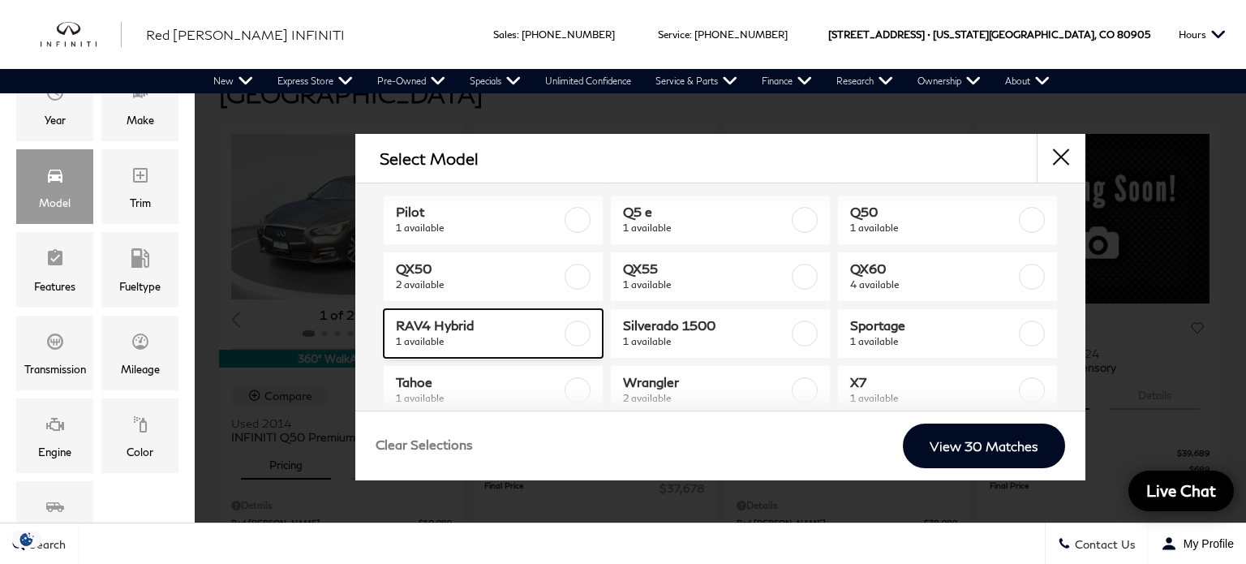
click at [565, 327] on label at bounding box center [578, 333] width 26 height 26
type input "$38,878"
checkbox input "true"
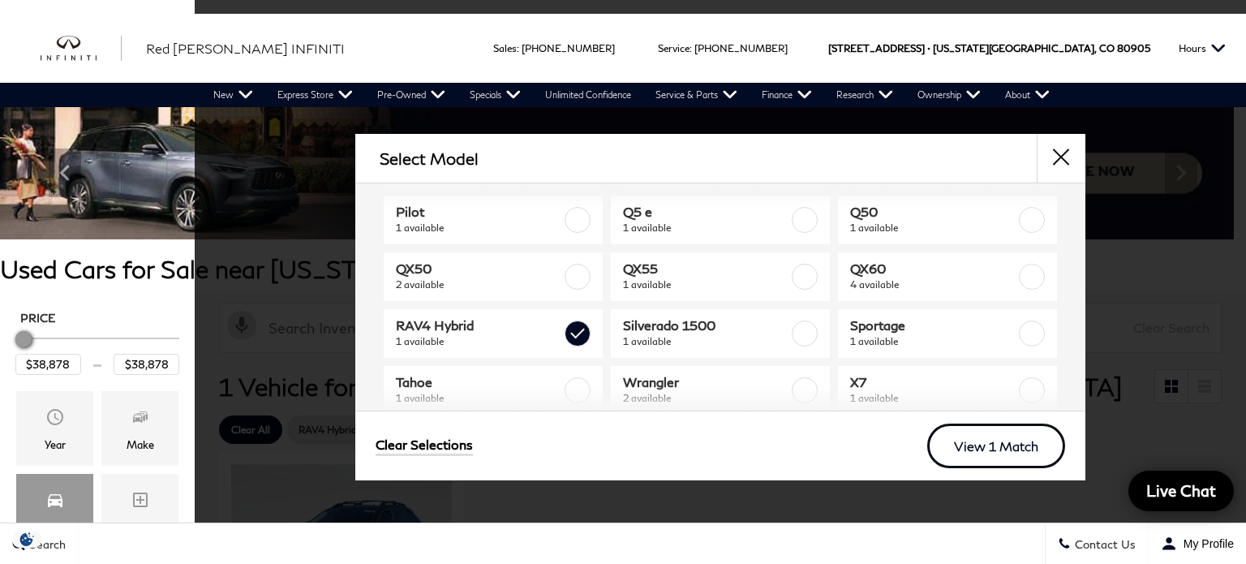
click at [964, 441] on link "View 1 Match" at bounding box center [996, 446] width 138 height 45
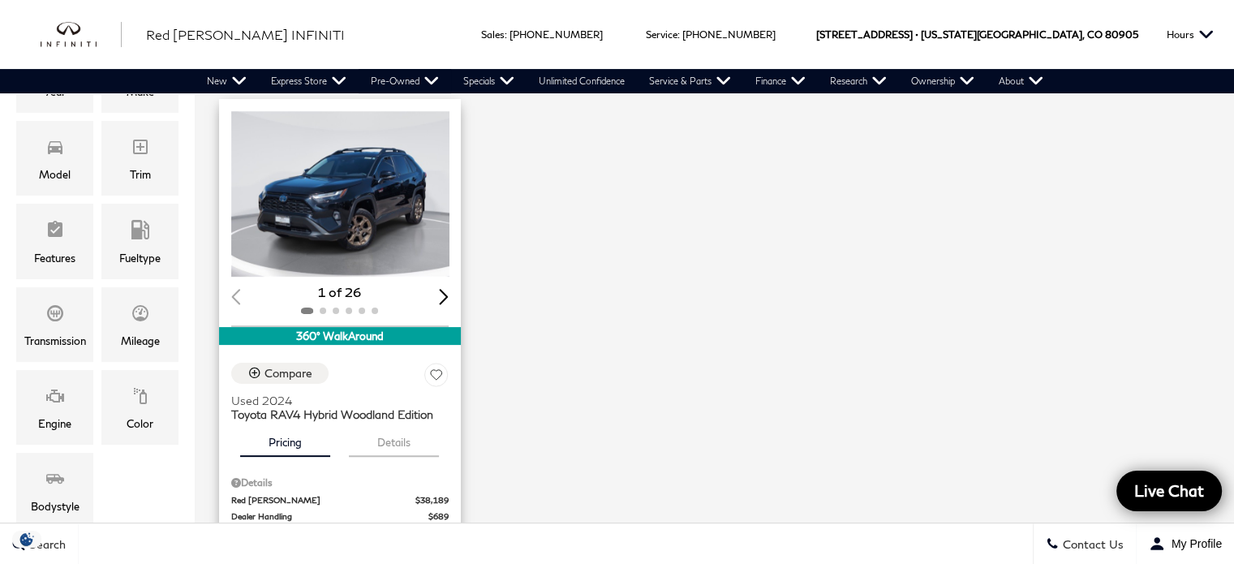
scroll to position [325, 0]
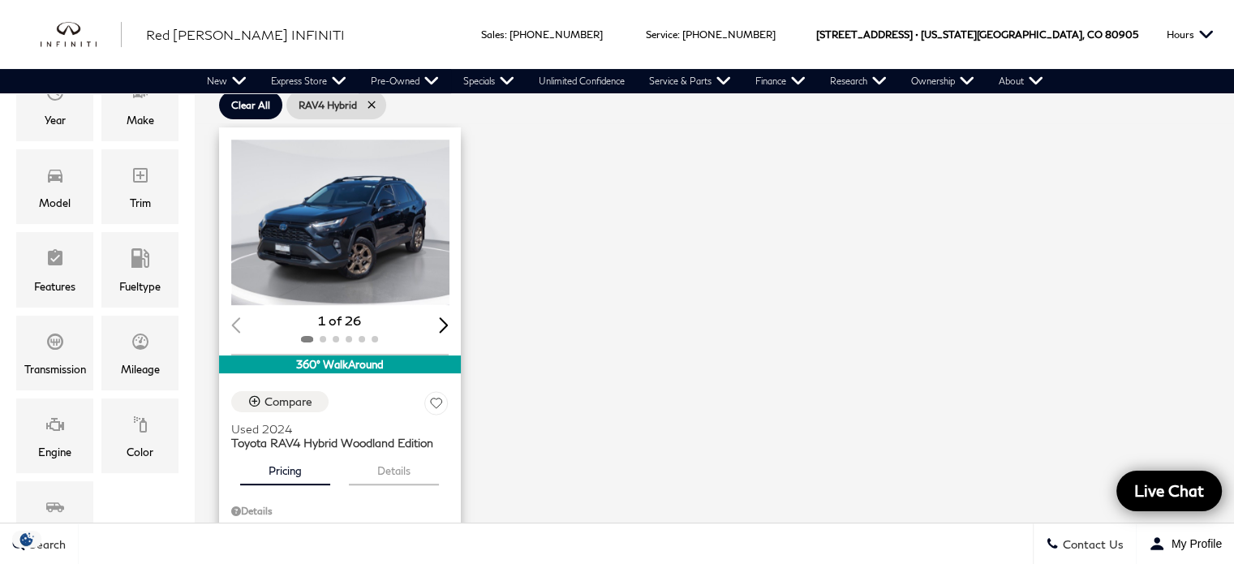
click at [369, 230] on img "1 / 2" at bounding box center [341, 223] width 221 height 166
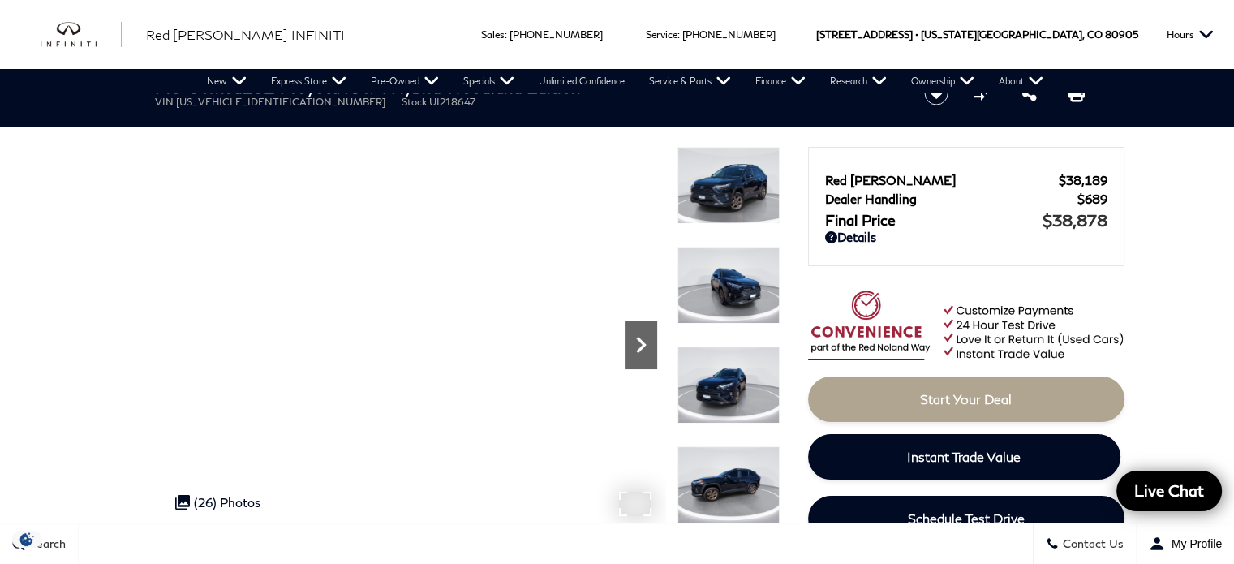
click at [639, 351] on icon "Next" at bounding box center [641, 345] width 32 height 32
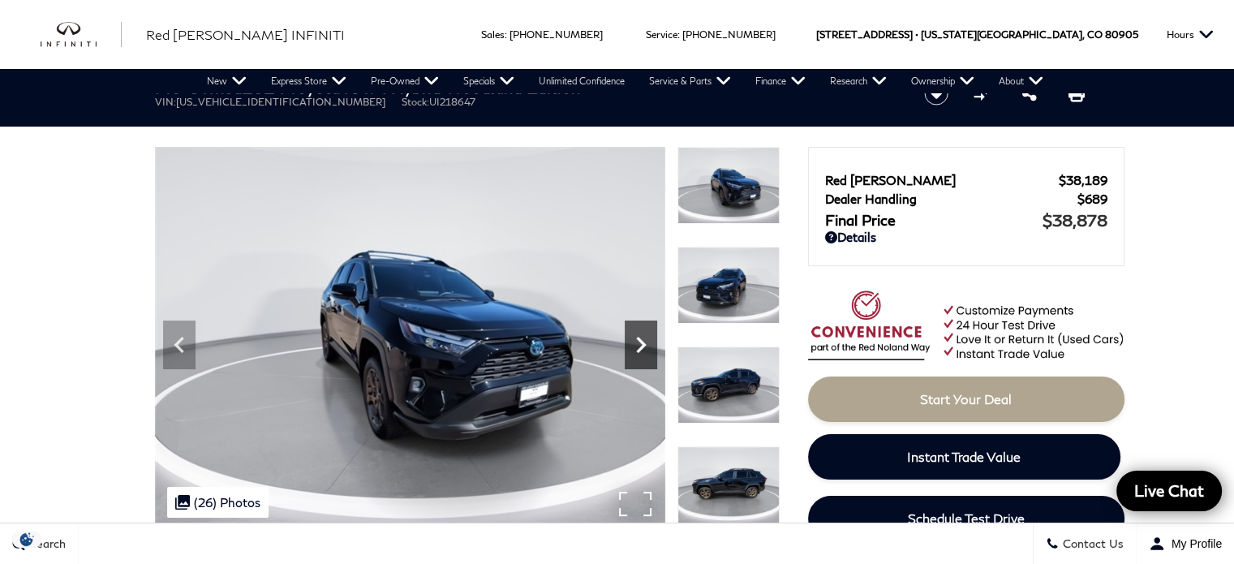
click at [639, 351] on icon "Next" at bounding box center [641, 345] width 32 height 32
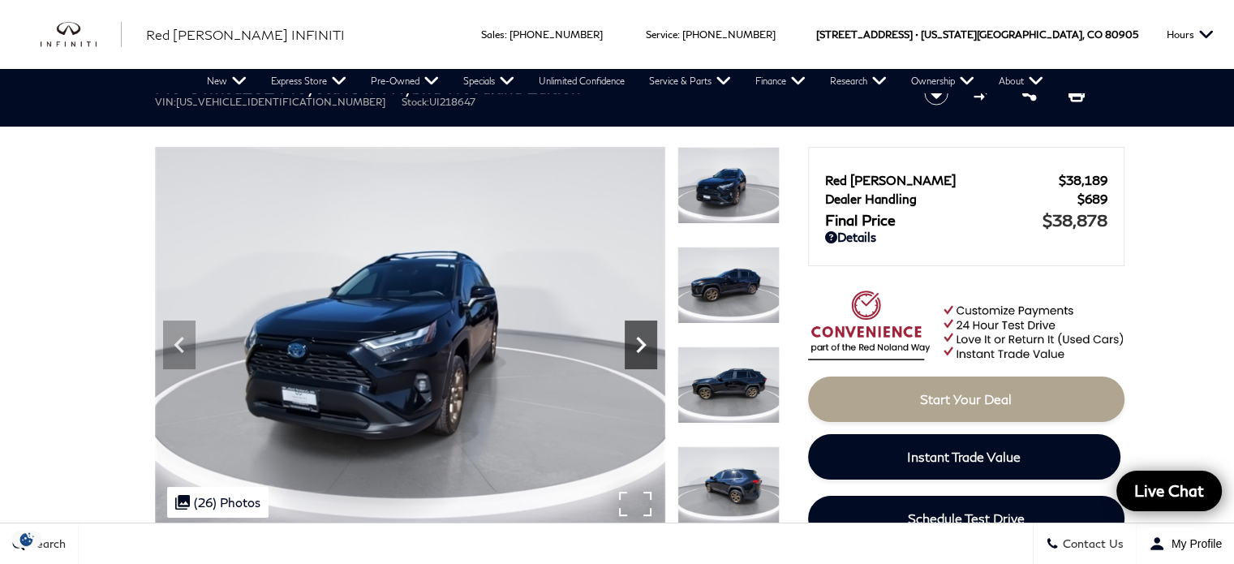
click at [639, 351] on icon "Next" at bounding box center [641, 345] width 32 height 32
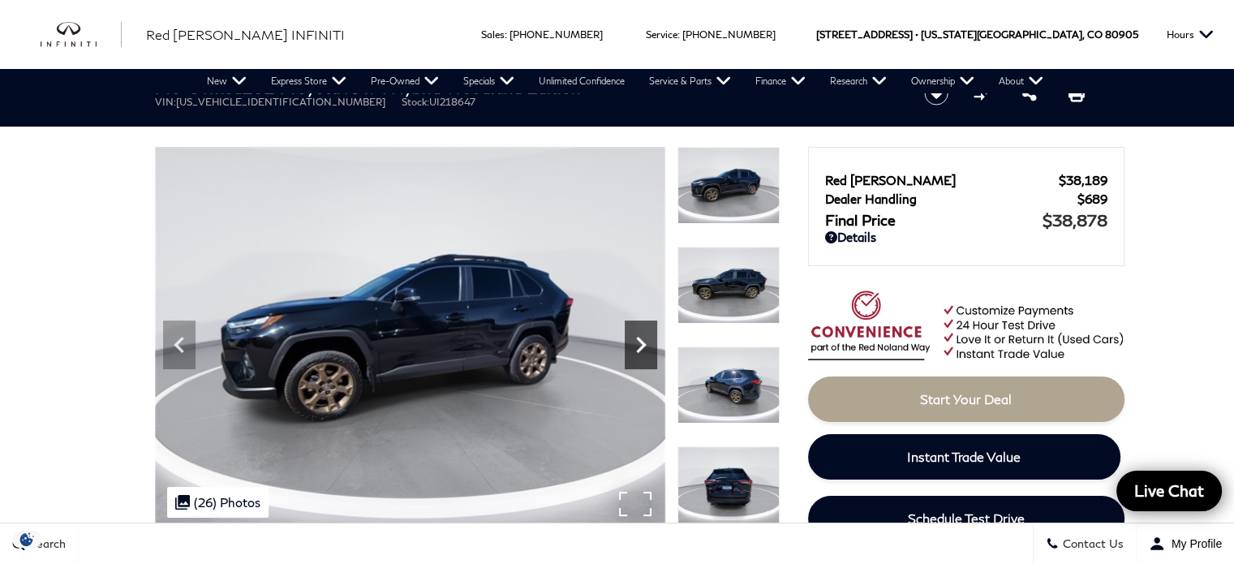
click at [639, 351] on icon "Next" at bounding box center [641, 345] width 32 height 32
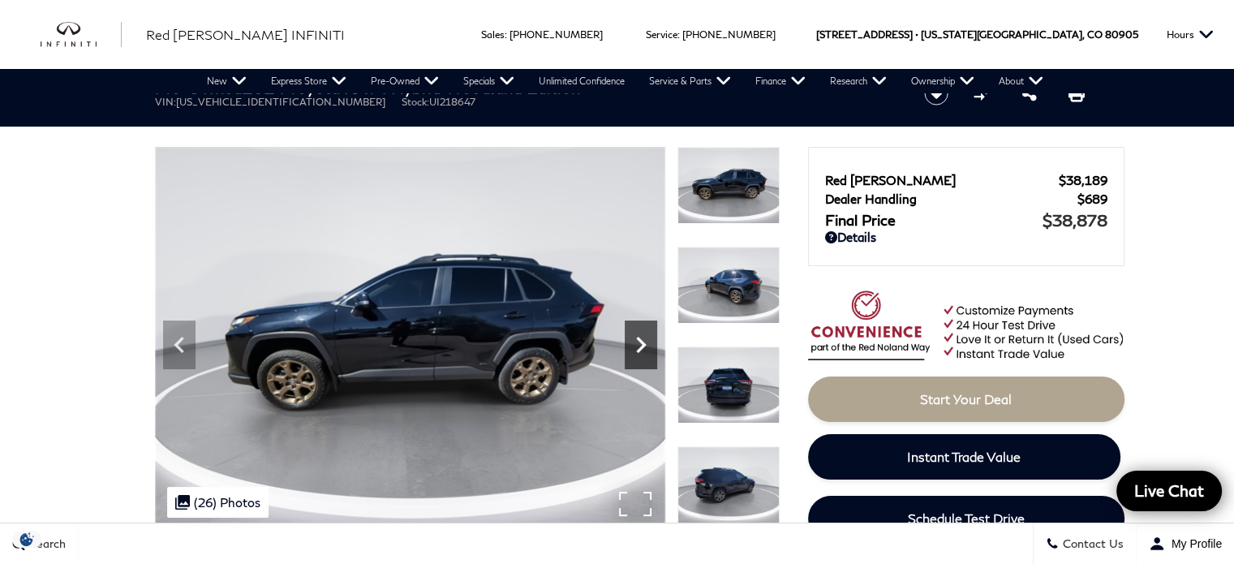
click at [639, 351] on icon "Next" at bounding box center [641, 345] width 32 height 32
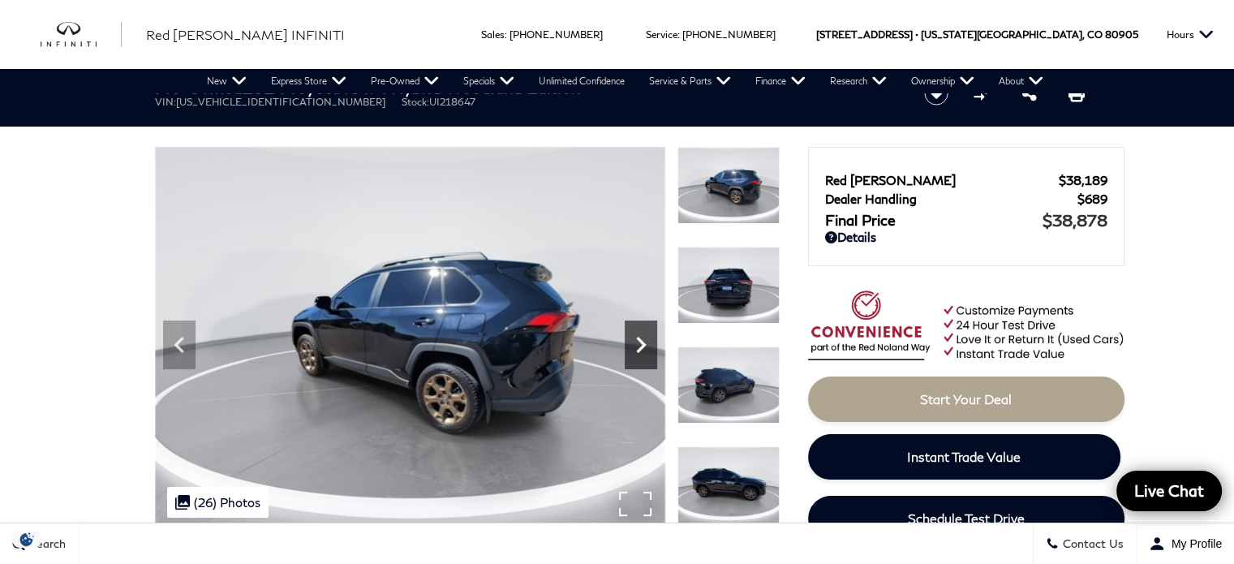
click at [639, 351] on icon "Next" at bounding box center [641, 345] width 32 height 32
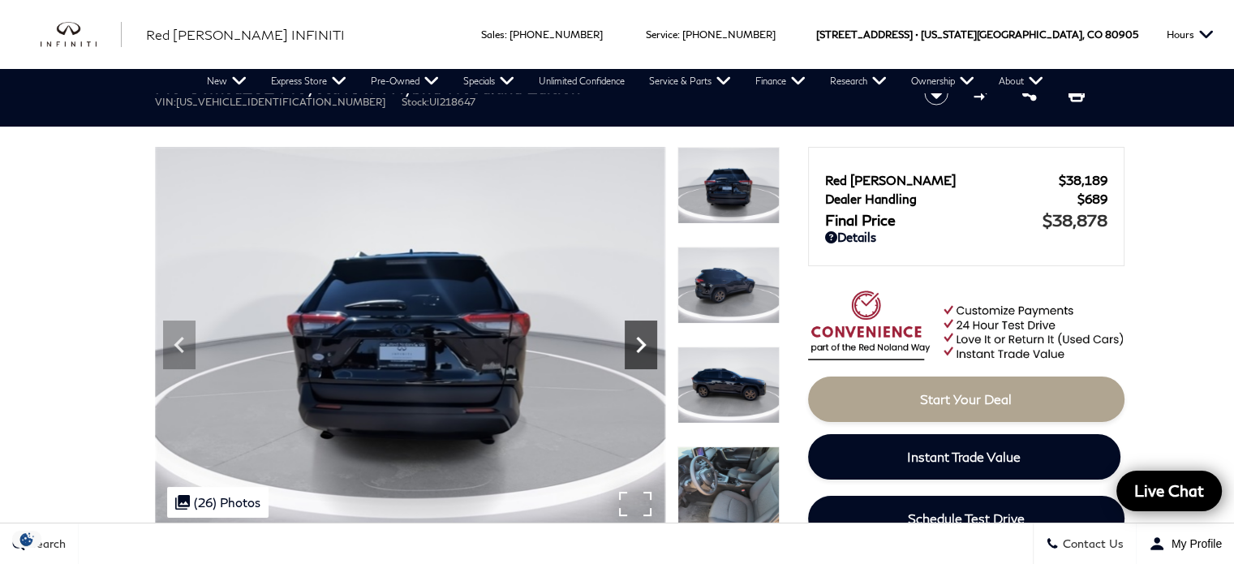
click at [639, 351] on icon "Next" at bounding box center [641, 345] width 32 height 32
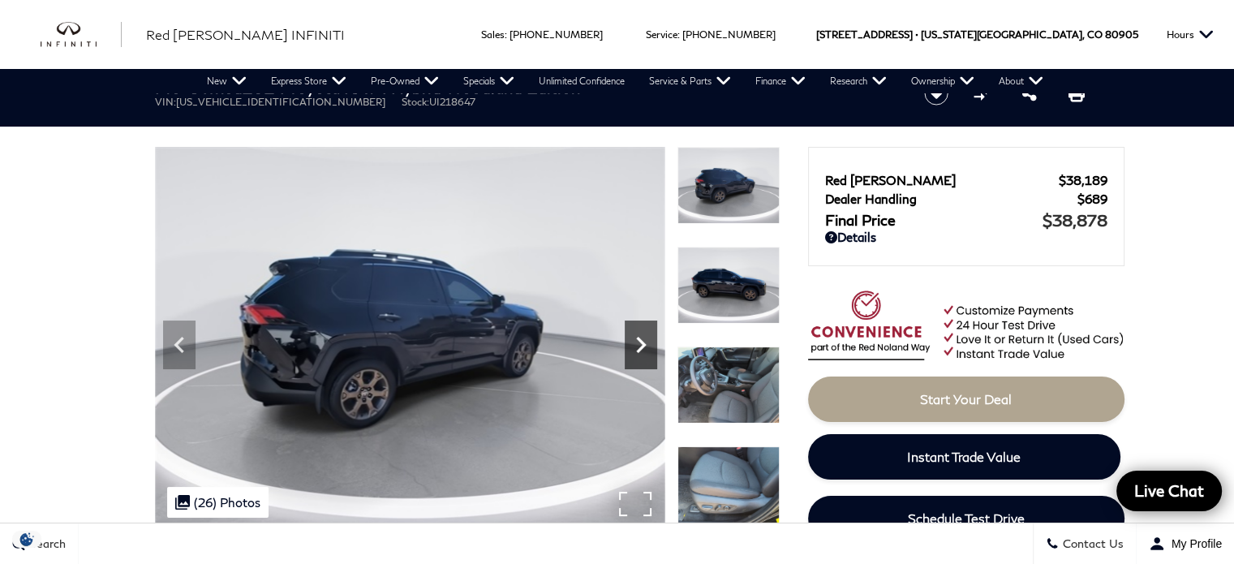
click at [639, 351] on icon "Next" at bounding box center [641, 345] width 32 height 32
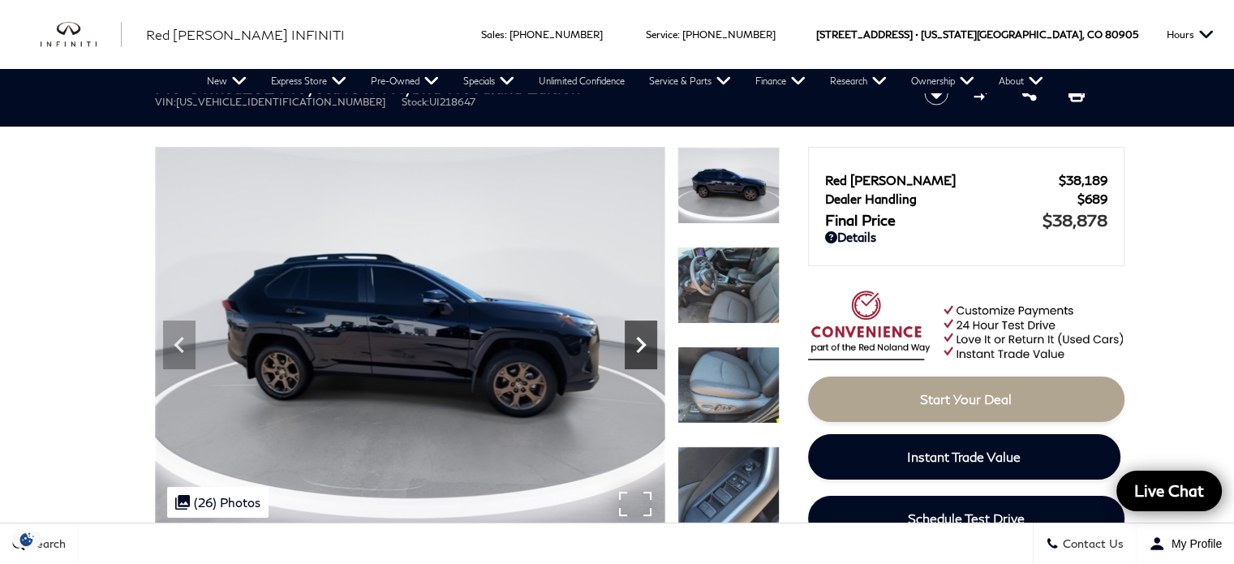
click at [639, 351] on icon "Next" at bounding box center [641, 345] width 32 height 32
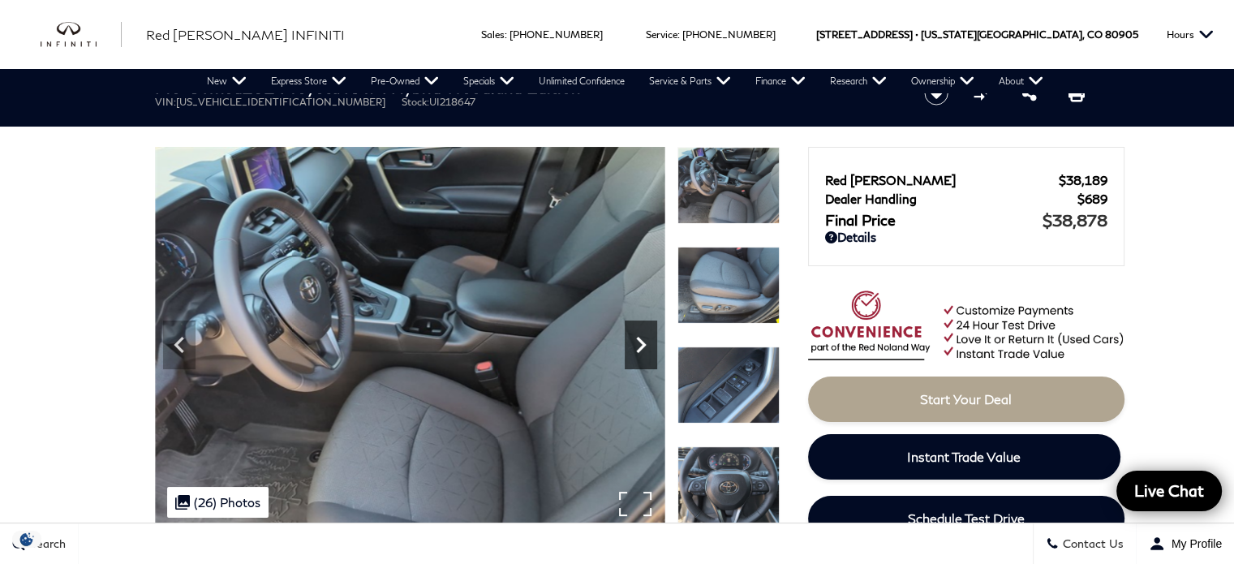
click at [639, 351] on icon "Next" at bounding box center [641, 345] width 32 height 32
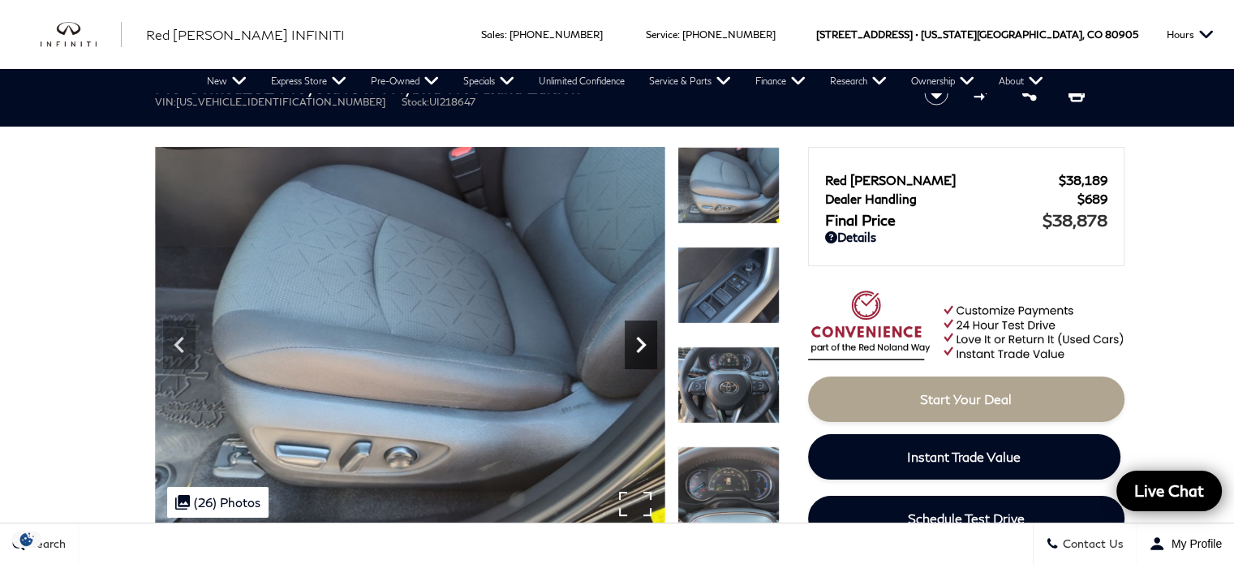
click at [639, 351] on icon "Next" at bounding box center [641, 345] width 32 height 32
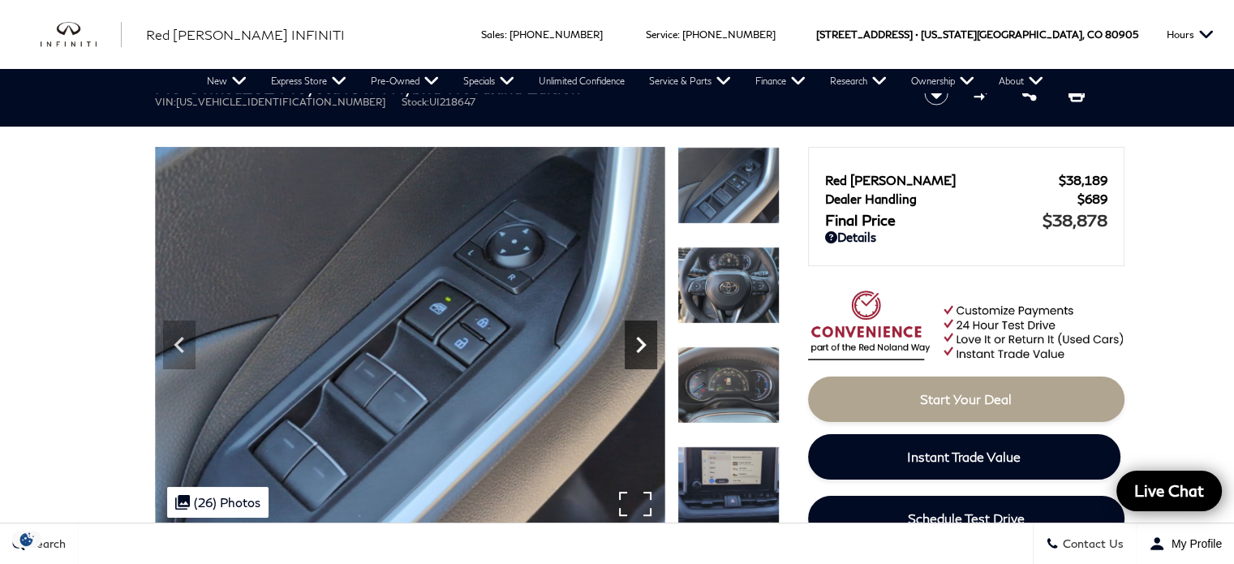
click at [639, 351] on icon "Next" at bounding box center [641, 345] width 32 height 32
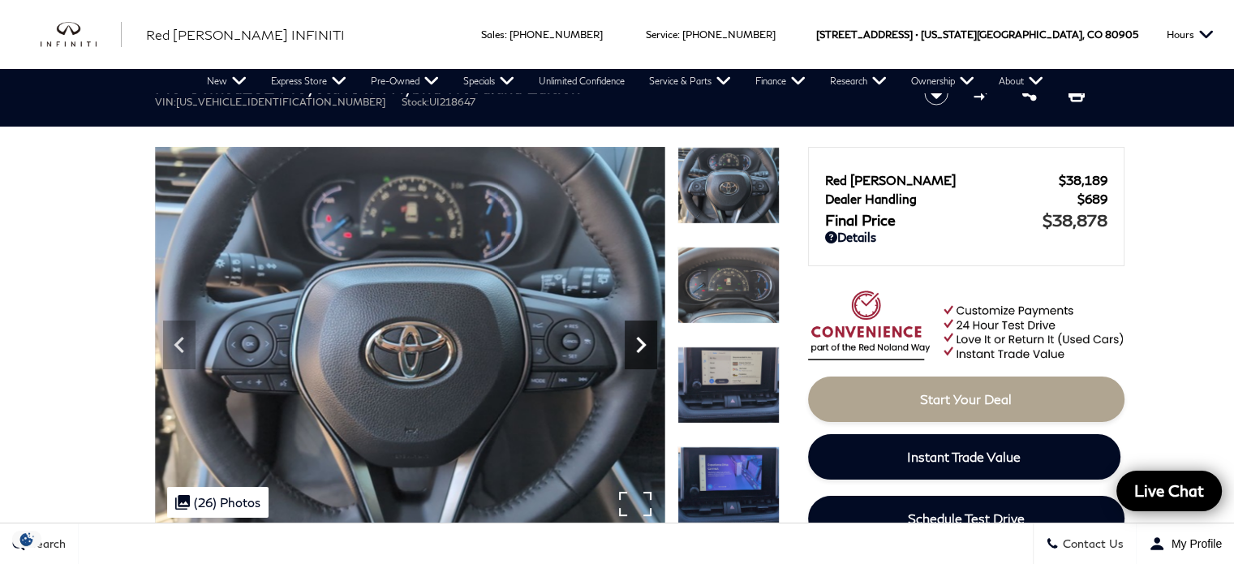
click at [639, 351] on icon "Next" at bounding box center [641, 345] width 32 height 32
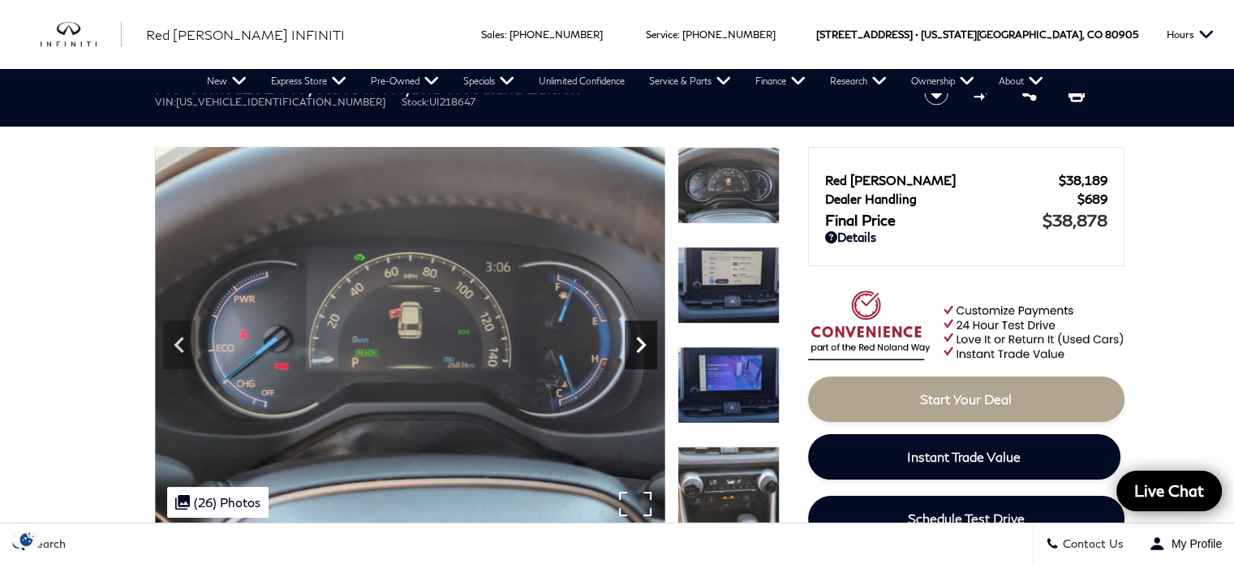
click at [639, 351] on icon "Next" at bounding box center [641, 345] width 32 height 32
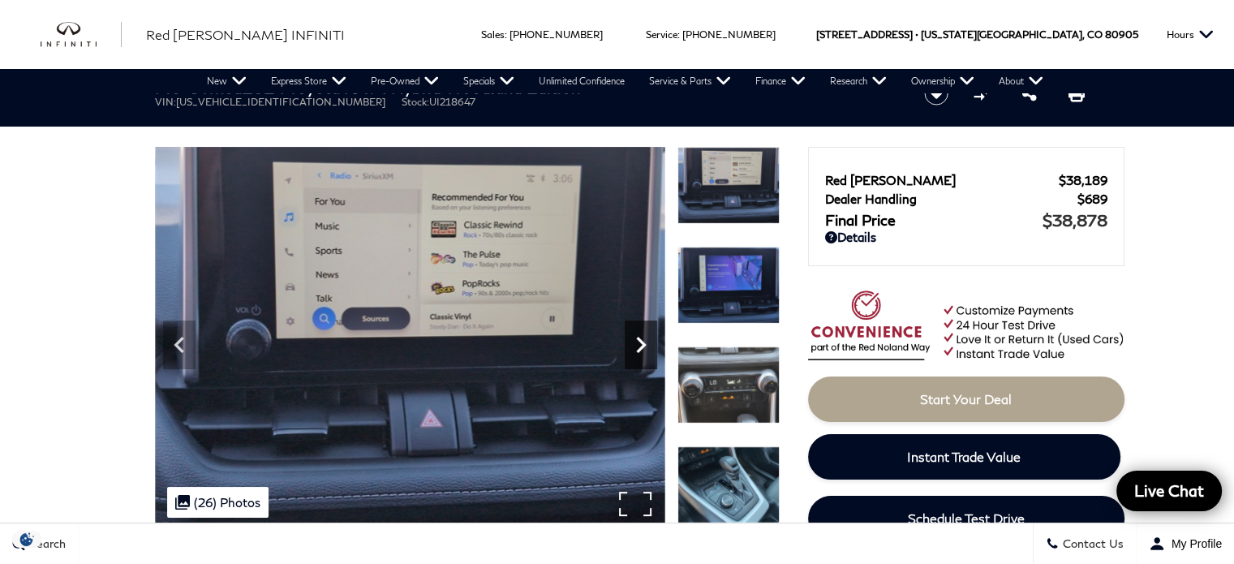
click at [639, 351] on icon "Next" at bounding box center [641, 345] width 32 height 32
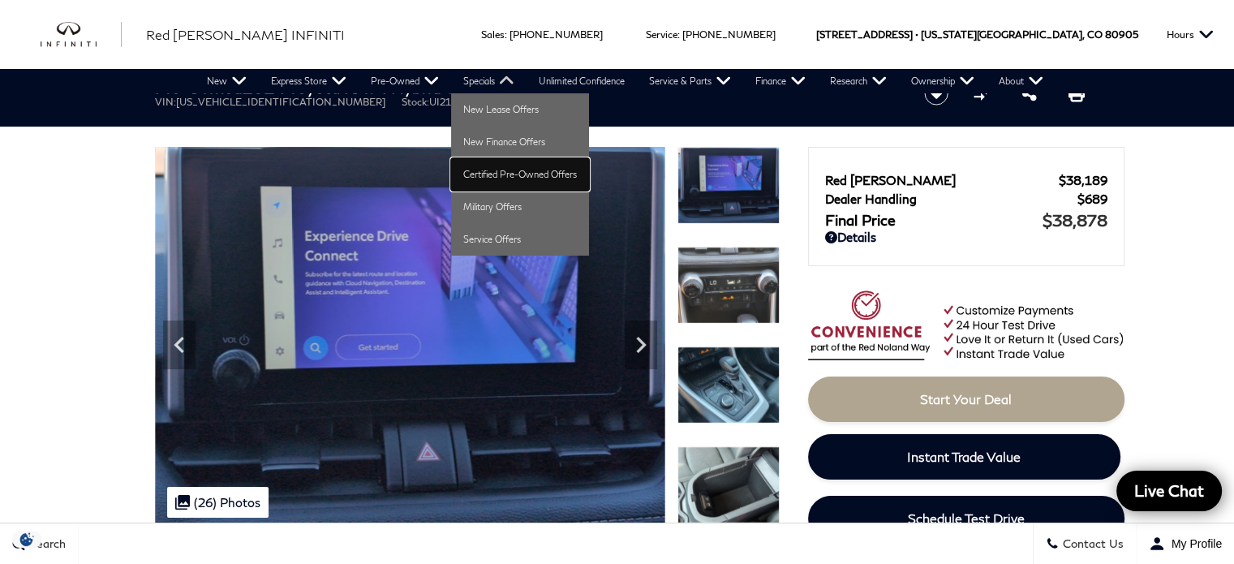
click at [481, 170] on link "Certified Pre-Owned Offers" at bounding box center [520, 174] width 138 height 32
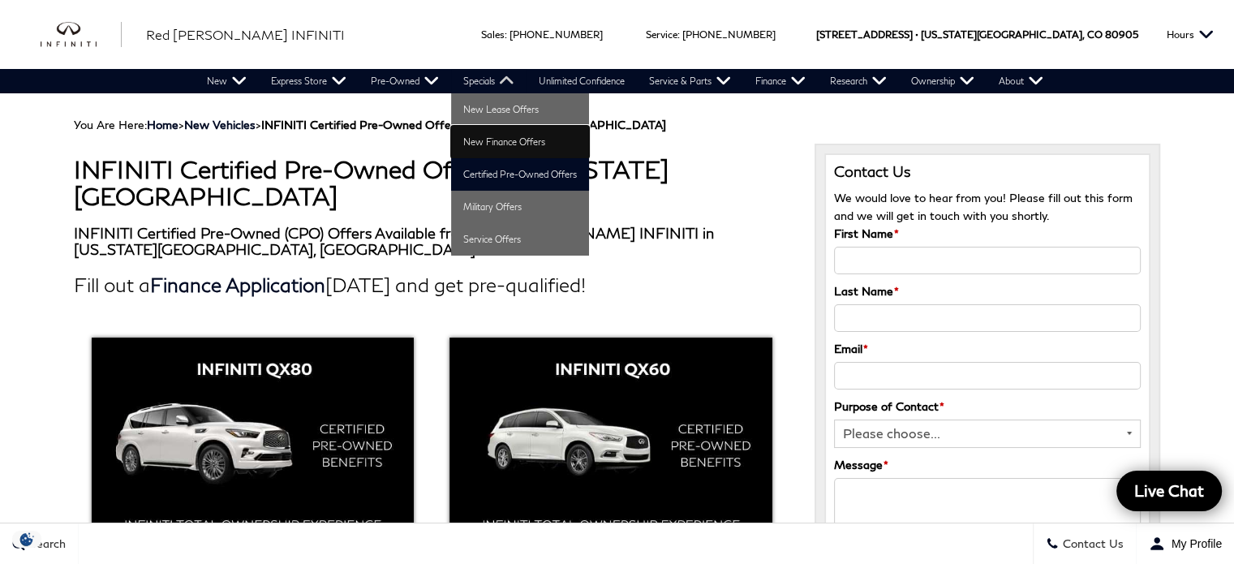
click at [502, 144] on link "New Finance Offers" at bounding box center [520, 142] width 138 height 32
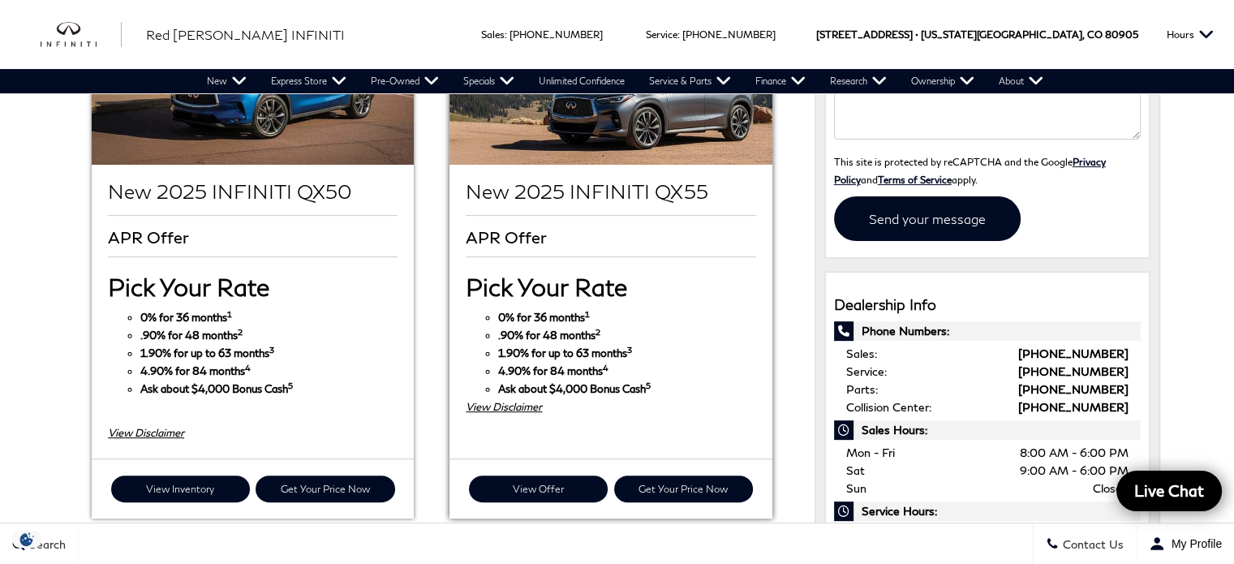
scroll to position [487, 0]
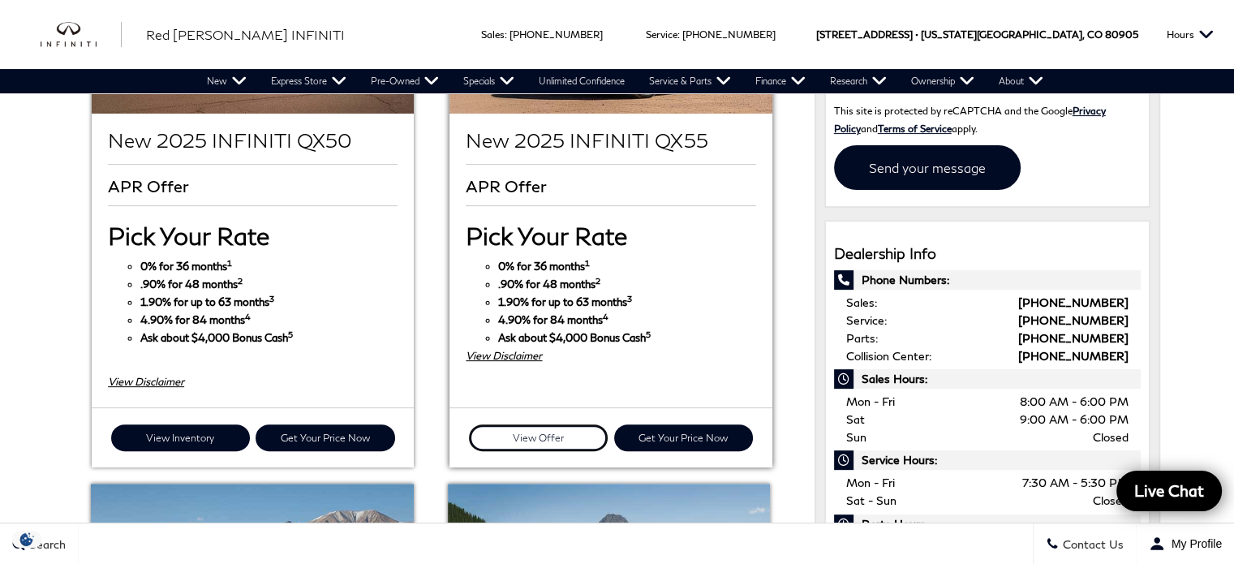
click at [574, 424] on link "View Offer" at bounding box center [538, 437] width 139 height 27
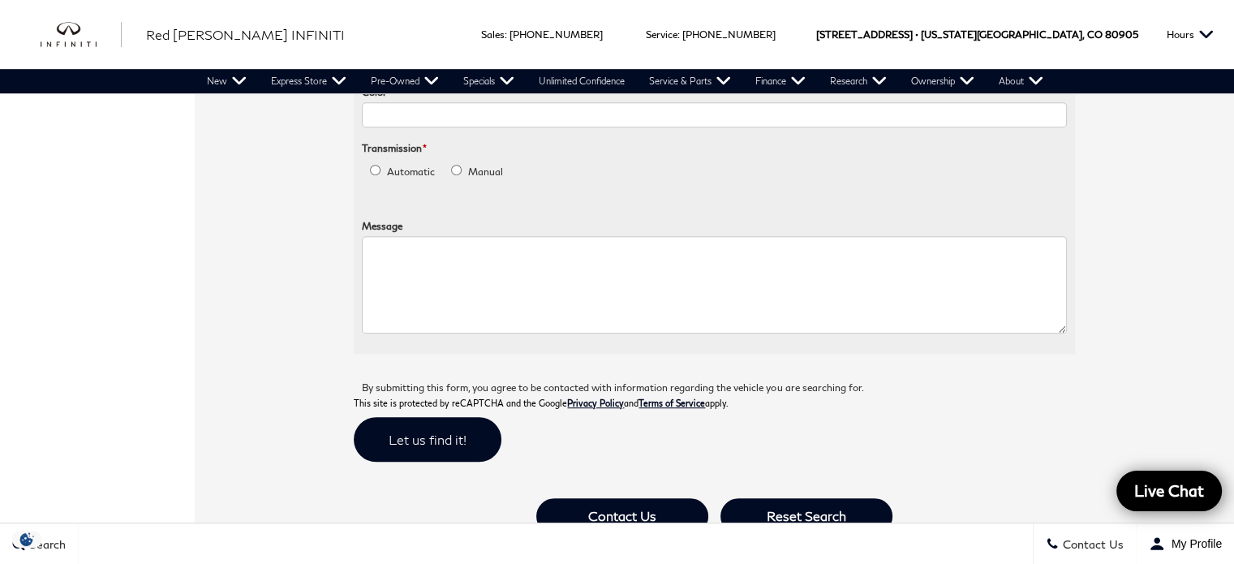
scroll to position [649, 0]
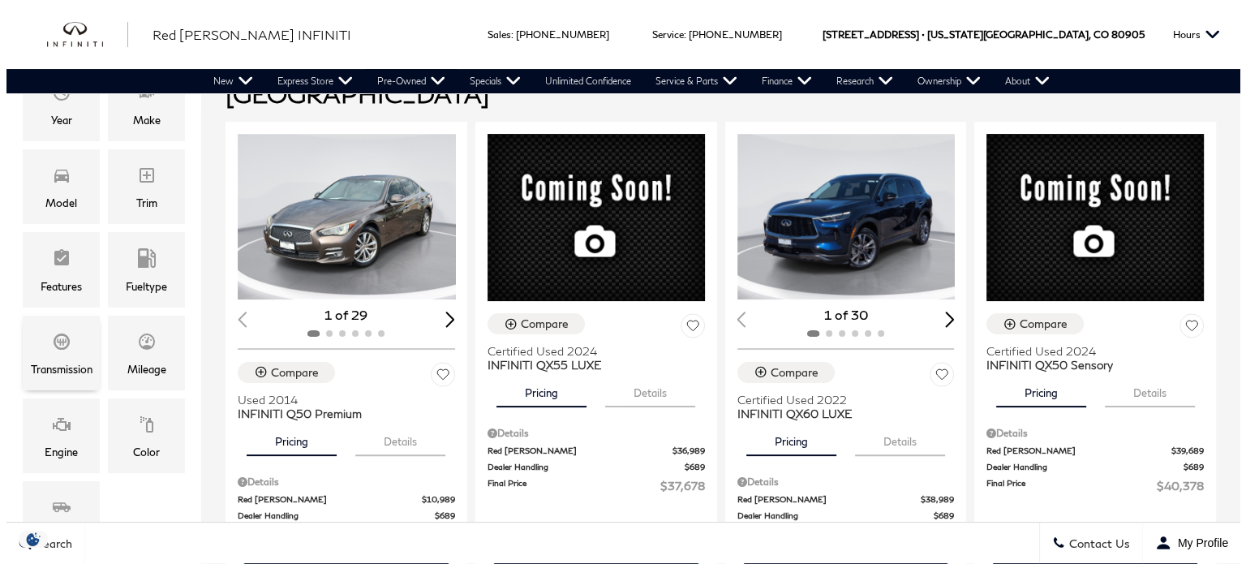
scroll to position [325, 0]
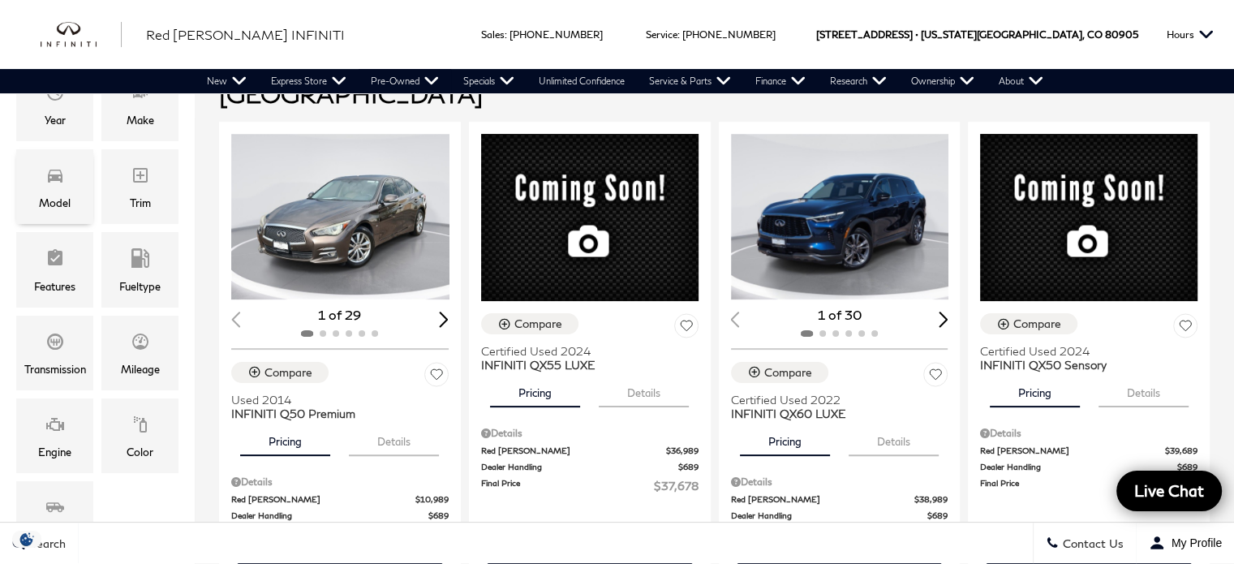
click at [67, 195] on div "Model" at bounding box center [55, 203] width 32 height 18
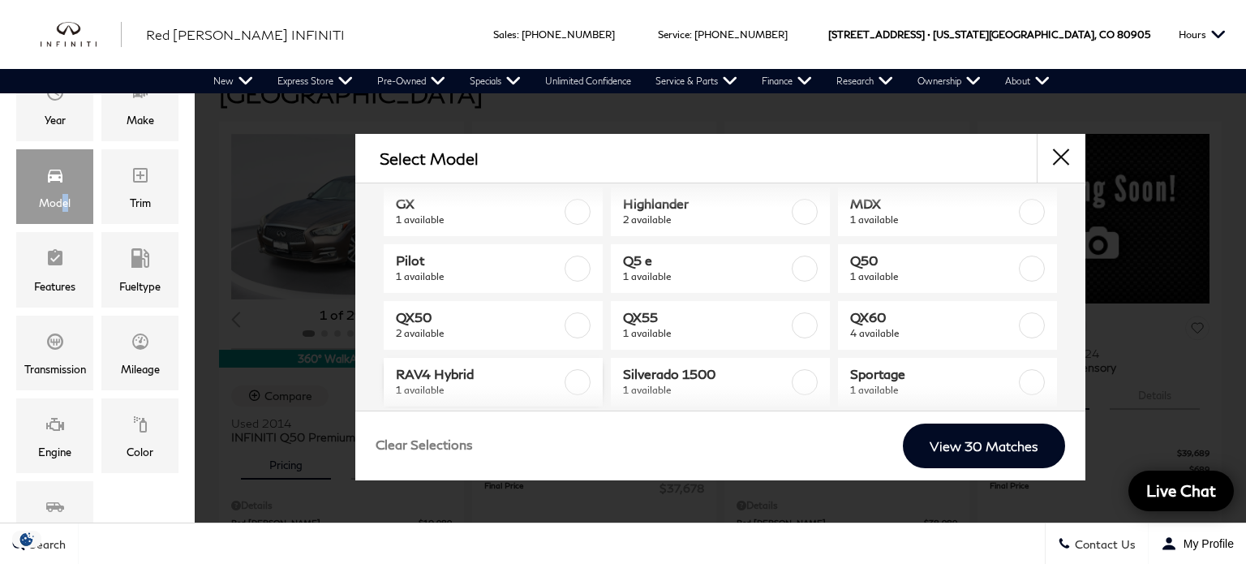
scroll to position [114, 0]
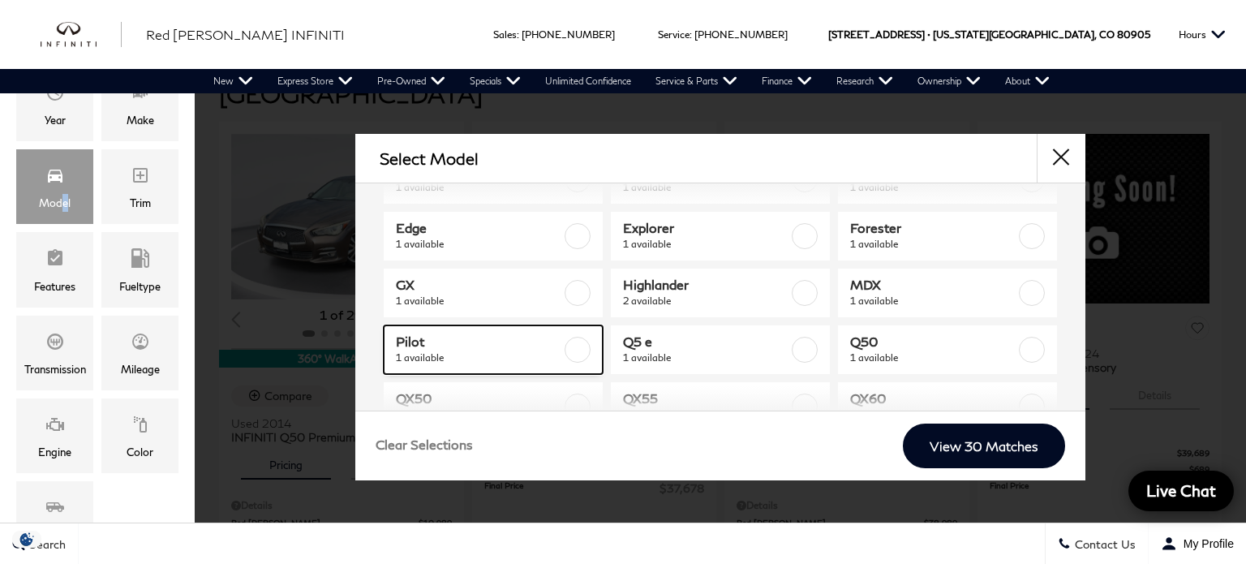
click at [467, 350] on span "1 available" at bounding box center [479, 358] width 166 height 16
type input "$20,378"
checkbox input "true"
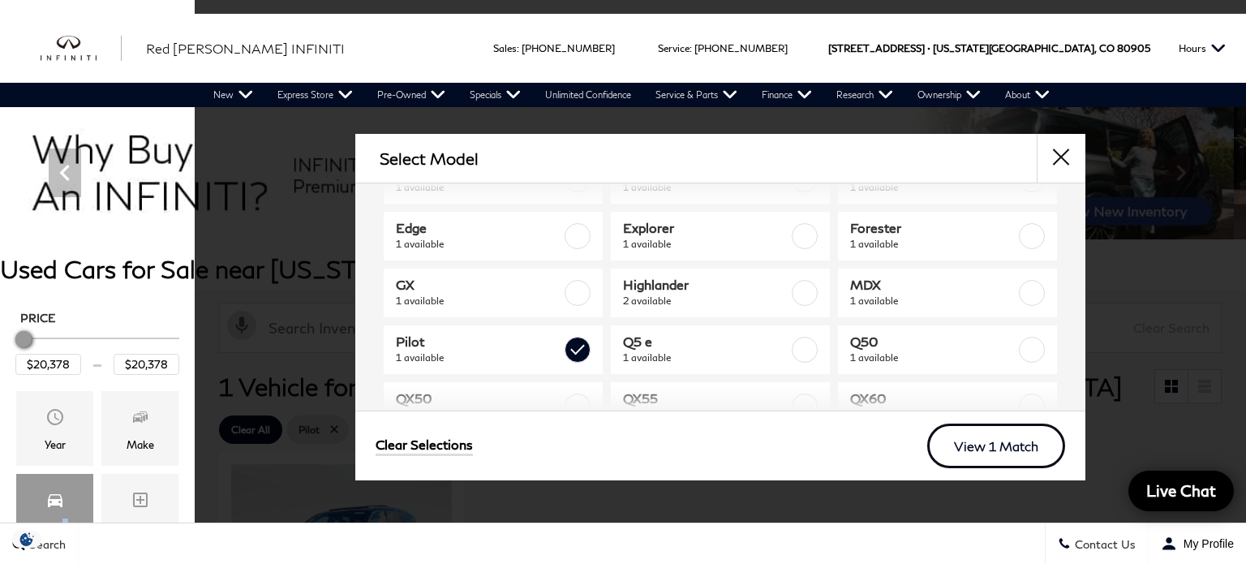
click at [985, 440] on link "View 1 Match" at bounding box center [996, 446] width 138 height 45
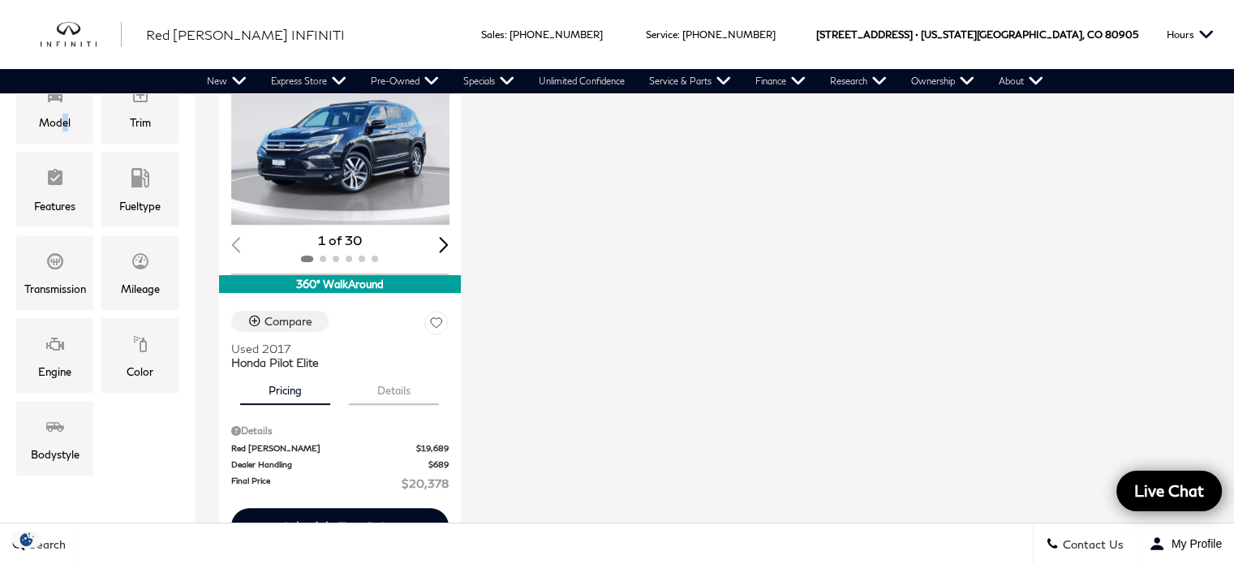
scroll to position [243, 0]
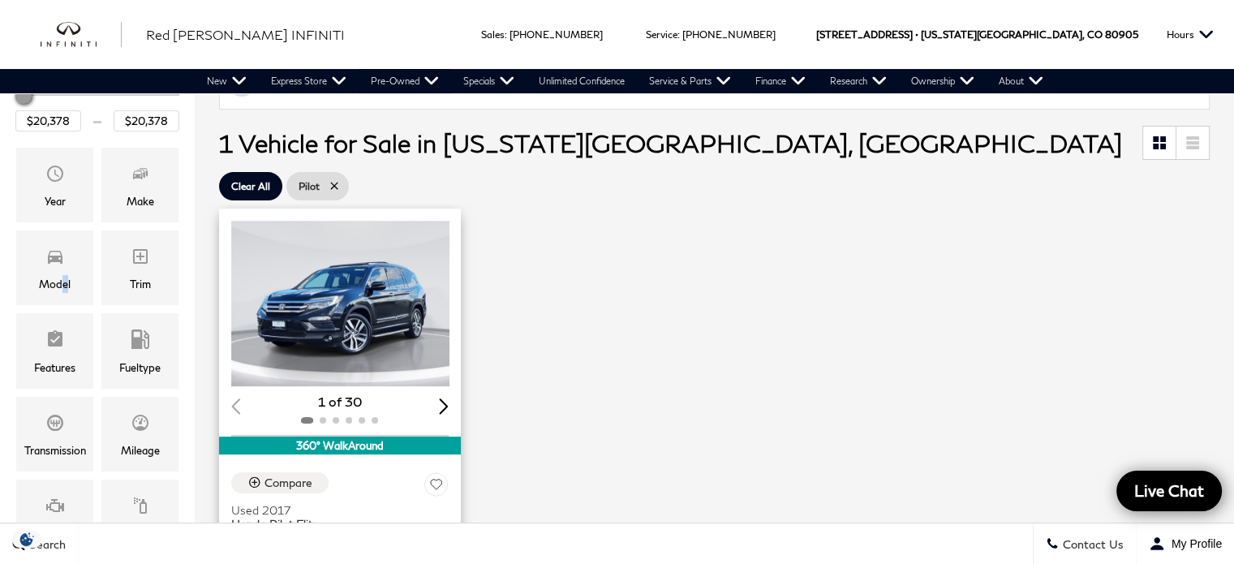
click at [413, 317] on img "1 / 2" at bounding box center [341, 304] width 221 height 166
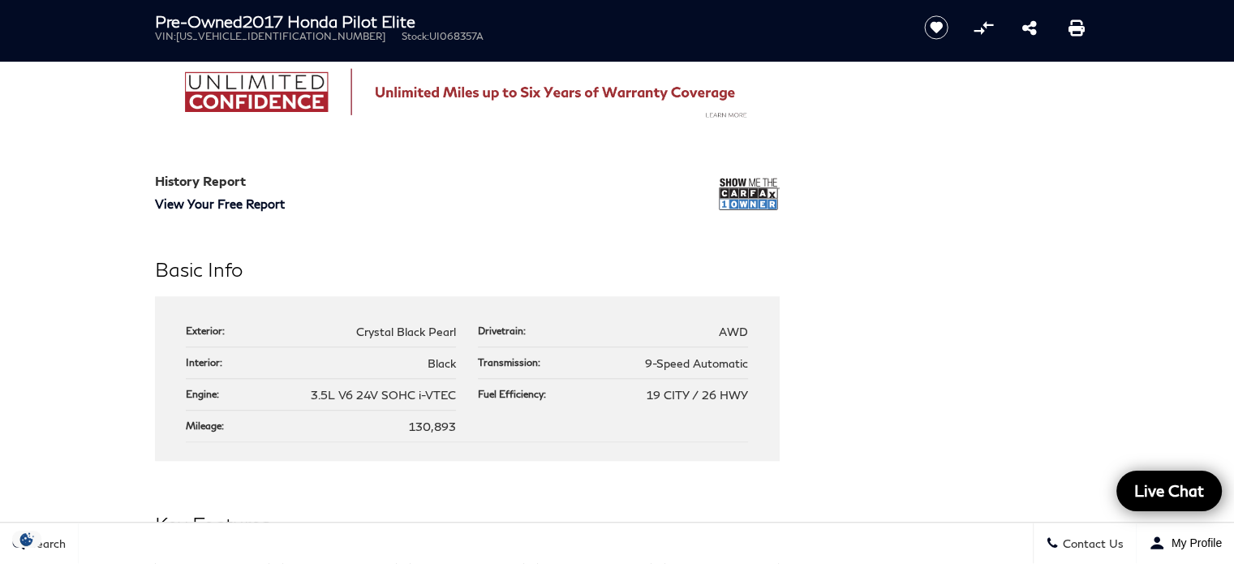
scroll to position [1298, 0]
